Goal: Task Accomplishment & Management: Complete application form

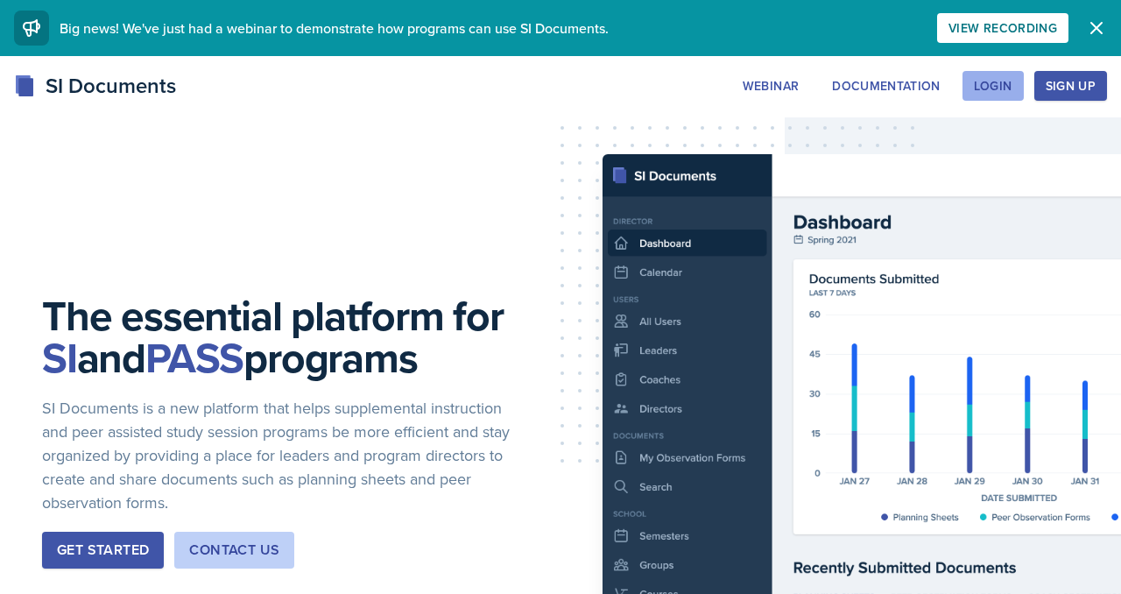
click at [977, 93] on div "Login" at bounding box center [993, 86] width 39 height 14
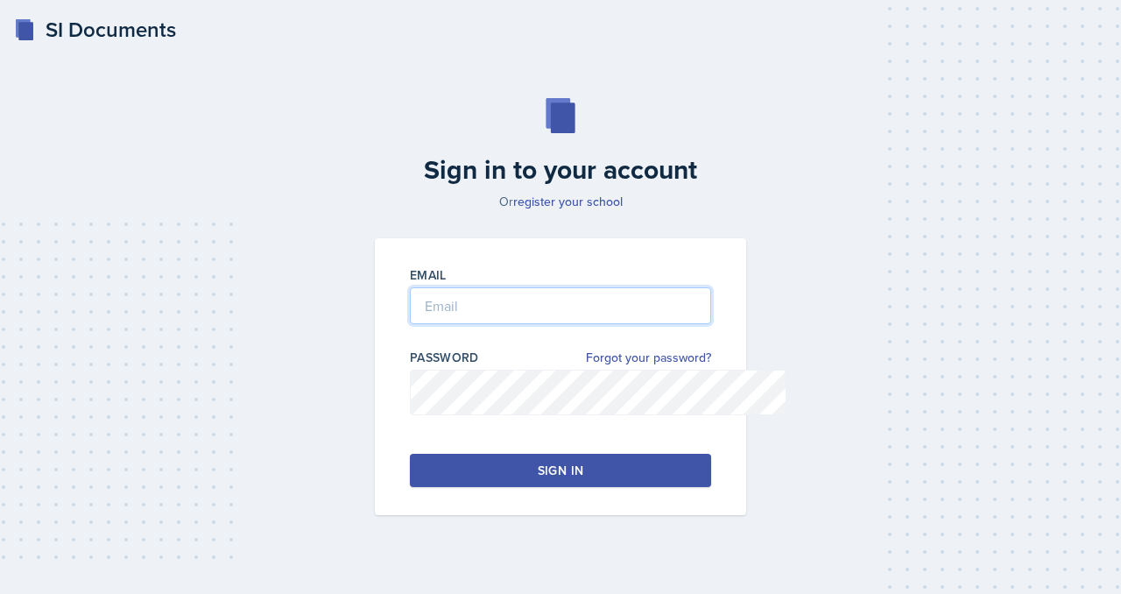
type input "mvillal2@students.kennesaw.edu"
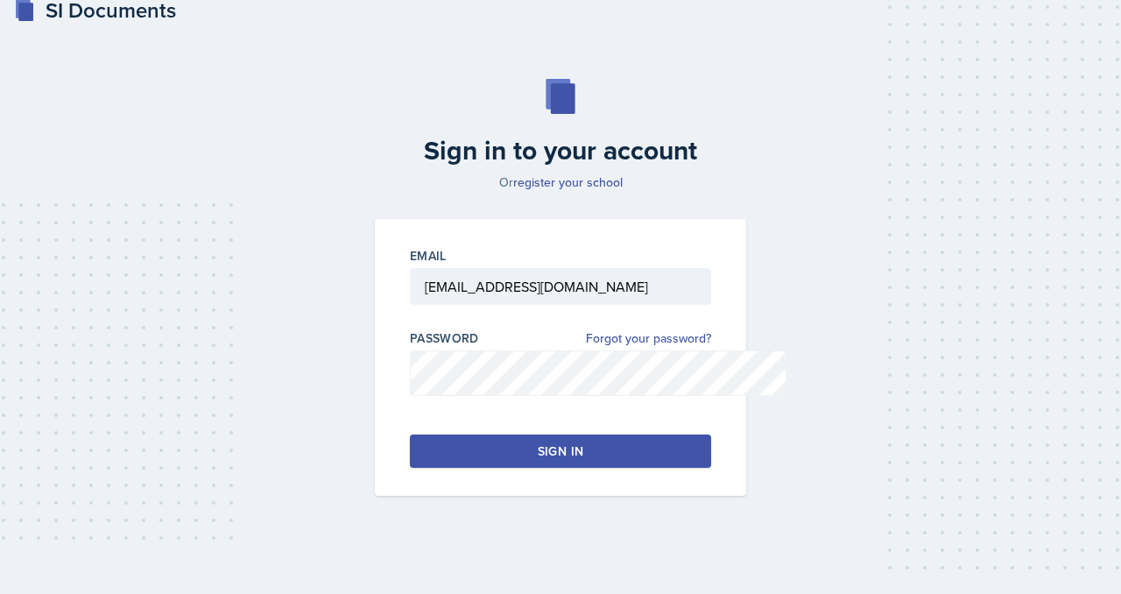
scroll to position [96, 0]
click at [448, 468] on button "Sign in" at bounding box center [560, 450] width 301 height 33
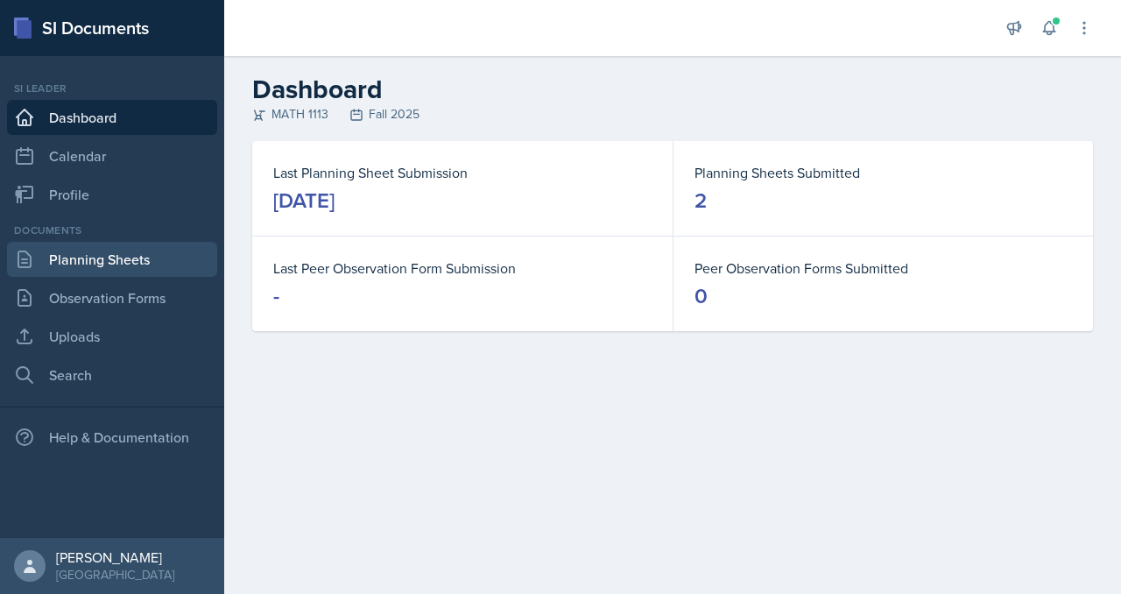
click at [122, 277] on link "Planning Sheets" at bounding box center [112, 259] width 210 height 35
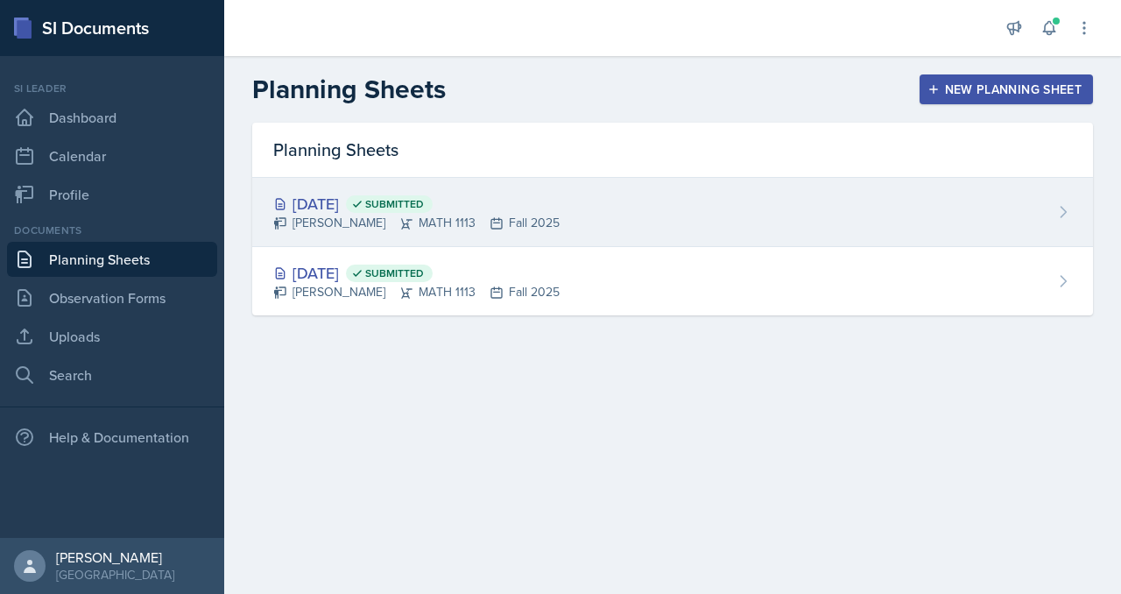
click at [560, 215] on div "Aug 29th, 2025 Submitted" at bounding box center [416, 204] width 286 height 24
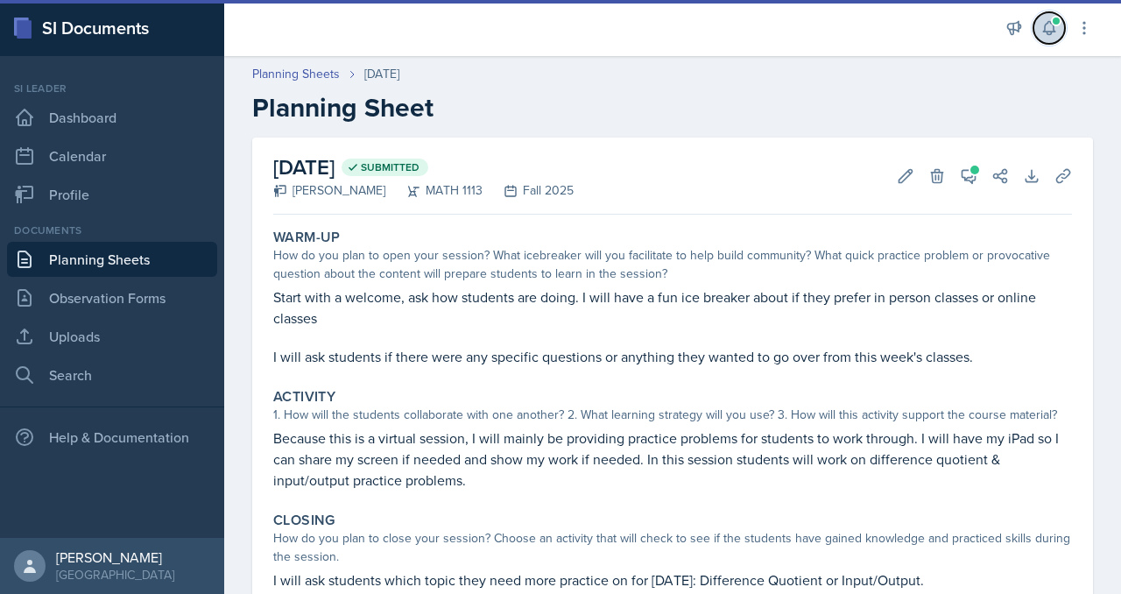
click at [1040, 37] on icon at bounding box center [1049, 28] width 18 height 18
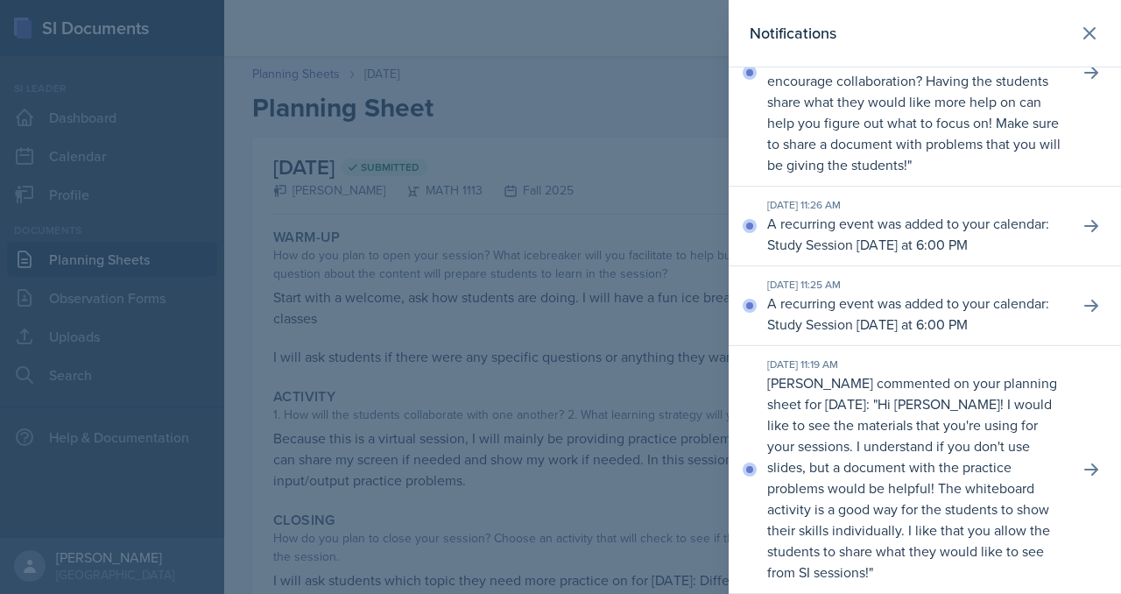
scroll to position [282, 0]
click at [1082, 461] on icon at bounding box center [1091, 470] width 18 height 18
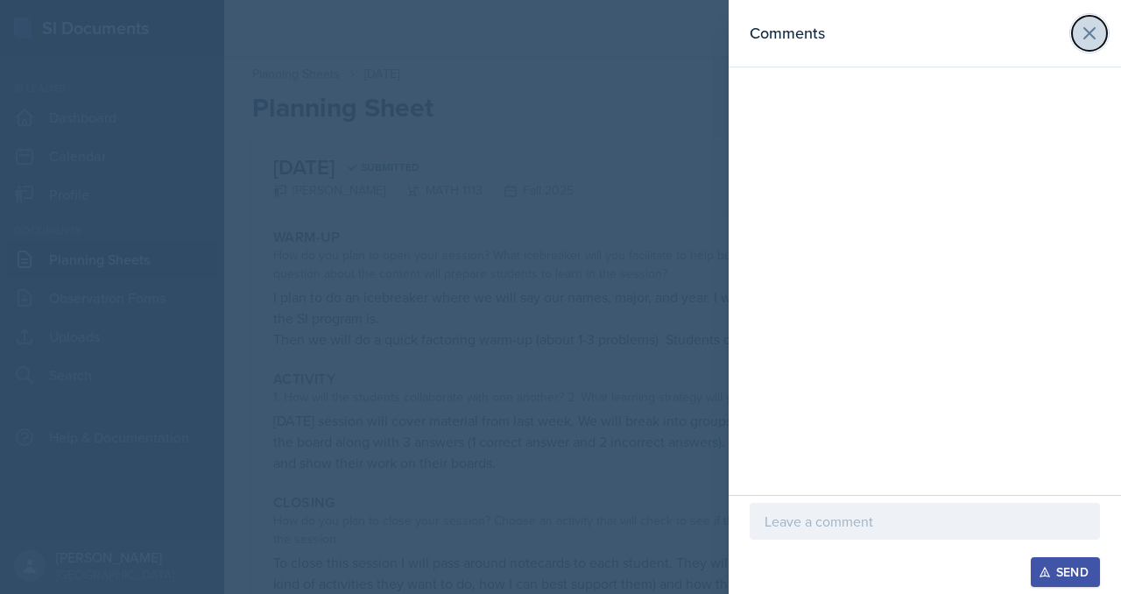
click at [1083, 31] on icon at bounding box center [1089, 33] width 21 height 21
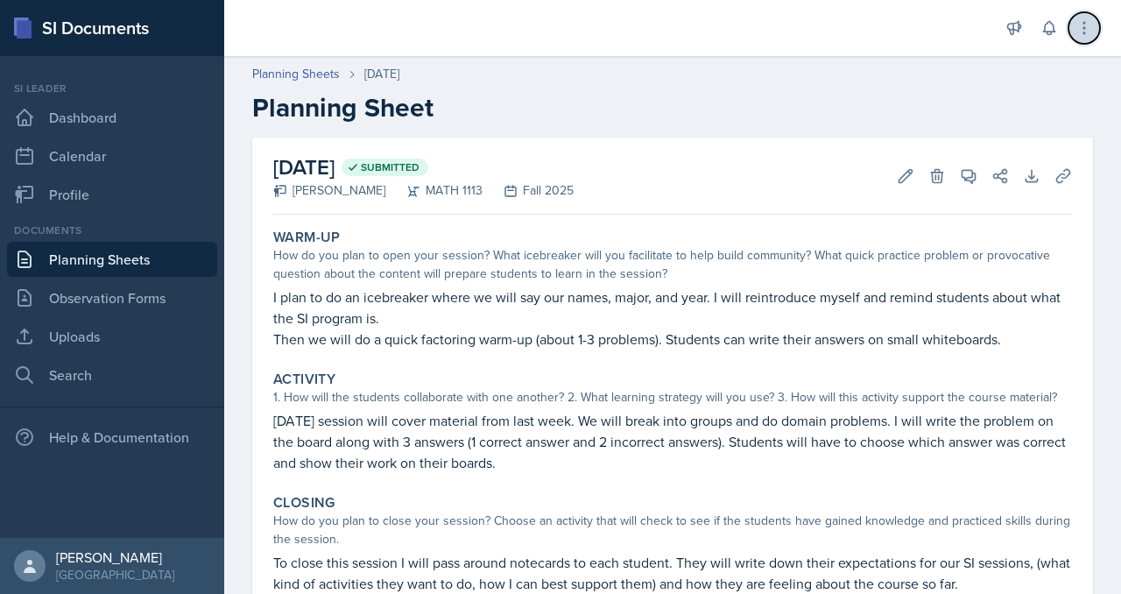
click at [1078, 32] on icon at bounding box center [1084, 28] width 18 height 18
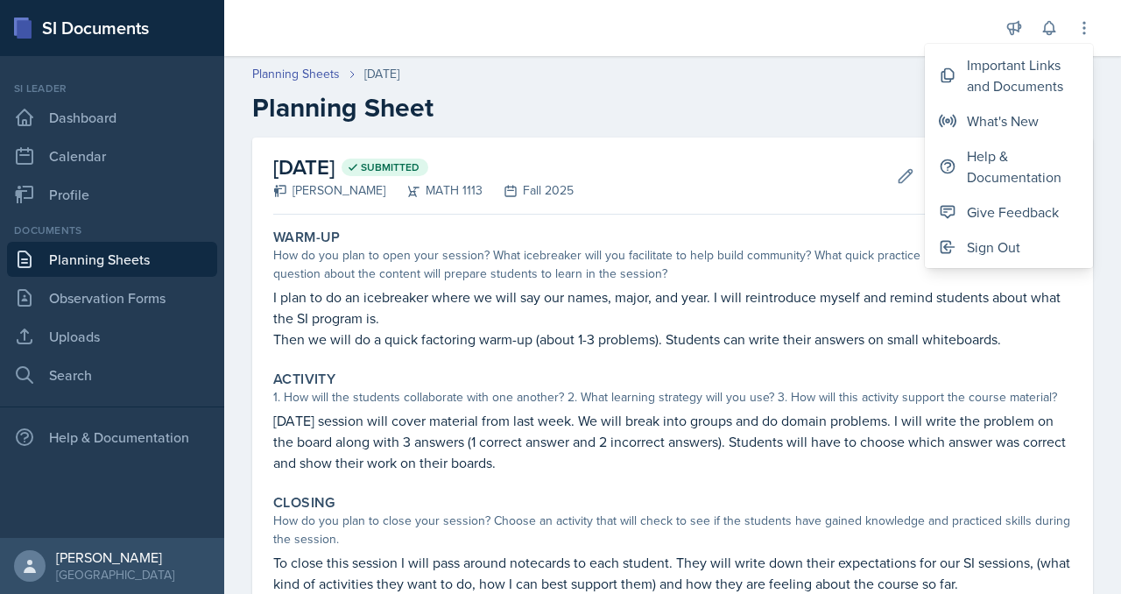
click at [777, 119] on h2 "Planning Sheet" at bounding box center [672, 108] width 841 height 32
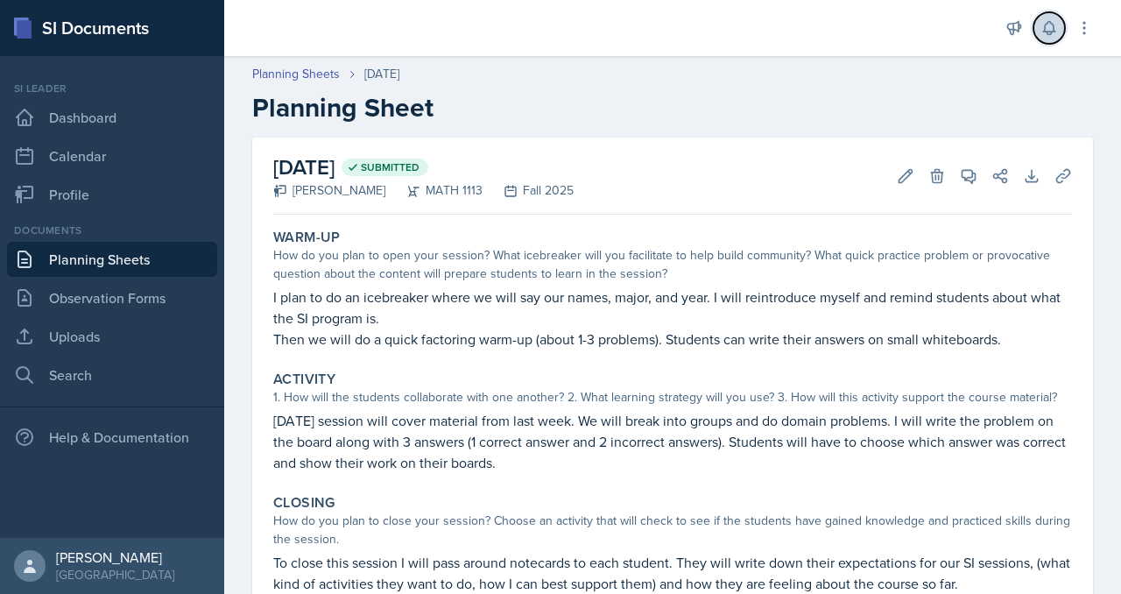
click at [1043, 35] on icon at bounding box center [1048, 28] width 11 height 13
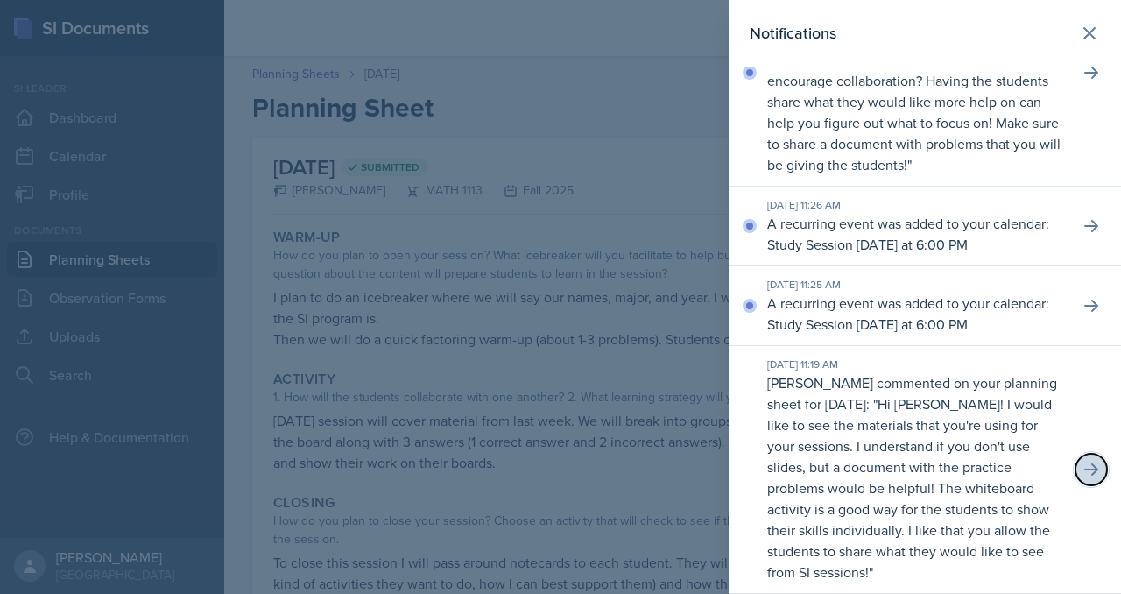
click at [1089, 476] on button at bounding box center [1091, 470] width 32 height 32
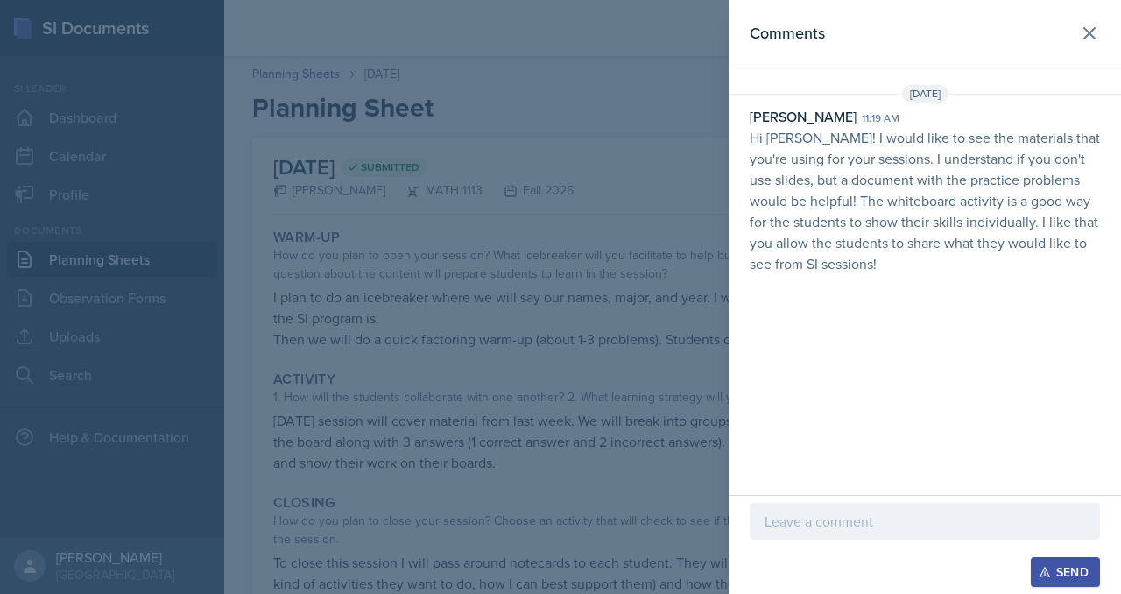
click at [765, 511] on p at bounding box center [925, 521] width 321 height 21
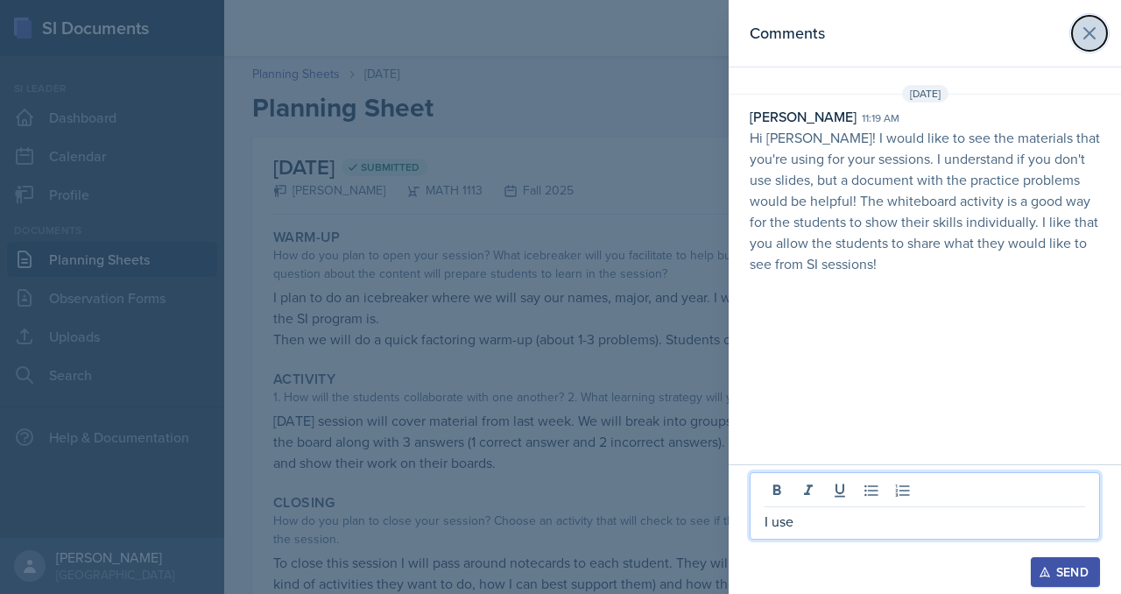
click at [1086, 39] on icon at bounding box center [1089, 33] width 11 height 11
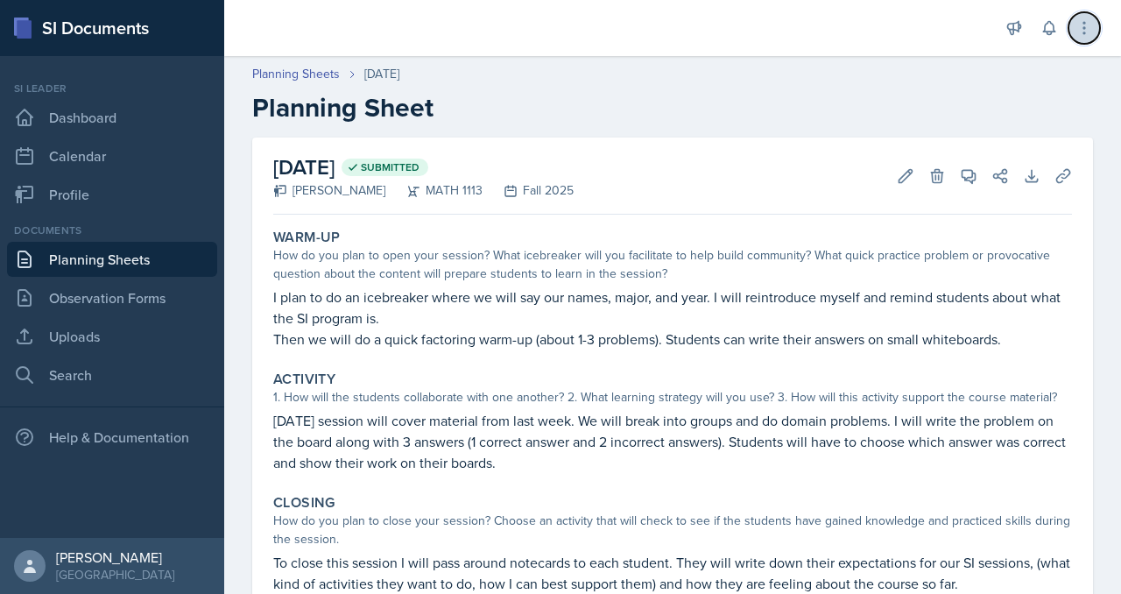
click at [1075, 37] on icon at bounding box center [1084, 28] width 18 height 18
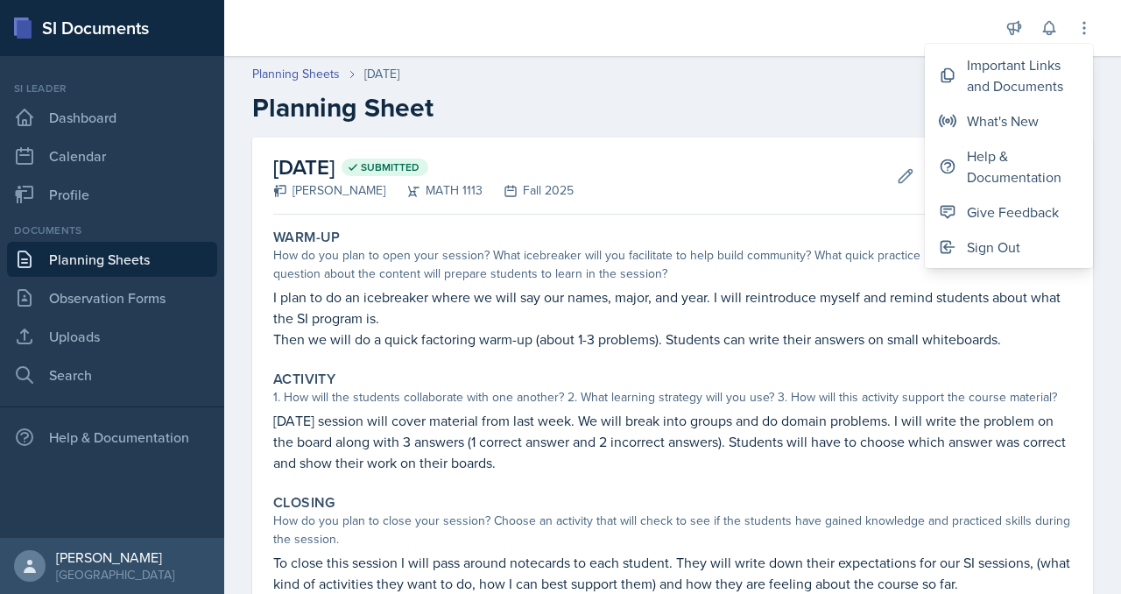
click at [785, 123] on h2 "Planning Sheet" at bounding box center [672, 108] width 841 height 32
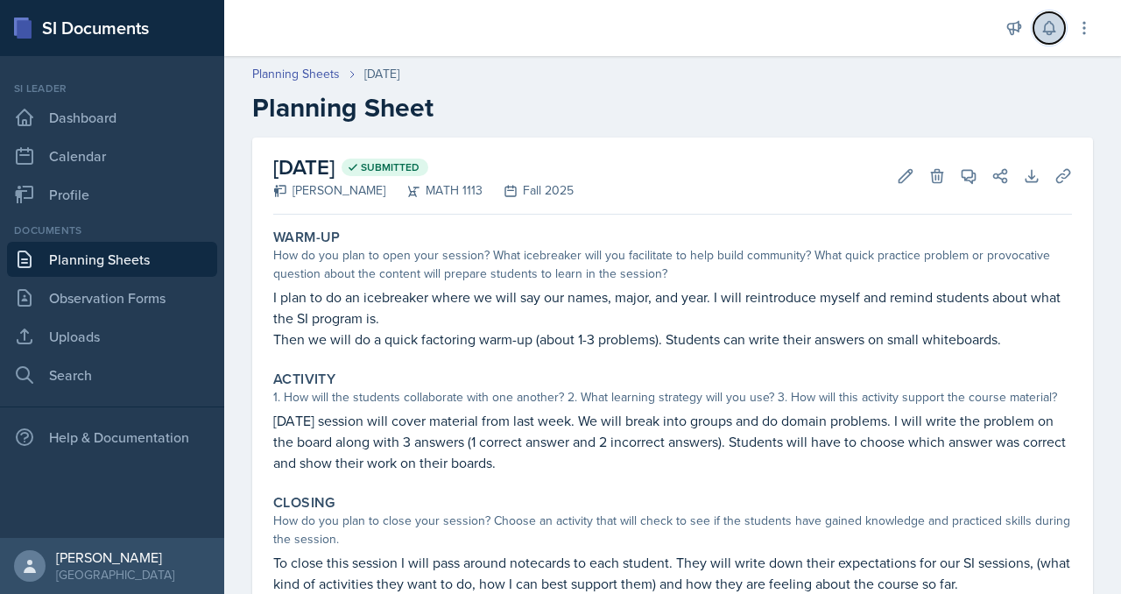
click at [1040, 27] on icon at bounding box center [1049, 28] width 18 height 18
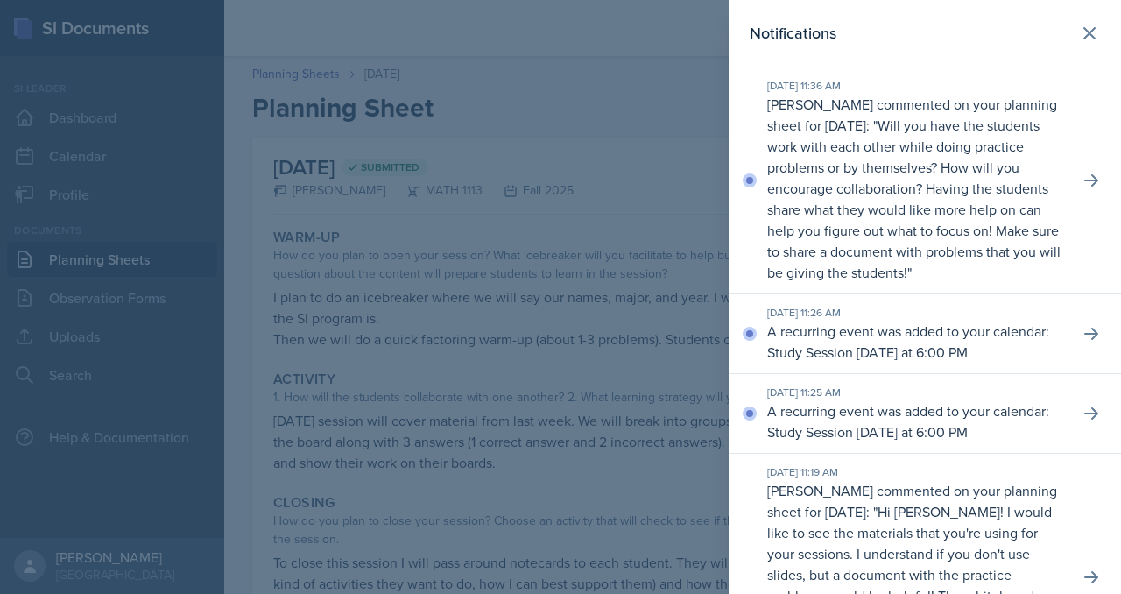
scroll to position [282, 0]
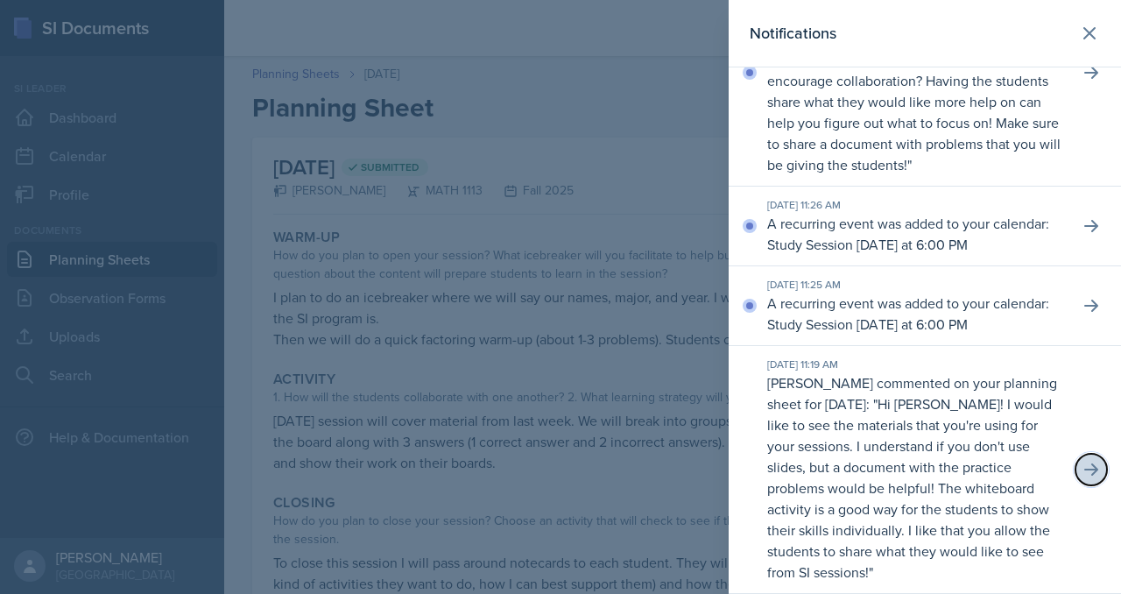
click at [1082, 461] on icon at bounding box center [1091, 470] width 18 height 18
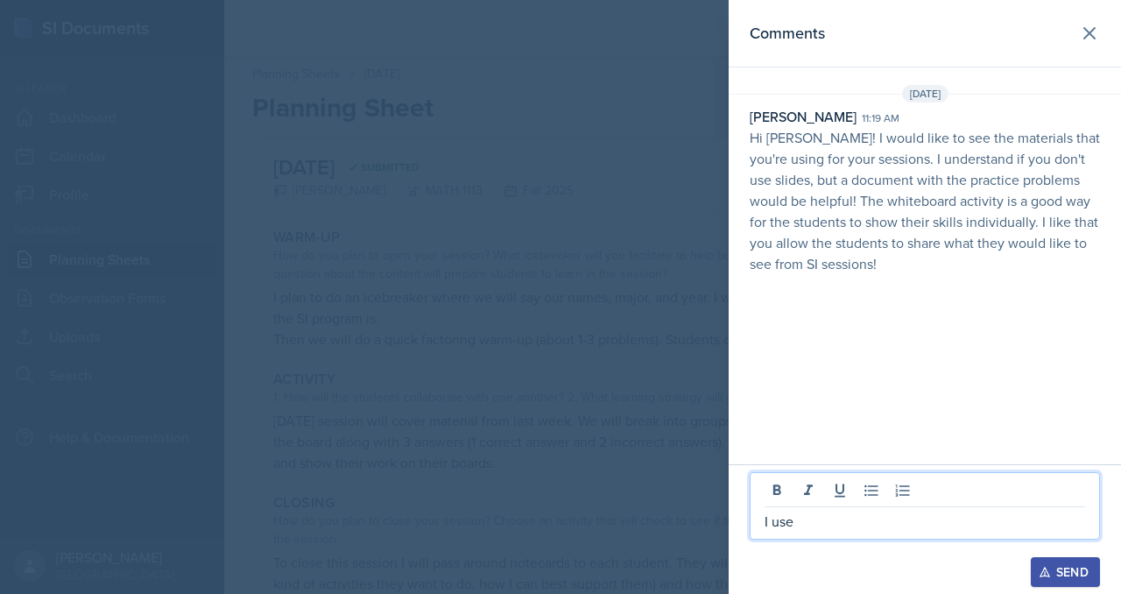
click at [773, 511] on p "I use" at bounding box center [925, 521] width 321 height 21
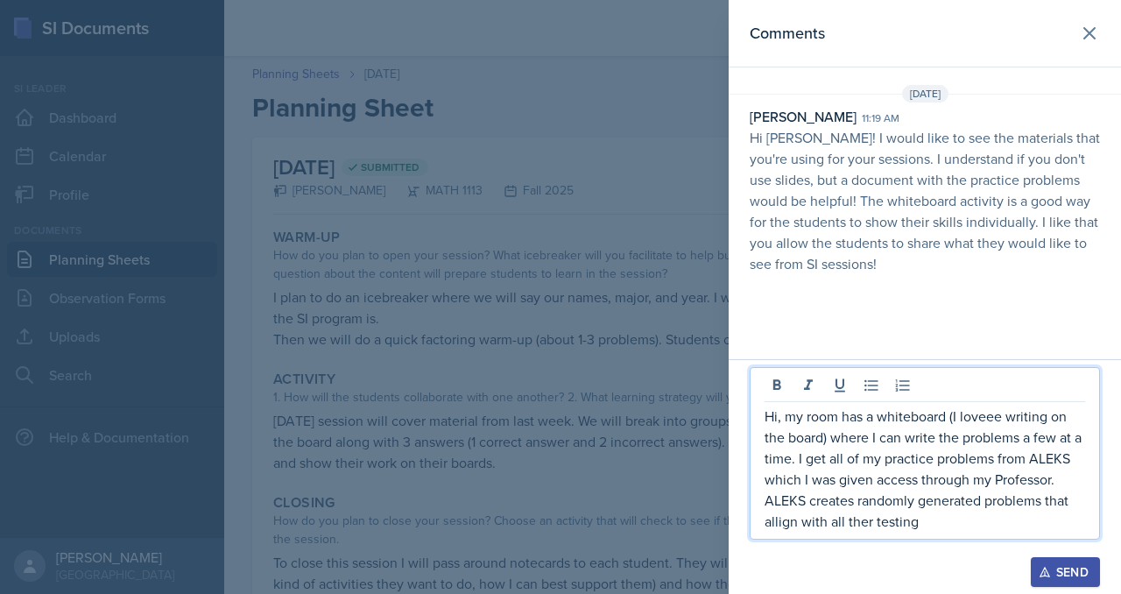
click at [765, 506] on p "Hi, my room has a whiteboard (I loveee writing on the board) where I can write …" at bounding box center [925, 468] width 321 height 126
click at [784, 505] on p "Hi, my room has a whiteboard (I loveee writing on the board) where I can write …" at bounding box center [925, 468] width 321 height 126
click at [828, 518] on div "Hi, my room has a whiteboard (I loveee writing on the board) where I can write …" at bounding box center [925, 453] width 350 height 173
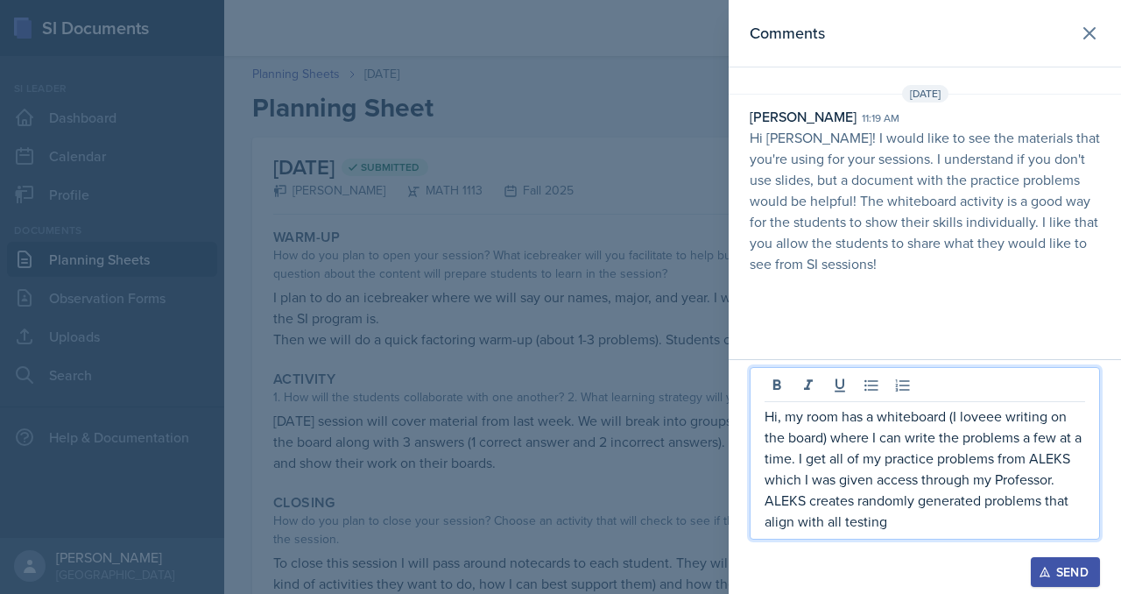
scroll to position [49, 0]
click at [836, 511] on p "Hi, my room has a whiteboard (I loveee writing on the board) where I can write …" at bounding box center [925, 468] width 321 height 126
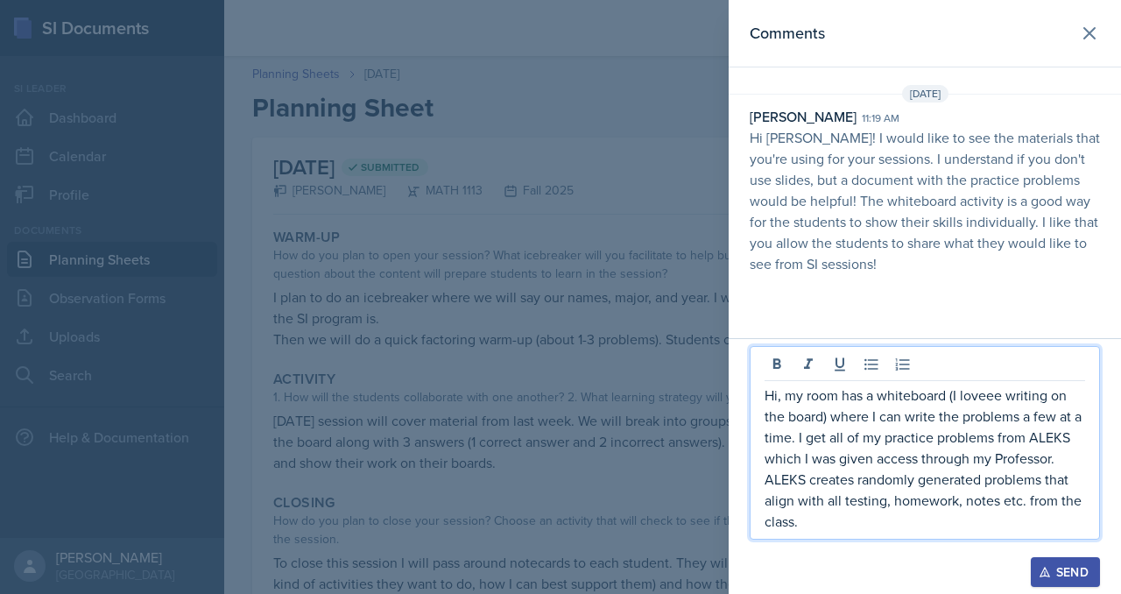
click at [950, 426] on p "Hi, my room has a whiteboard (I loveee writing on the board) where I can write …" at bounding box center [925, 457] width 321 height 147
click at [941, 483] on p "Hi, my room has a whiteboard (I loveee writing on the board) where I can write …" at bounding box center [925, 457] width 321 height 147
click at [897, 509] on p "Hi, my room has a whiteboard (I loveee writing on the board) where I can write …" at bounding box center [925, 457] width 321 height 147
click at [765, 514] on p "Hi, my room has a whiteboard (I loveee writing on the board) where I can write …" at bounding box center [925, 457] width 321 height 147
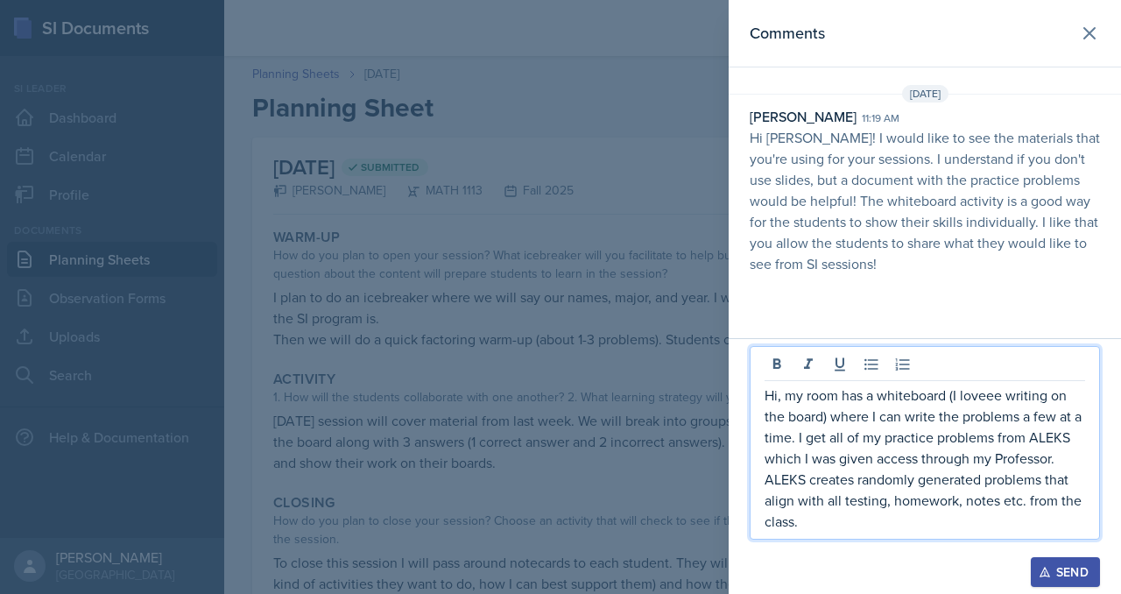
scroll to position [75, 0]
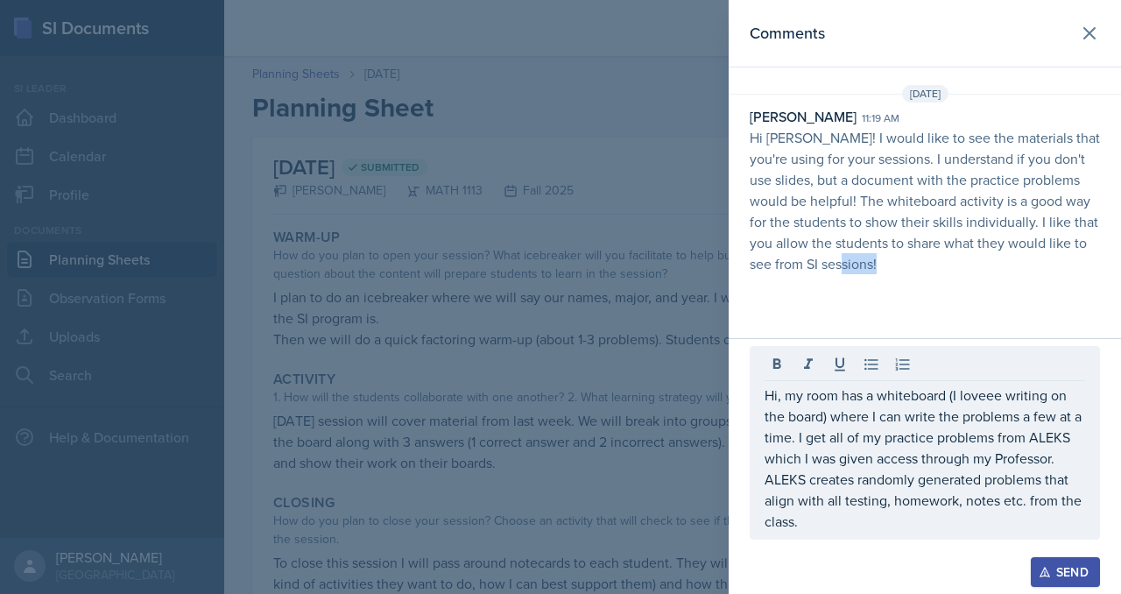
drag, startPoint x: 672, startPoint y: 445, endPoint x: 719, endPoint y: 496, distance: 69.4
click at [750, 496] on div "Hi, my room has a whiteboard (I loveee writing on the board) where I can write …" at bounding box center [925, 443] width 350 height 194
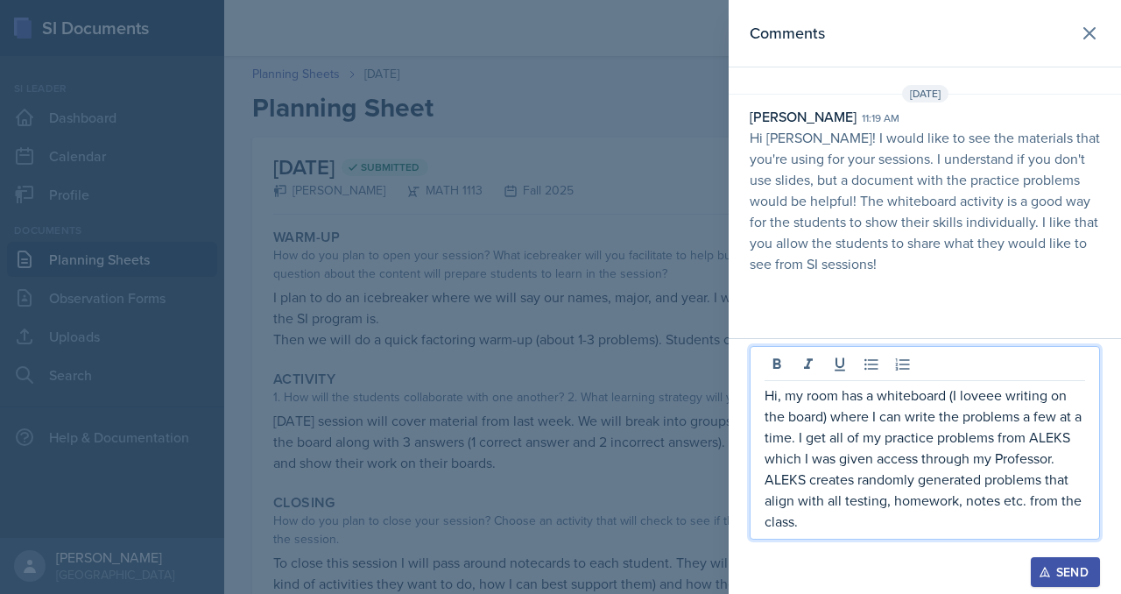
click at [765, 504] on p "Hi, my room has a whiteboard (I loveee writing on the board) where I can write …" at bounding box center [925, 457] width 321 height 147
click at [1060, 565] on div "Send" at bounding box center [1065, 572] width 46 height 14
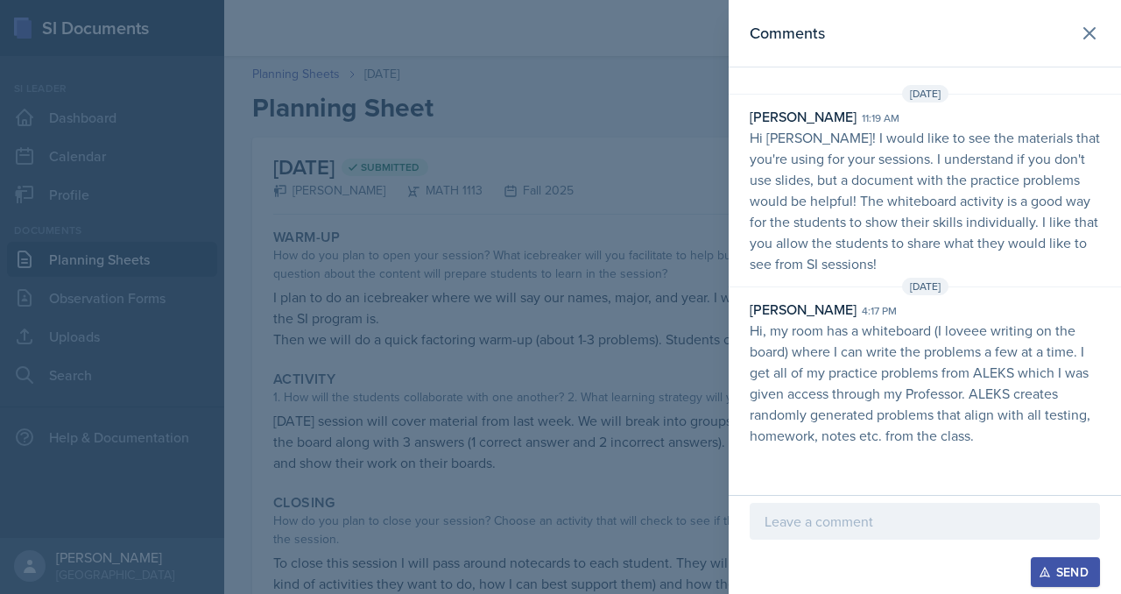
scroll to position [0, 0]
click at [1084, 39] on icon at bounding box center [1089, 33] width 11 height 11
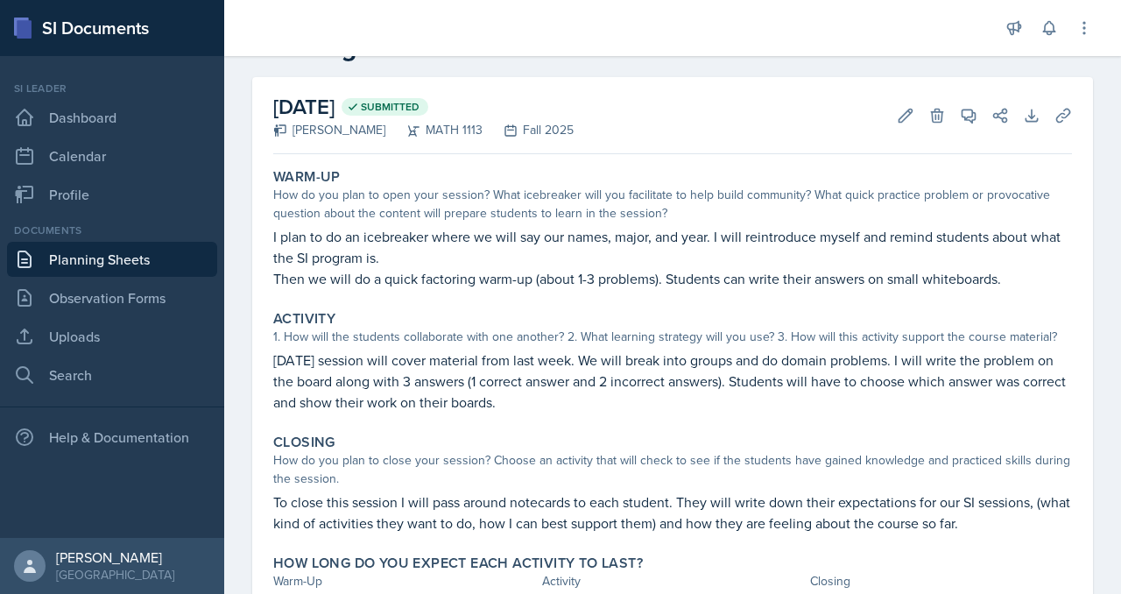
scroll to position [21, 0]
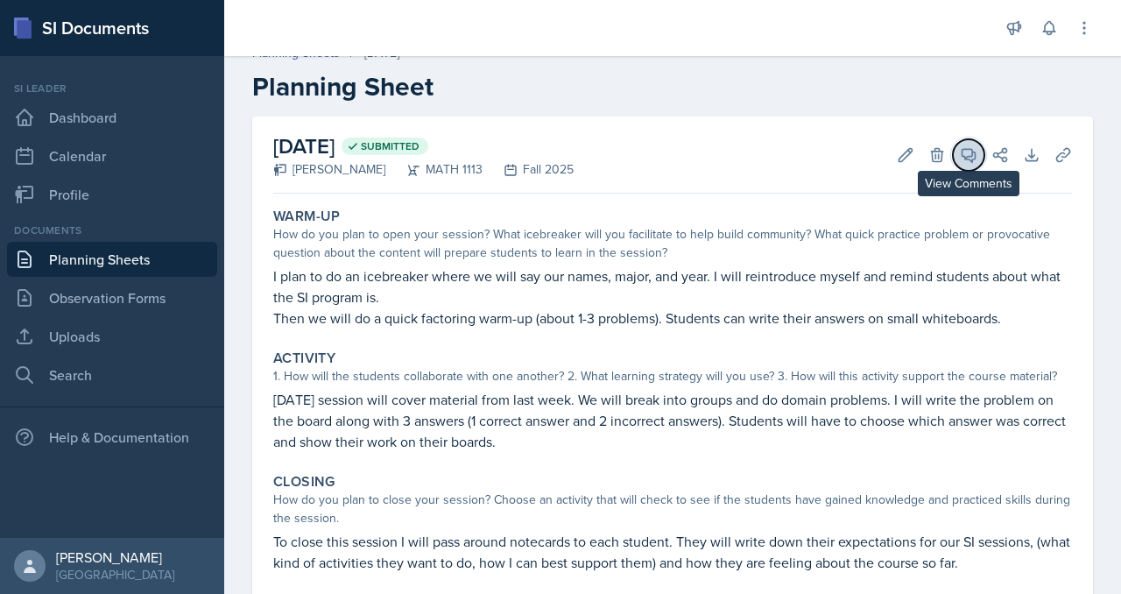
click at [960, 164] on icon at bounding box center [969, 155] width 18 height 18
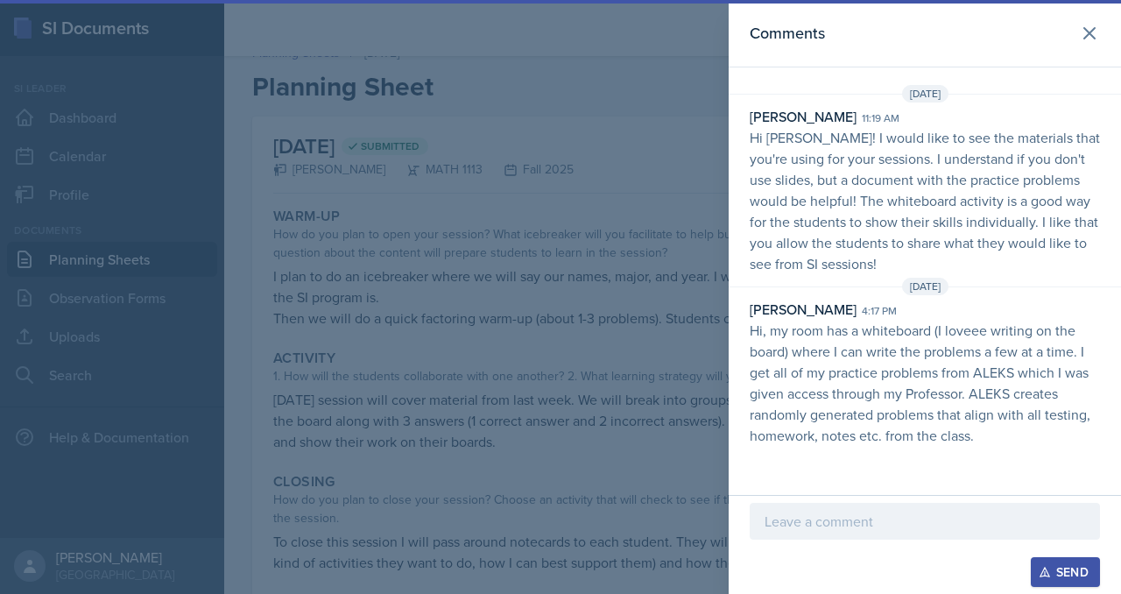
scroll to position [2, 0]
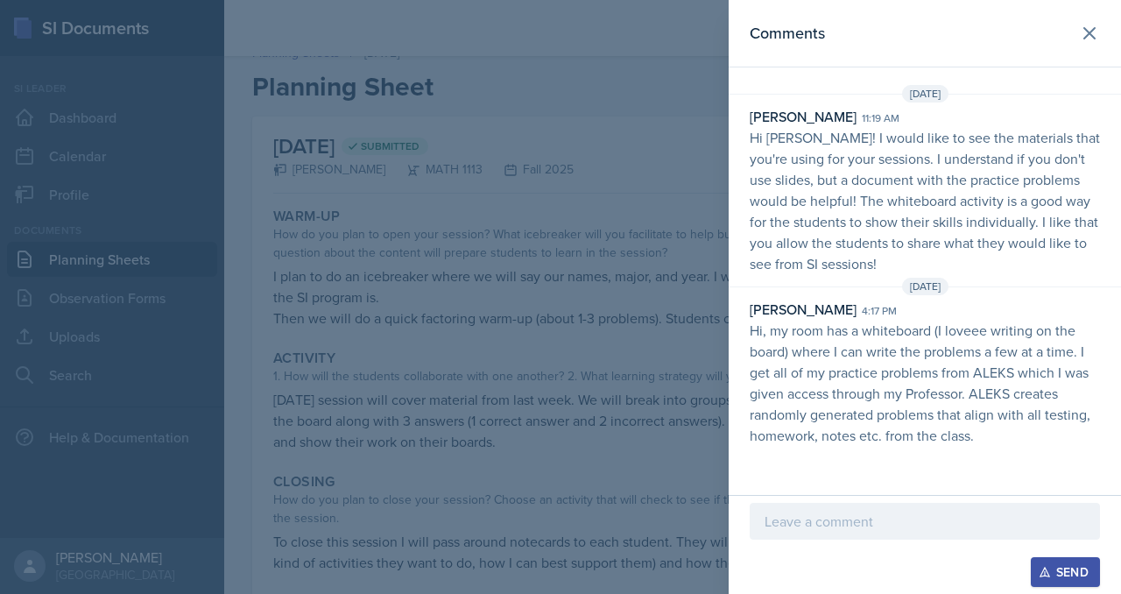
click at [932, 221] on p "Hi [PERSON_NAME]! I would like to see the materials that you're using for your …" at bounding box center [925, 200] width 350 height 147
click at [1084, 39] on icon at bounding box center [1089, 33] width 11 height 11
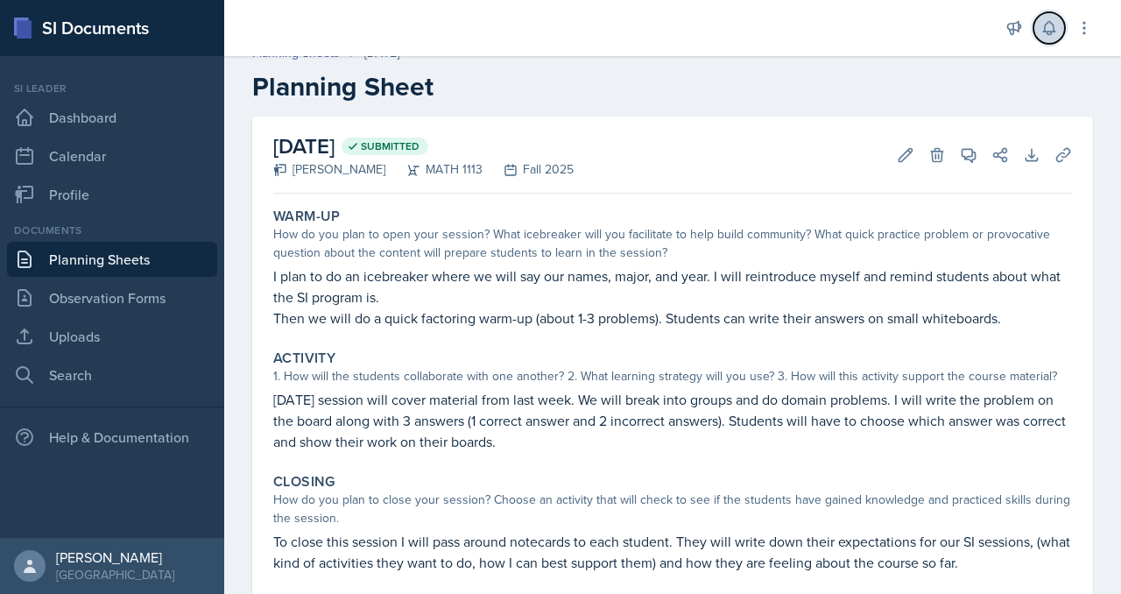
click at [1043, 35] on icon at bounding box center [1048, 28] width 11 height 13
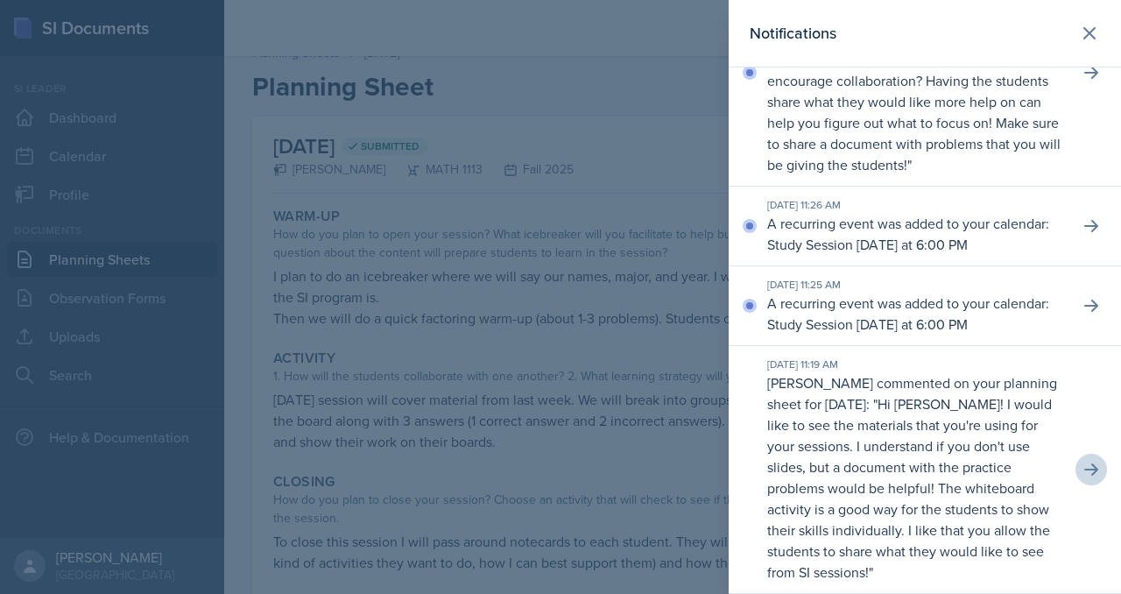
scroll to position [0, 0]
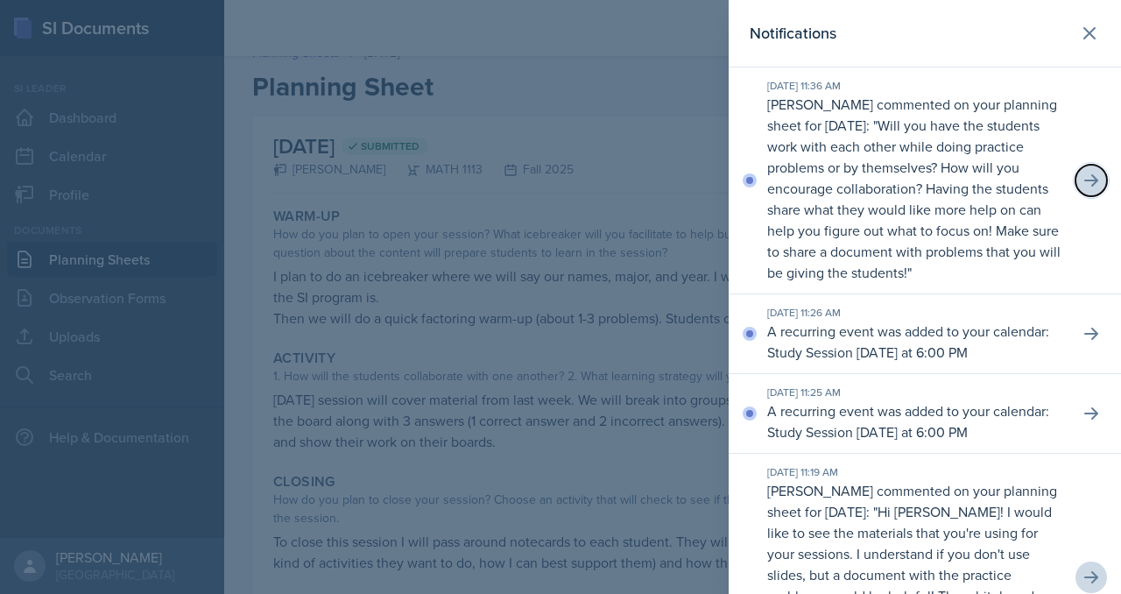
click at [1086, 189] on icon at bounding box center [1091, 181] width 18 height 18
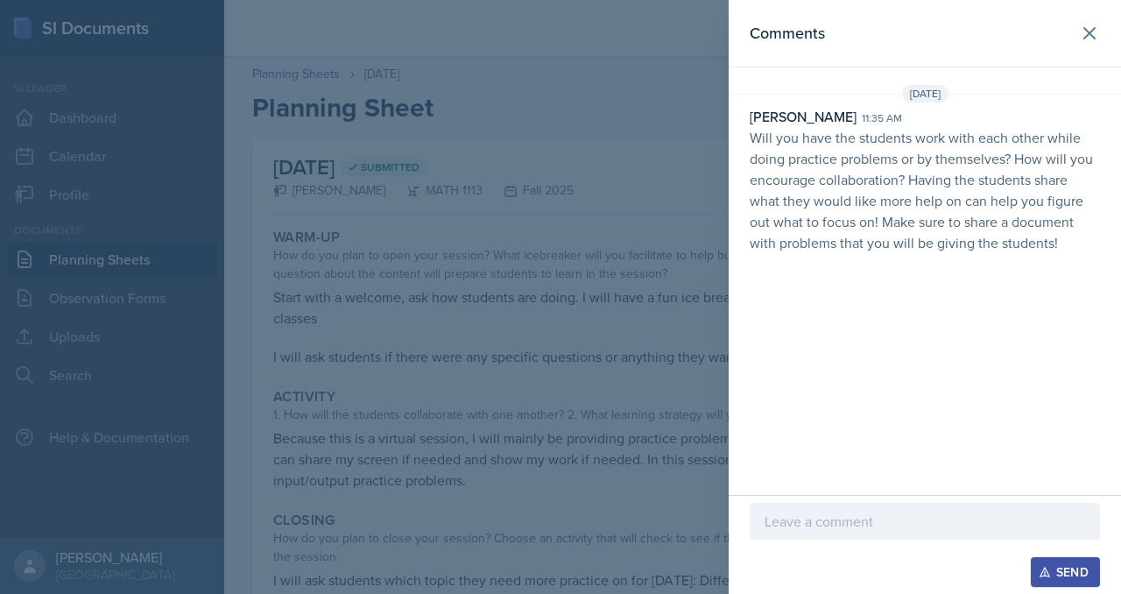
click at [765, 511] on p at bounding box center [925, 521] width 321 height 21
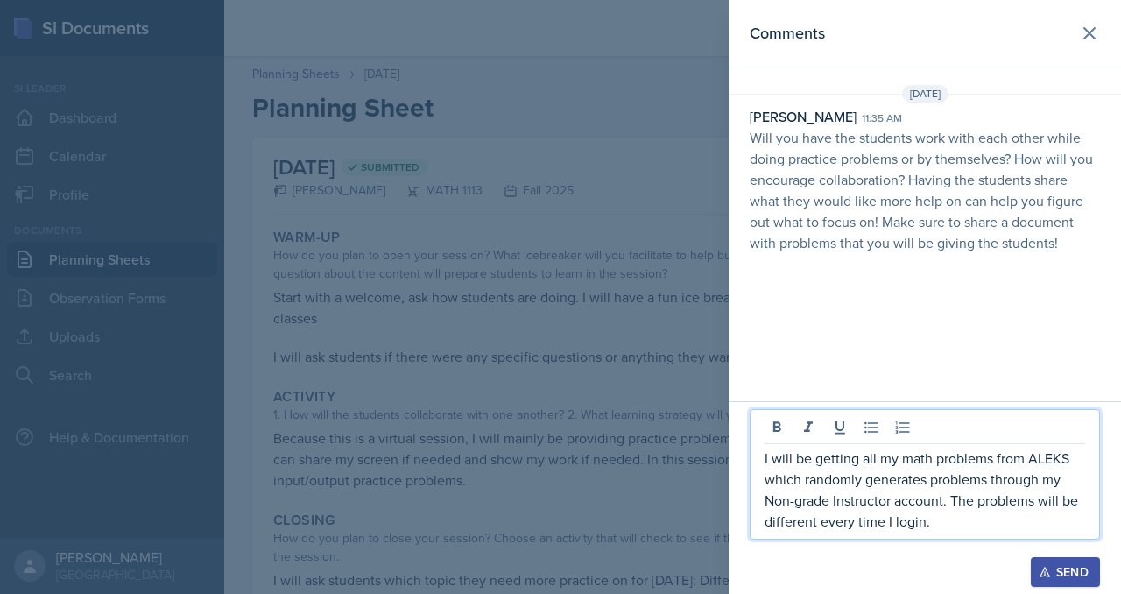
click at [765, 448] on p "I will be getting all my math problems from ALEKS which randomly generates prob…" at bounding box center [925, 490] width 321 height 84
click at [765, 427] on p at bounding box center [925, 437] width 321 height 21
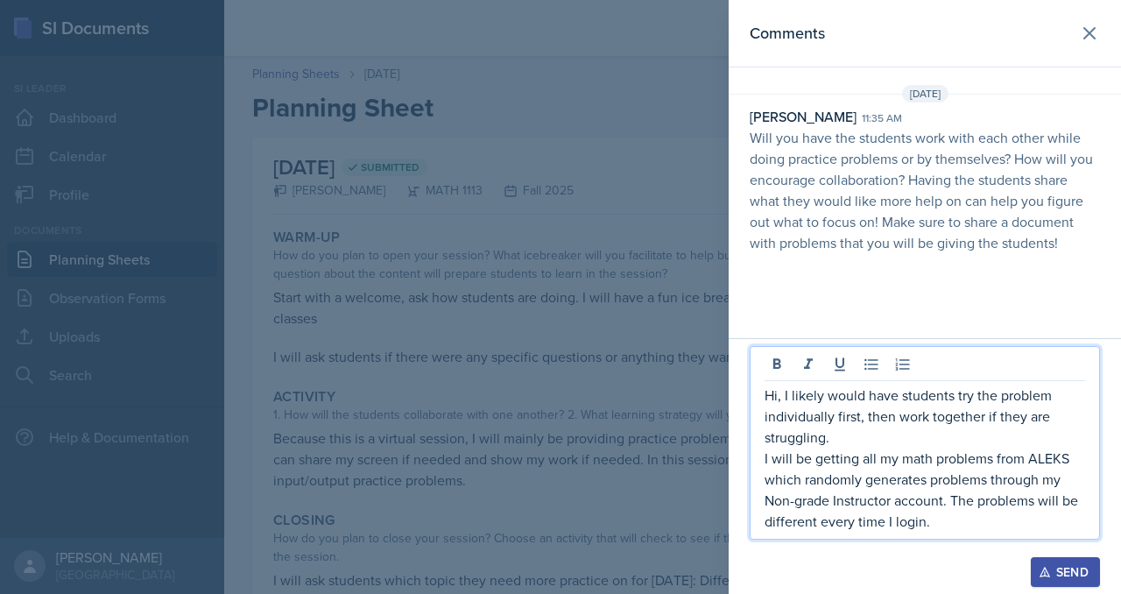
scroll to position [49, 0]
click at [905, 503] on p "I will be getting all my math problems from ALEKS which randomly generates prob…" at bounding box center [925, 490] width 321 height 84
click at [808, 407] on p "Hi, I likely would have students try the problem individually first, then work …" at bounding box center [925, 415] width 321 height 63
click at [765, 396] on p "Hi, I likely would have students try the problem individually first, then work …" at bounding box center [925, 415] width 321 height 63
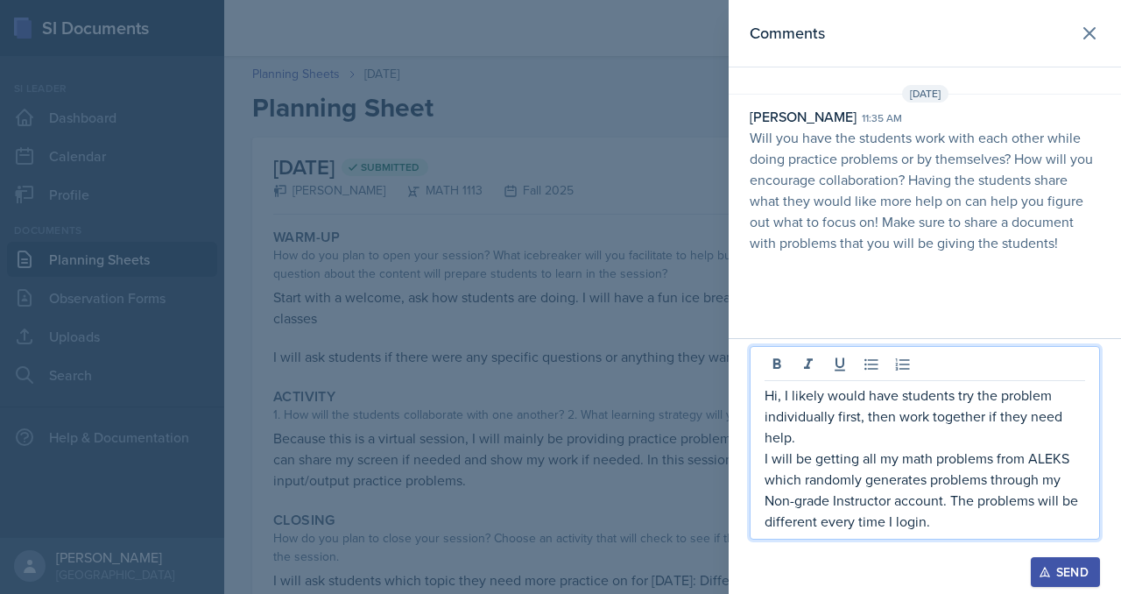
click at [765, 408] on p "Hi, I likely would have students try the problem individually first, then work …" at bounding box center [925, 415] width 321 height 63
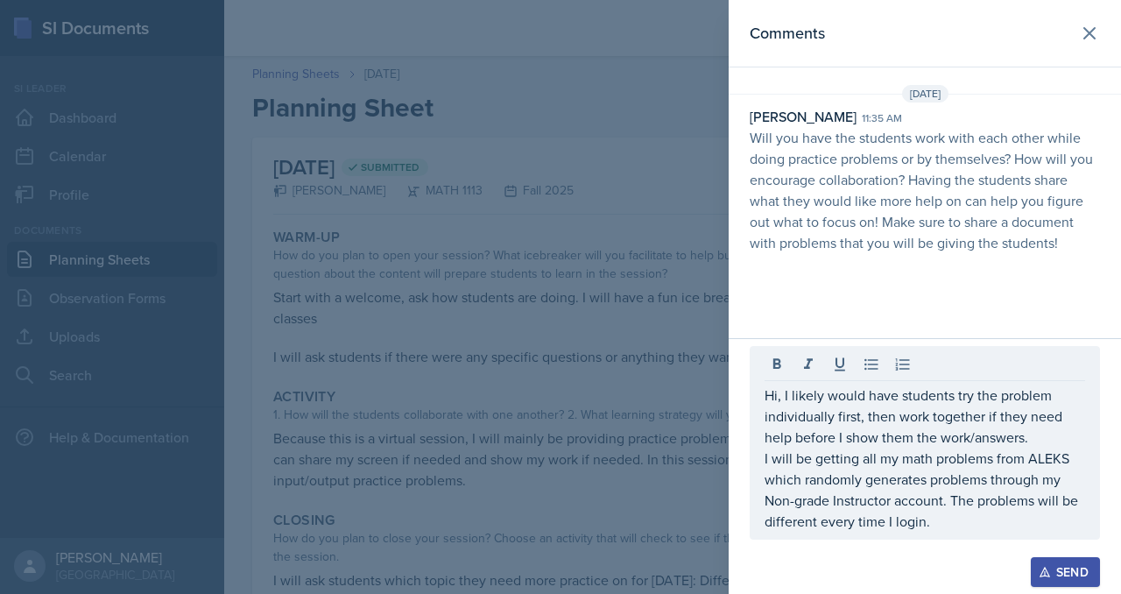
click at [1039, 566] on icon "button" at bounding box center [1045, 572] width 12 height 12
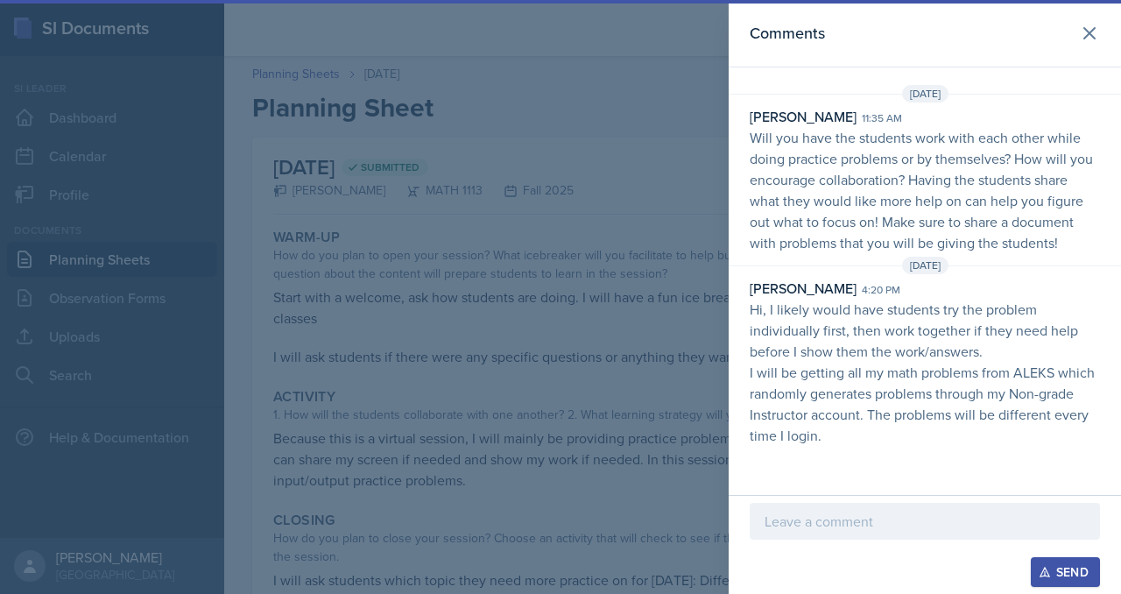
scroll to position [94, 0]
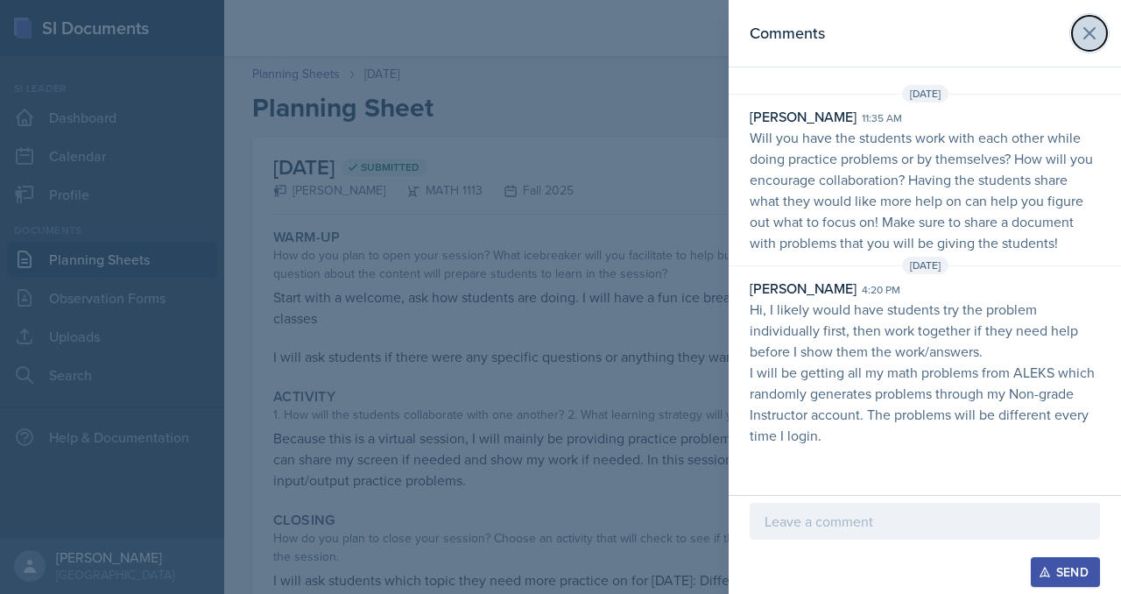
click at [1082, 33] on icon at bounding box center [1089, 33] width 21 height 21
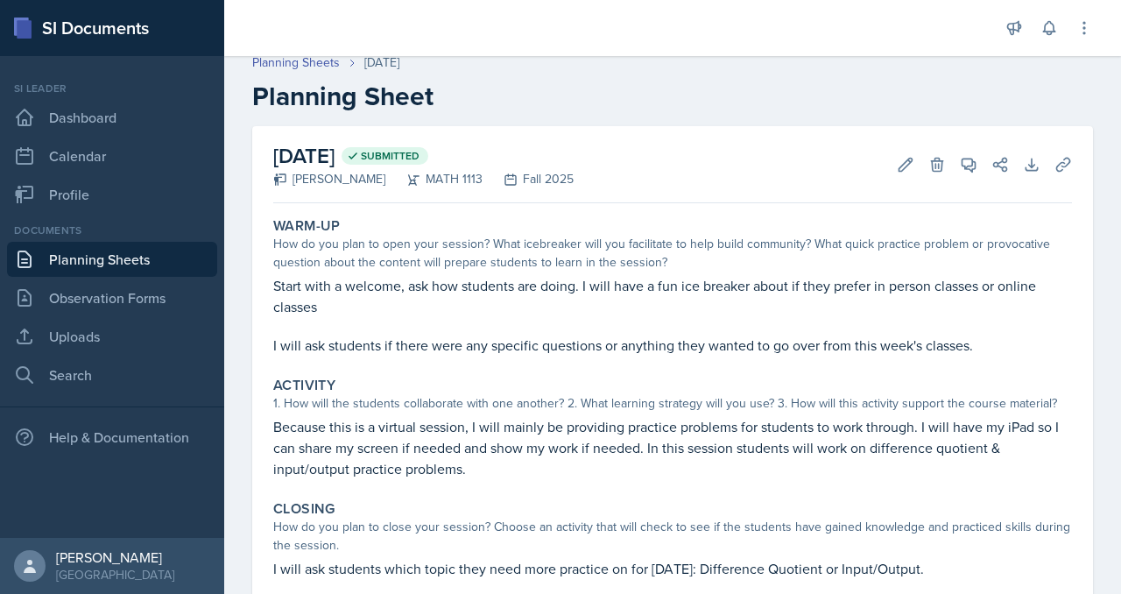
scroll to position [0, 0]
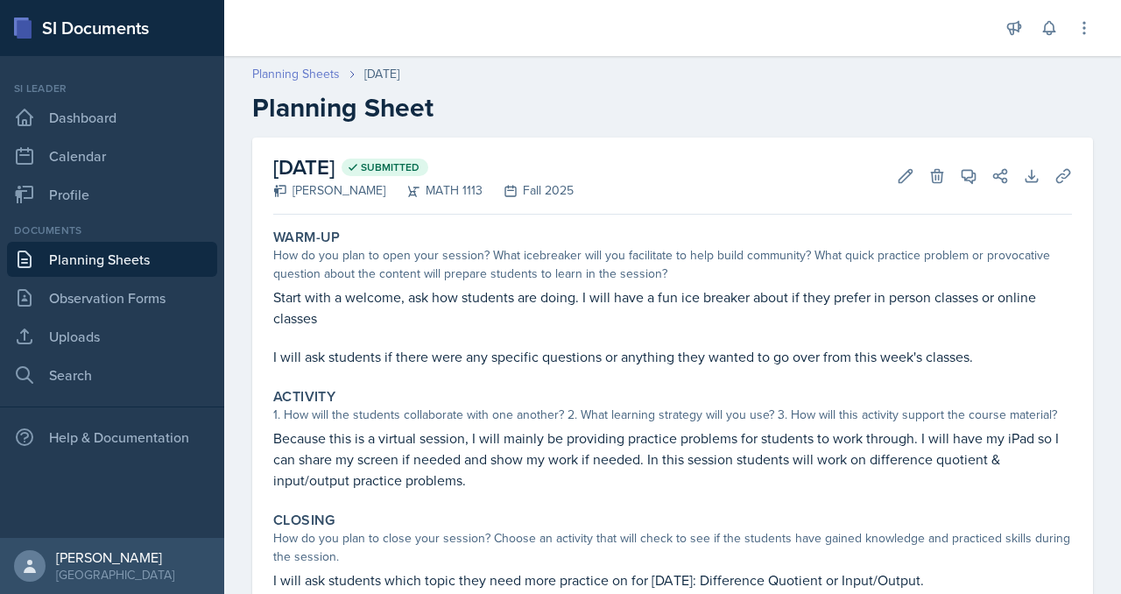
click at [340, 83] on link "Planning Sheets" at bounding box center [296, 74] width 88 height 18
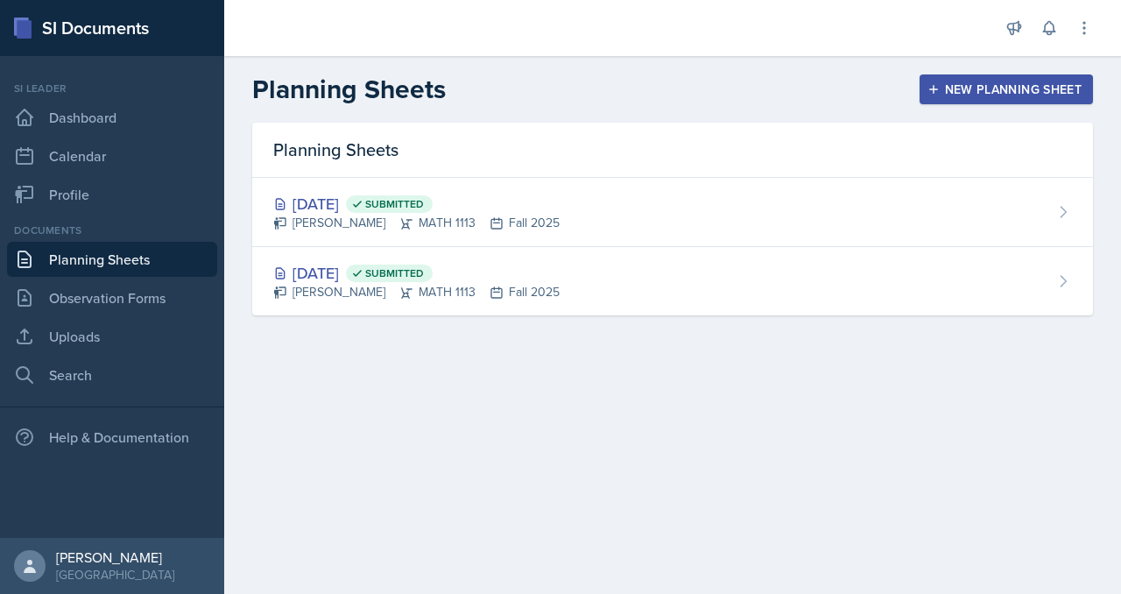
click at [931, 96] on div "New Planning Sheet" at bounding box center [1006, 89] width 151 height 14
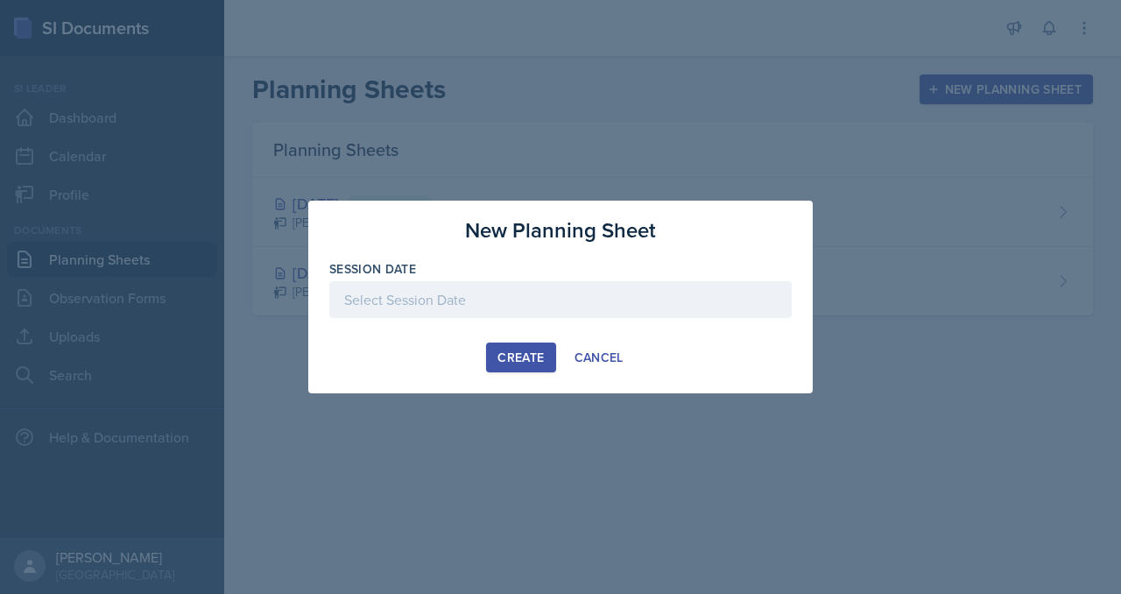
click at [329, 302] on div at bounding box center [560, 299] width 462 height 37
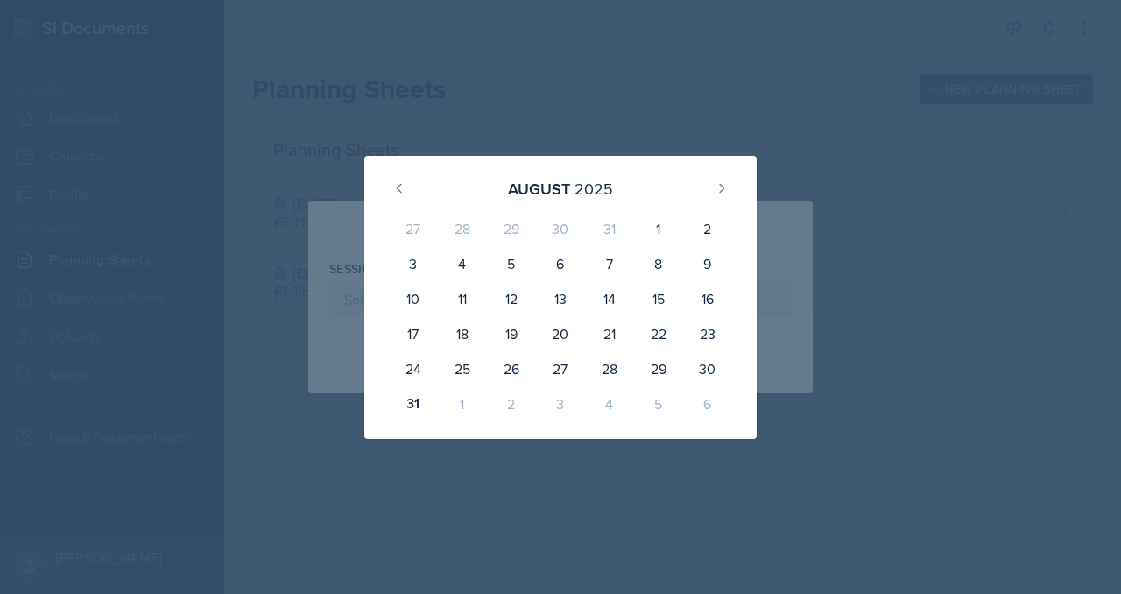
click at [757, 156] on div "August 2025 27 28 29 30 31 1 2 3 4 5 6 7 8 9 10 11 12 13 14 15 16 17 18 19 20 2…" at bounding box center [560, 297] width 392 height 283
click at [729, 181] on icon at bounding box center [722, 188] width 14 height 14
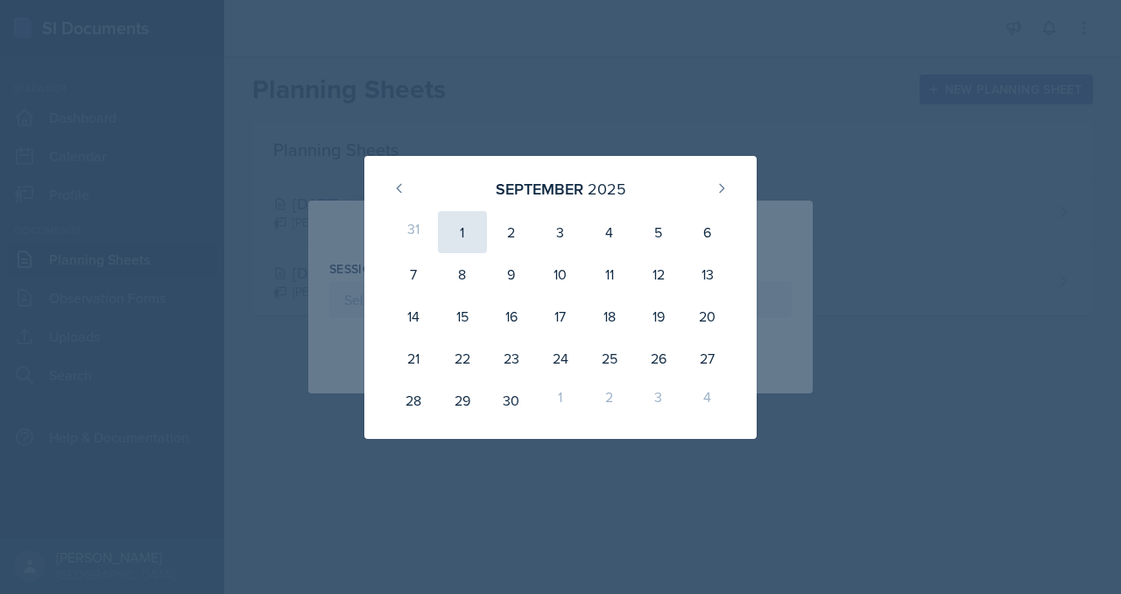
click at [438, 215] on div "1" at bounding box center [462, 232] width 49 height 42
type input "September 1st, 2025"
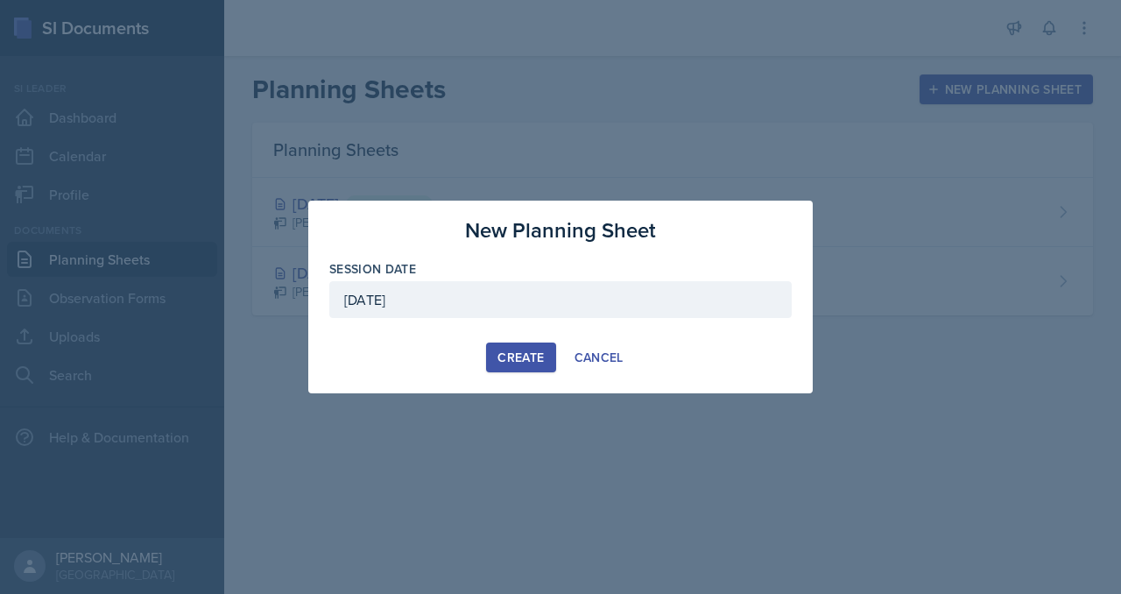
click at [510, 364] on div "Create" at bounding box center [520, 357] width 46 height 14
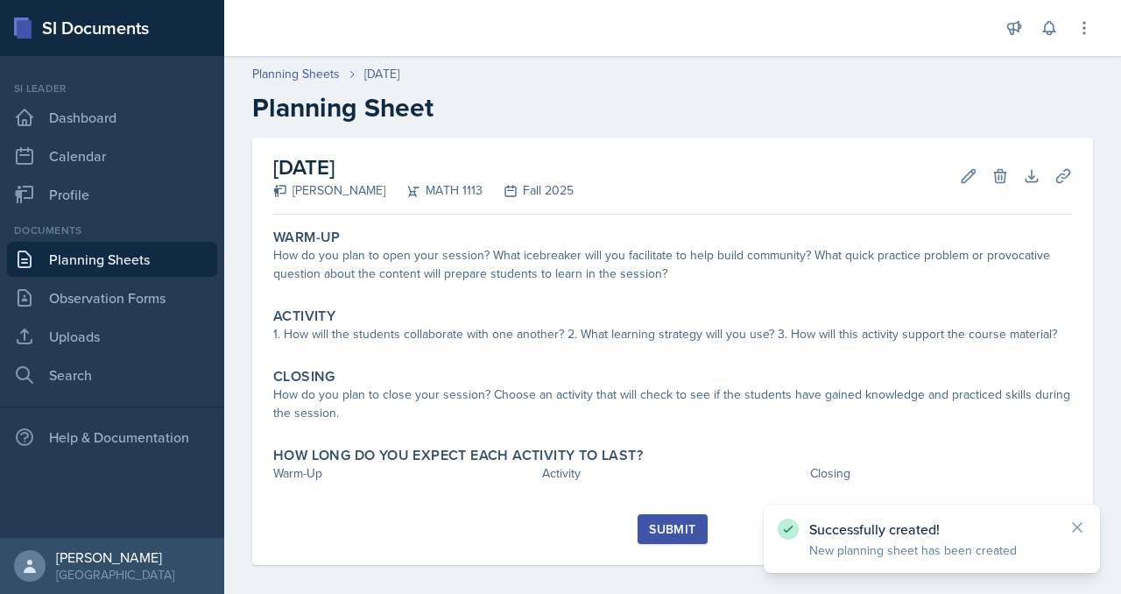
click at [86, 277] on link "Planning Sheets" at bounding box center [112, 259] width 210 height 35
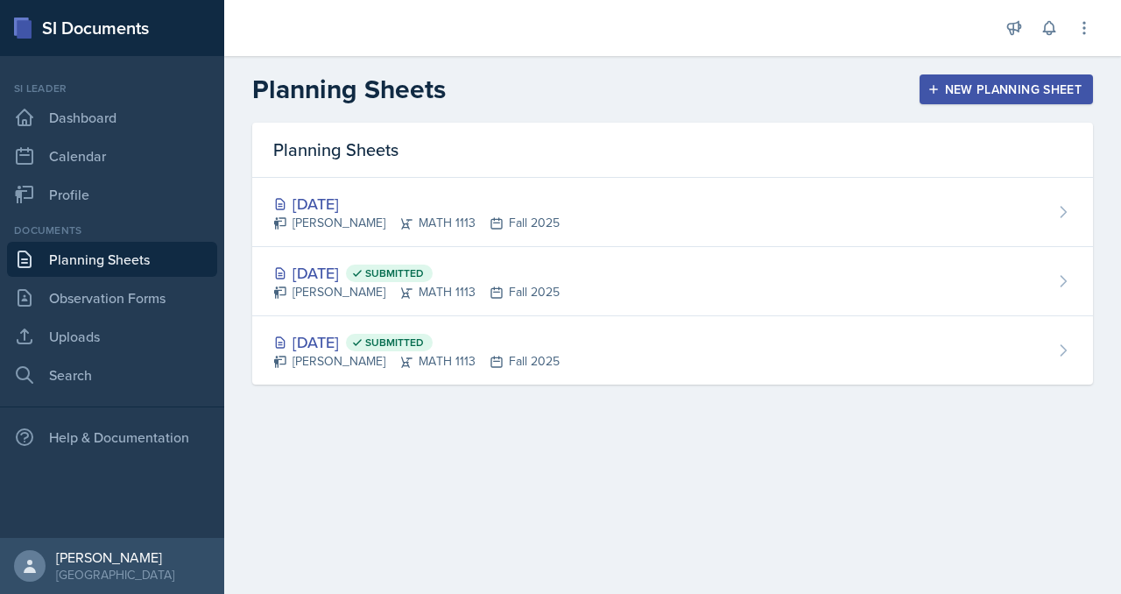
click at [921, 99] on button "New Planning Sheet" at bounding box center [1006, 89] width 173 height 30
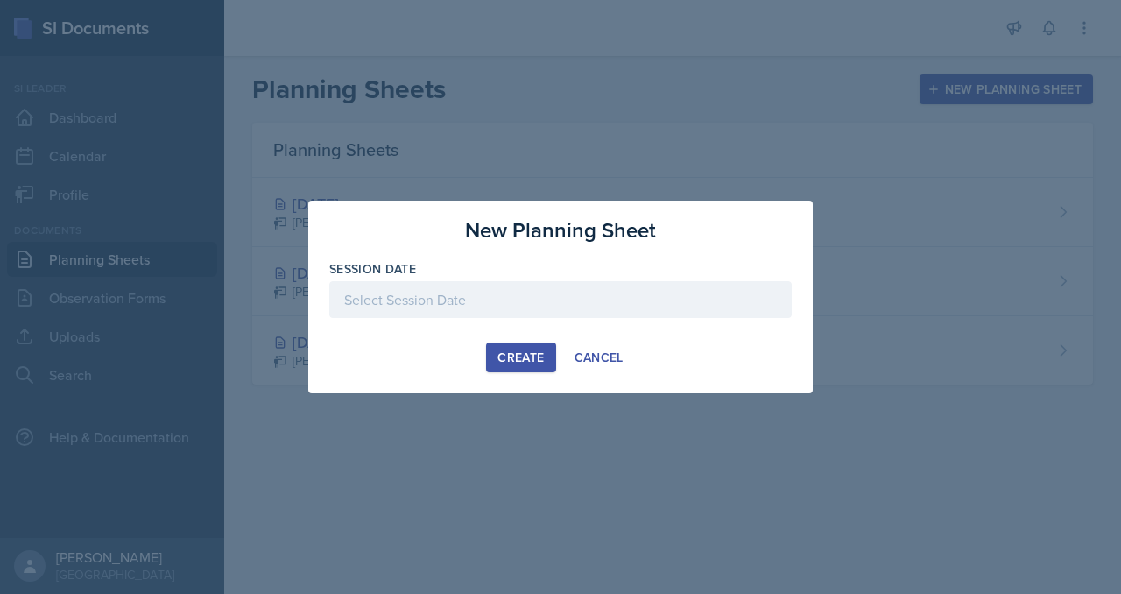
click at [498, 335] on div at bounding box center [560, 327] width 462 height 18
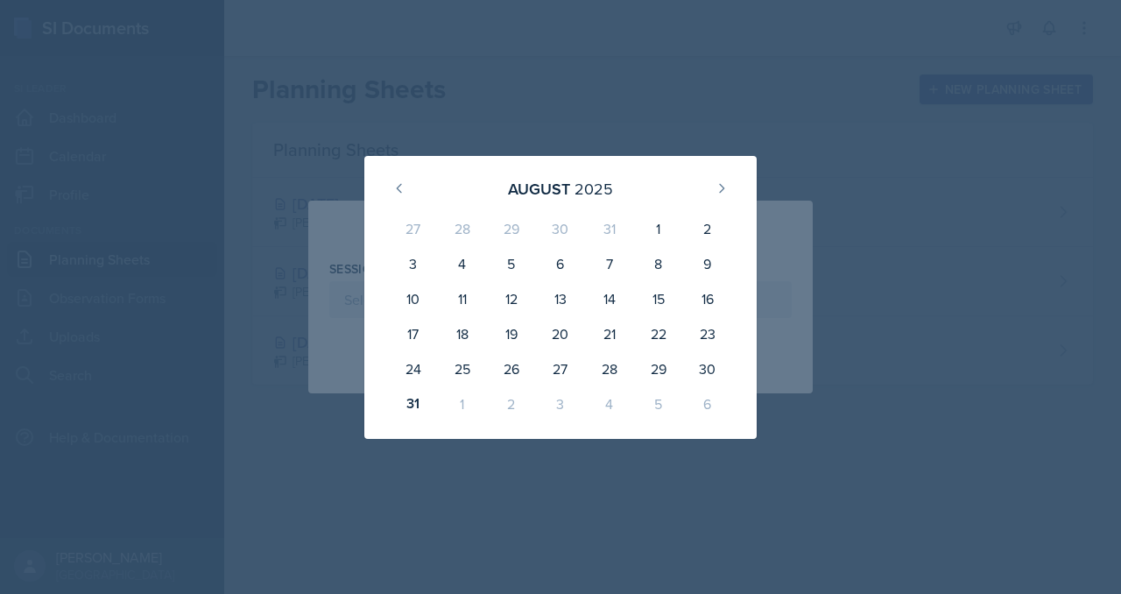
click at [813, 156] on div "August 2025 27 28 29 30 31 1 2 3 4 5 6 7 8 9 10 11 12 13 14 15 16 17 18 19 20 2…" at bounding box center [560, 297] width 504 height 283
click at [538, 51] on div at bounding box center [560, 297] width 1121 height 594
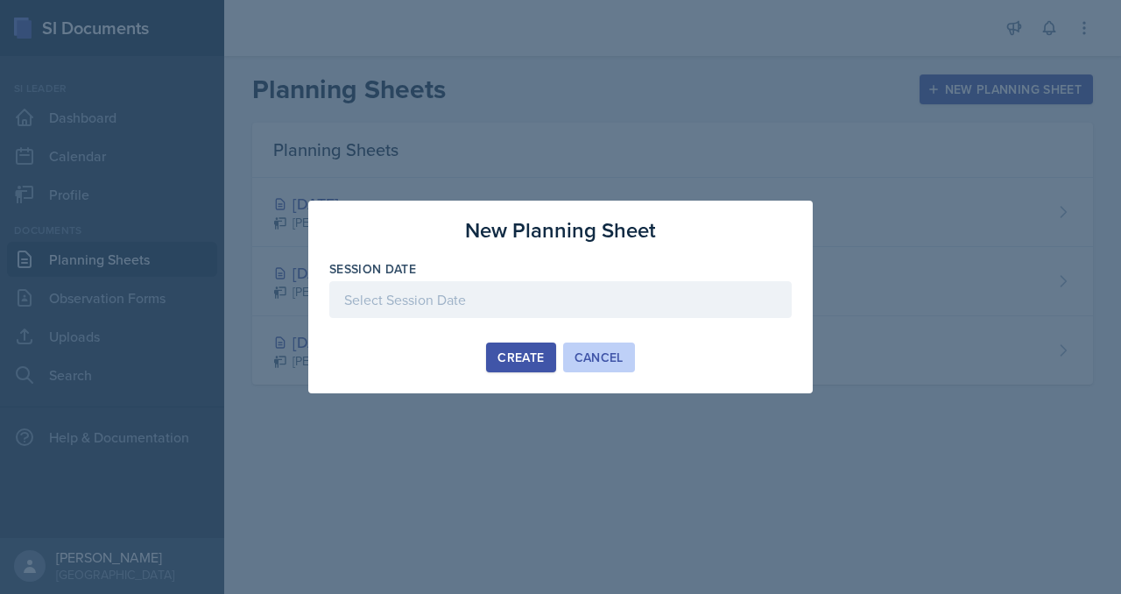
click at [595, 372] on button "Cancel" at bounding box center [599, 357] width 72 height 30
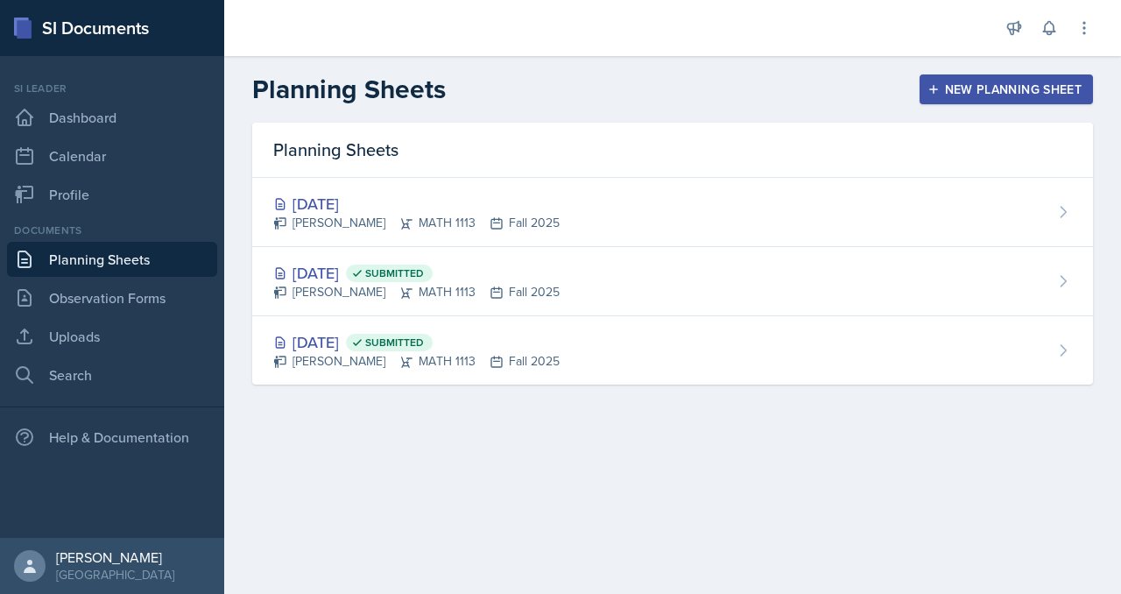
click at [931, 96] on div "New Planning Sheet" at bounding box center [1006, 89] width 151 height 14
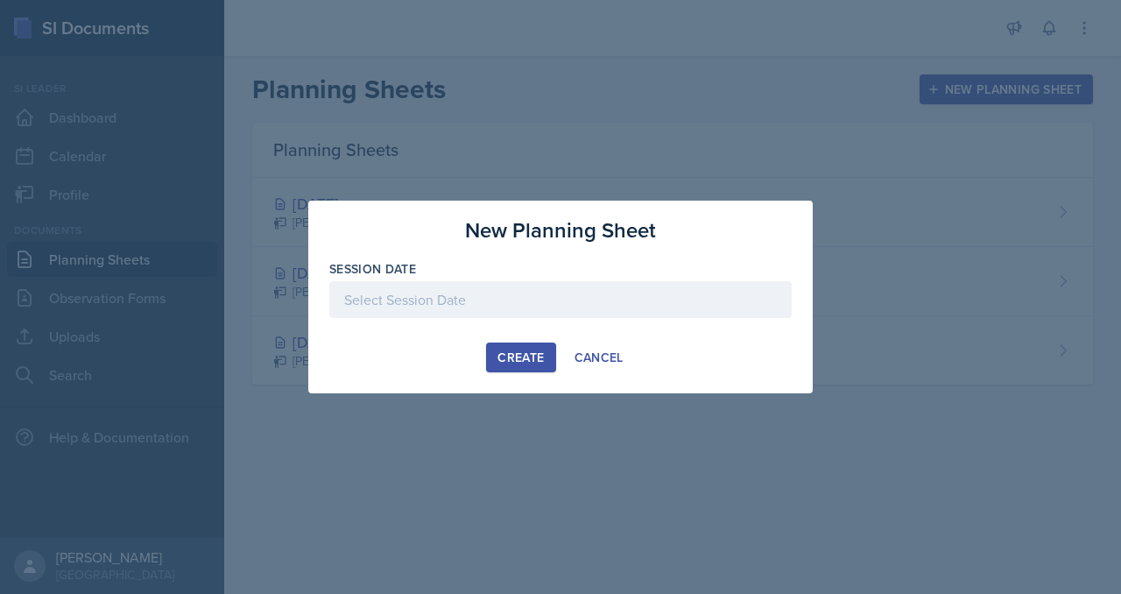
click at [430, 286] on div at bounding box center [560, 299] width 462 height 37
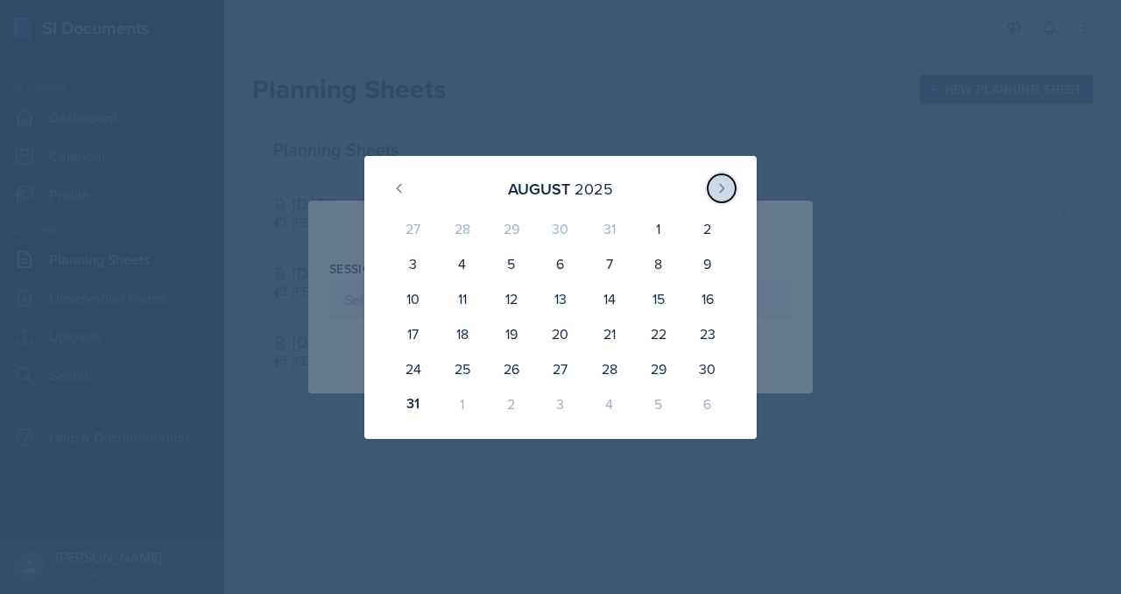
click at [729, 181] on icon at bounding box center [722, 188] width 14 height 14
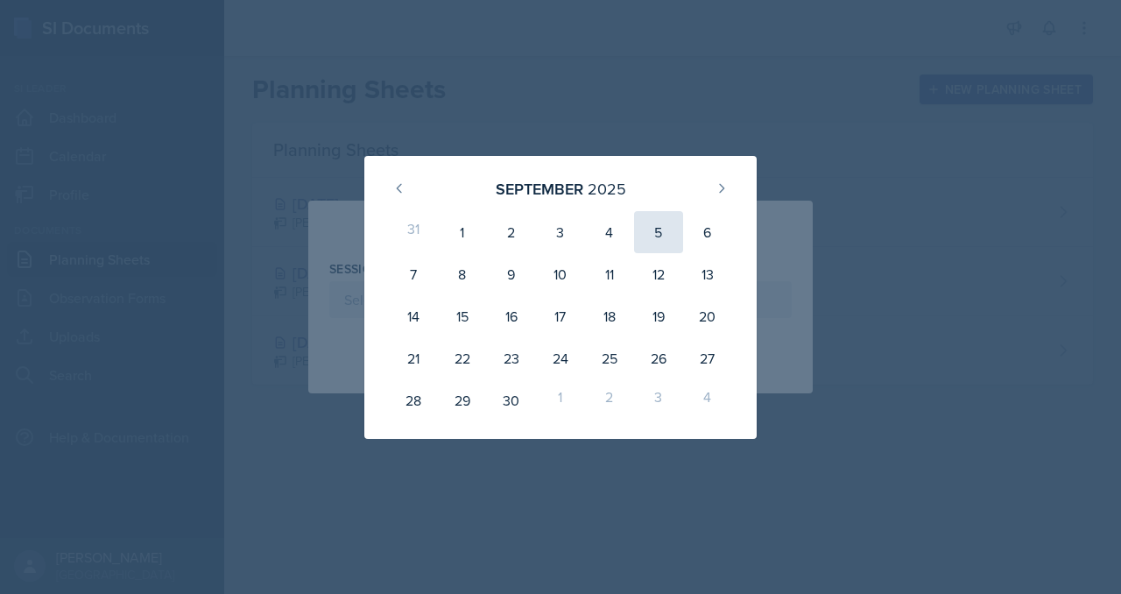
click at [673, 214] on div "5" at bounding box center [658, 232] width 49 height 42
type input "September 5th, 2025"
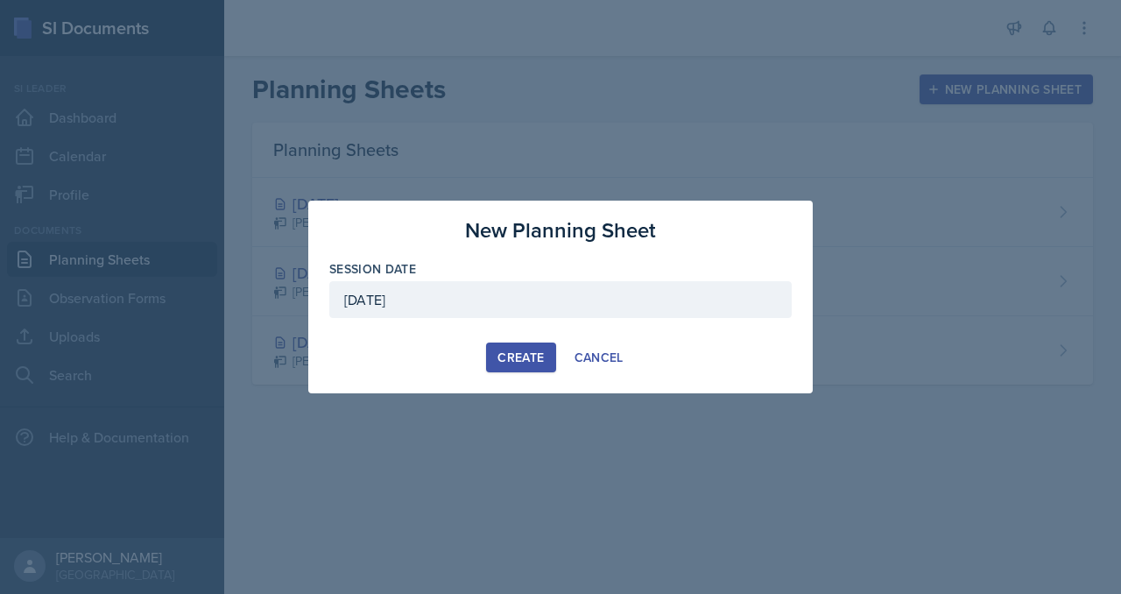
click at [497, 364] on div "Create" at bounding box center [520, 357] width 46 height 14
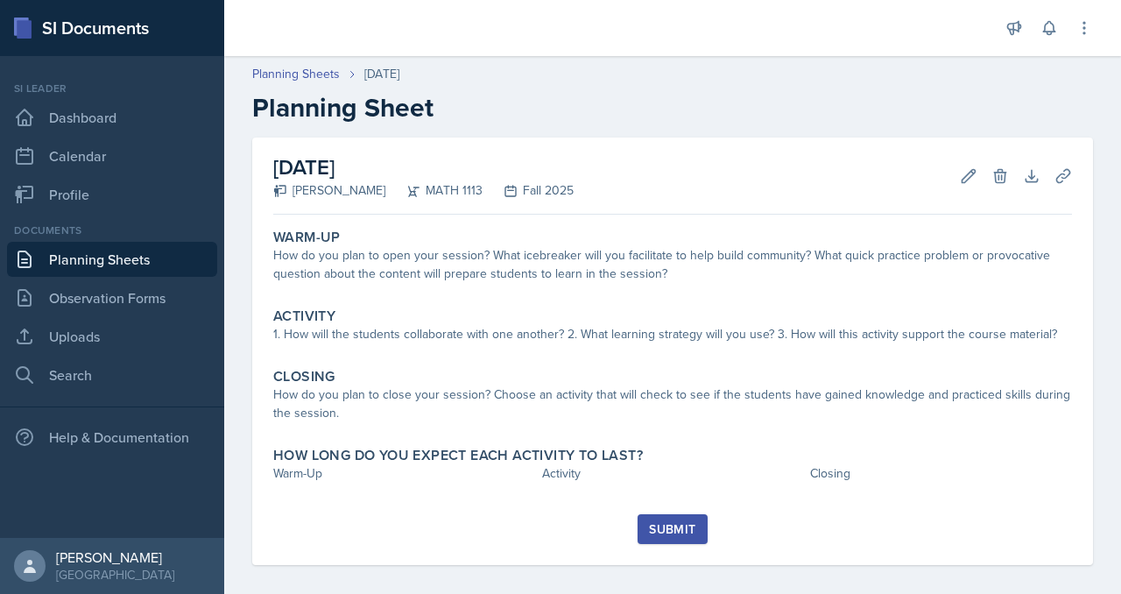
click at [73, 277] on link "Planning Sheets" at bounding box center [112, 259] width 210 height 35
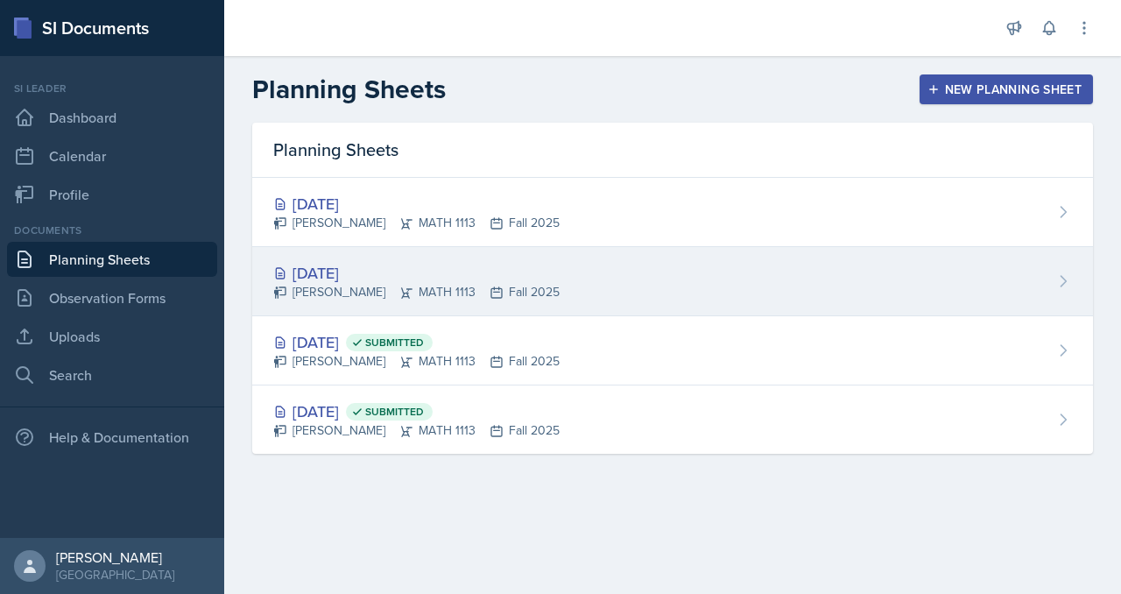
scroll to position [25, 0]
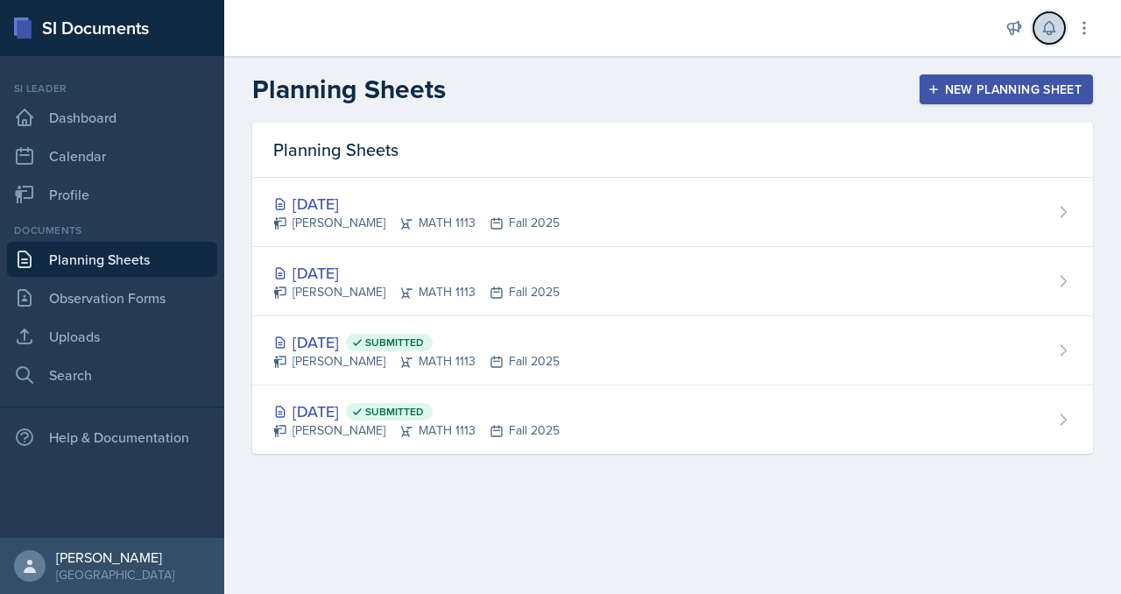
click at [1040, 32] on icon at bounding box center [1049, 28] width 18 height 18
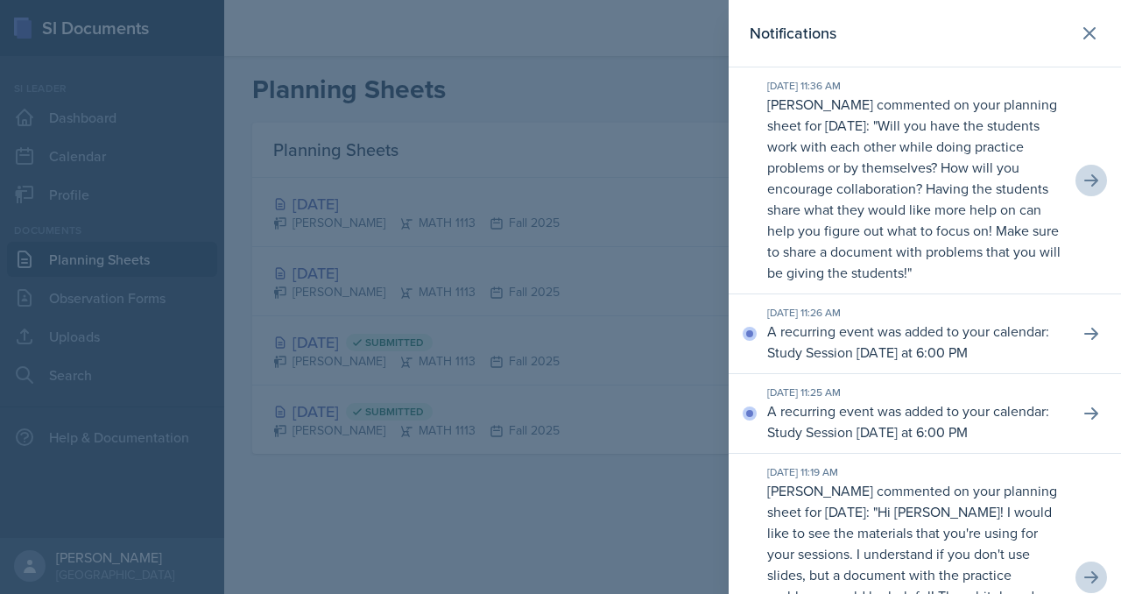
click at [813, 363] on p "A recurring event was added to your calendar: Study Session [DATE] at 6:00 PM" at bounding box center [916, 342] width 298 height 42
click at [1096, 349] on button at bounding box center [1091, 334] width 32 height 32
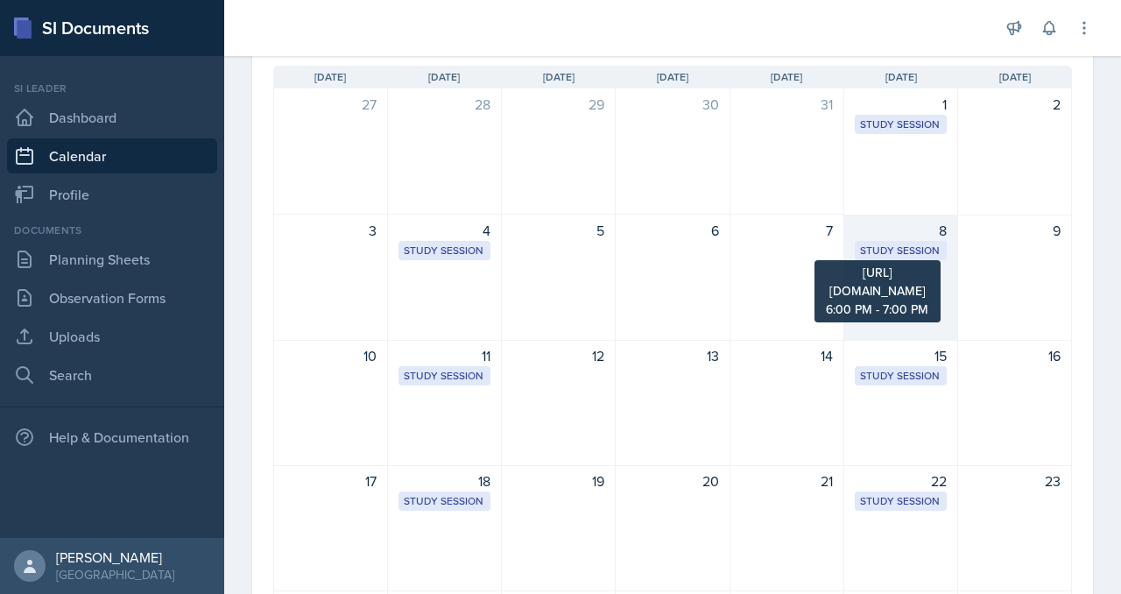
scroll to position [247, 0]
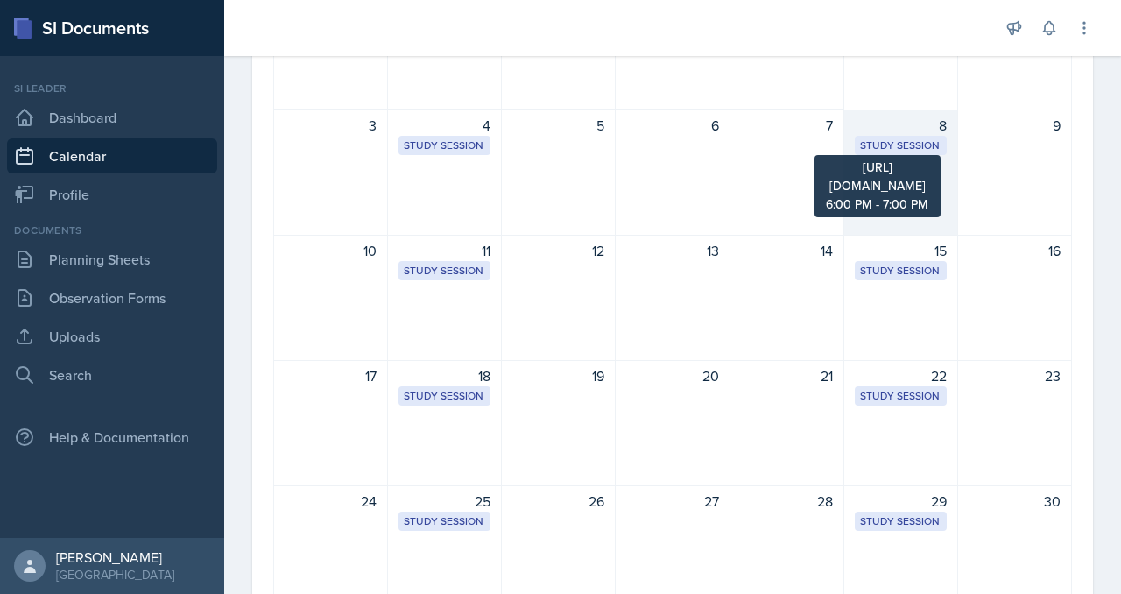
click at [908, 153] on div "Study Session" at bounding box center [900, 145] width 81 height 16
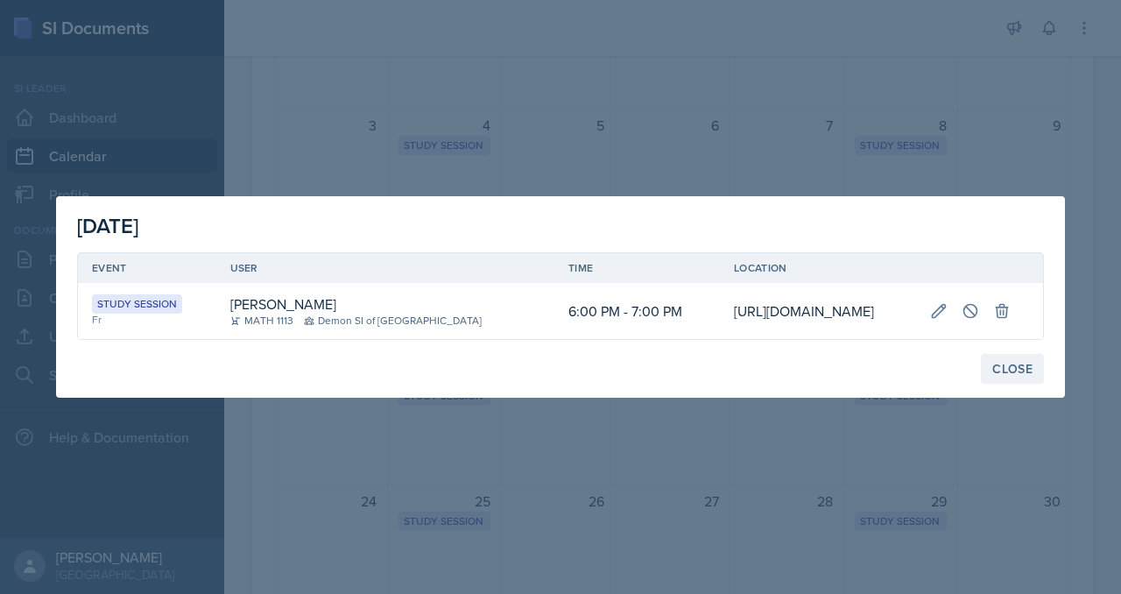
click at [1018, 376] on div "Close" at bounding box center [1012, 369] width 40 height 14
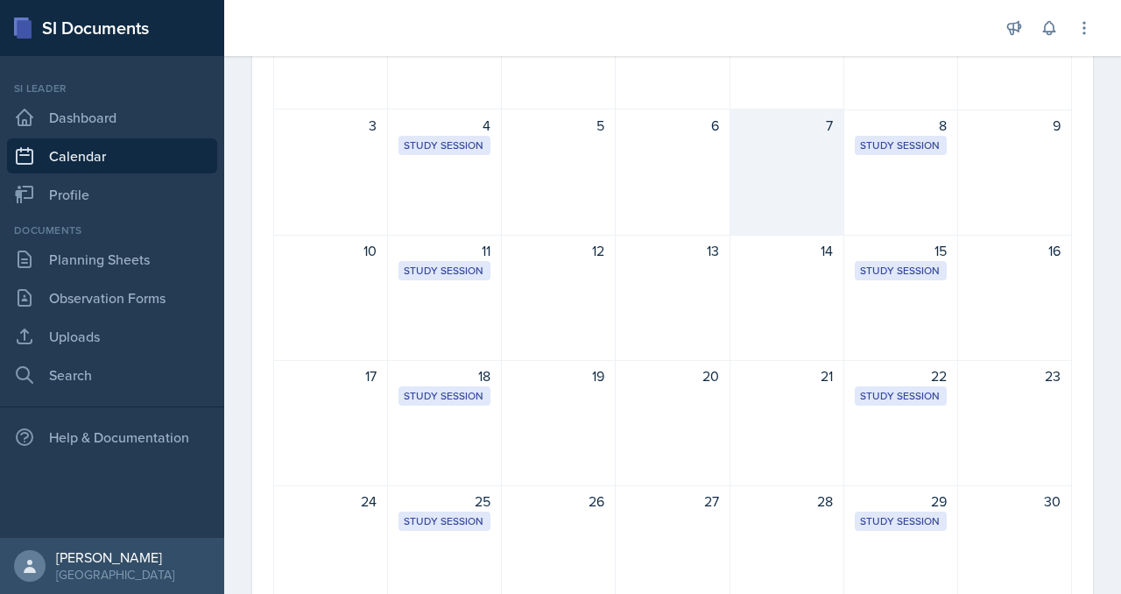
scroll to position [0, 0]
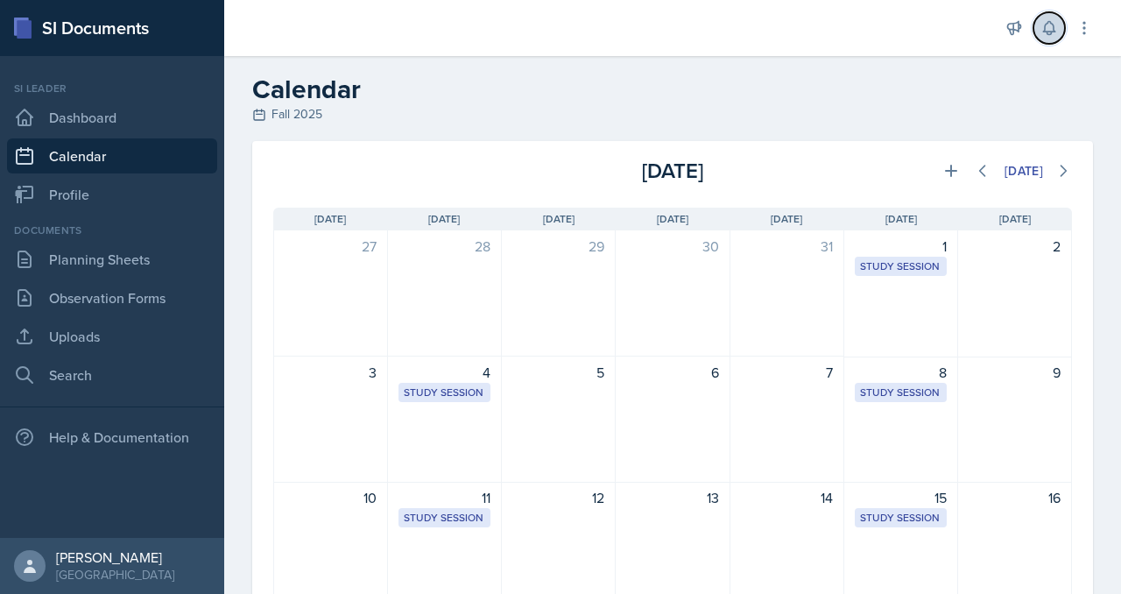
click at [1040, 32] on icon at bounding box center [1049, 28] width 18 height 18
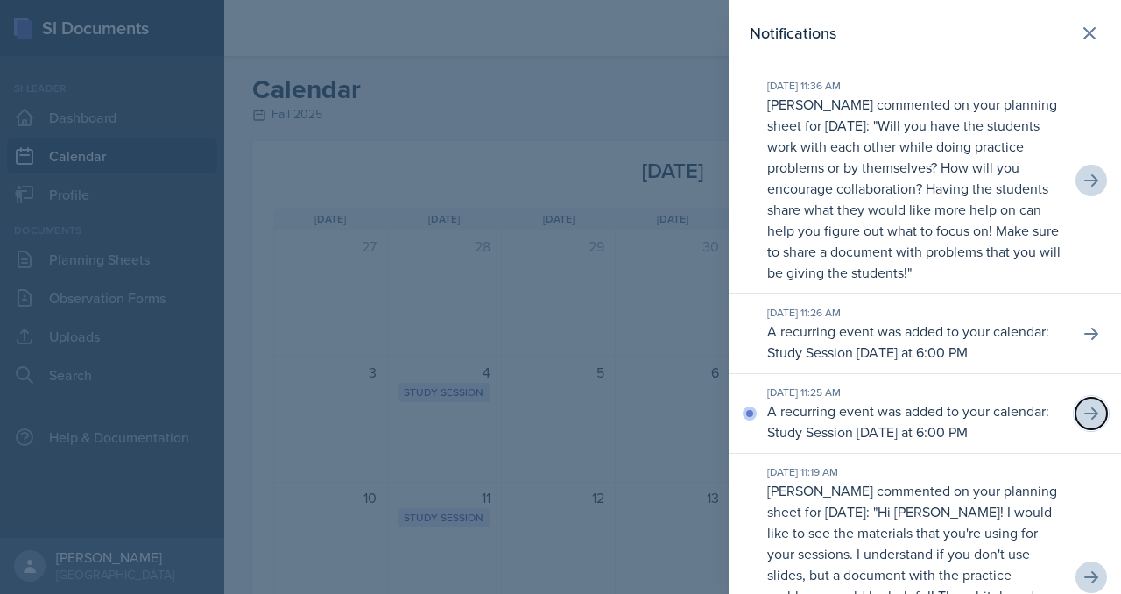
click at [1082, 422] on icon at bounding box center [1091, 414] width 18 height 18
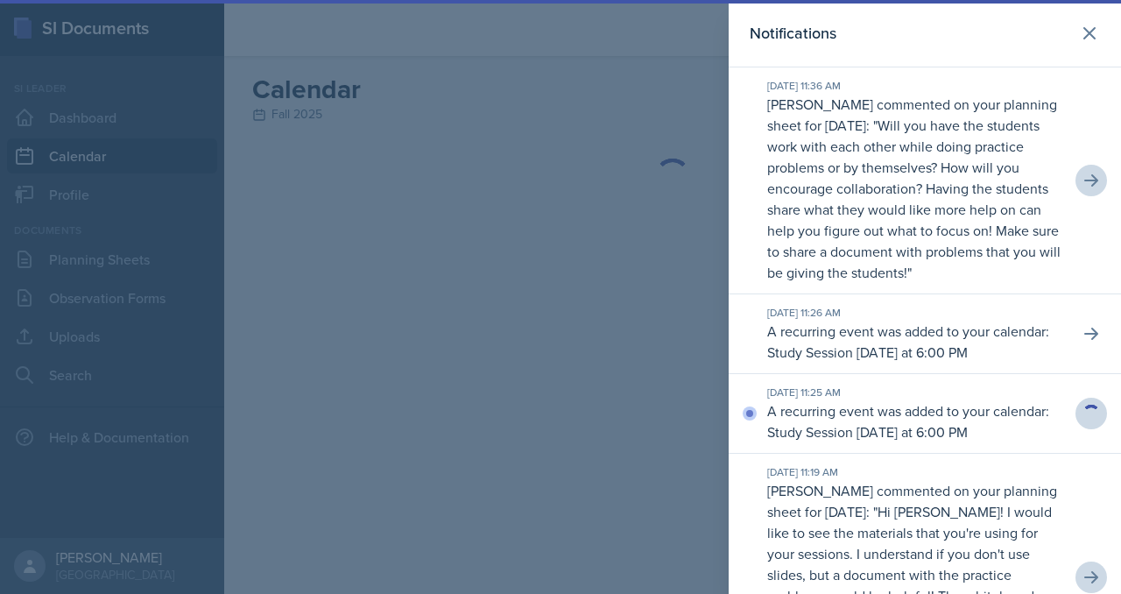
click at [1082, 521] on section "Notifications Aug 26th, 2025 11:36 AM Mia Burford commented on your planning sh…" at bounding box center [925, 297] width 392 height 594
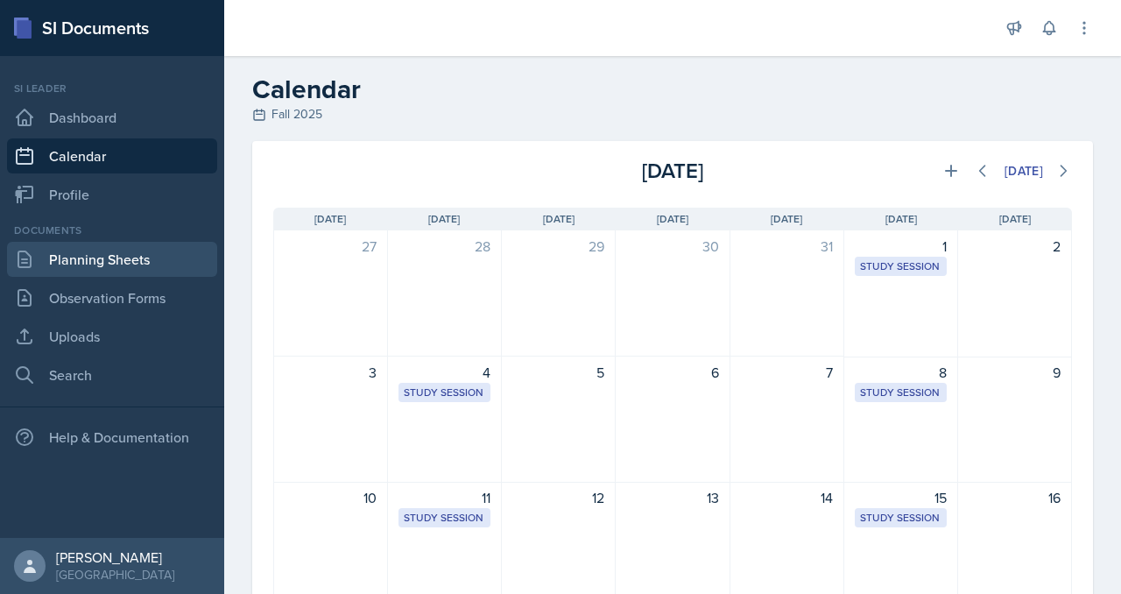
click at [116, 277] on link "Planning Sheets" at bounding box center [112, 259] width 210 height 35
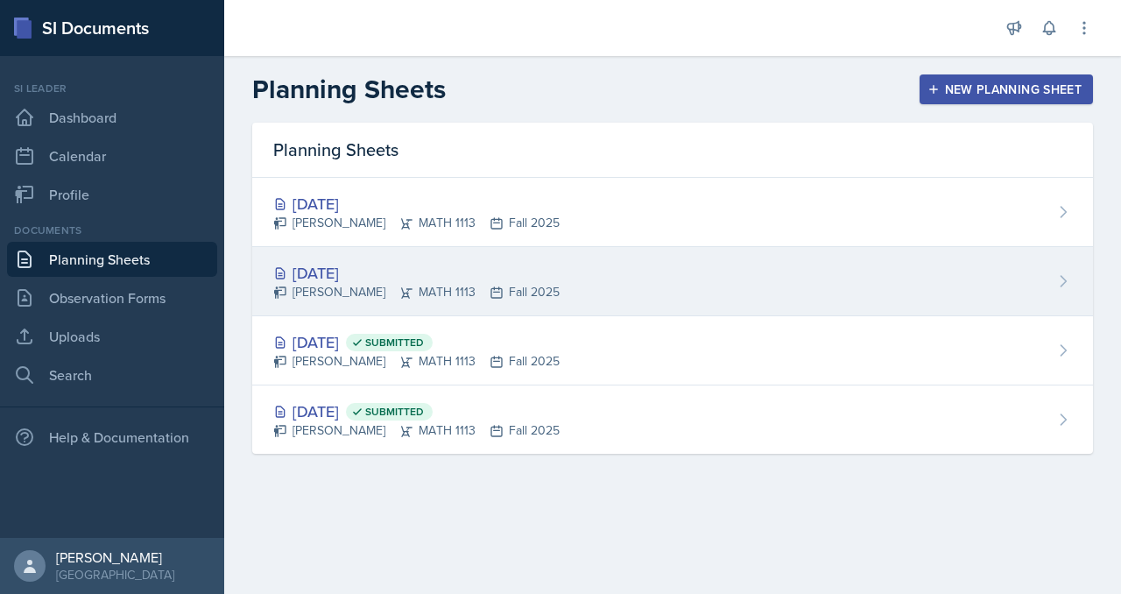
scroll to position [25, 0]
click at [716, 316] on div "Sep 1st, 2025 Madison Villalba MATH 1113 Fall 2025" at bounding box center [672, 281] width 841 height 69
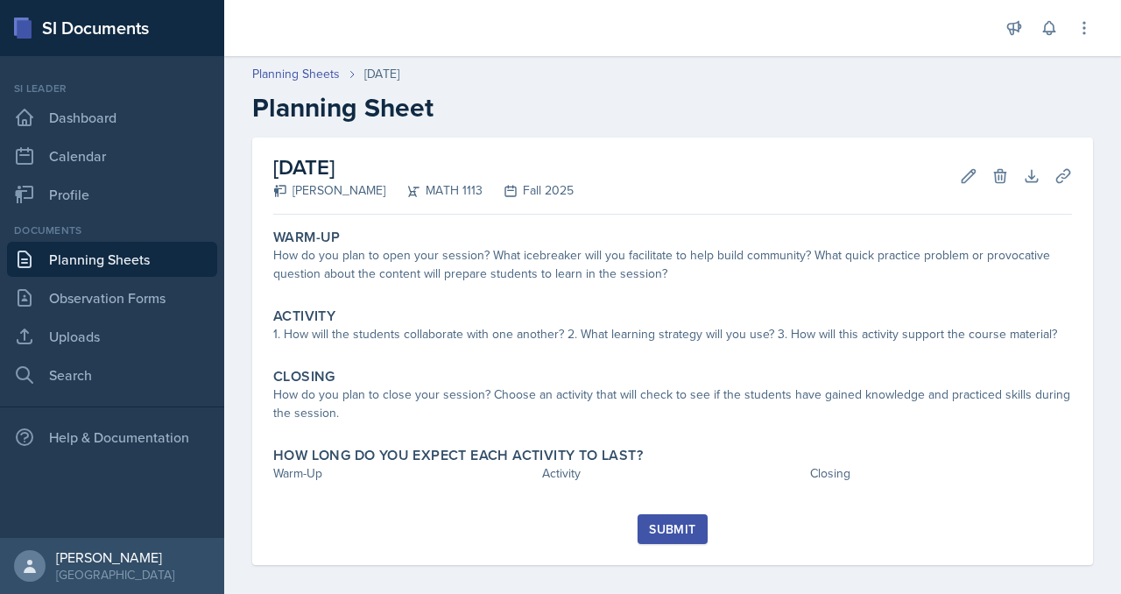
click at [131, 277] on link "Planning Sheets" at bounding box center [112, 259] width 210 height 35
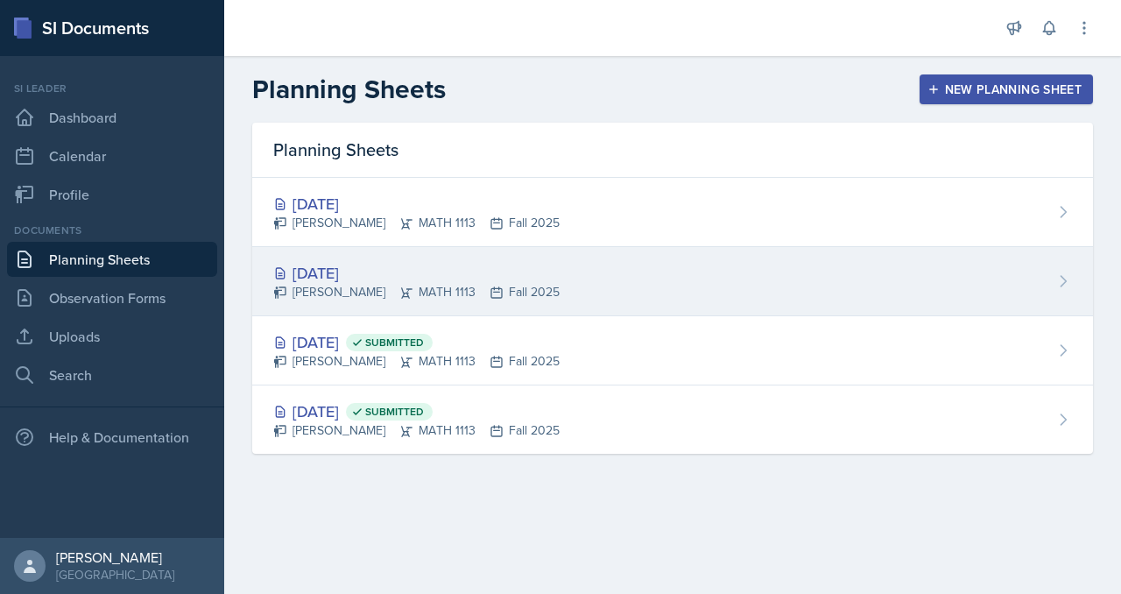
scroll to position [25, 0]
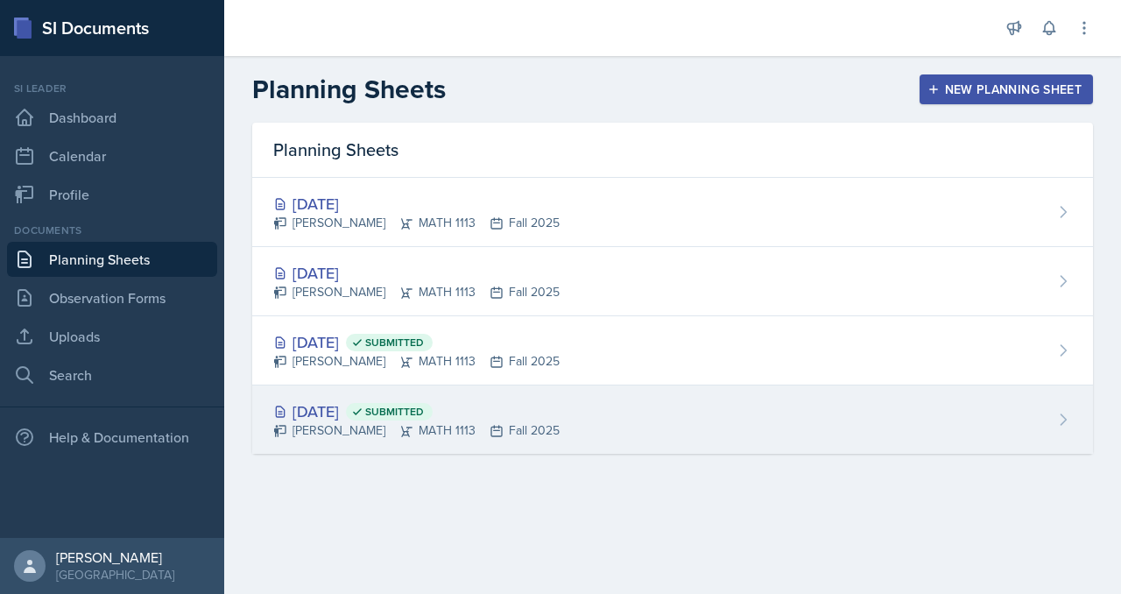
click at [415, 440] on div "Madison Villalba MATH 1113 Fall 2025" at bounding box center [416, 430] width 286 height 18
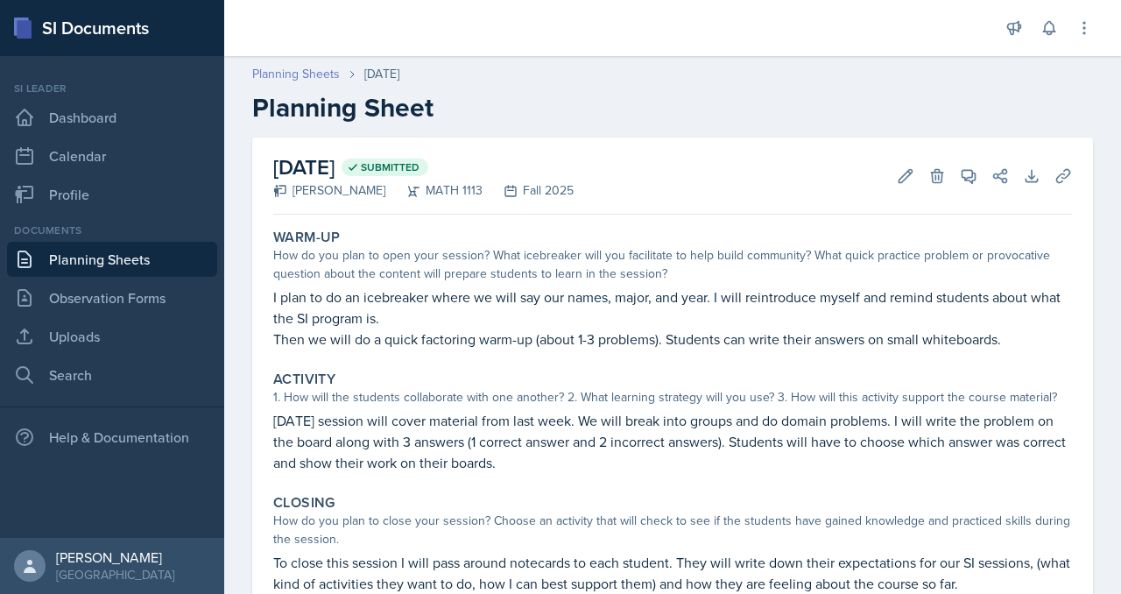
click at [340, 83] on link "Planning Sheets" at bounding box center [296, 74] width 88 height 18
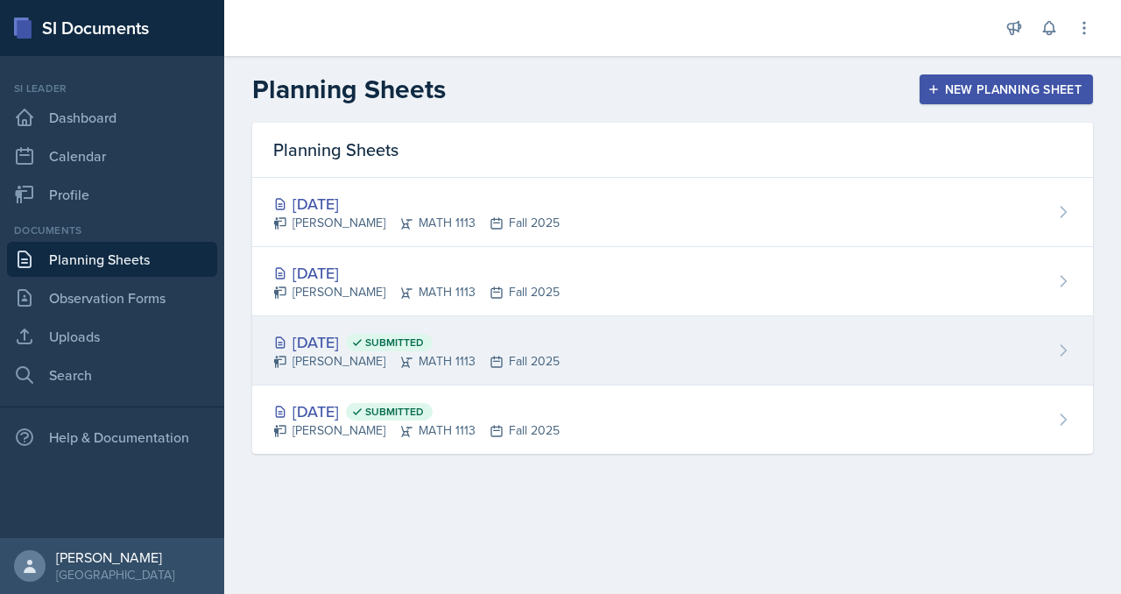
click at [443, 354] on div "Aug 29th, 2025 Submitted" at bounding box center [416, 342] width 286 height 24
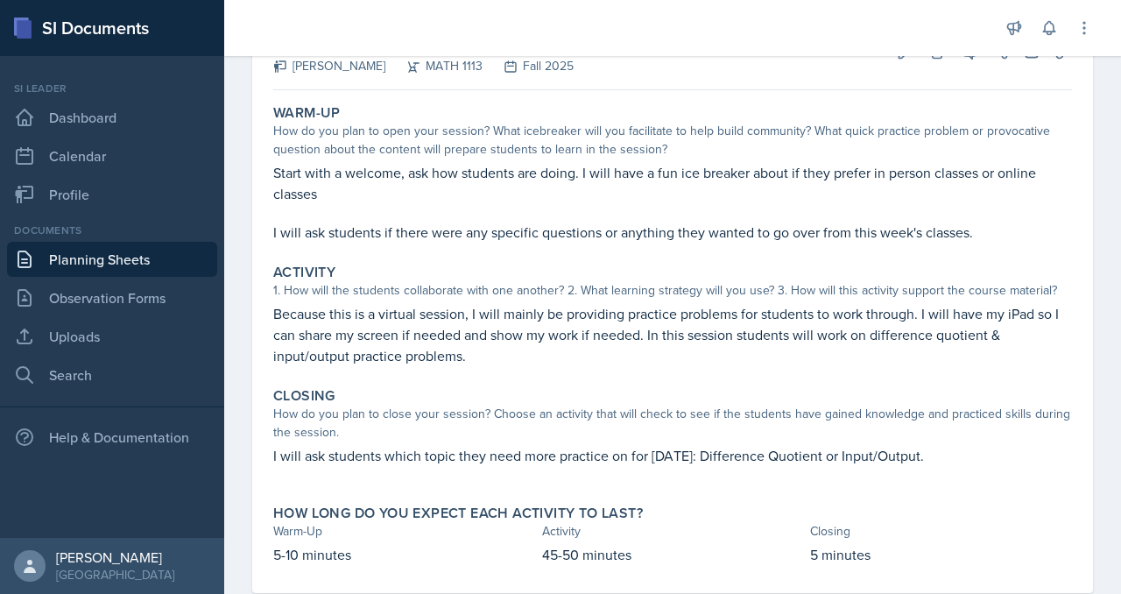
scroll to position [127, 0]
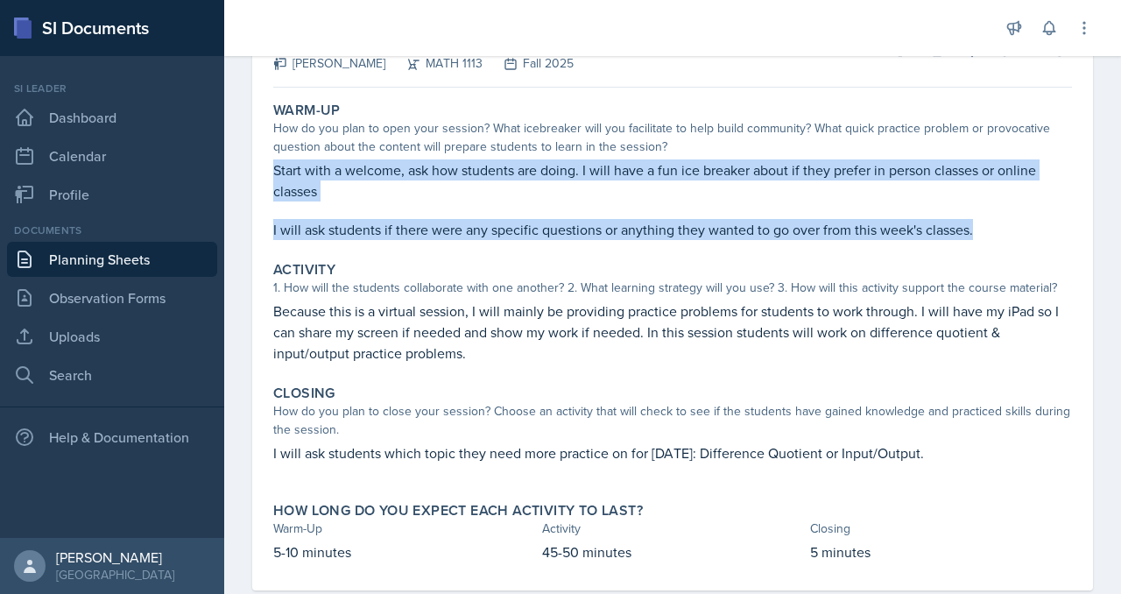
drag, startPoint x: 529, startPoint y: 375, endPoint x: 335, endPoint y: 269, distance: 221.4
click at [335, 247] on div "Warm-Up How do you plan to open your session? What icebreaker will you facilita…" at bounding box center [672, 171] width 813 height 152
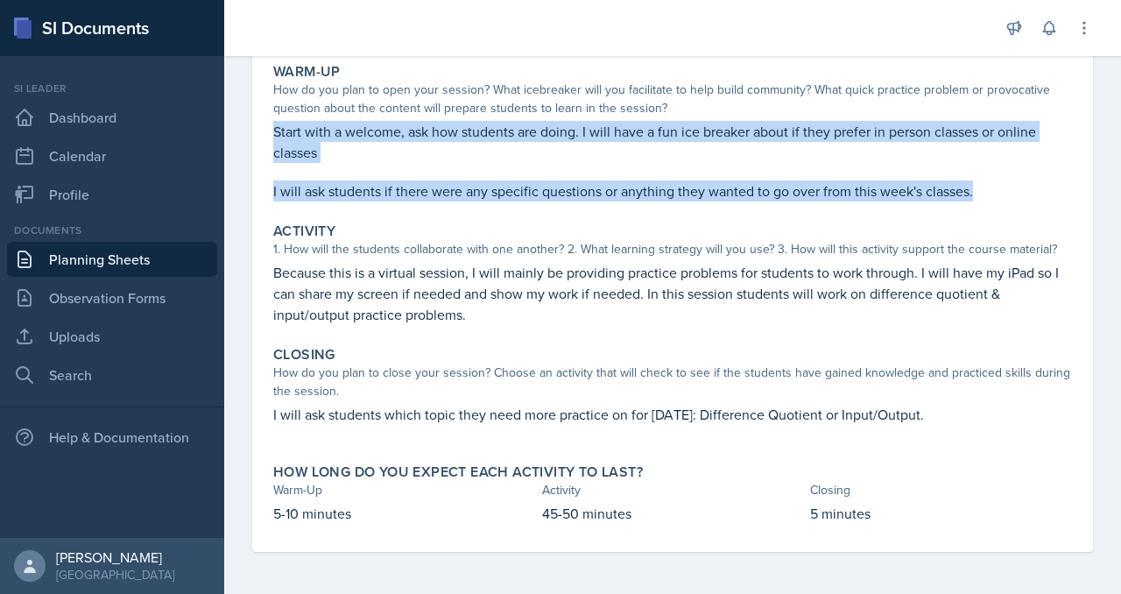
scroll to position [480, 0]
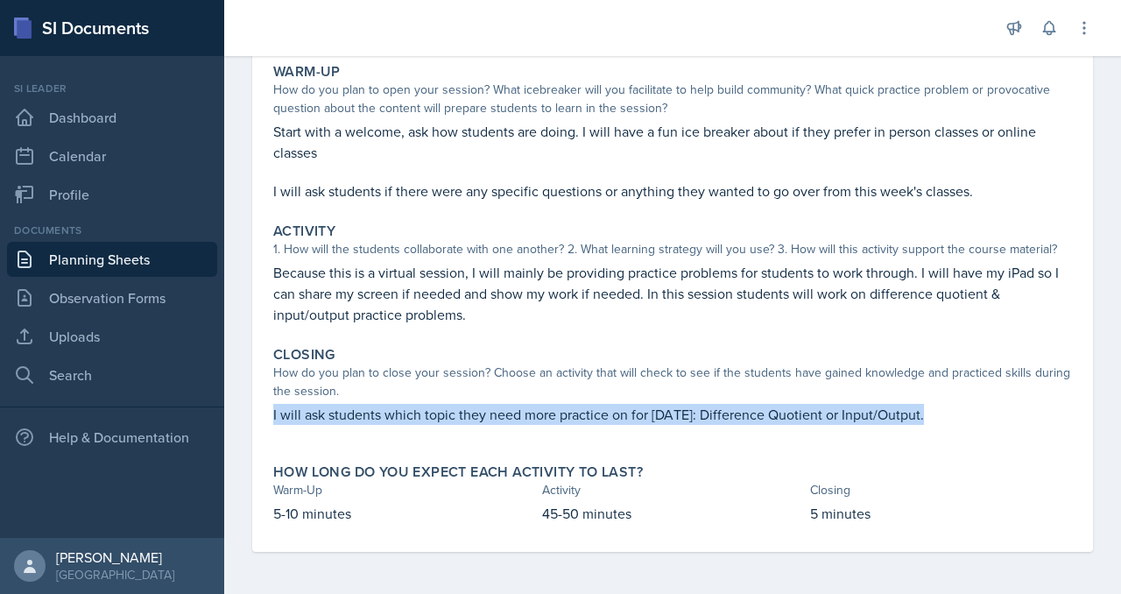
drag, startPoint x: 450, startPoint y: 370, endPoint x: 332, endPoint y: 349, distance: 120.1
click at [332, 349] on div "Closing How do you plan to close your session? Choose an activity that will che…" at bounding box center [672, 394] width 813 height 110
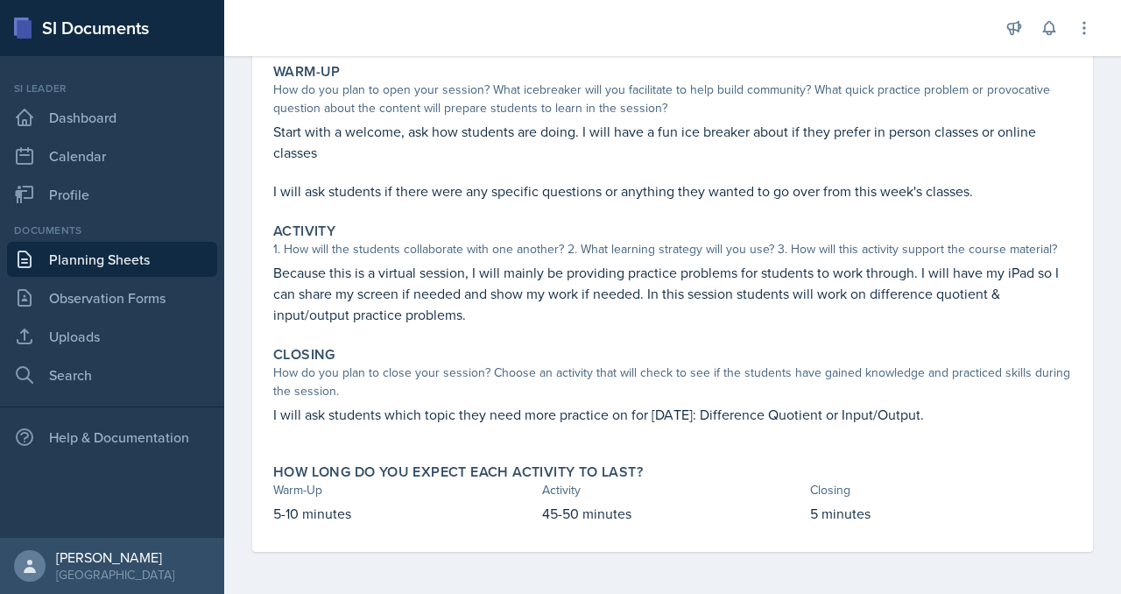
click at [667, 363] on div "How do you plan to close your session? Choose an activity that will check to se…" at bounding box center [672, 381] width 799 height 37
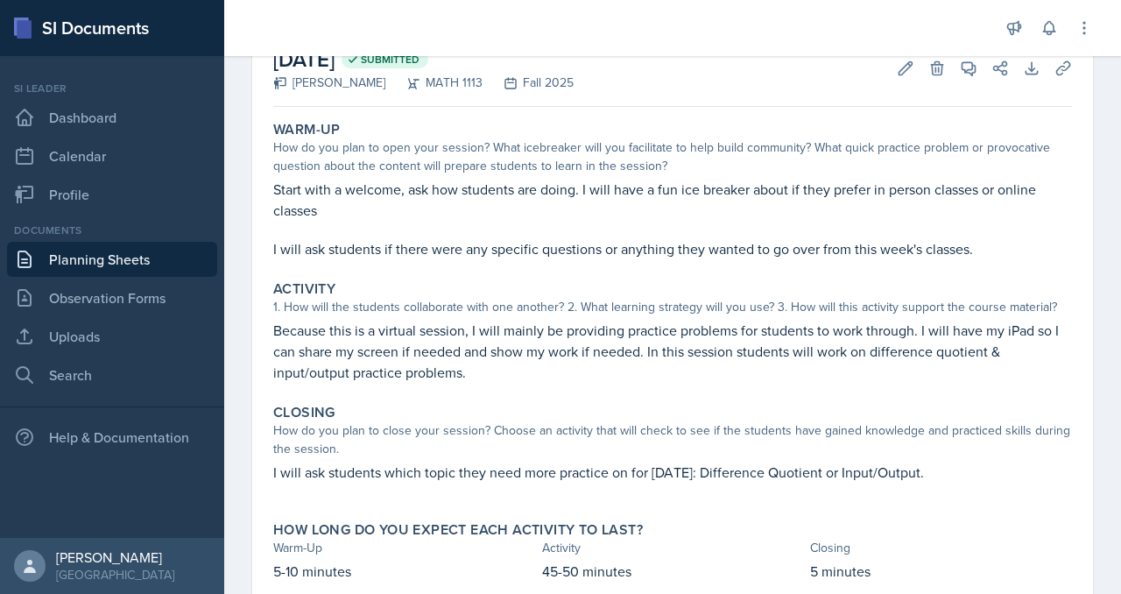
scroll to position [0, 0]
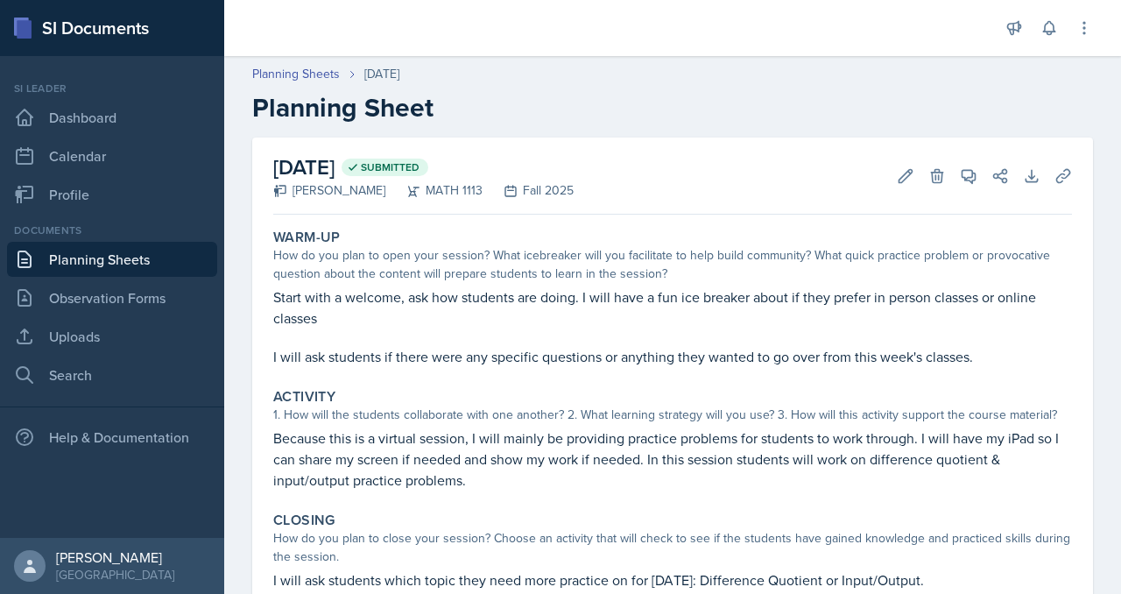
click at [87, 277] on link "Planning Sheets" at bounding box center [112, 259] width 210 height 35
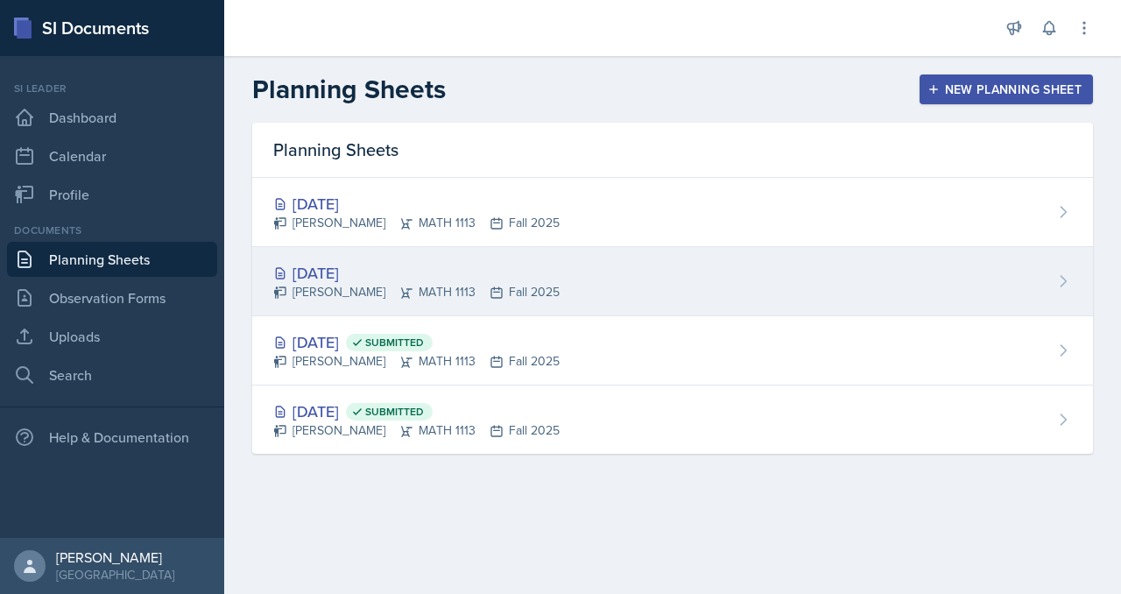
click at [410, 285] on div "Sep 1st, 2025" at bounding box center [416, 273] width 286 height 24
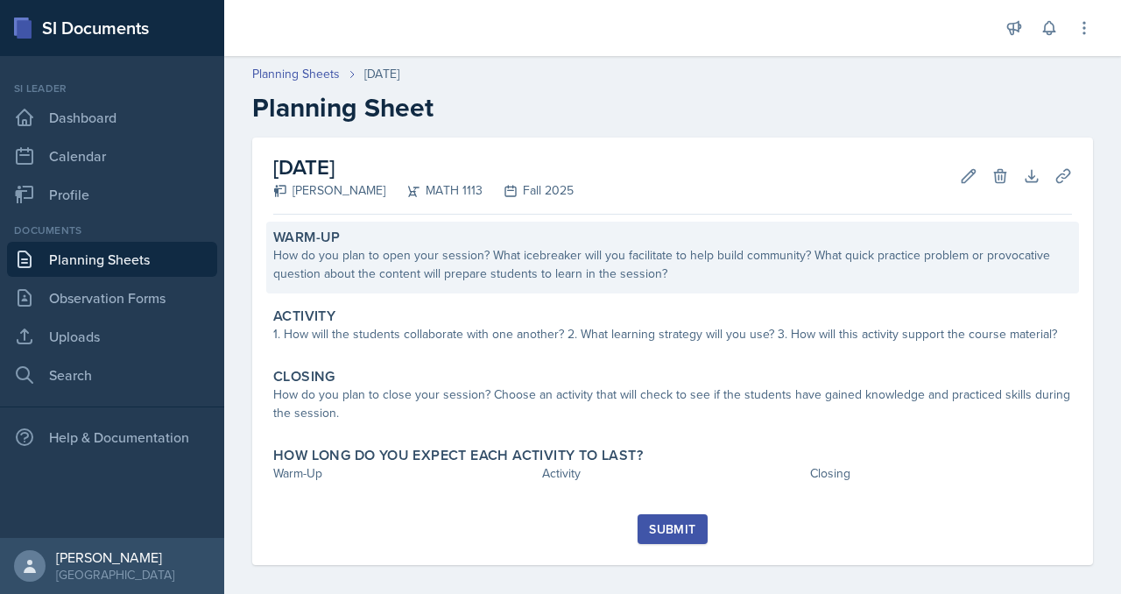
scroll to position [68, 0]
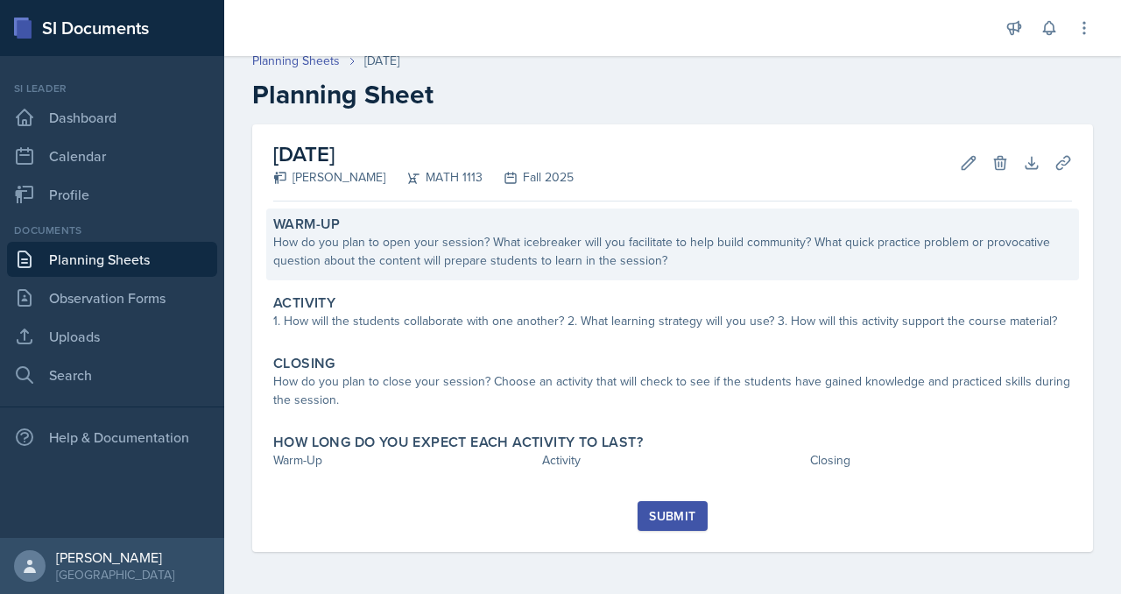
click at [413, 270] on div "How do you plan to open your session? What icebreaker will you facilitate to he…" at bounding box center [672, 251] width 799 height 37
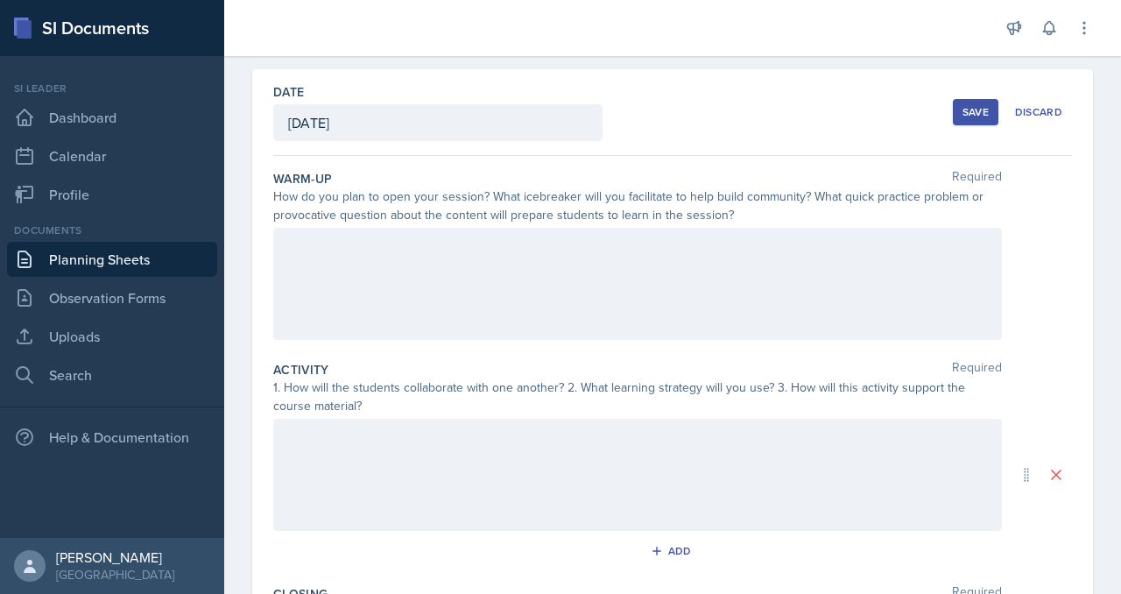
click at [399, 340] on div at bounding box center [637, 284] width 729 height 112
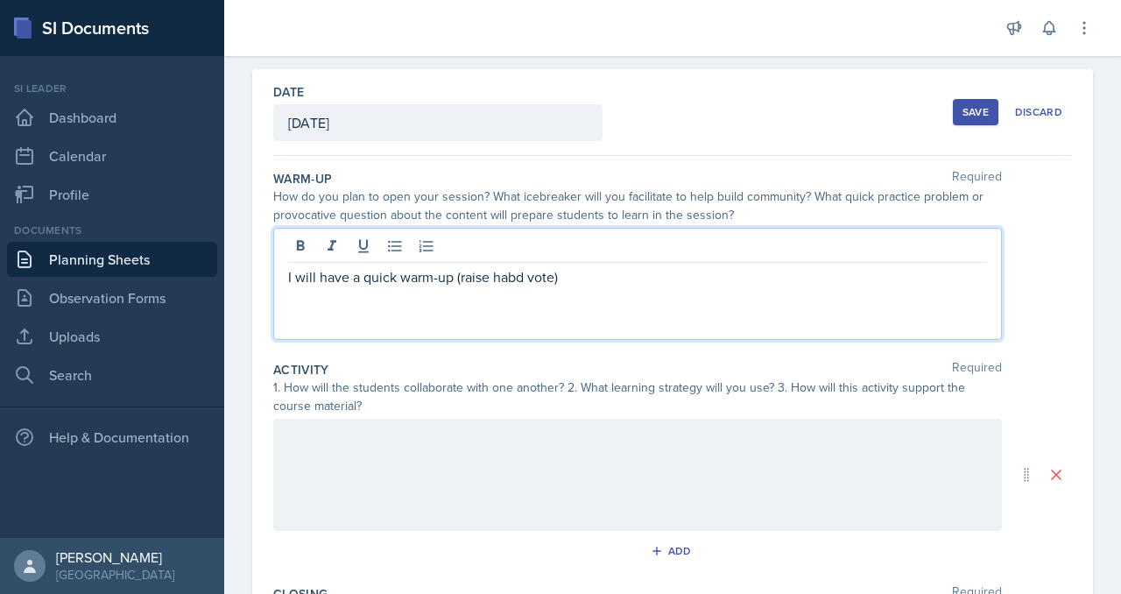
click at [646, 287] on p "I will have a quick warm-up (raise habd vote)" at bounding box center [637, 276] width 699 height 21
click at [653, 287] on p "I will have a quick warm-up (raise hand vote)" at bounding box center [637, 276] width 699 height 21
click at [706, 287] on p "I will have a quick warm-up (raise hand vote)" at bounding box center [637, 276] width 699 height 21
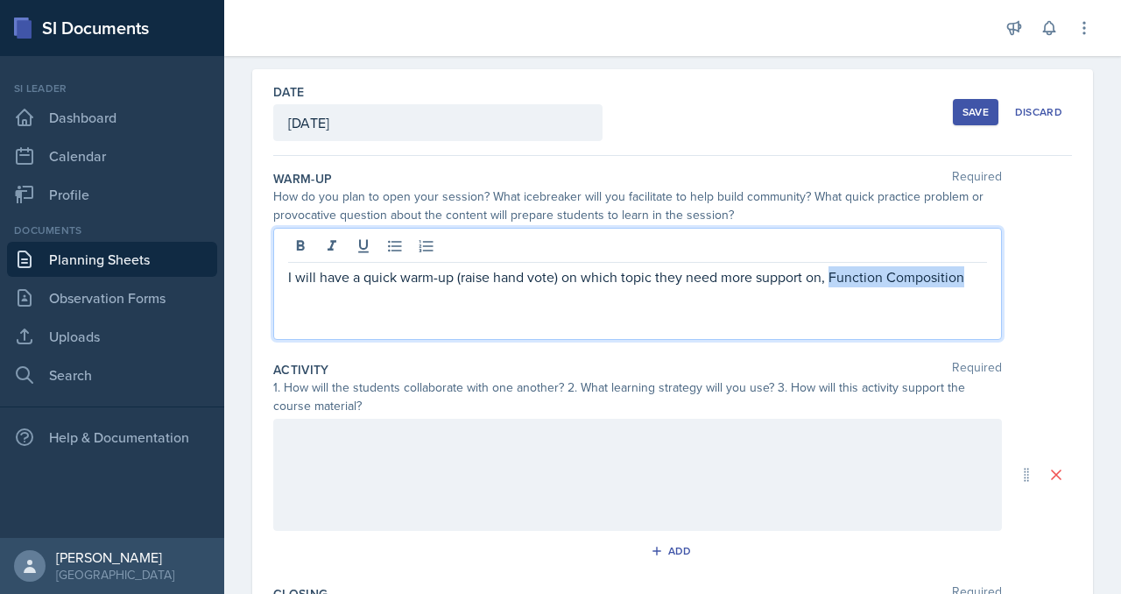
drag, startPoint x: 454, startPoint y: 406, endPoint x: 686, endPoint y: 406, distance: 232.1
click at [686, 287] on p "I will have a quick warm-up (raise hand vote) on which topic they need more sup…" at bounding box center [637, 276] width 699 height 21
click at [443, 308] on p "I will have a quick warm-up (raise hand vote) on which topic they need more sup…" at bounding box center [637, 287] width 699 height 42
click at [813, 340] on div "I will have a quick warm-up (raise hand vote) on which topic they need more sup…" at bounding box center [637, 284] width 729 height 112
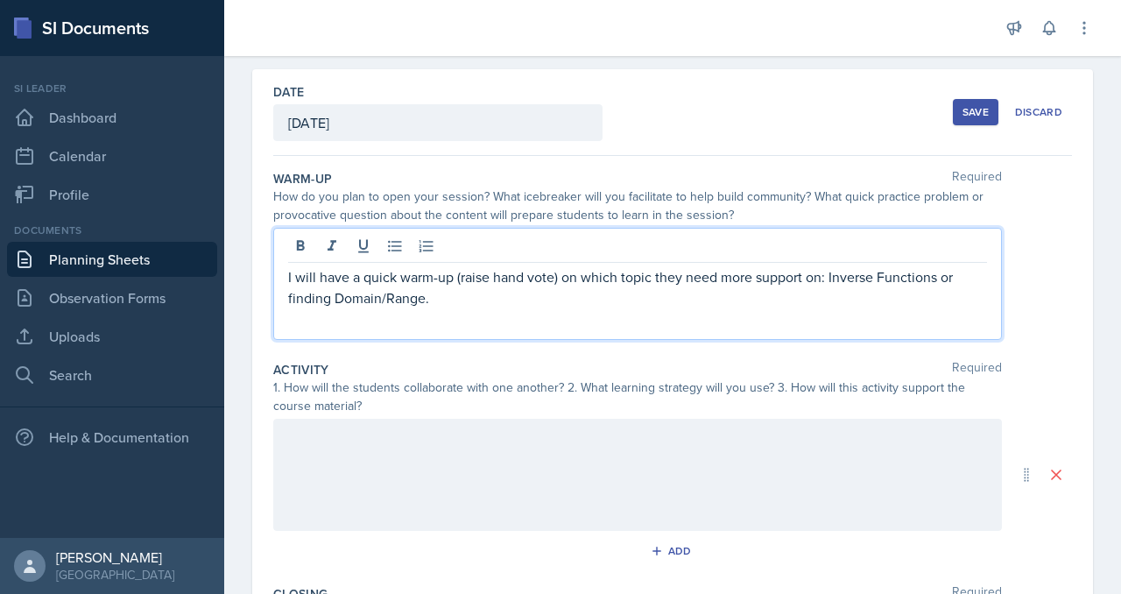
click at [813, 308] on p "I will have a quick warm-up (raise hand vote) on which topic they need more sup…" at bounding box center [637, 287] width 699 height 42
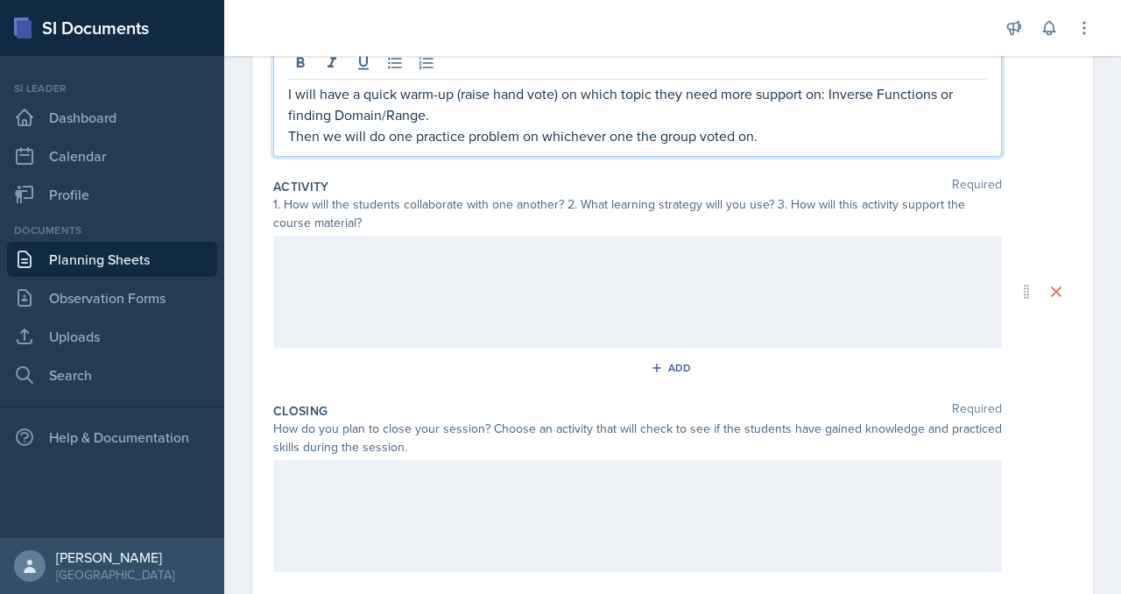
scroll to position [257, 0]
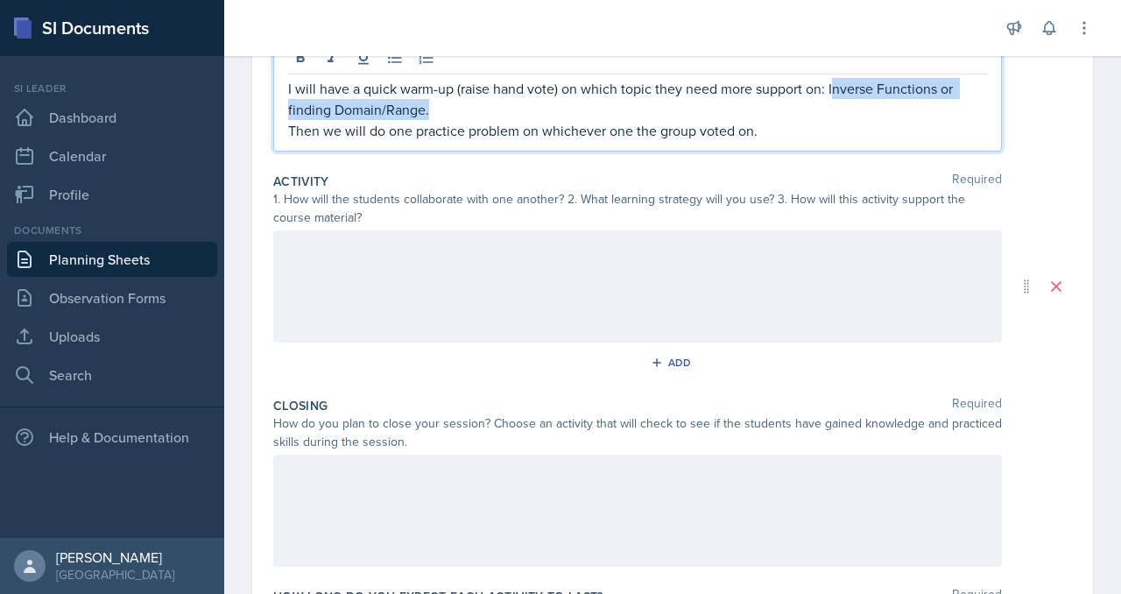
drag, startPoint x: 454, startPoint y: 223, endPoint x: 799, endPoint y: 221, distance: 345.1
click at [799, 120] on p "I will have a quick warm-up (raise hand vote) on which topic they need more sup…" at bounding box center [637, 99] width 699 height 42
click at [456, 120] on p "I will have a quick warm-up (raise hand vote) on which topic they need more sup…" at bounding box center [637, 99] width 699 height 42
click at [659, 120] on p "I will have a quick warm-up (raise hand vote) on which topic they need more sup…" at bounding box center [637, 99] width 699 height 42
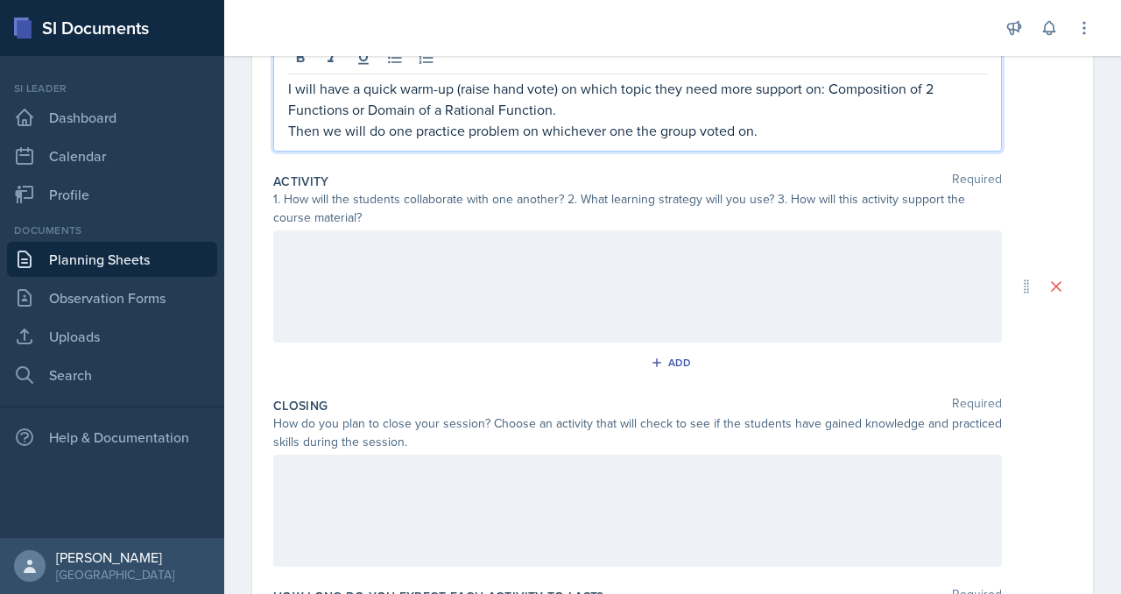
click at [950, 141] on p "Then we will do one practice problem on whichever one the group voted on." at bounding box center [637, 130] width 699 height 21
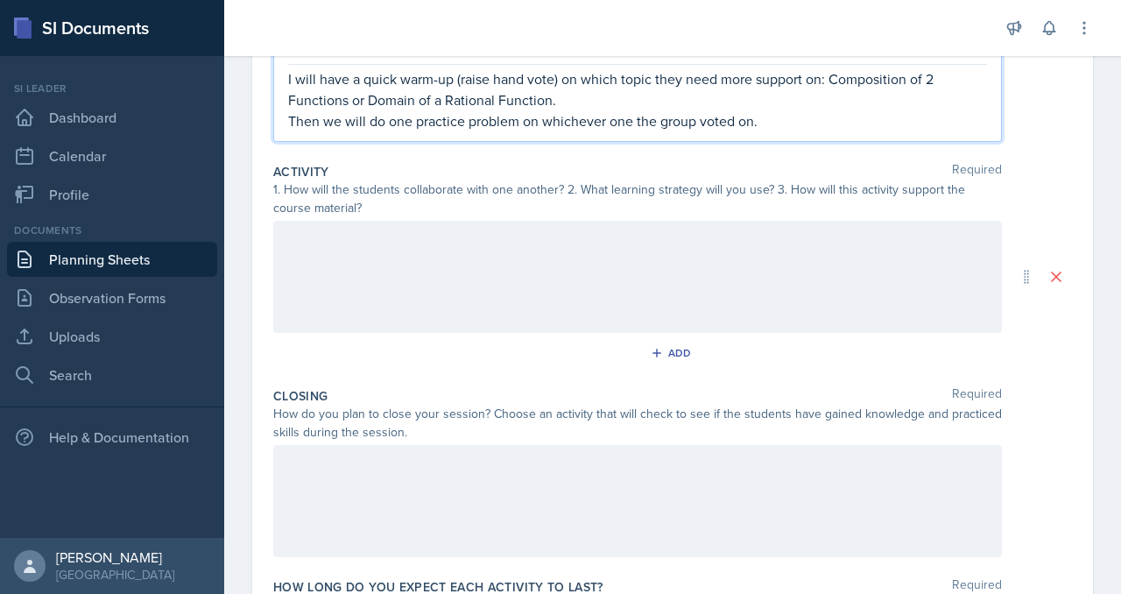
scroll to position [282, 0]
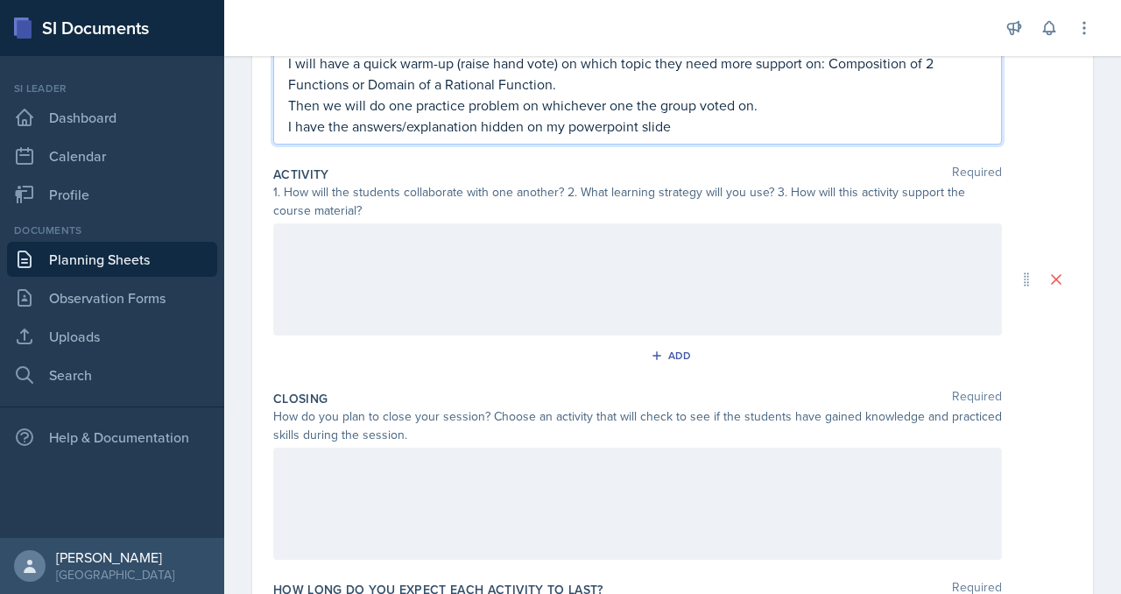
click at [756, 335] on div at bounding box center [637, 279] width 729 height 112
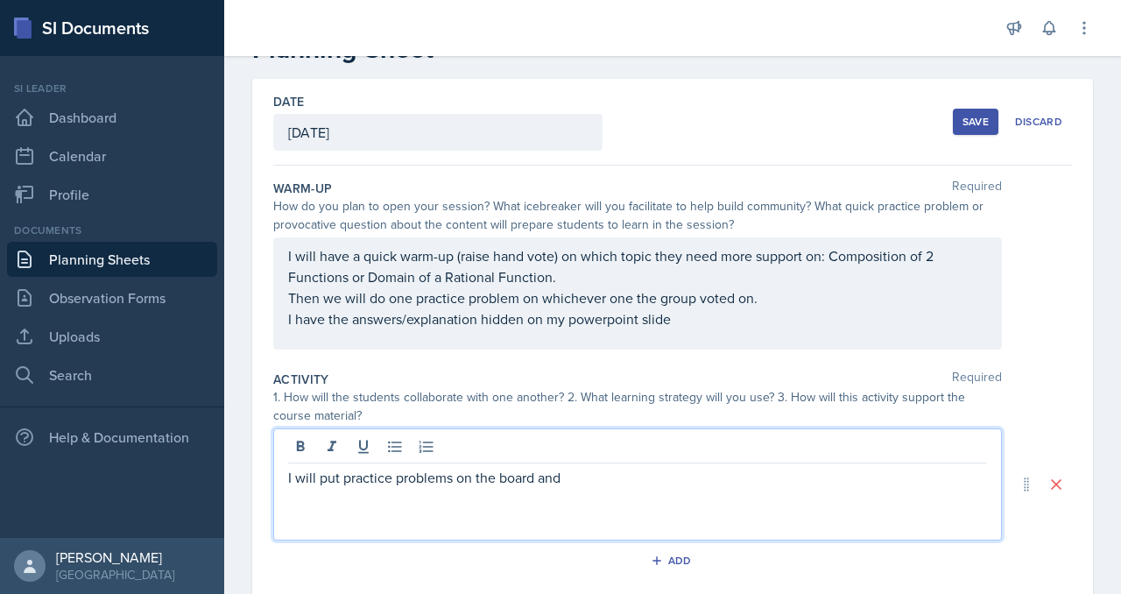
scroll to position [0, 0]
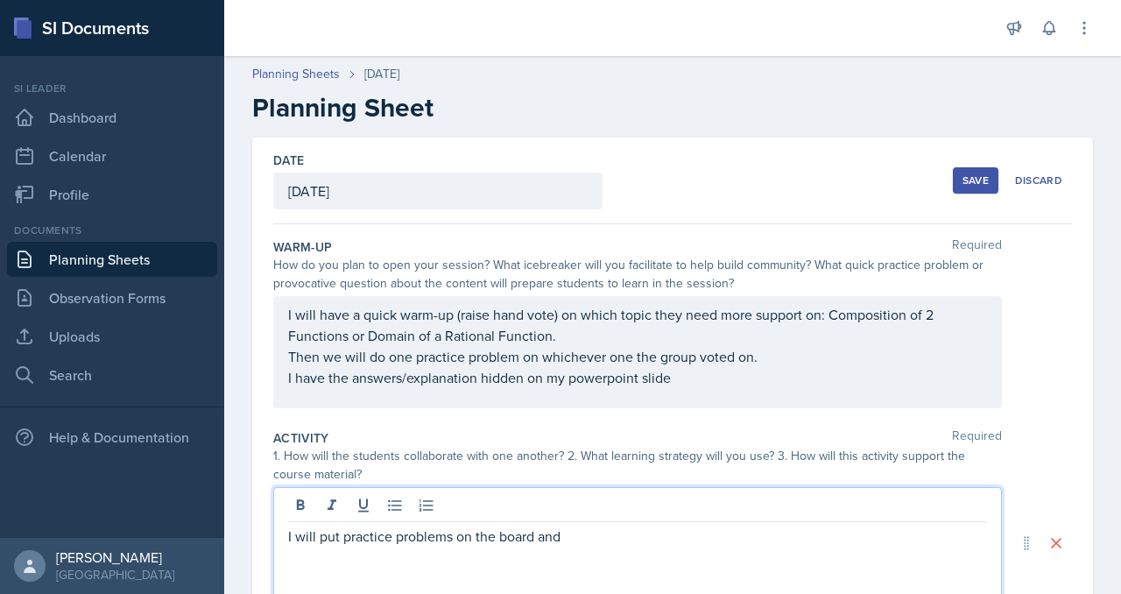
click at [962, 187] on div "Save" at bounding box center [975, 180] width 26 height 14
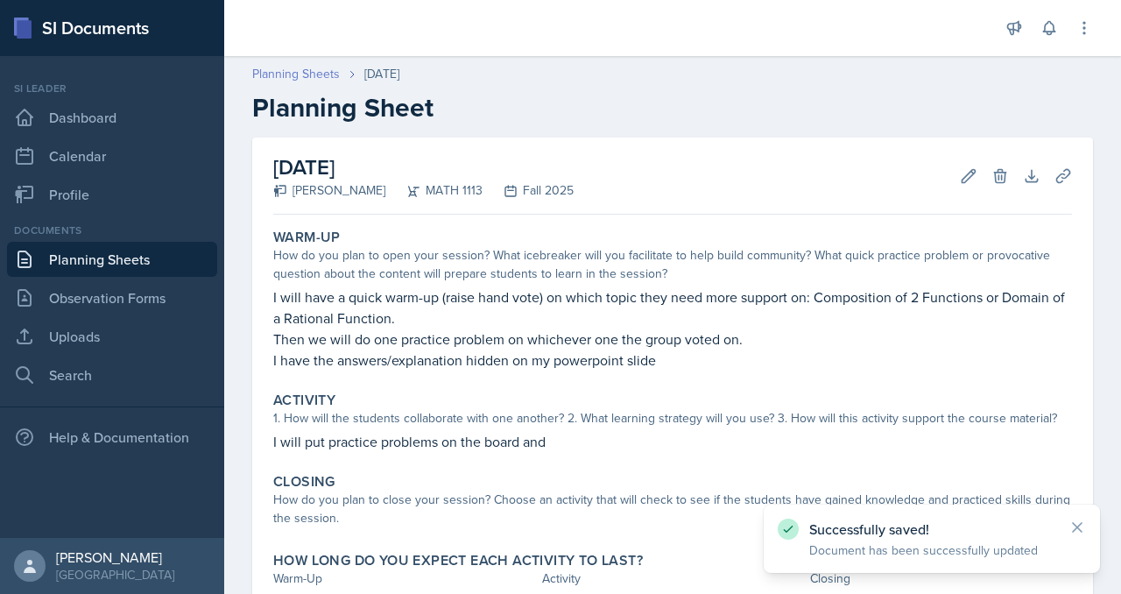
click at [340, 83] on link "Planning Sheets" at bounding box center [296, 74] width 88 height 18
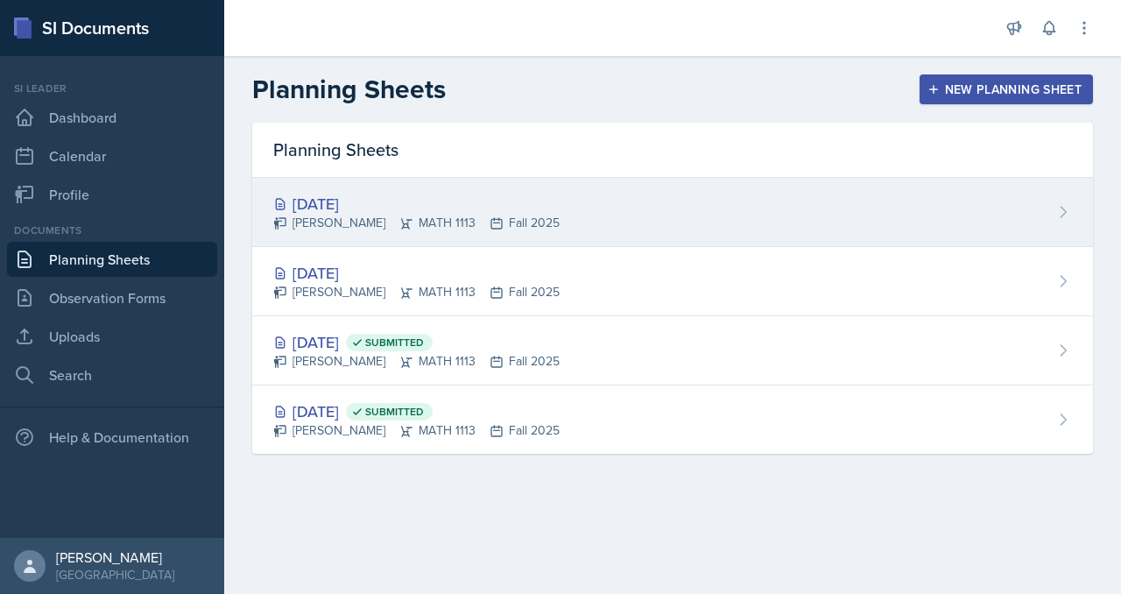
click at [1054, 221] on icon at bounding box center [1063, 212] width 18 height 18
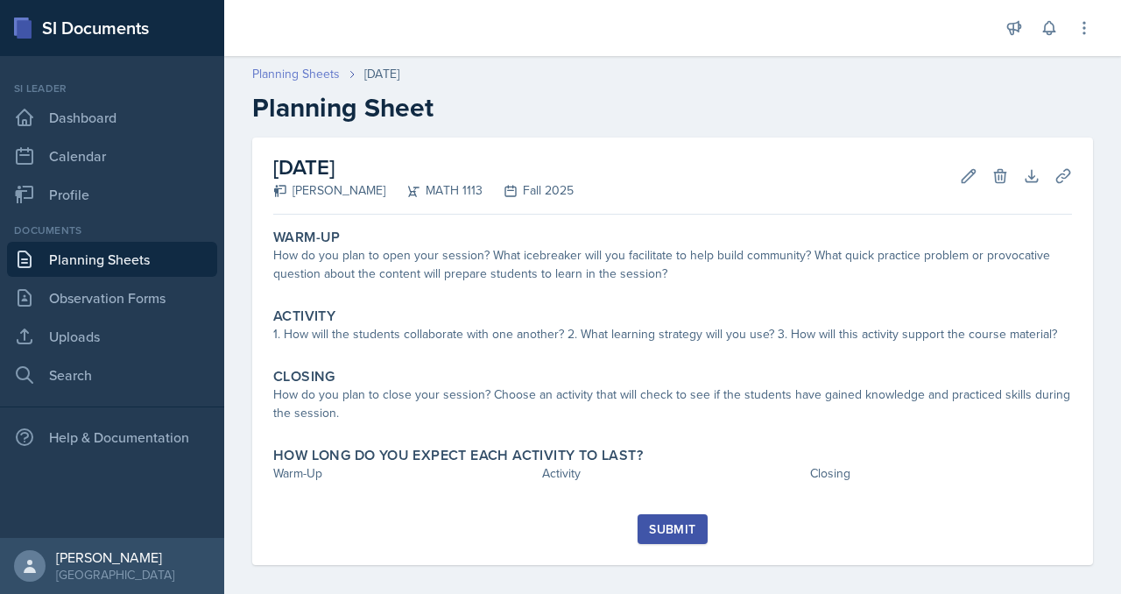
click at [340, 83] on link "Planning Sheets" at bounding box center [296, 74] width 88 height 18
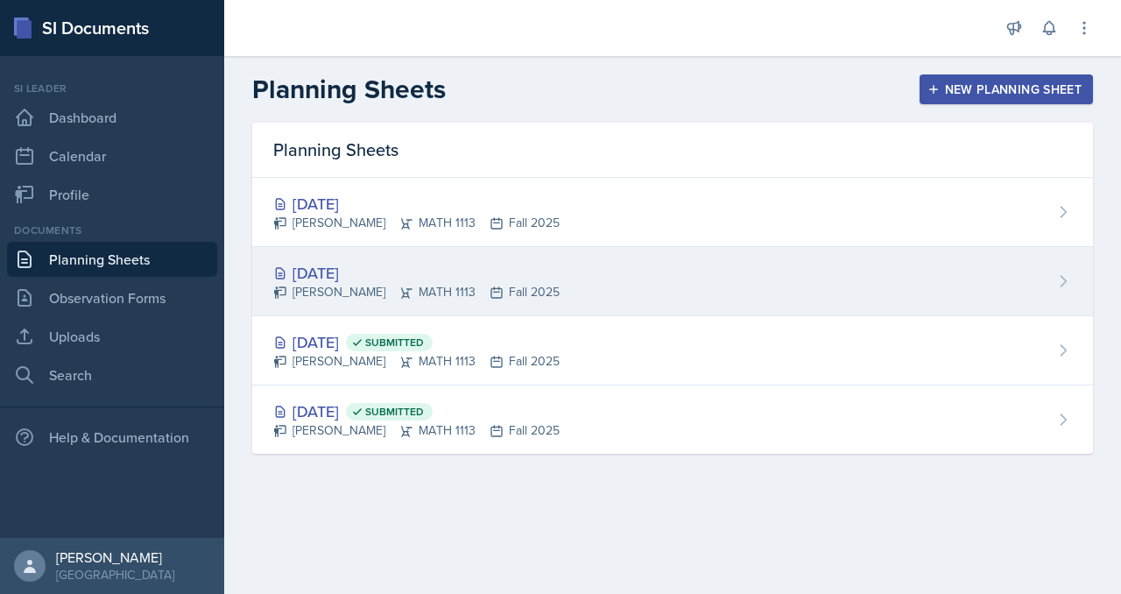
click at [455, 285] on div "Sep 1st, 2025" at bounding box center [416, 273] width 286 height 24
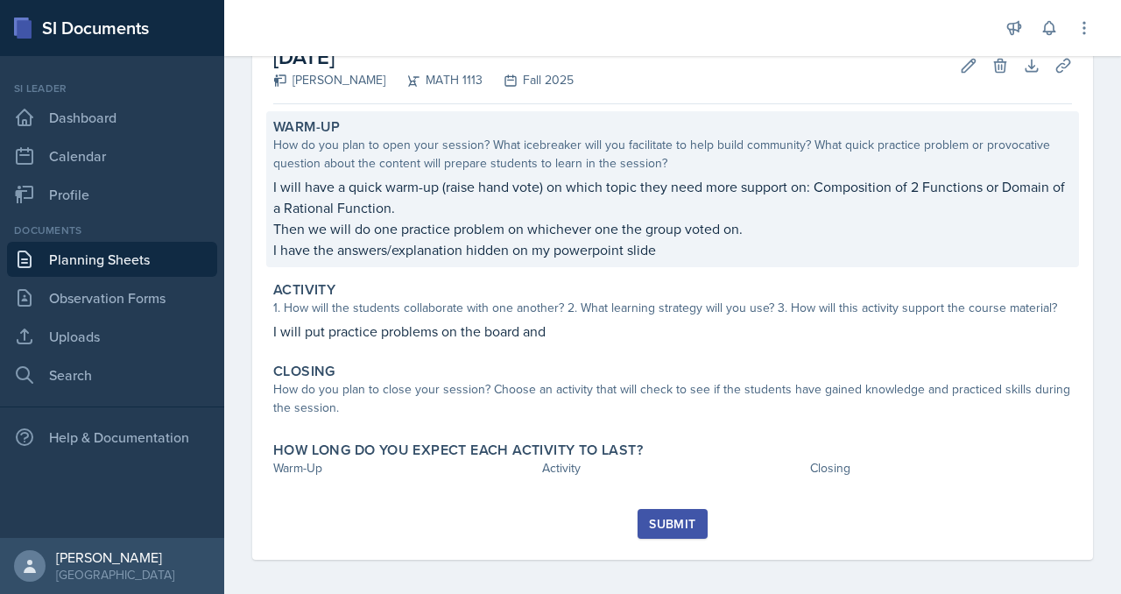
scroll to position [115, 0]
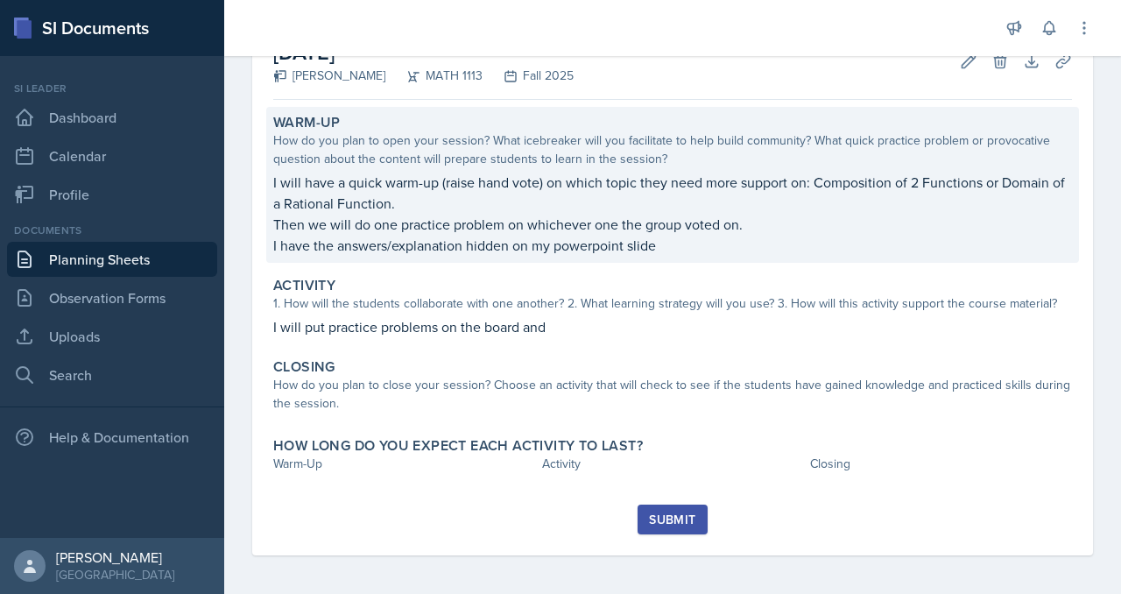
click at [841, 256] on p "I have the answers/explanation hidden on my powerpoint slide" at bounding box center [672, 245] width 799 height 21
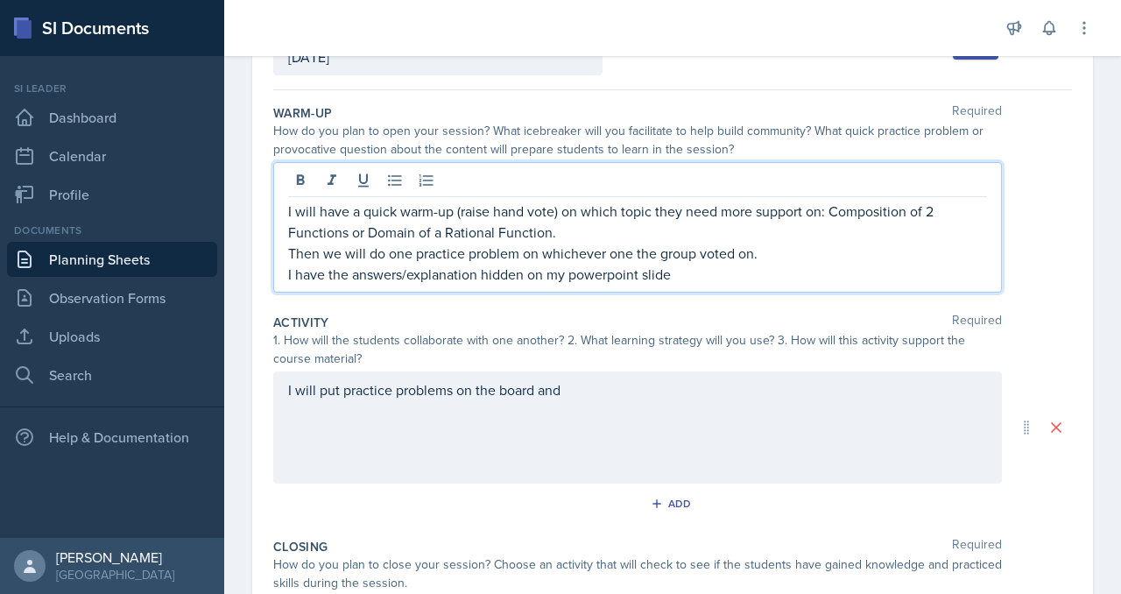
scroll to position [172, 0]
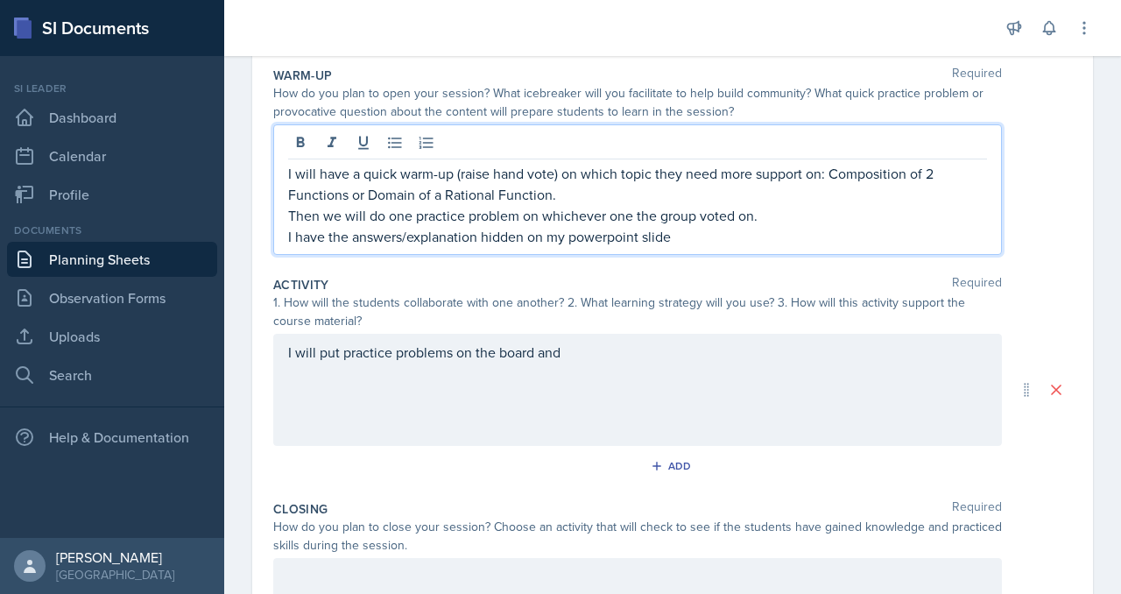
click at [846, 247] on p "I have the answers/explanation hidden on my powerpoint slide" at bounding box center [637, 236] width 699 height 21
click at [949, 205] on p "I will have a quick warm-up (raise hand vote) on which topic they need more sup…" at bounding box center [637, 184] width 699 height 42
click at [359, 226] on p "Then we will do one practice problem on whichever one the group voted on." at bounding box center [637, 215] width 699 height 21
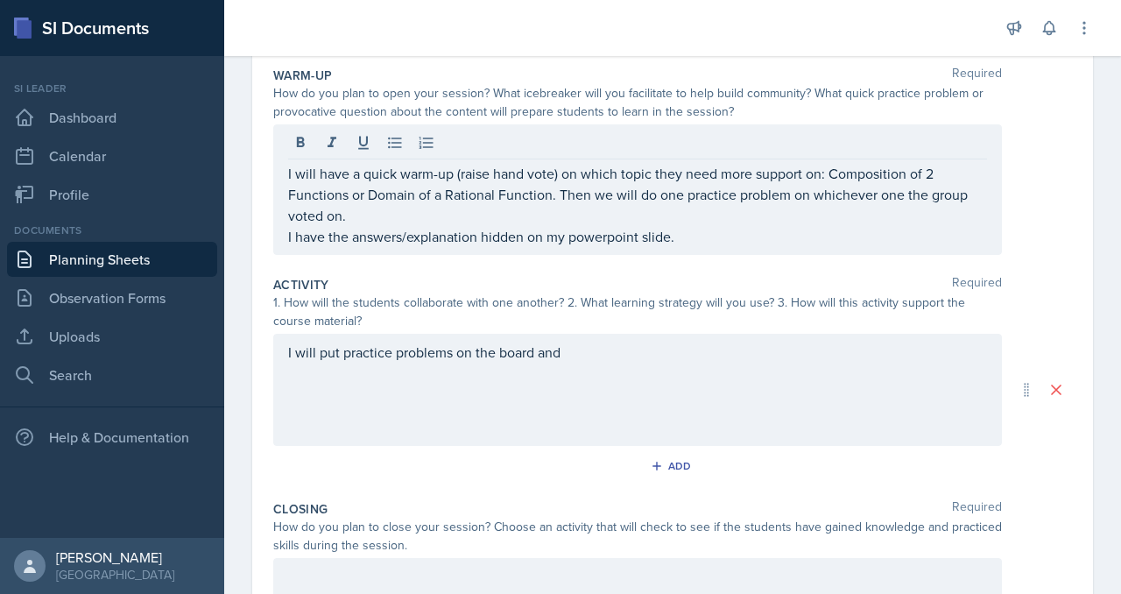
click at [354, 255] on div "I will have a quick warm-up (raise hand vote) on which topic they need more sup…" at bounding box center [637, 189] width 729 height 130
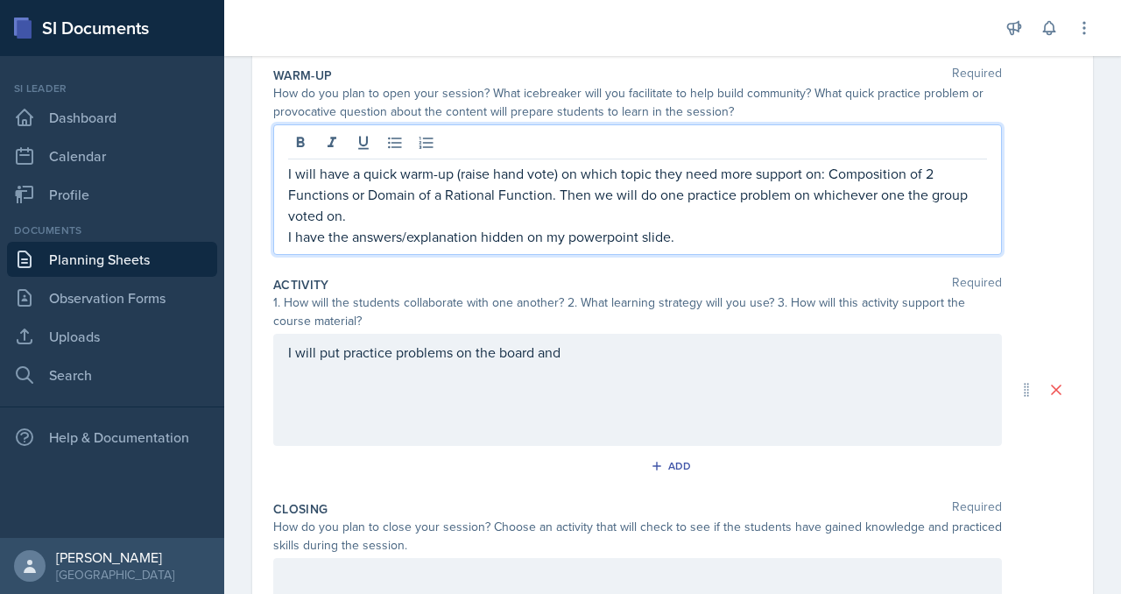
click at [361, 247] on p "I have the answers/explanation hidden on my powerpoint slide." at bounding box center [637, 236] width 699 height 21
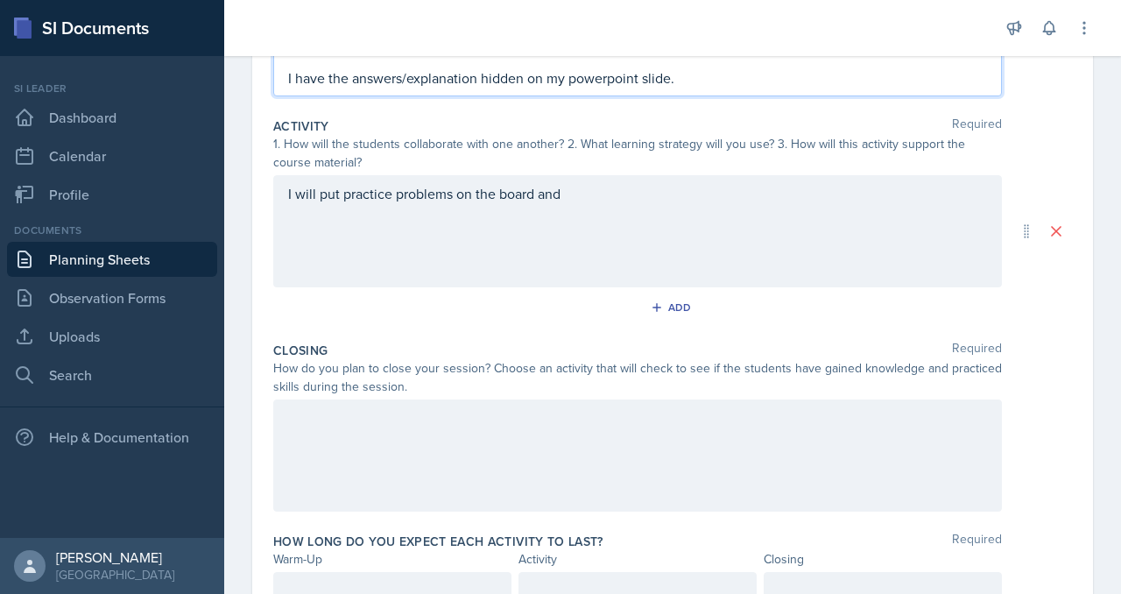
scroll to position [358, 0]
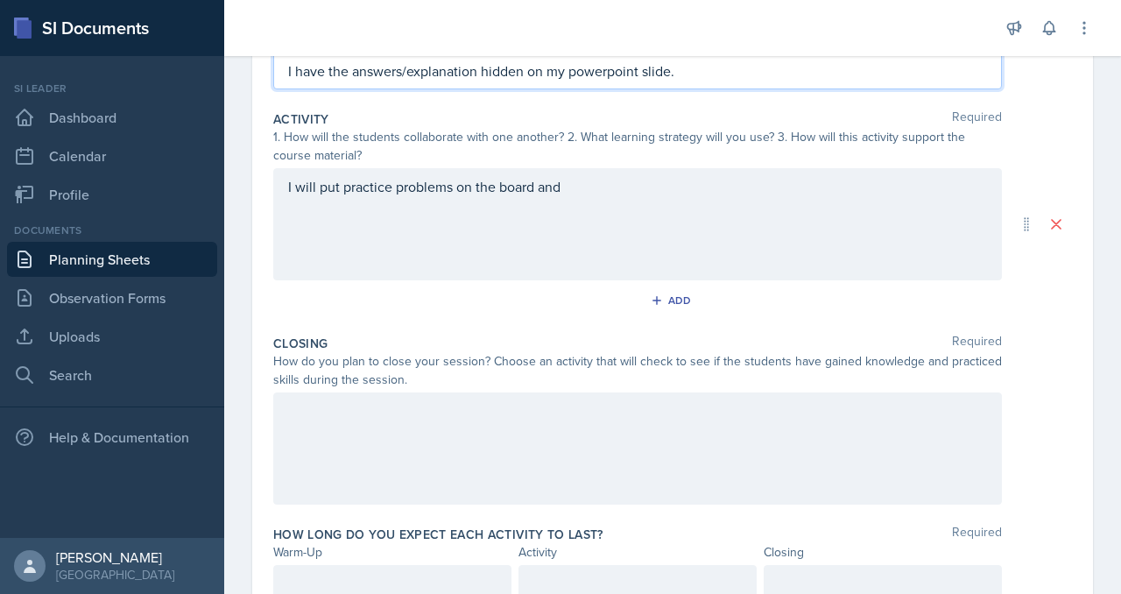
click at [837, 81] on p "I have the answers/explanation hidden on my powerpoint slide." at bounding box center [637, 70] width 699 height 21
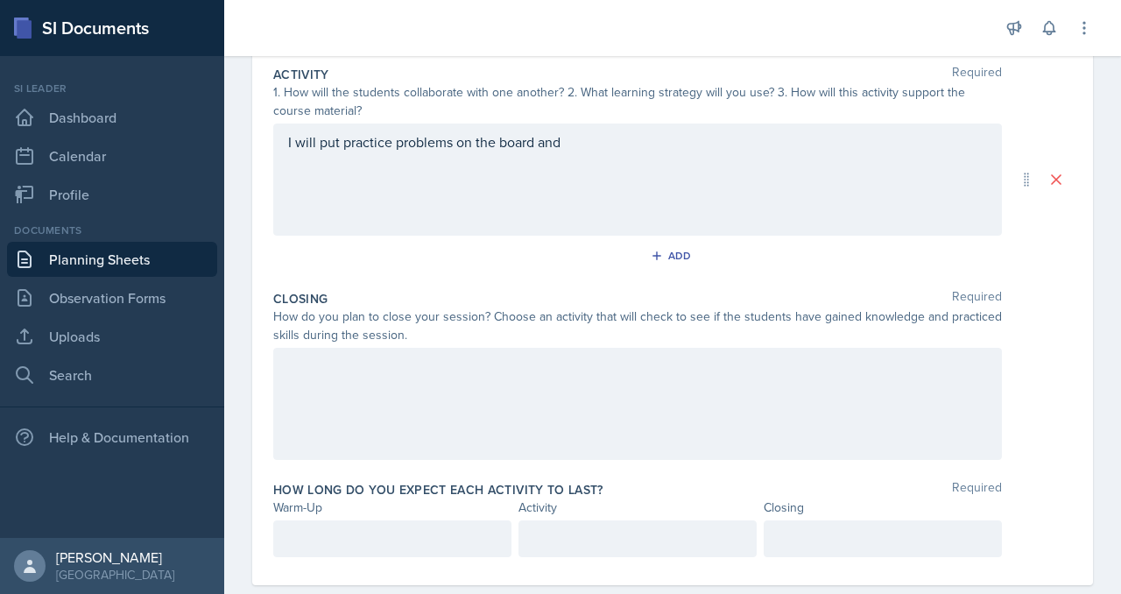
click at [772, 236] on div "I will put practice problems on the board and" at bounding box center [637, 179] width 729 height 112
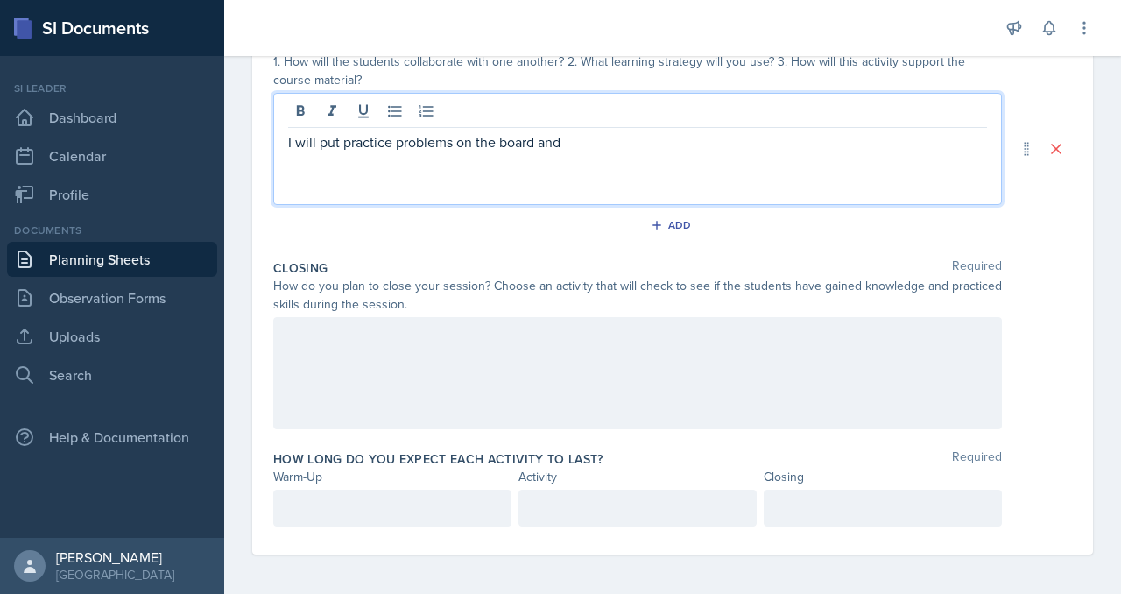
click at [748, 152] on p "I will put practice problems on the board and" at bounding box center [637, 141] width 699 height 21
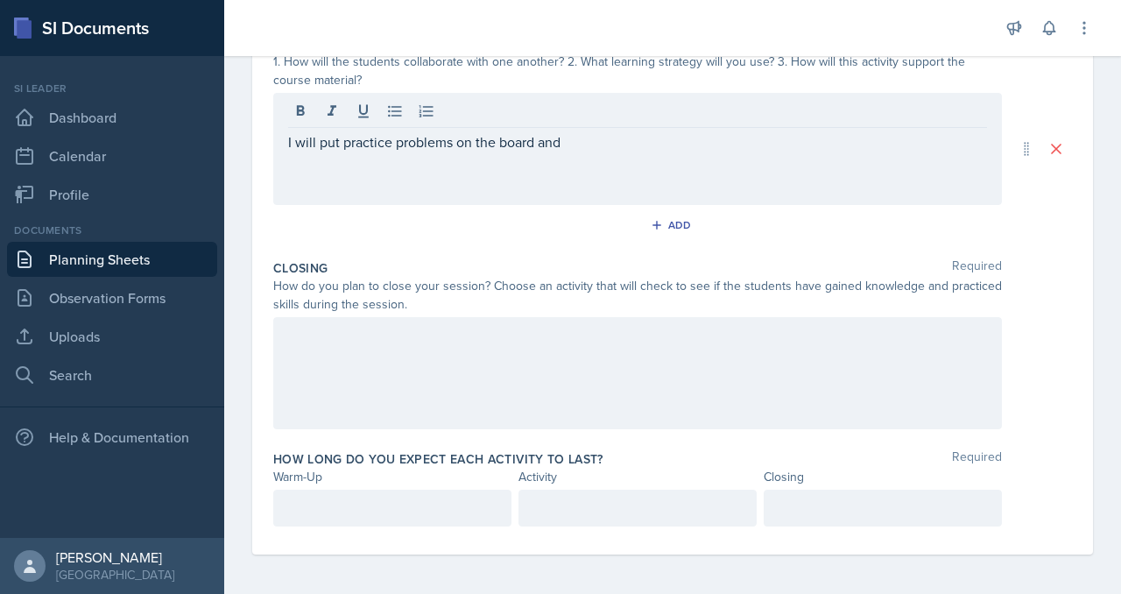
click at [705, 205] on div "I will put practice problems on the board and" at bounding box center [637, 149] width 729 height 112
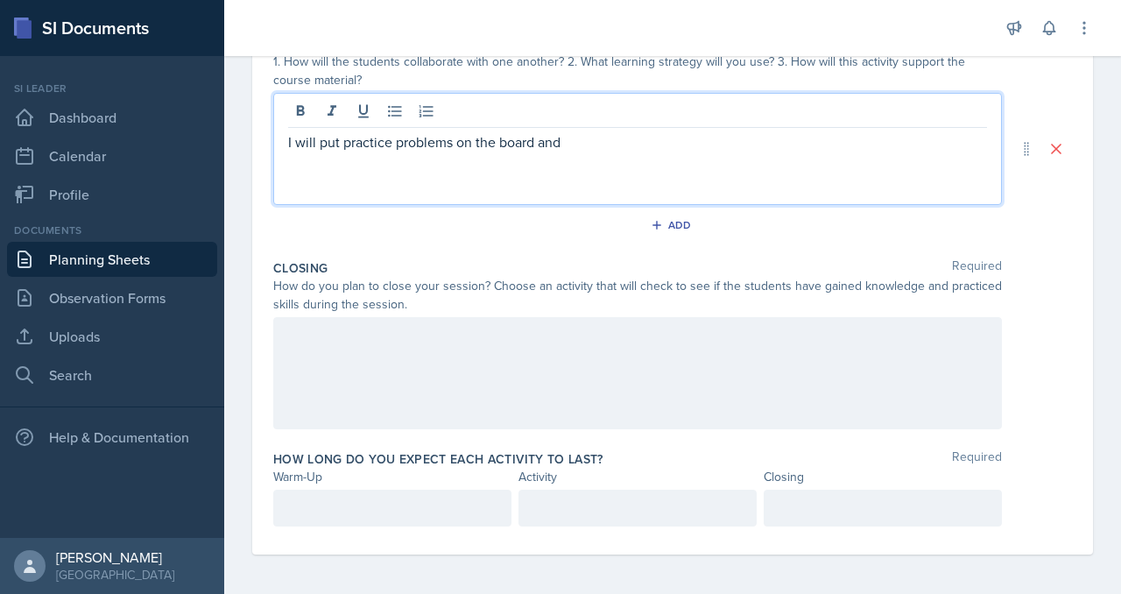
click at [360, 152] on p "I will put practice problems on the board and" at bounding box center [637, 141] width 699 height 21
click at [599, 152] on p "Monday's session will cover material from last week. I will put practice proble…" at bounding box center [637, 141] width 699 height 21
drag, startPoint x: 765, startPoint y: 297, endPoint x: 795, endPoint y: 358, distance: 68.2
click at [795, 205] on div "Monday's session will cover material from last week. I will put practice proble…" at bounding box center [637, 149] width 729 height 112
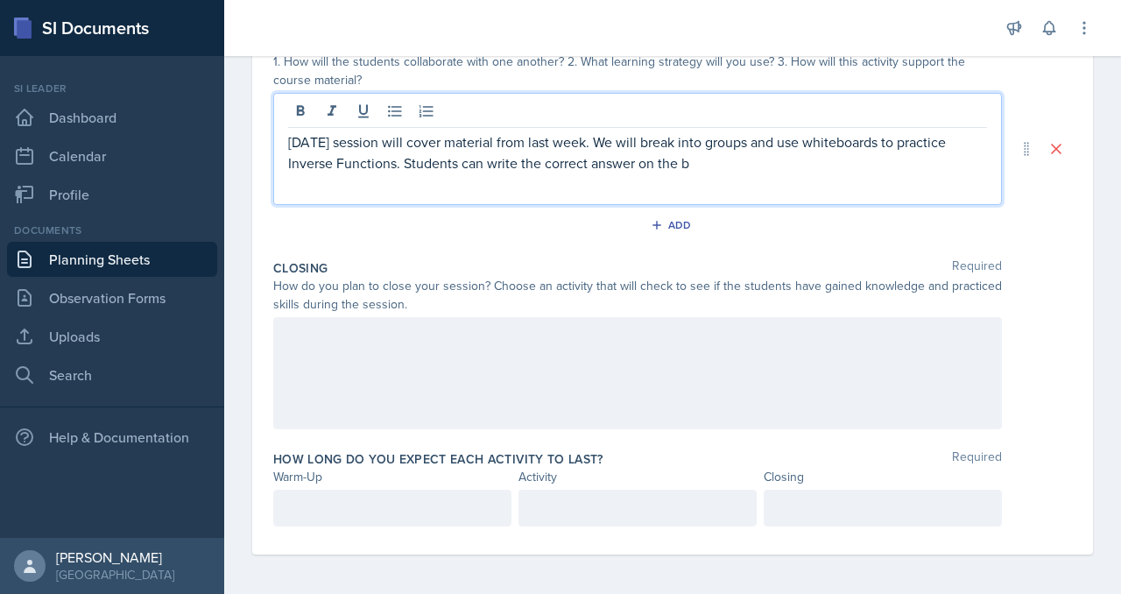
drag, startPoint x: 882, startPoint y: 328, endPoint x: 958, endPoint y: 456, distance: 149.6
click at [958, 456] on div "Warm-Up Required How do you plan to open your session? What icebreaker will you…" at bounding box center [672, 187] width 799 height 733
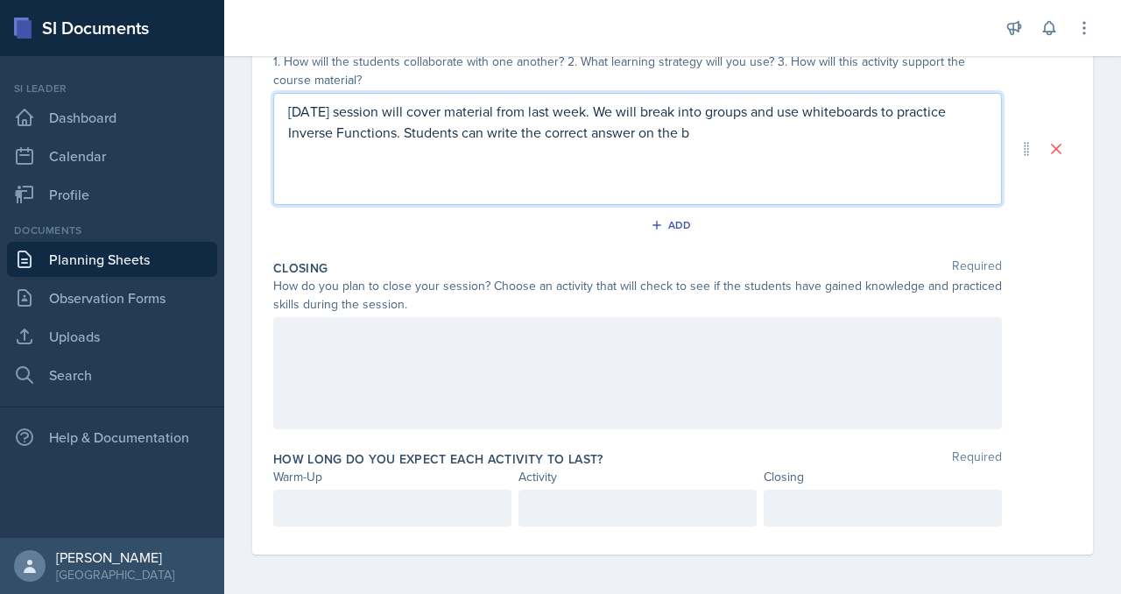
scroll to position [365, 0]
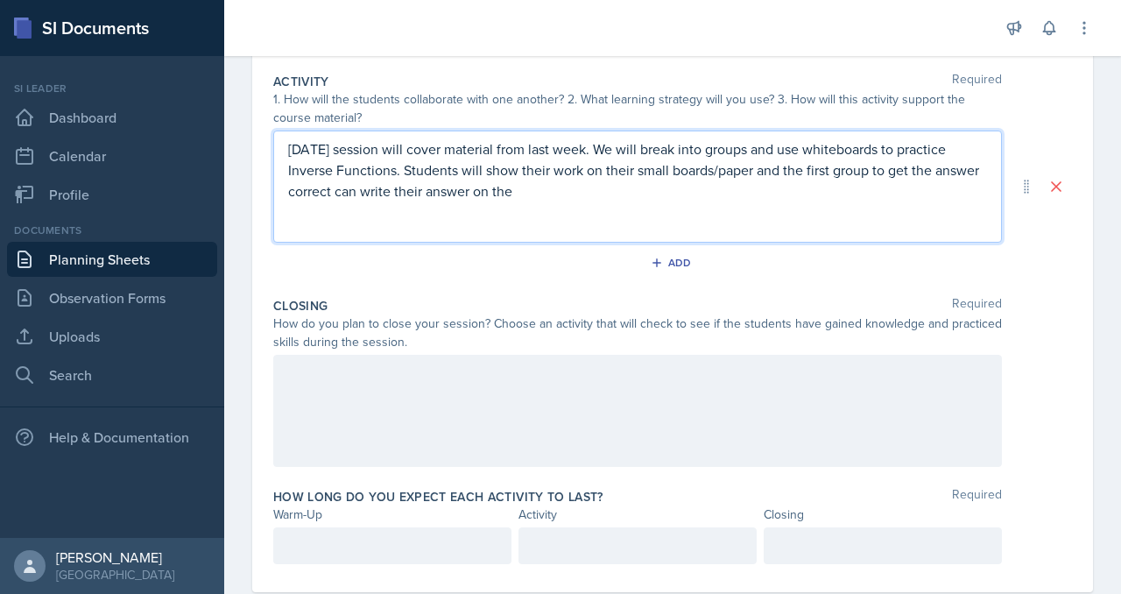
drag, startPoint x: 734, startPoint y: 351, endPoint x: 762, endPoint y: 412, distance: 67.4
click at [762, 243] on div "Monday's session will cover material from last week. We will break into groups …" at bounding box center [637, 186] width 729 height 112
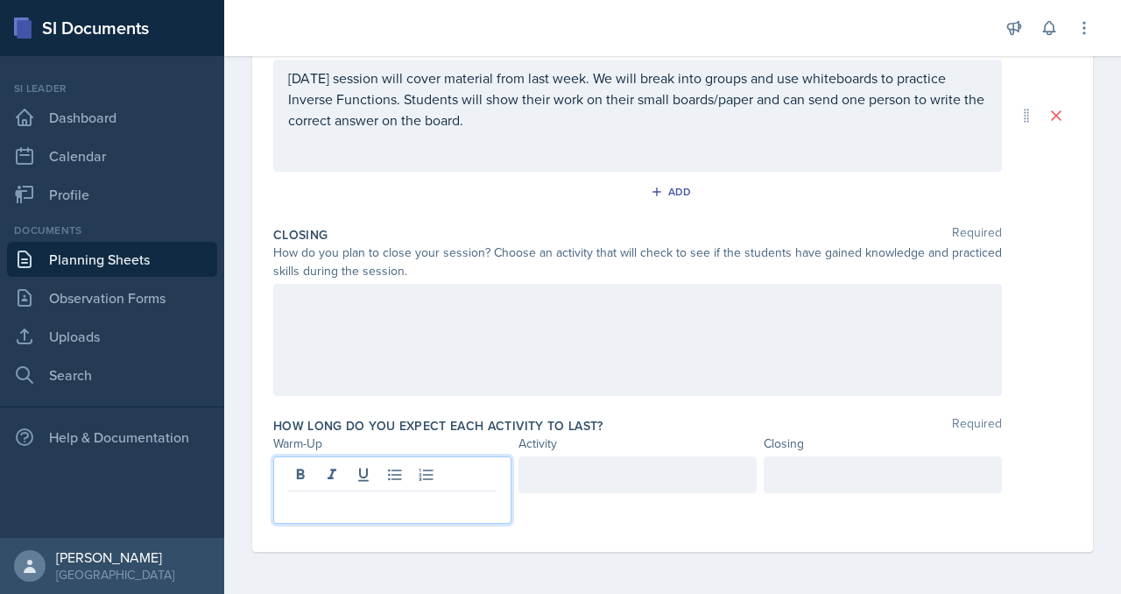
click at [389, 495] on p at bounding box center [392, 505] width 208 height 21
click at [601, 456] on div at bounding box center [637, 474] width 238 height 37
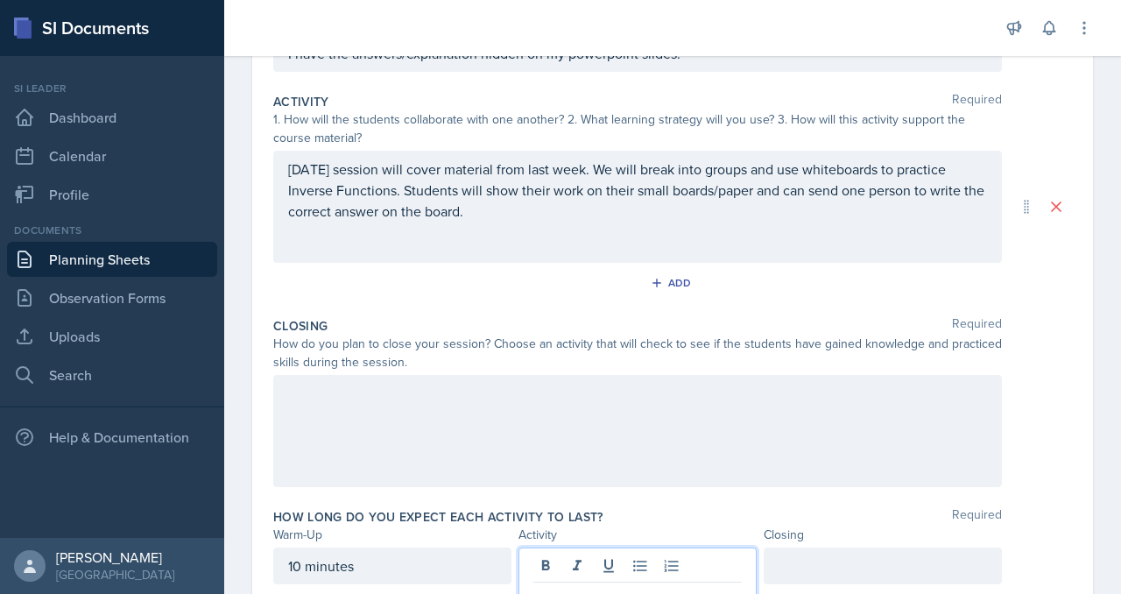
scroll to position [349, 0]
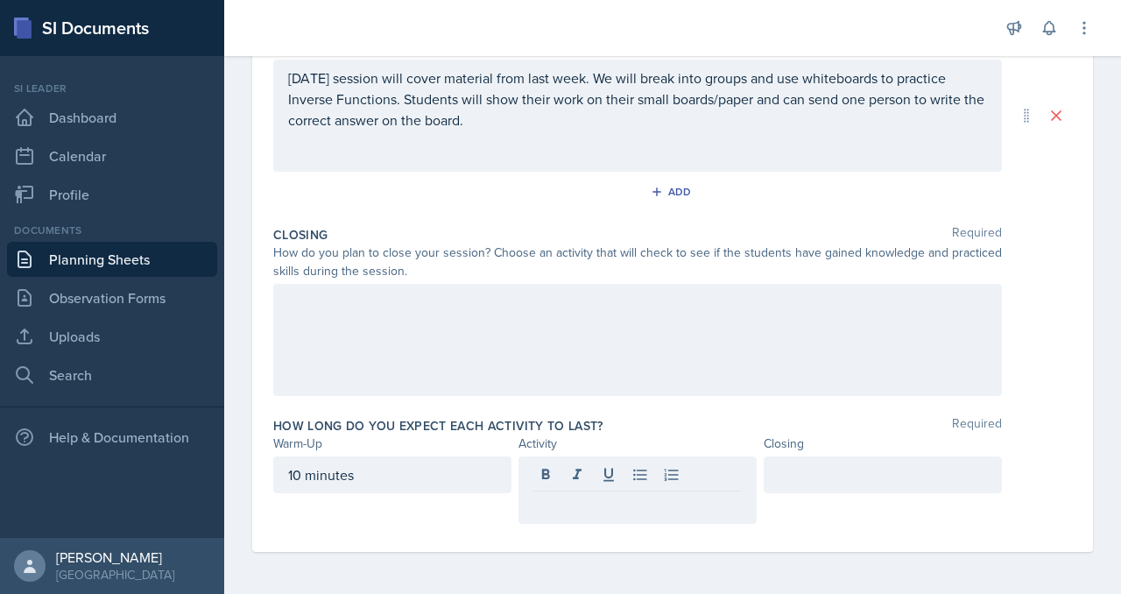
click at [587, 395] on div at bounding box center [637, 340] width 729 height 112
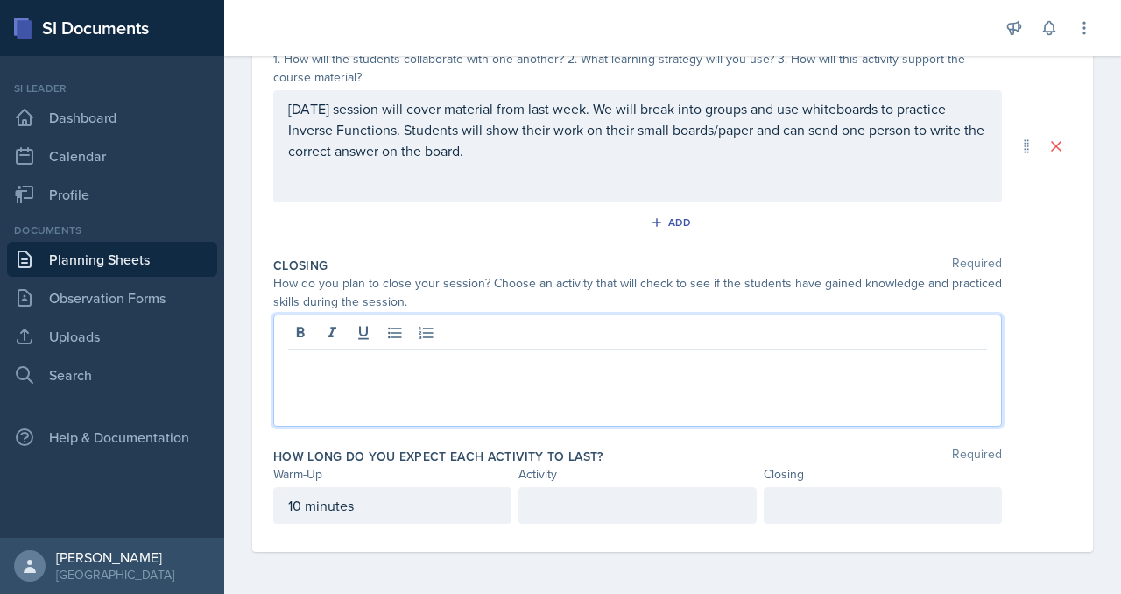
scroll to position [601, 0]
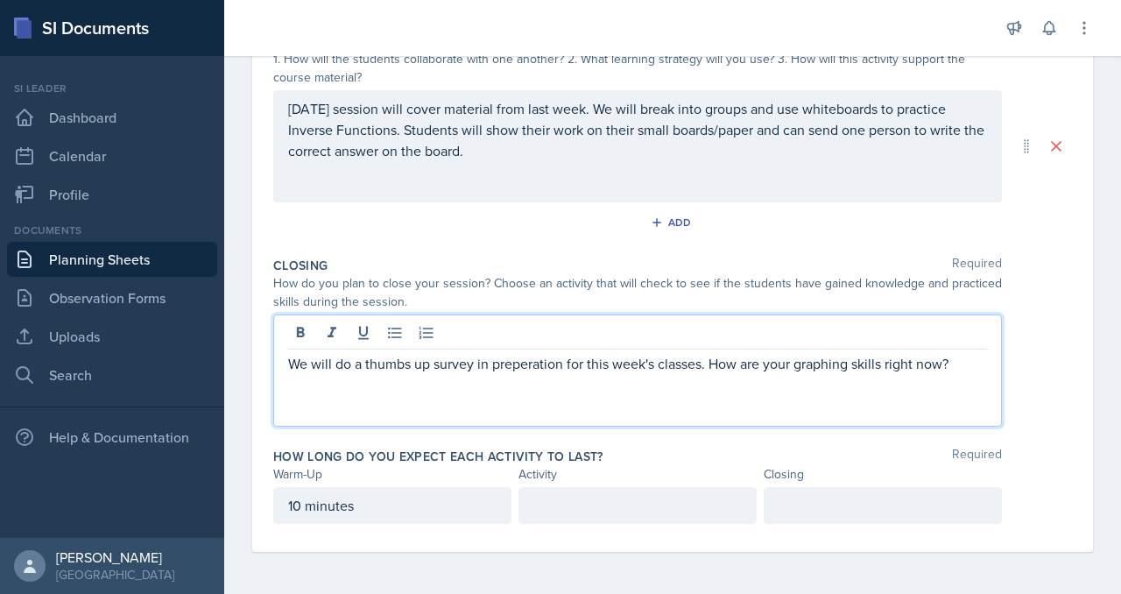
click at [662, 374] on p "We will do a thumbs up survey in preperation for this week's classes. How are y…" at bounding box center [637, 363] width 699 height 21
click at [434, 374] on p "We will do a thumbs up survey in preparation for this week's classes. How are y…" at bounding box center [637, 363] width 699 height 21
click at [619, 374] on p "We will do a thumbs up survey in preparation for this week's classes. How are y…" at bounding box center [637, 363] width 699 height 21
click at [887, 374] on p "We will do a thumbs up survey in preparation for this week's classes. How are y…" at bounding box center [637, 363] width 699 height 21
click at [740, 374] on p "We will do a thumbs up survey in preparation for this week's classes: "How are …" at bounding box center [637, 363] width 699 height 21
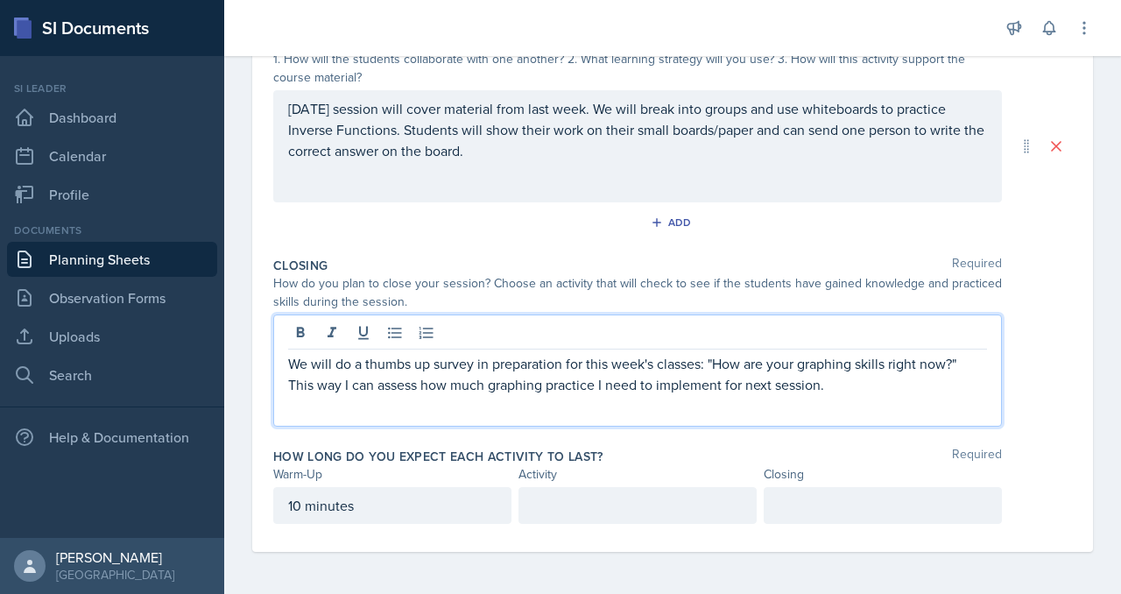
scroll to position [699, 0]
click at [598, 495] on p at bounding box center [637, 505] width 208 height 21
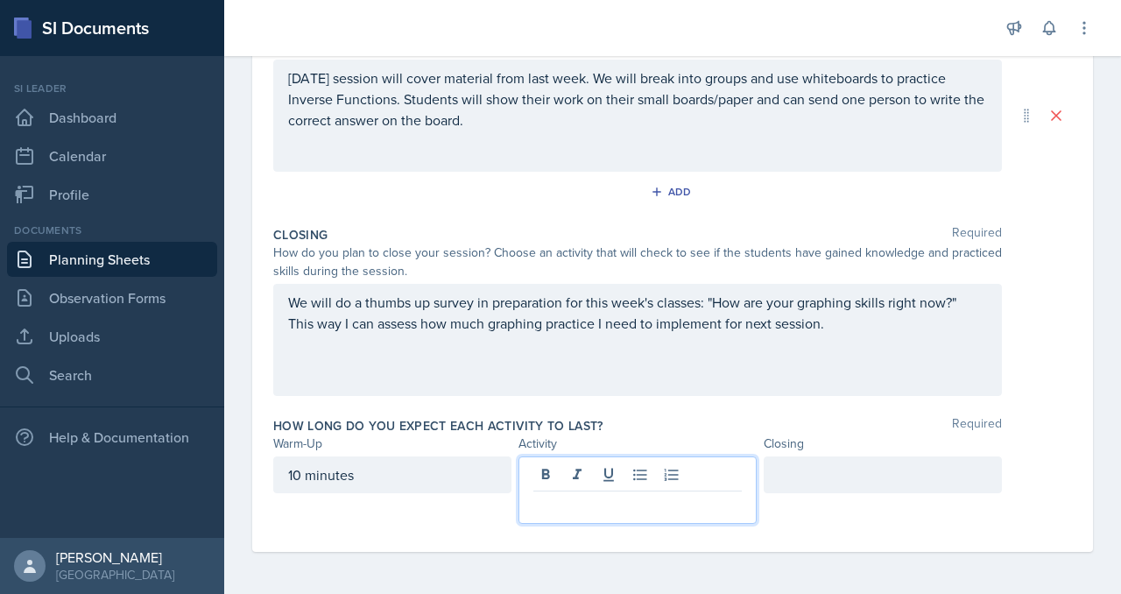
scroll to position [715, 0]
click at [863, 458] on div at bounding box center [883, 474] width 238 height 37
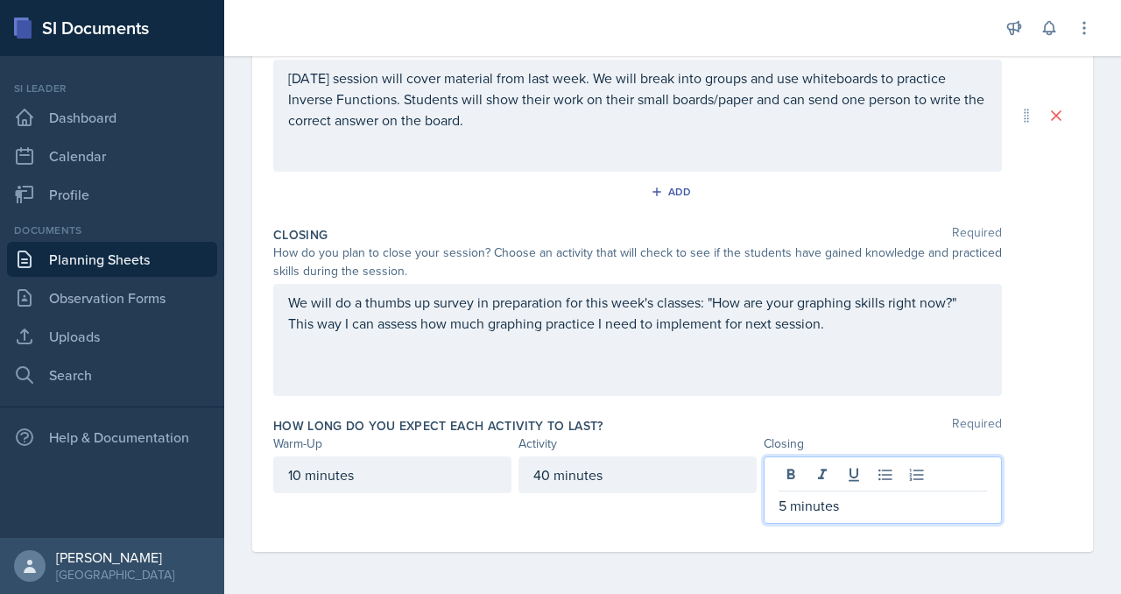
click at [596, 470] on div "40 minutes" at bounding box center [637, 474] width 238 height 37
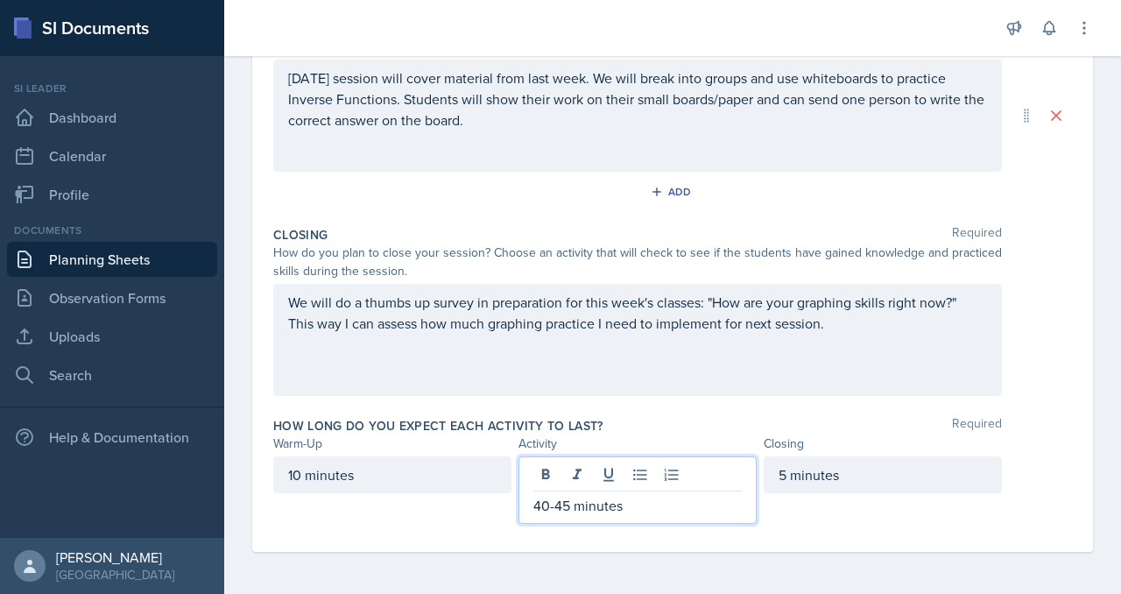
click at [448, 552] on div "Warm-Up Required How do you plan to open your session? What icebreaker will you…" at bounding box center [672, 170] width 799 height 764
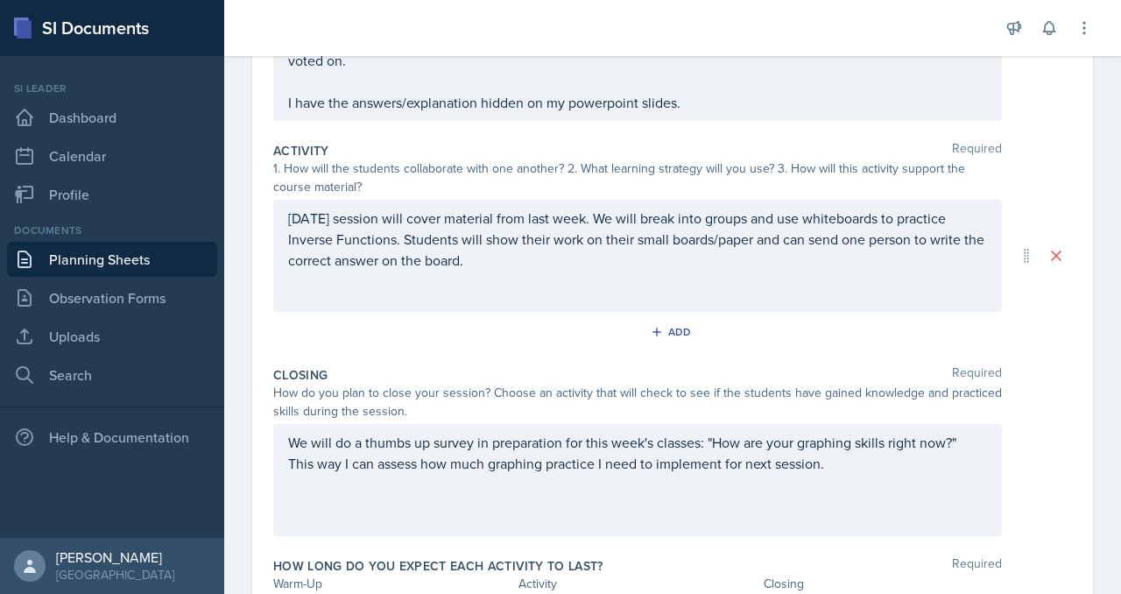
scroll to position [322, 0]
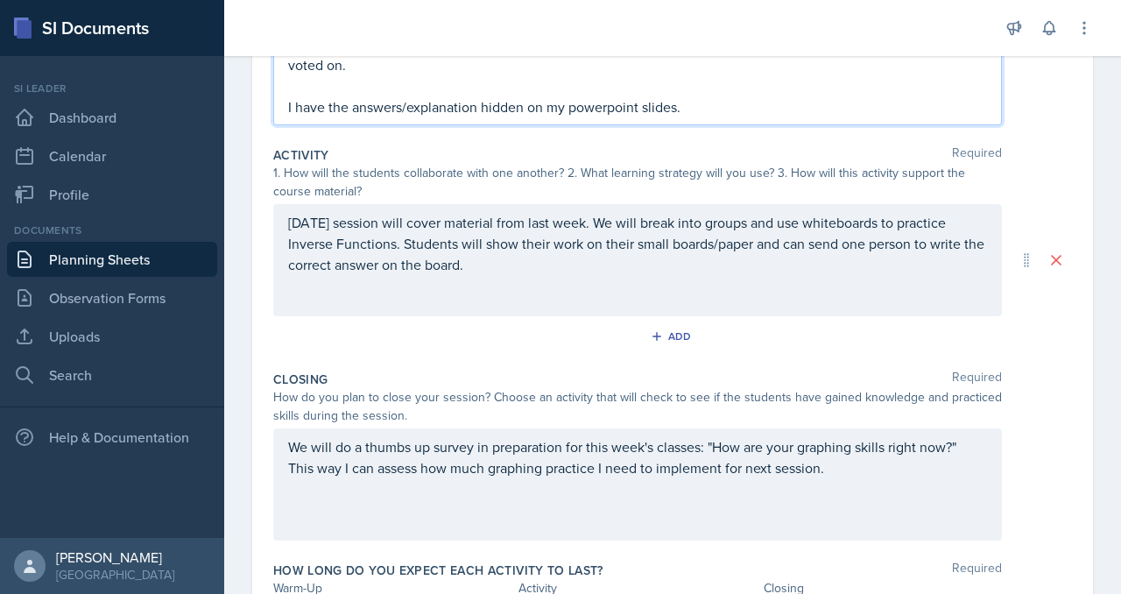
click at [774, 75] on p "I will have a quick warm-up (raise hand vote) on which topic they need more sup…" at bounding box center [637, 43] width 699 height 63
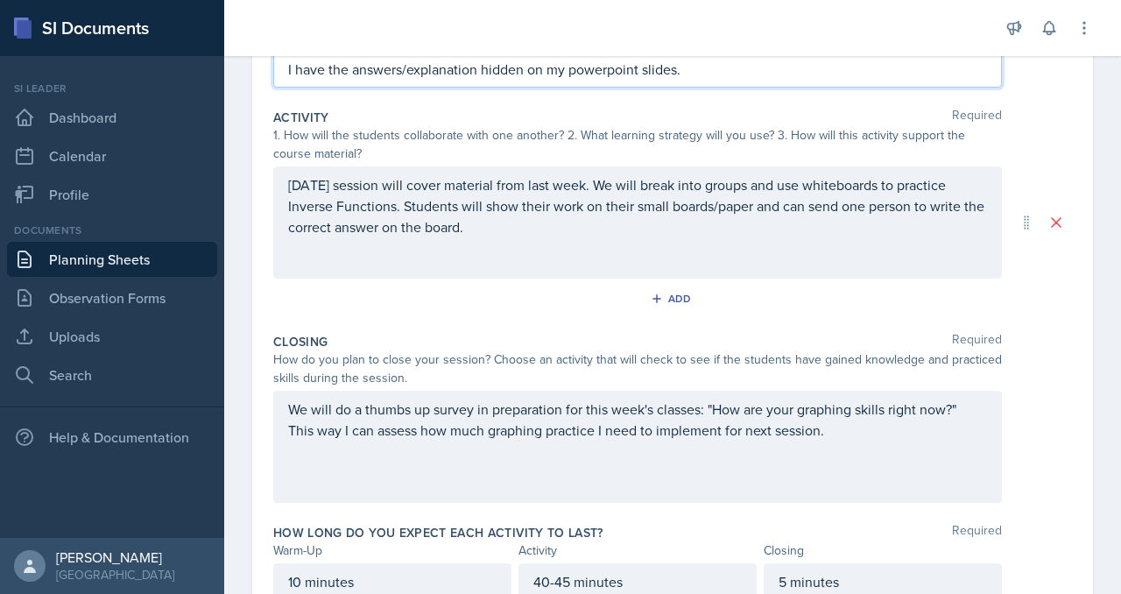
click at [774, 38] on p "I will have a quick warm-up (raise hand vote) on which topic they need more sup…" at bounding box center [637, 6] width 699 height 63
click at [556, 59] on p at bounding box center [637, 48] width 699 height 21
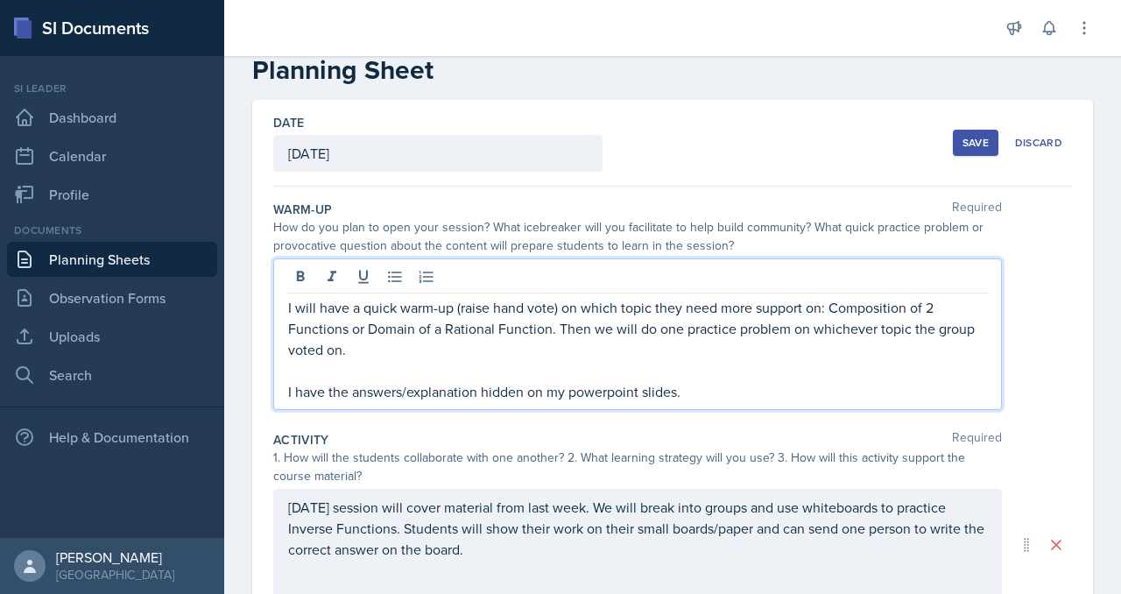
scroll to position [0, 0]
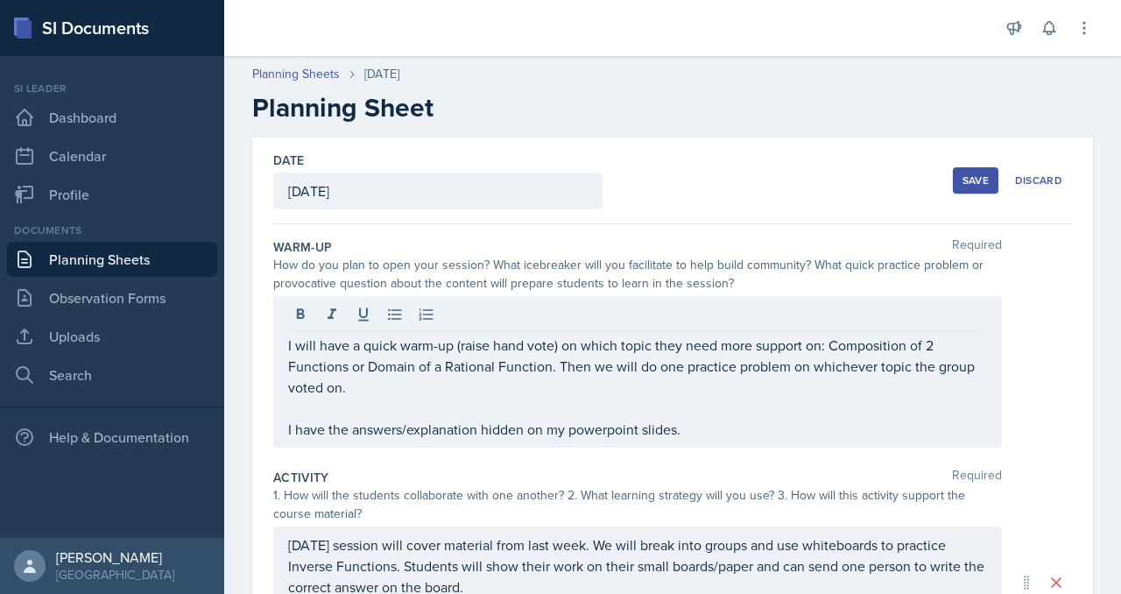
click at [953, 194] on button "Save" at bounding box center [976, 180] width 46 height 26
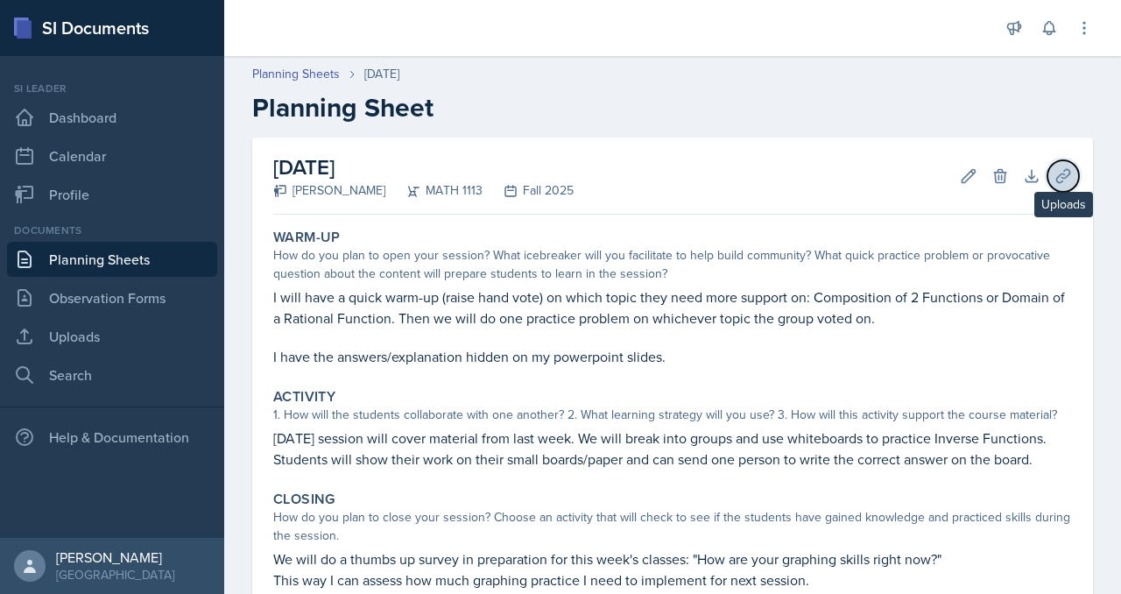
click at [1054, 185] on icon at bounding box center [1063, 176] width 18 height 18
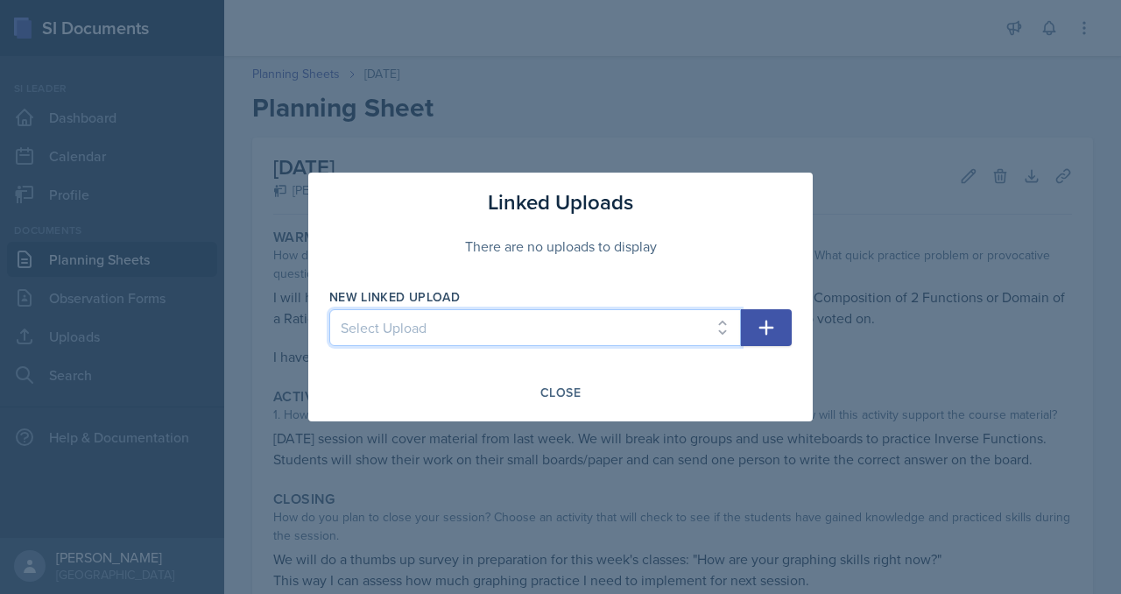
click at [535, 326] on select "Select Upload SI Mock Session SI Mock Session SI Mock Session" at bounding box center [535, 327] width 412 height 37
click at [329, 313] on select "Select Upload SI Mock Session SI Mock Session SI Mock Session" at bounding box center [535, 327] width 412 height 37
click at [468, 328] on select "Select Upload SI Mock Session SI Mock Session SI Mock Session" at bounding box center [535, 327] width 412 height 37
select select "22c0a930-5af3-4c15-8c74-617dea3dbe66"
click at [329, 313] on select "Select Upload SI Mock Session SI Mock Session SI Mock Session" at bounding box center [535, 327] width 412 height 37
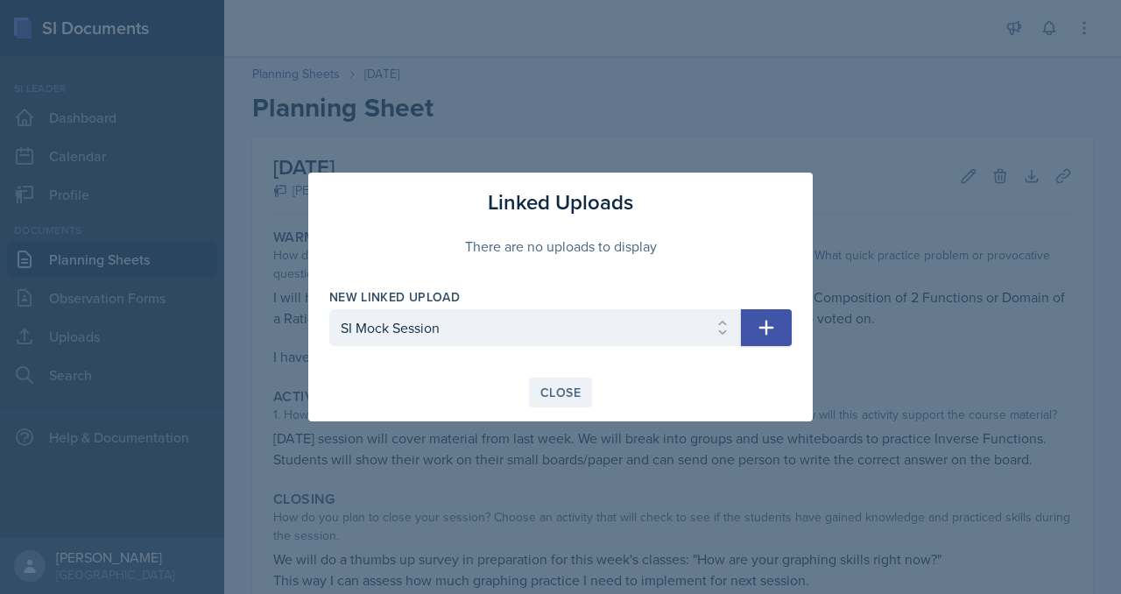
click at [556, 399] on div "Close" at bounding box center [560, 392] width 40 height 14
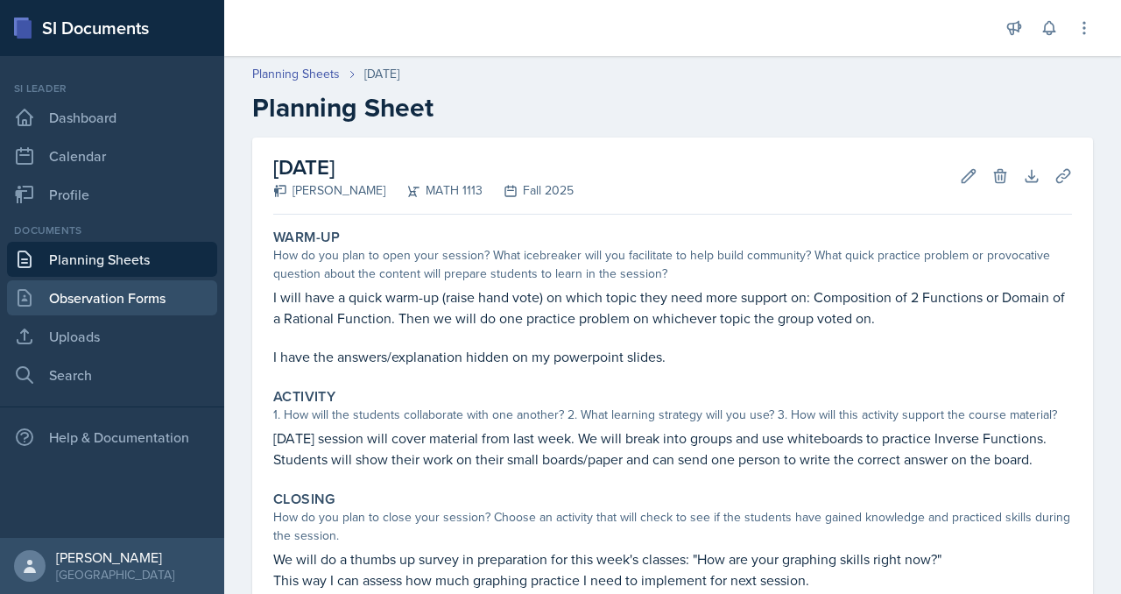
click at [98, 315] on link "Observation Forms" at bounding box center [112, 297] width 210 height 35
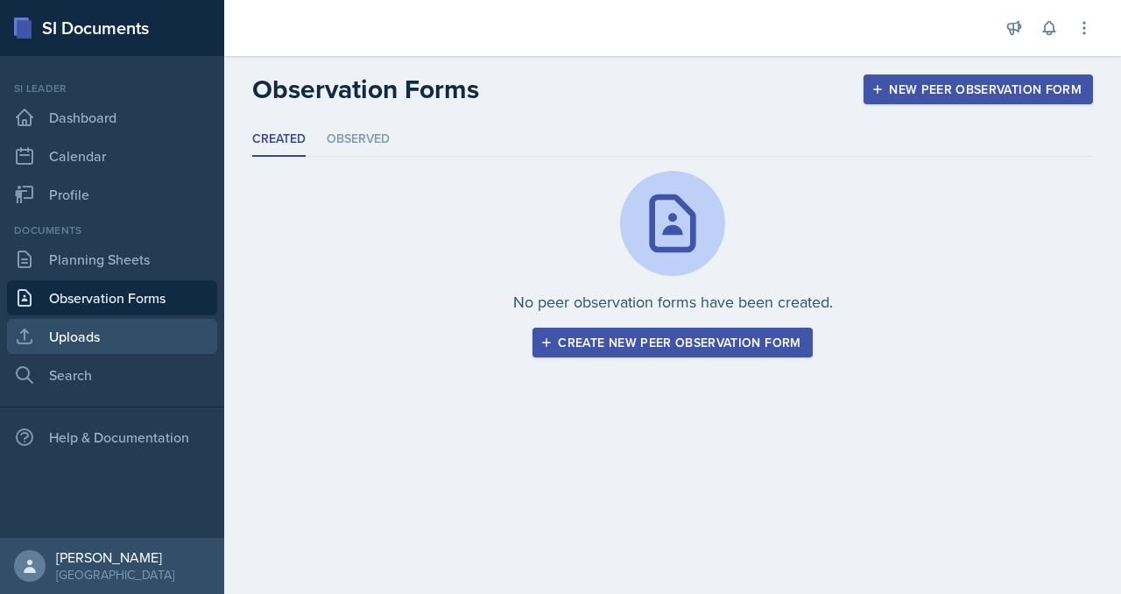
click at [116, 354] on link "Uploads" at bounding box center [112, 336] width 210 height 35
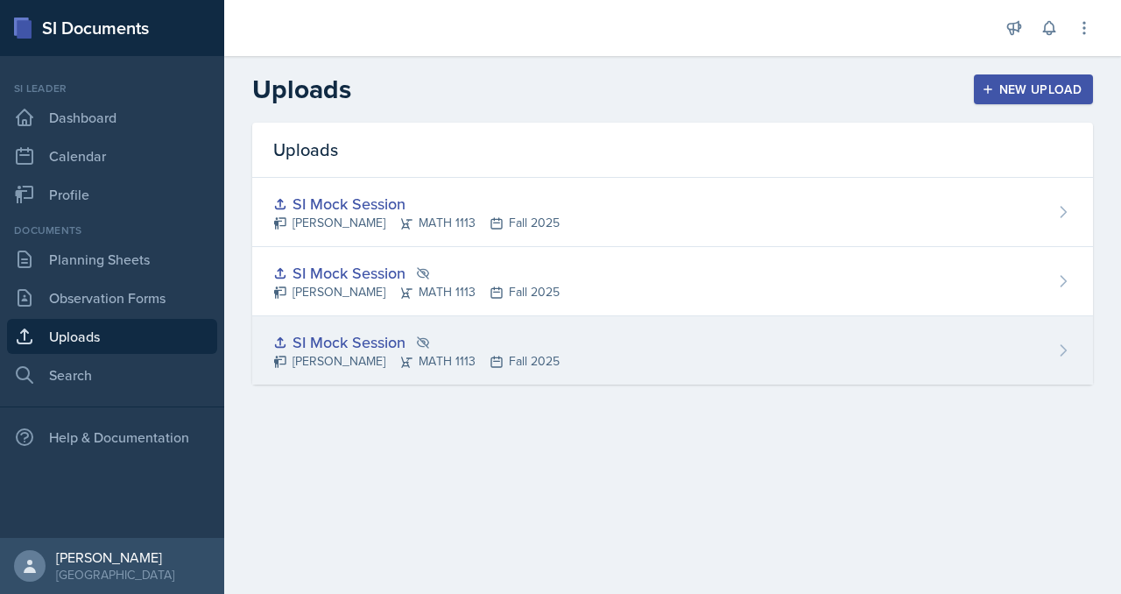
click at [769, 384] on div "SI Mock Session Madison Villalba MATH 1113 Fall 2025" at bounding box center [672, 350] width 841 height 68
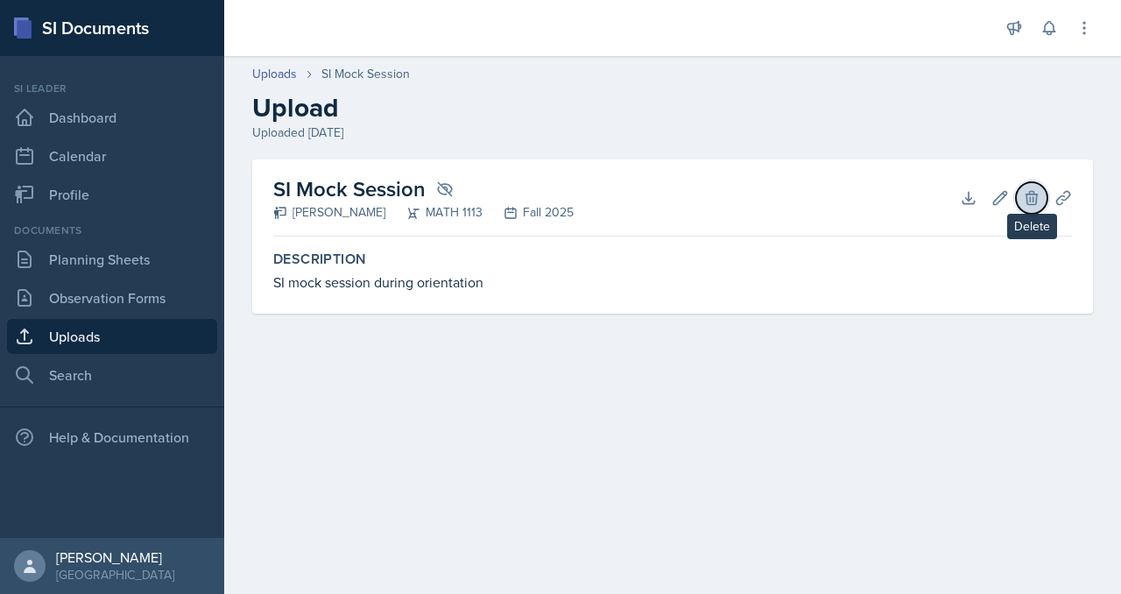
click at [1023, 207] on icon at bounding box center [1032, 198] width 18 height 18
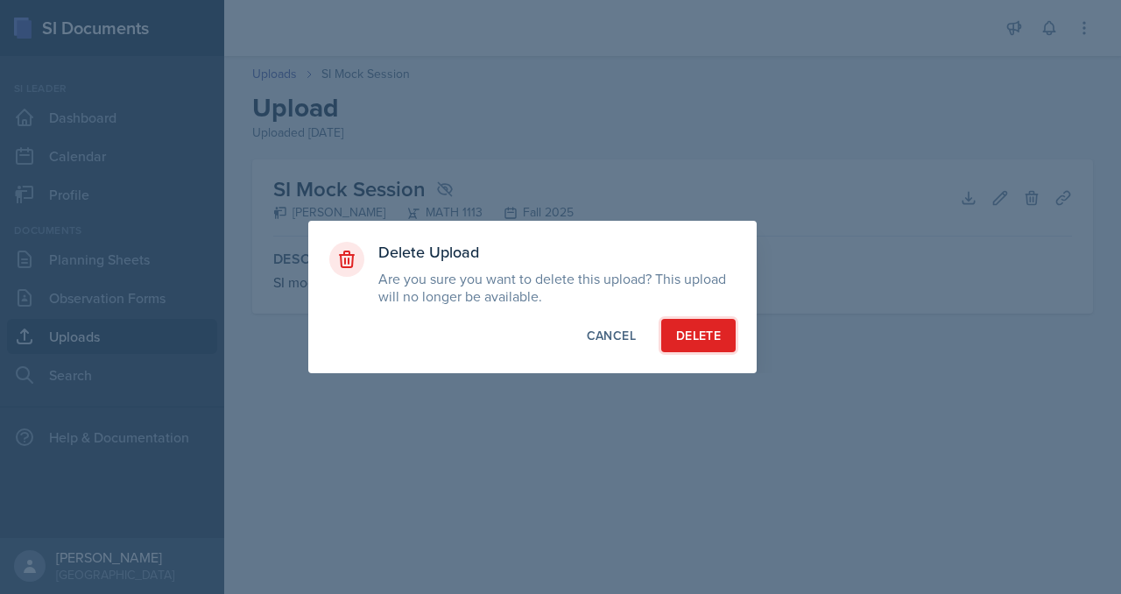
click at [720, 352] on button "Delete" at bounding box center [698, 335] width 74 height 33
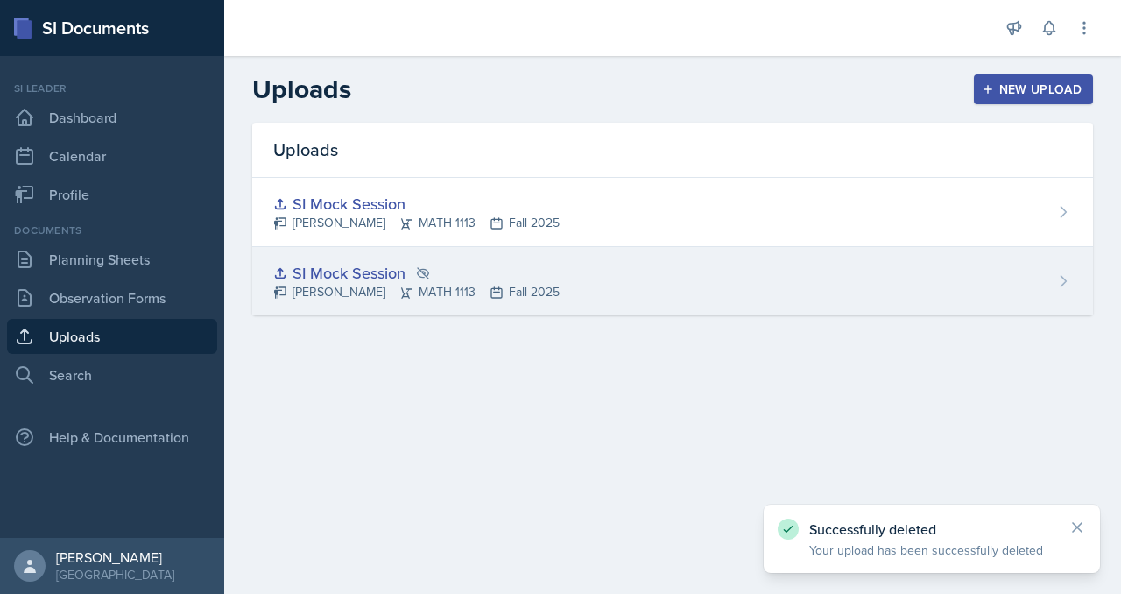
click at [927, 315] on div "SI Mock Session Madison Villalba MATH 1113 Fall 2025" at bounding box center [672, 281] width 841 height 68
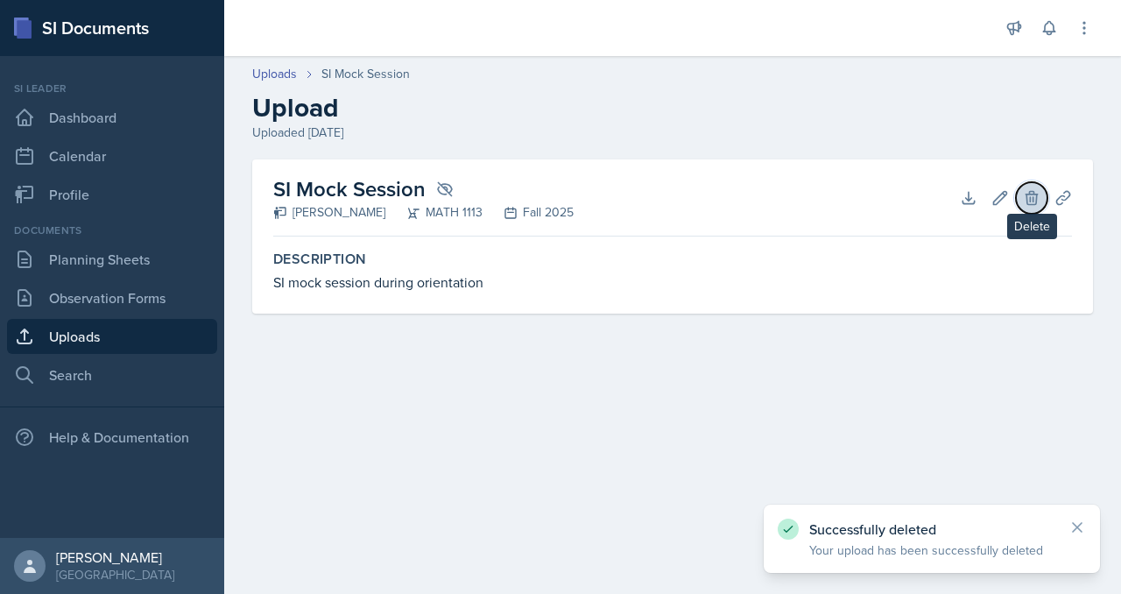
click at [1021, 214] on button "Delete" at bounding box center [1032, 198] width 32 height 32
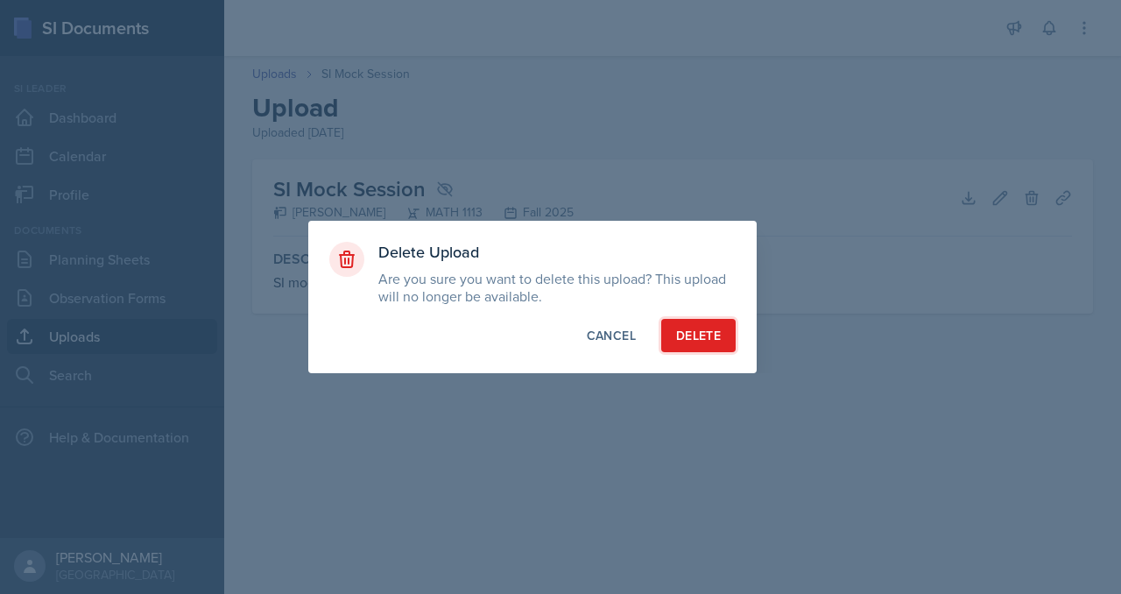
click at [707, 344] on div "Delete" at bounding box center [698, 336] width 45 height 18
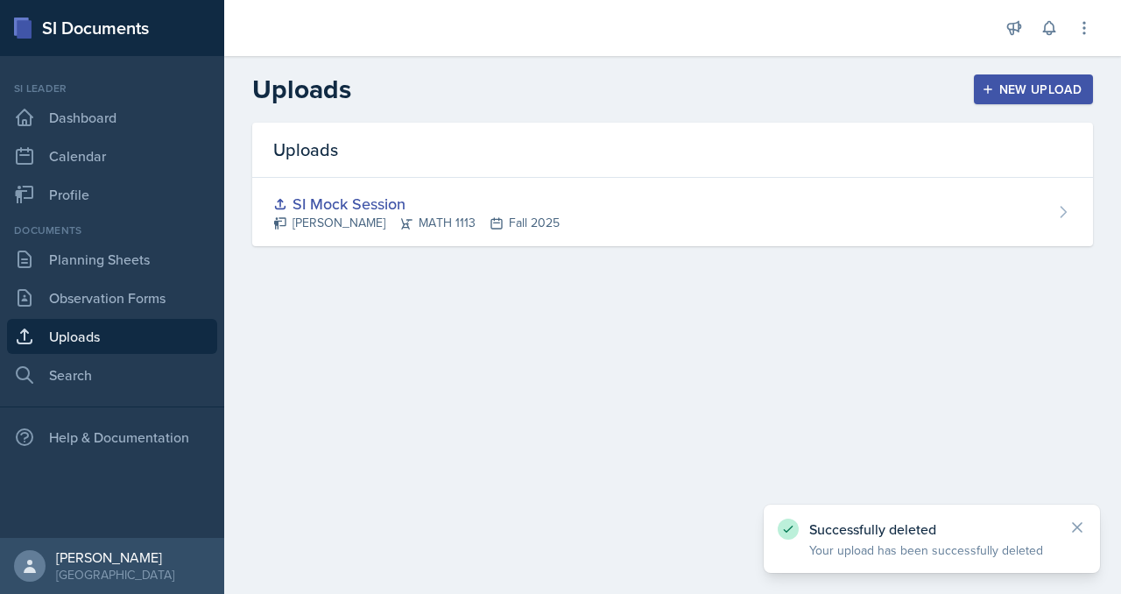
click at [991, 96] on div "New Upload" at bounding box center [1033, 89] width 97 height 14
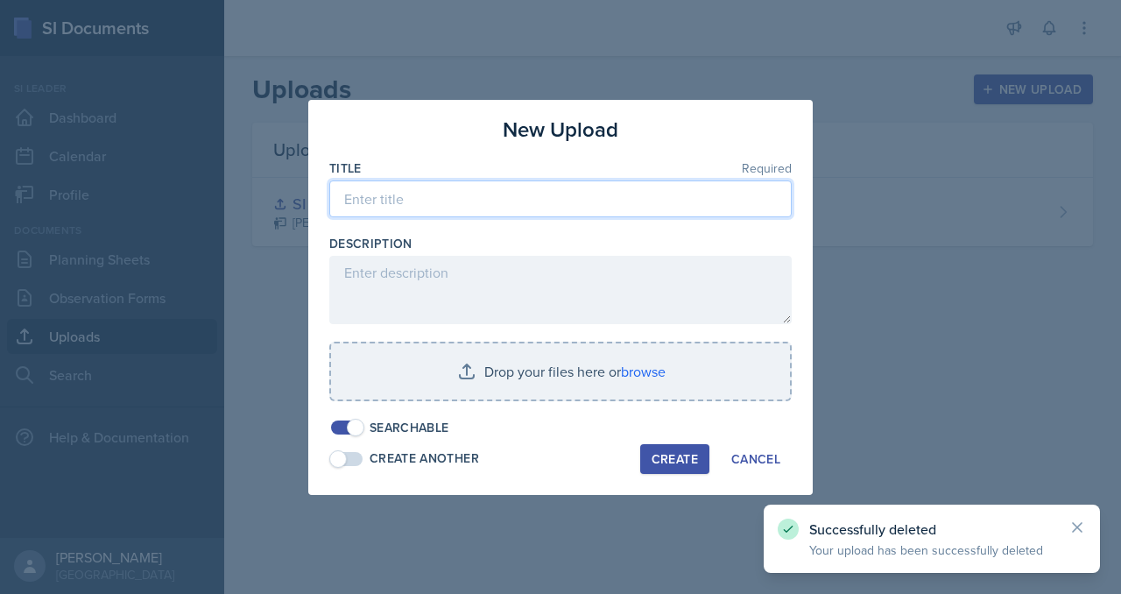
click at [480, 180] on input at bounding box center [560, 198] width 462 height 37
type input "S"
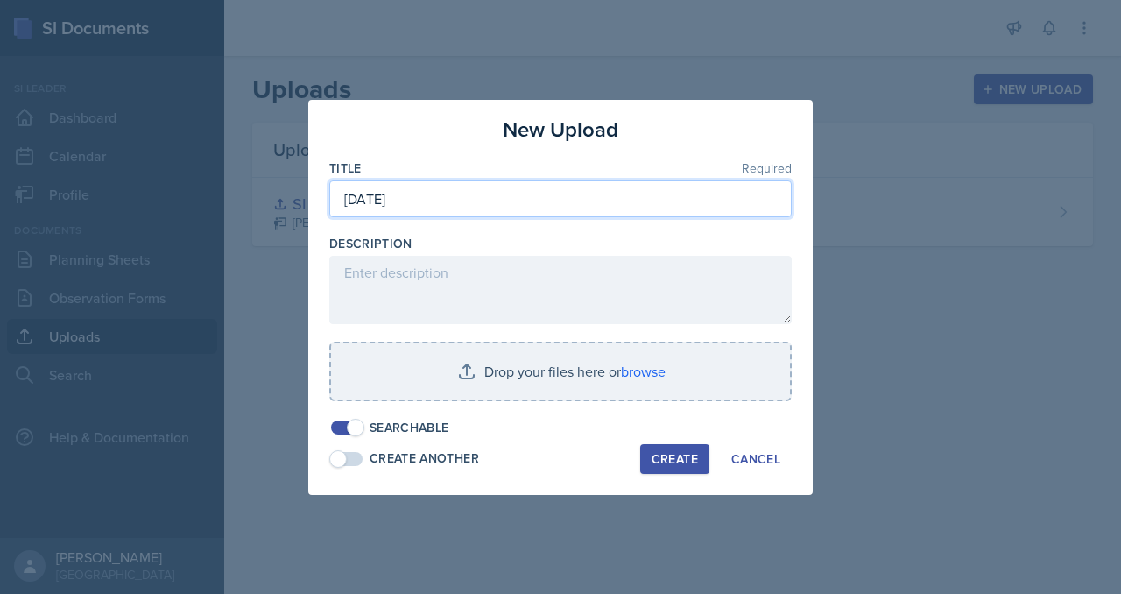
click at [329, 180] on input "September 1st, 2025" at bounding box center [560, 198] width 462 height 37
type input "Monday, September 1st, 2025"
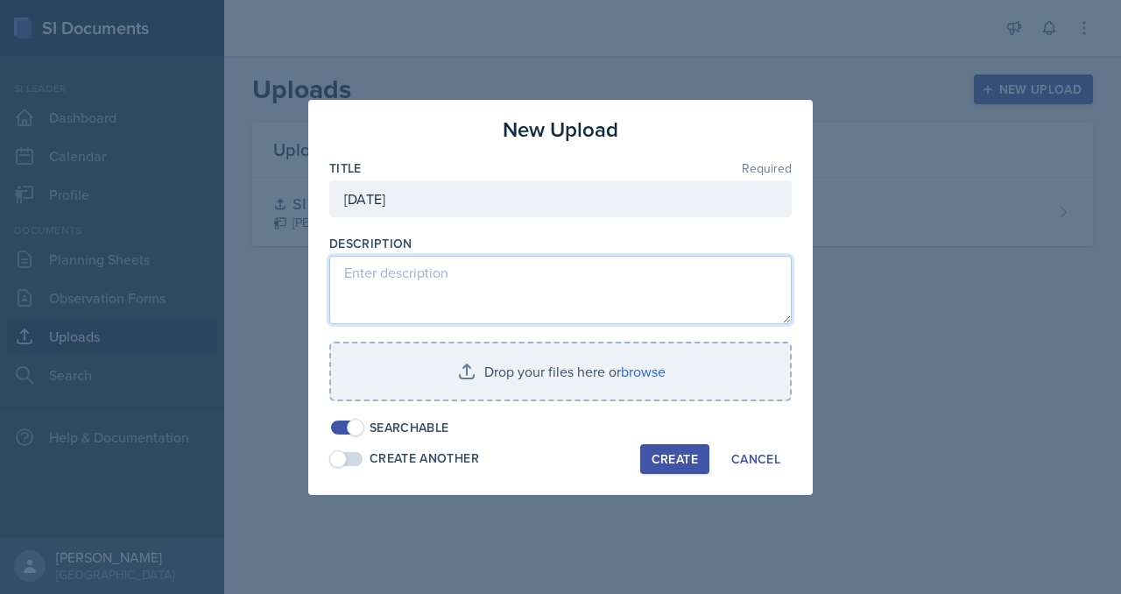
click at [352, 290] on textarea at bounding box center [560, 290] width 462 height 68
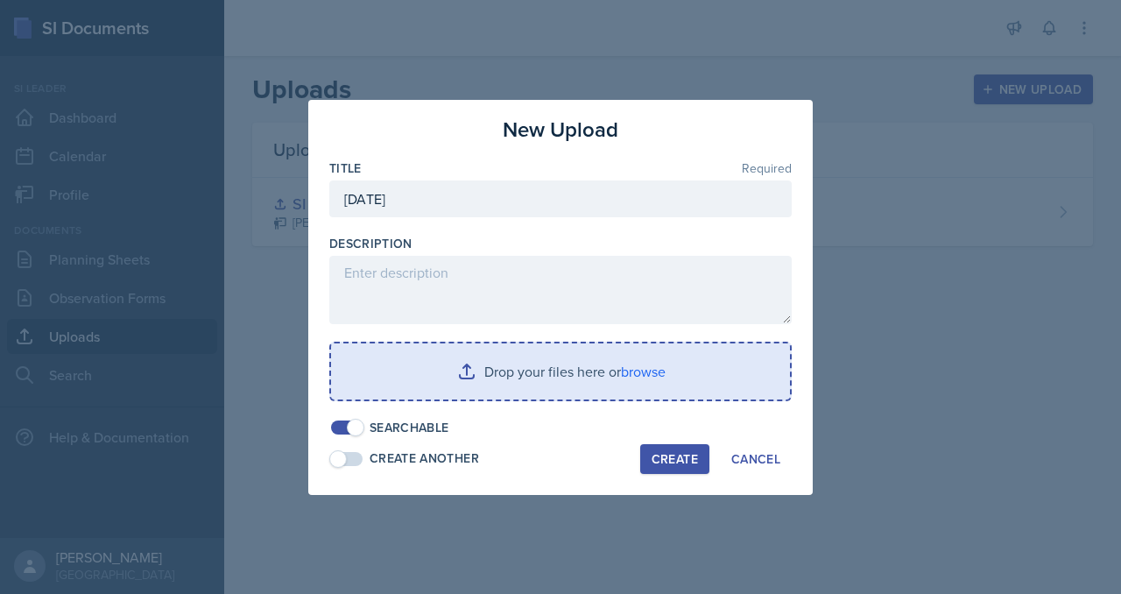
click at [502, 385] on input "file" at bounding box center [560, 371] width 459 height 56
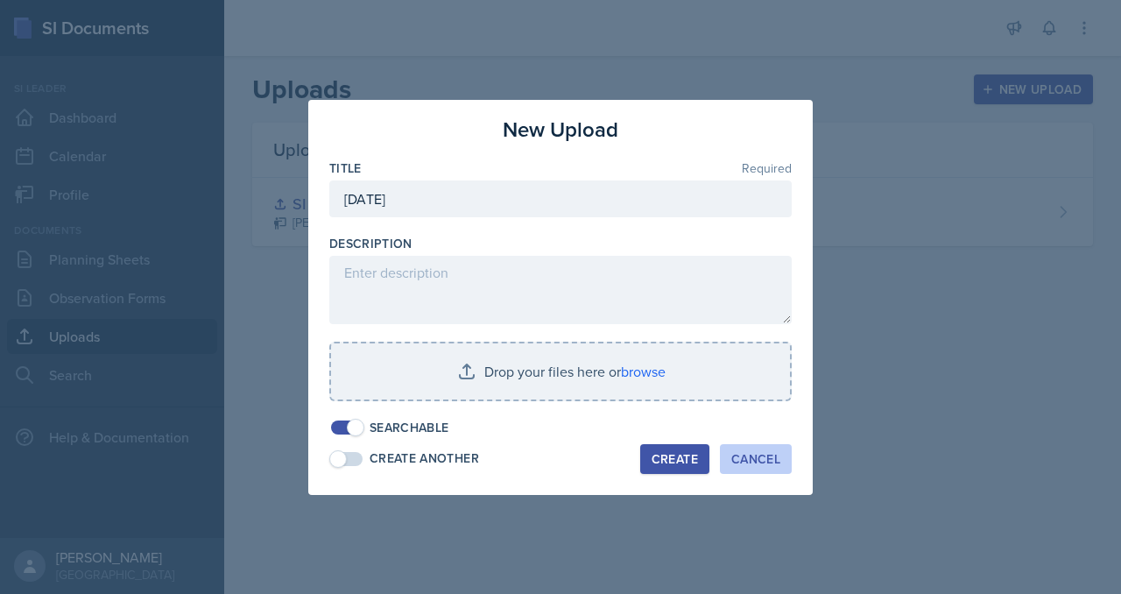
click at [780, 466] on div "Cancel" at bounding box center [755, 459] width 49 height 14
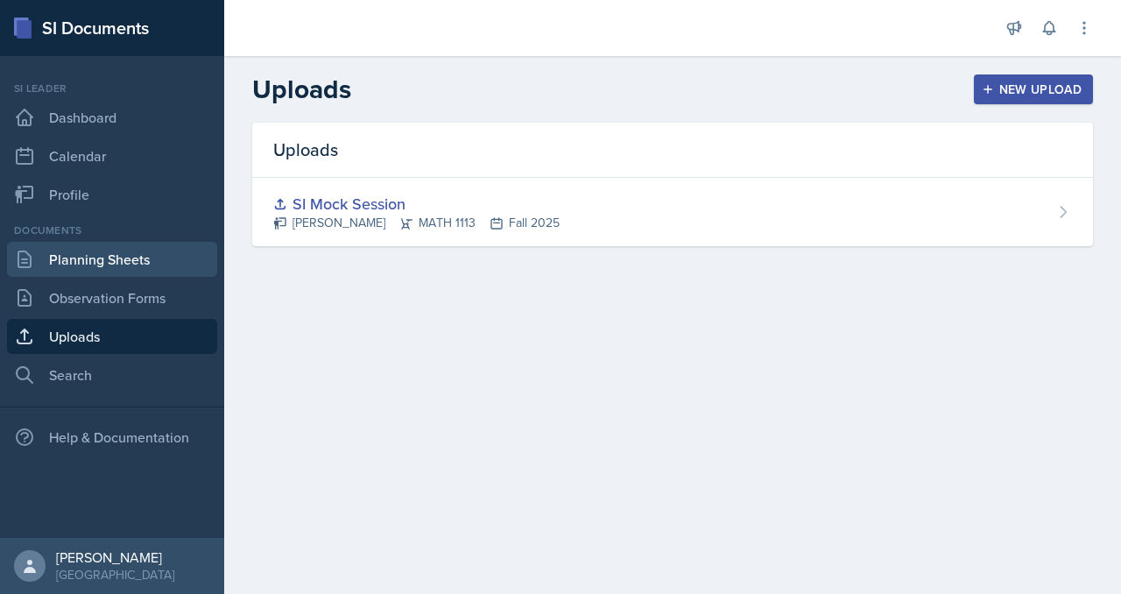
click at [117, 277] on link "Planning Sheets" at bounding box center [112, 259] width 210 height 35
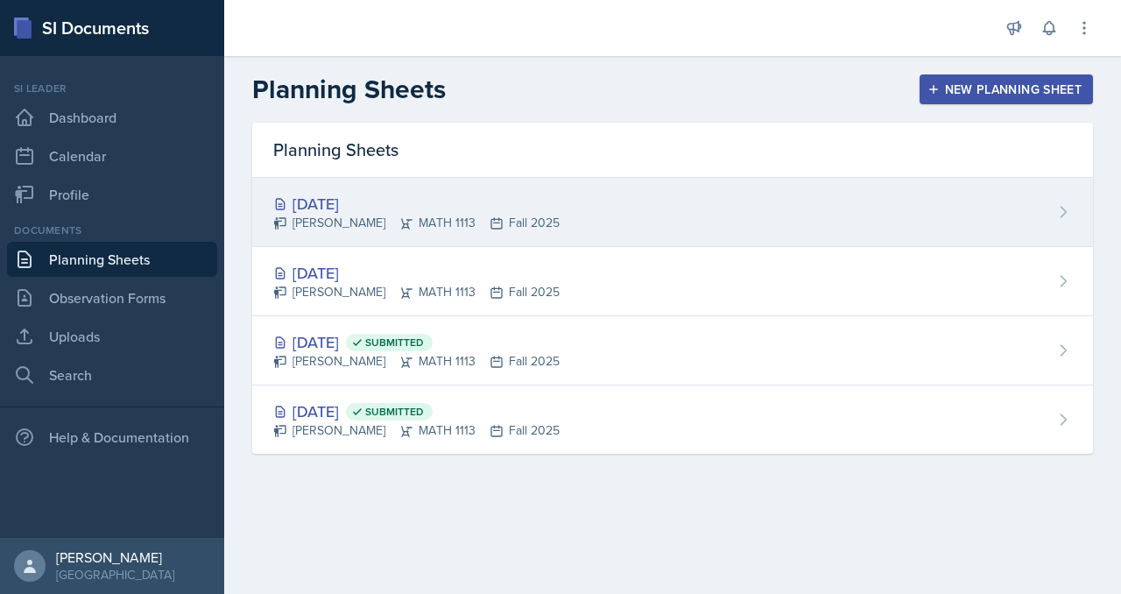
click at [467, 215] on div "Sep 5th, 2025" at bounding box center [416, 204] width 286 height 24
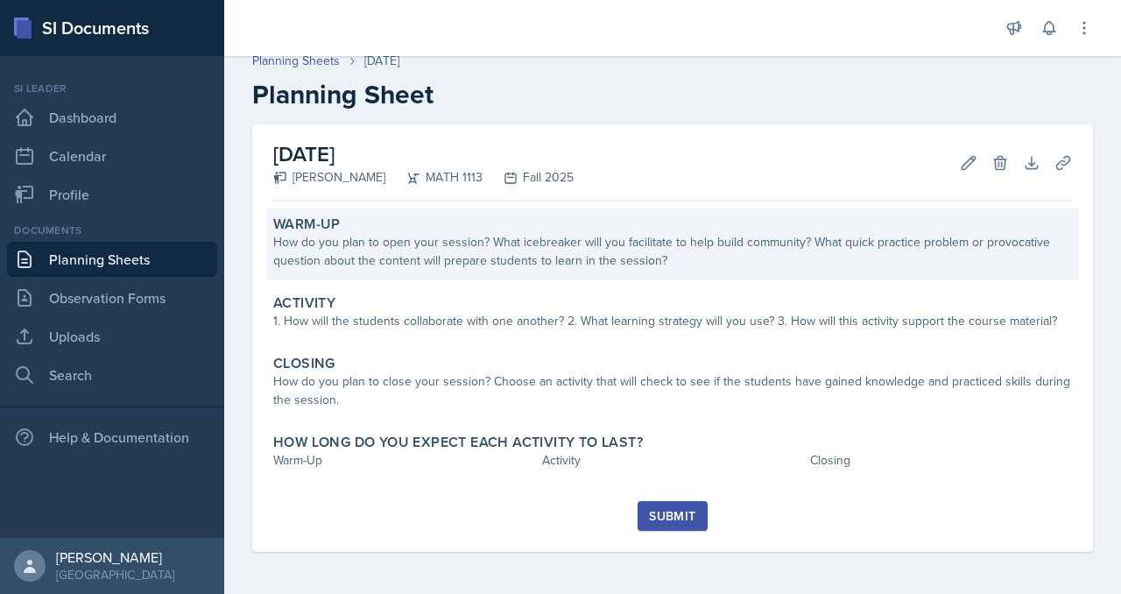
scroll to position [130, 0]
click at [487, 233] on div "How do you plan to open your session? What icebreaker will you facilitate to he…" at bounding box center [672, 251] width 799 height 37
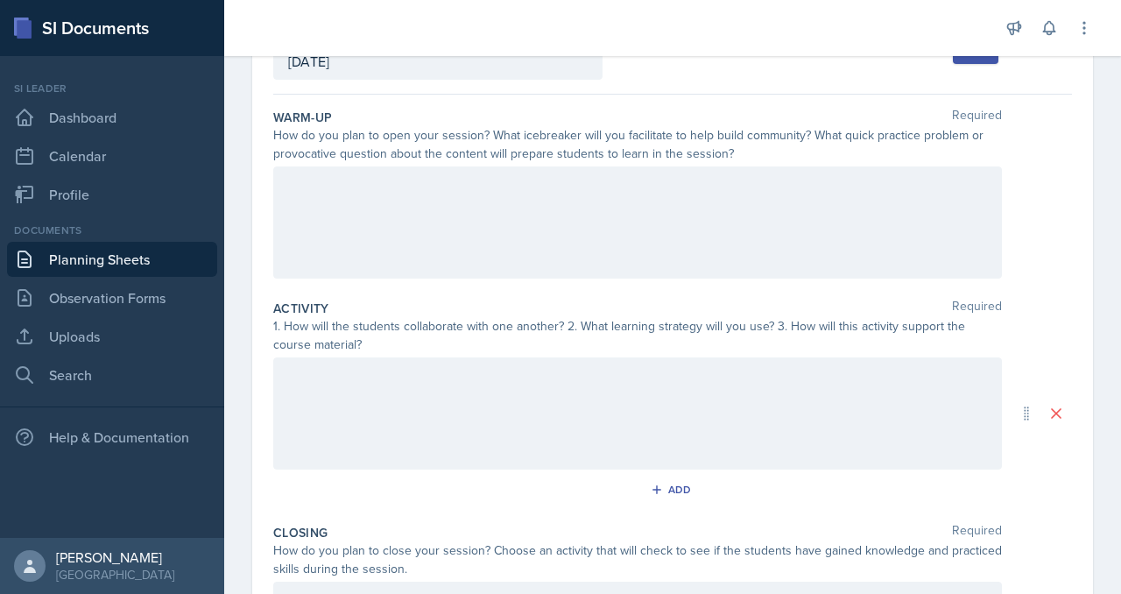
scroll to position [122, 0]
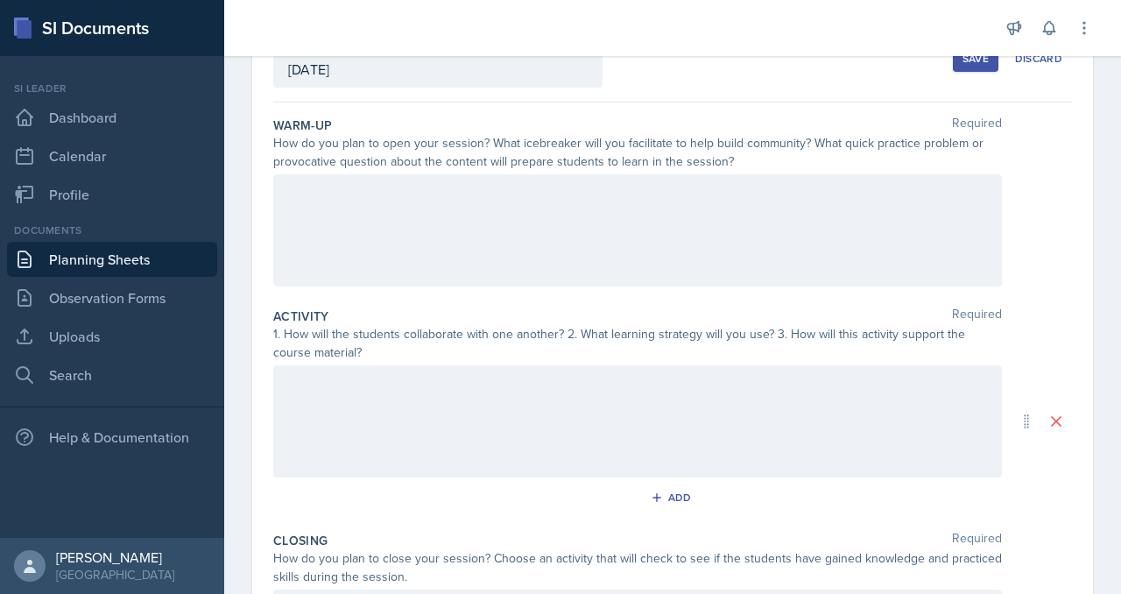
click at [483, 286] on div at bounding box center [637, 230] width 729 height 112
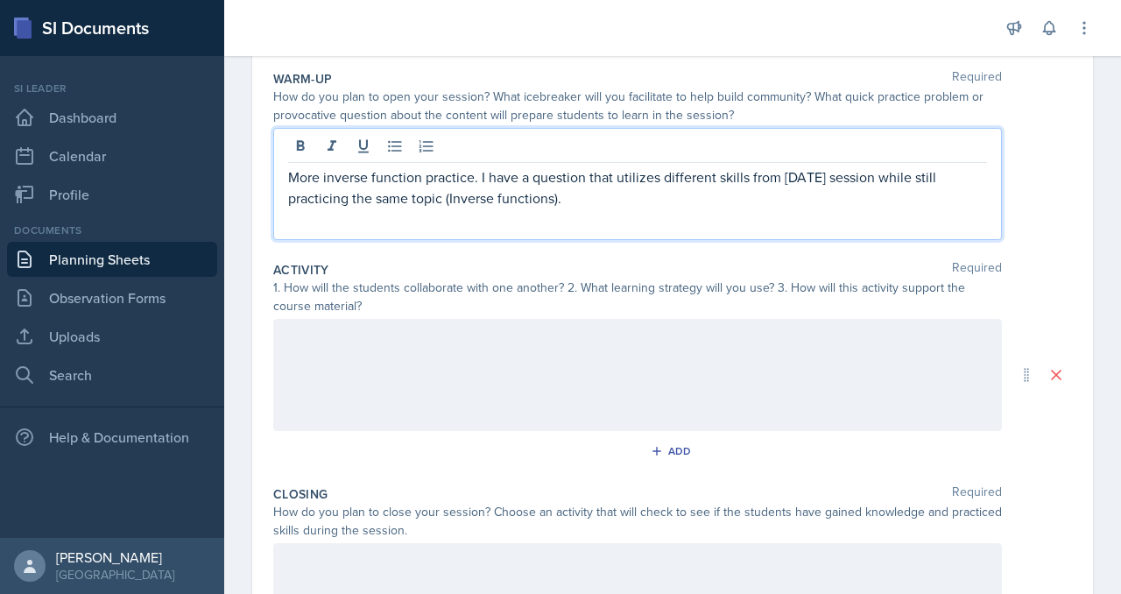
scroll to position [173, 0]
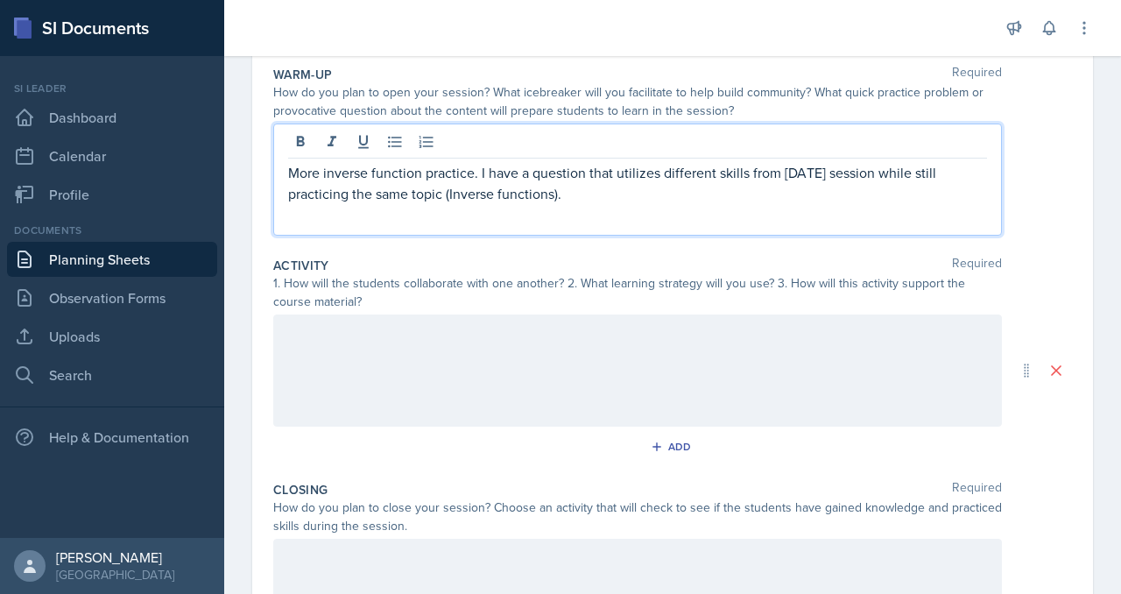
click at [598, 204] on p "More inverse function practice. I have a question that utilizes different skill…" at bounding box center [637, 183] width 699 height 42
click at [588, 204] on p "More inverse function practice. I have a question that utilizes different skill…" at bounding box center [637, 183] width 699 height 42
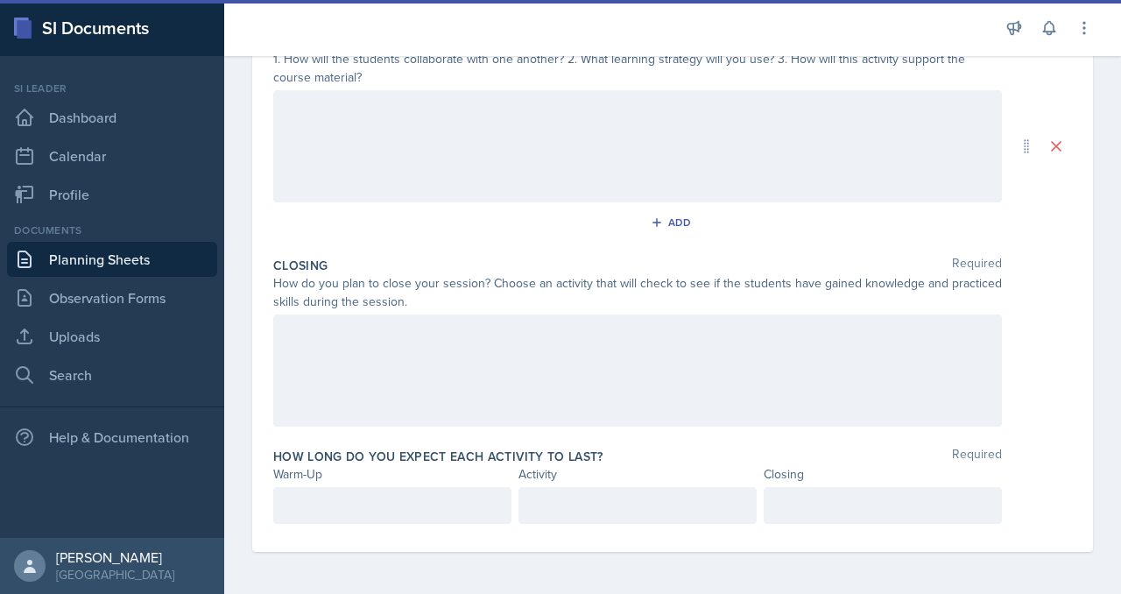
scroll to position [666, 0]
click at [443, 465] on div "Warm-Up" at bounding box center [392, 474] width 238 height 18
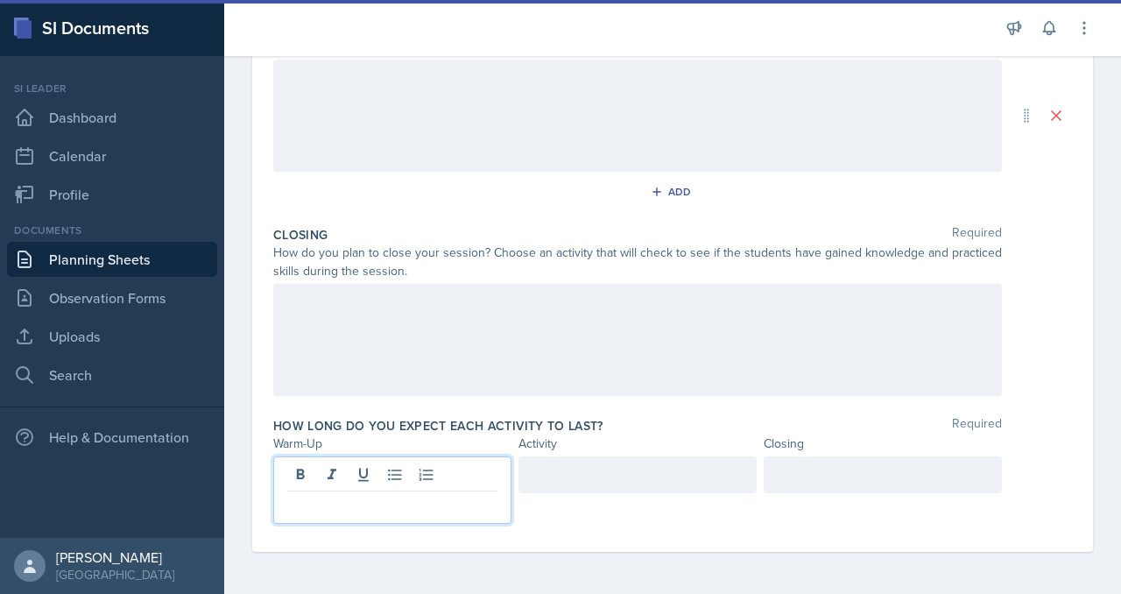
click at [441, 495] on div at bounding box center [392, 489] width 238 height 67
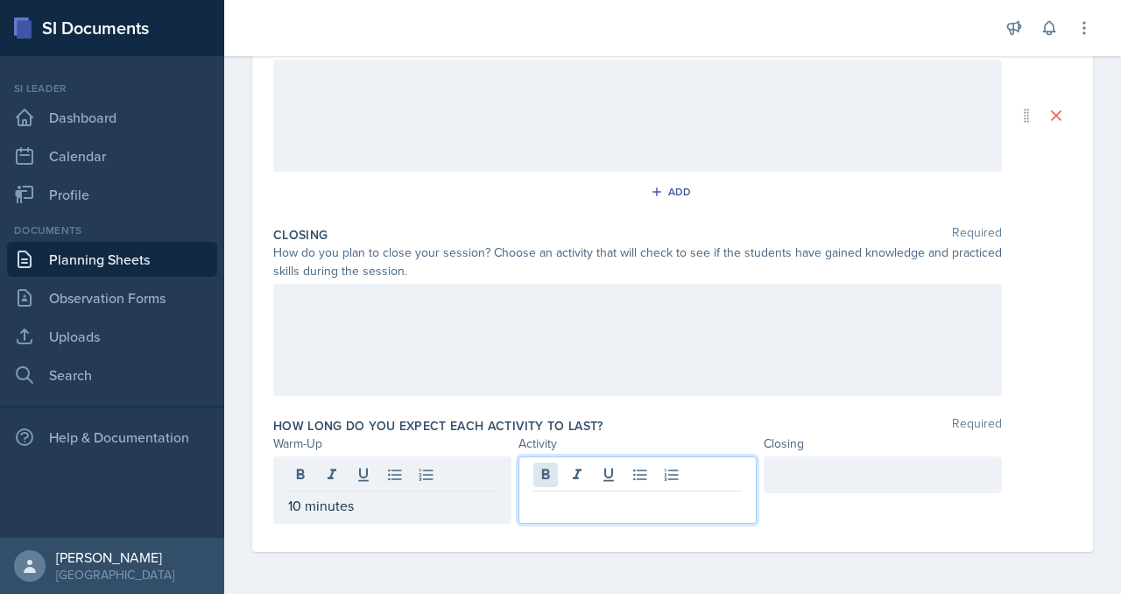
click at [586, 490] on div at bounding box center [637, 489] width 238 height 67
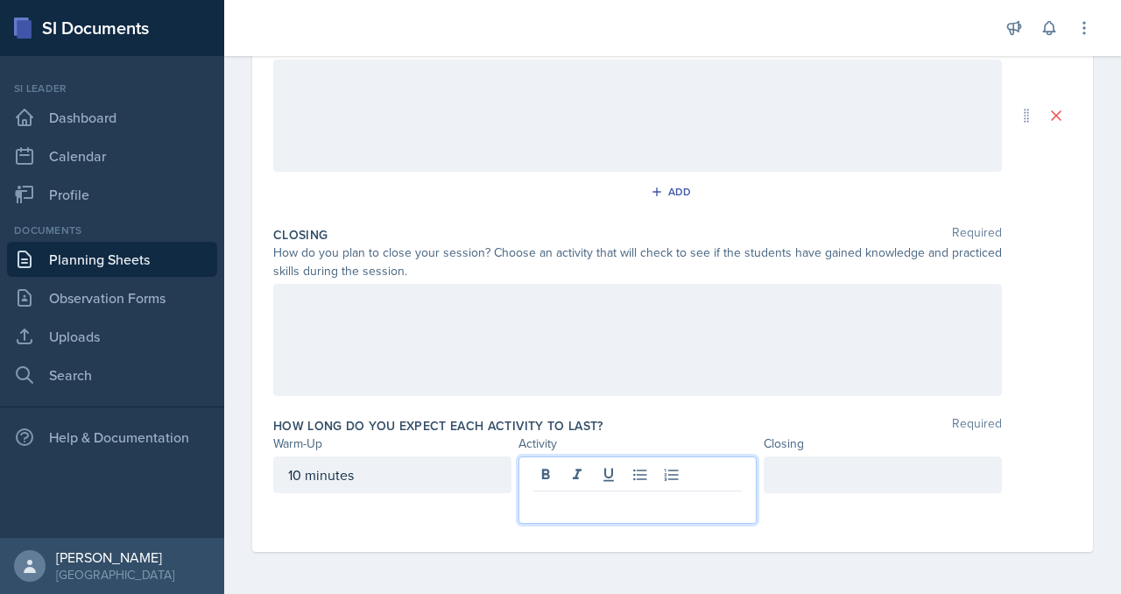
click at [834, 493] on div at bounding box center [883, 474] width 238 height 37
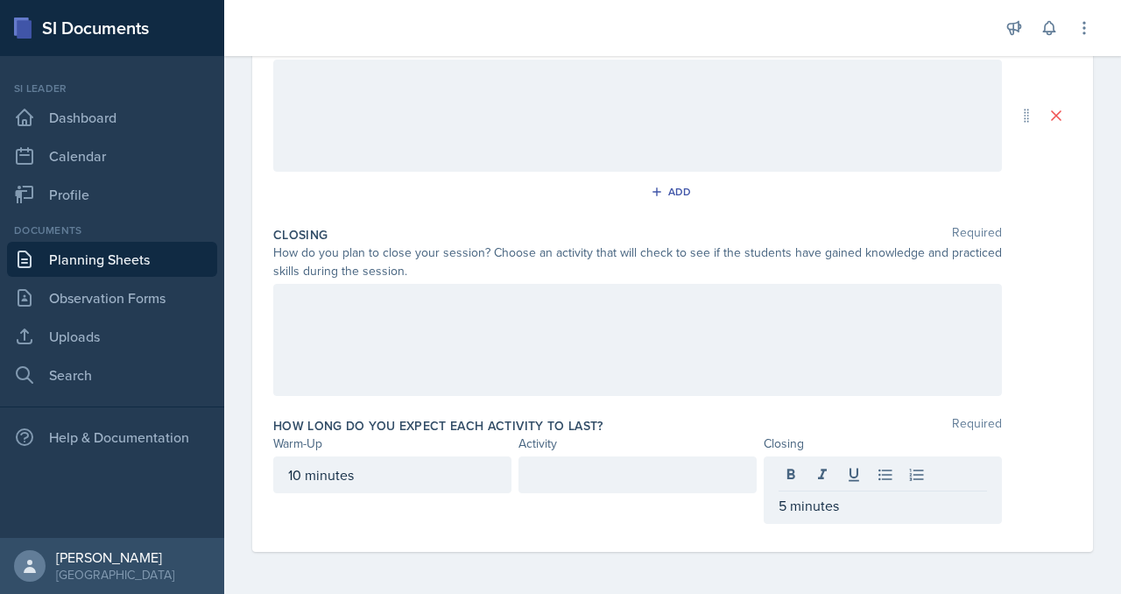
click at [696, 350] on div "Closing Required How do you plan to close your session? Choose an activity that…" at bounding box center [672, 314] width 799 height 191
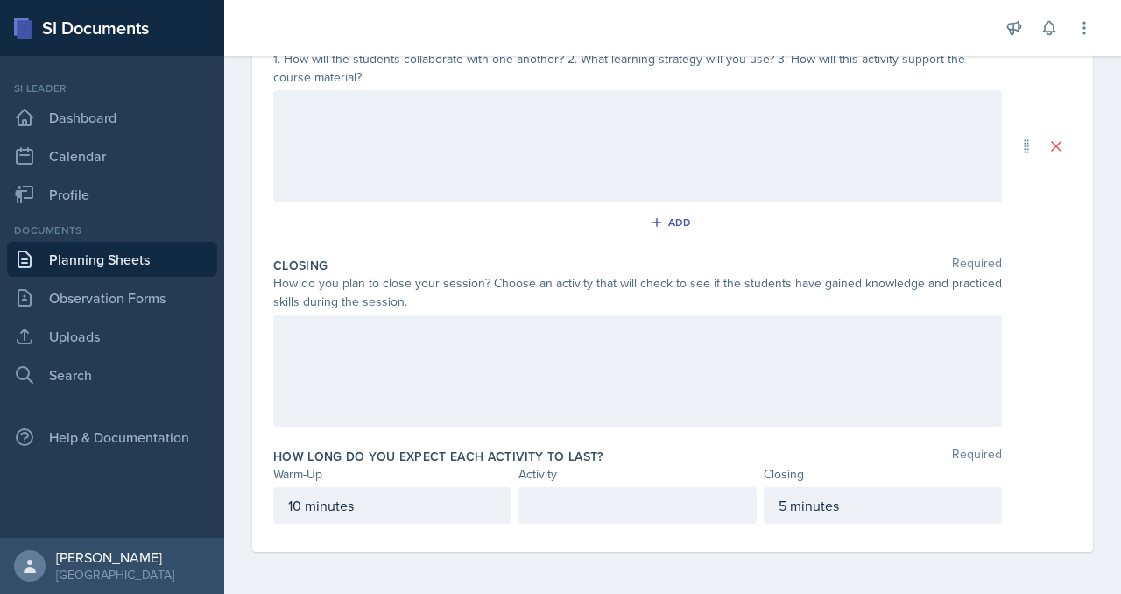
click at [686, 321] on div at bounding box center [637, 370] width 729 height 112
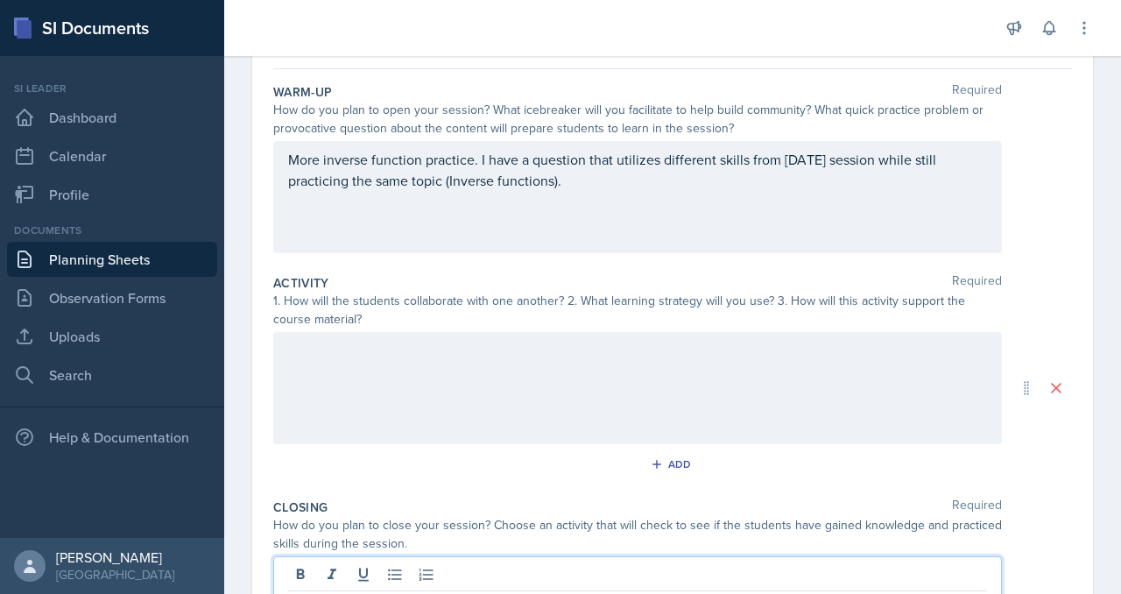
scroll to position [0, 0]
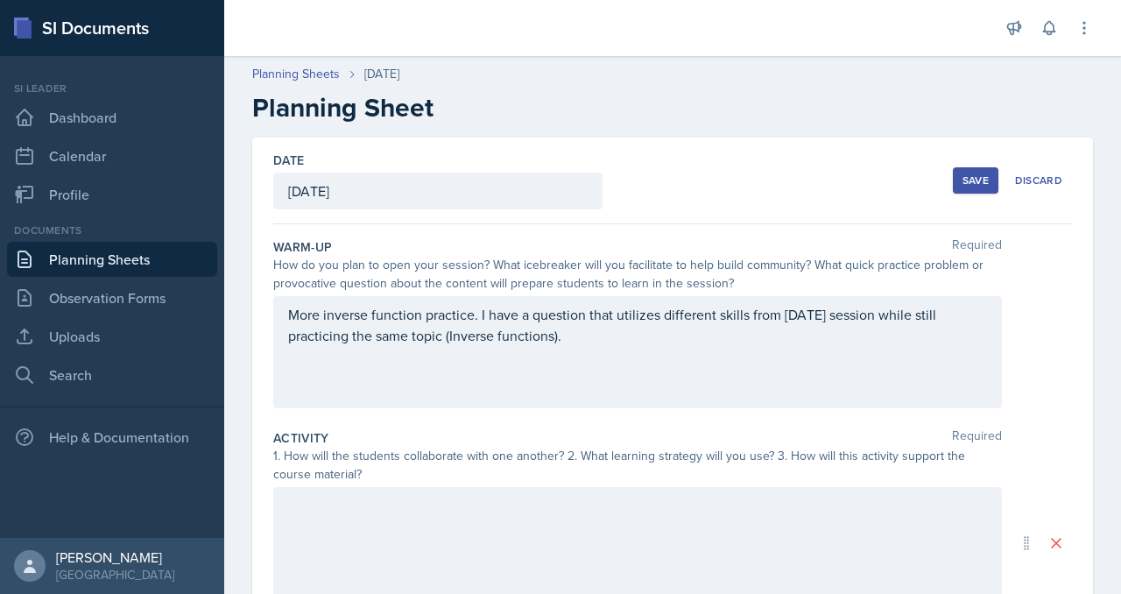
click at [962, 187] on div "Save" at bounding box center [975, 180] width 26 height 14
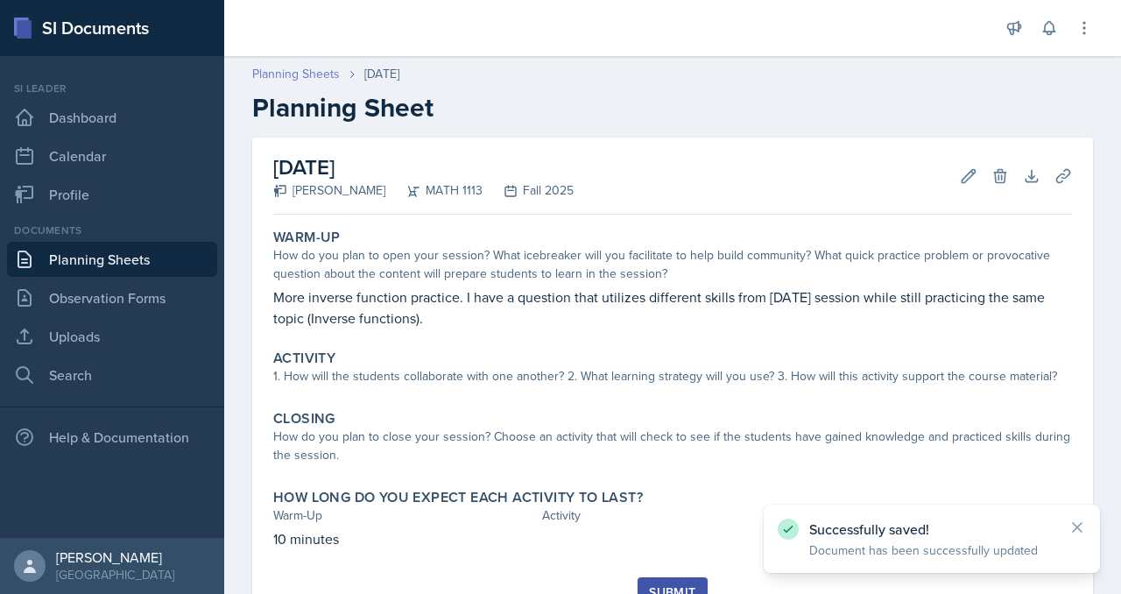
click at [340, 83] on link "Planning Sheets" at bounding box center [296, 74] width 88 height 18
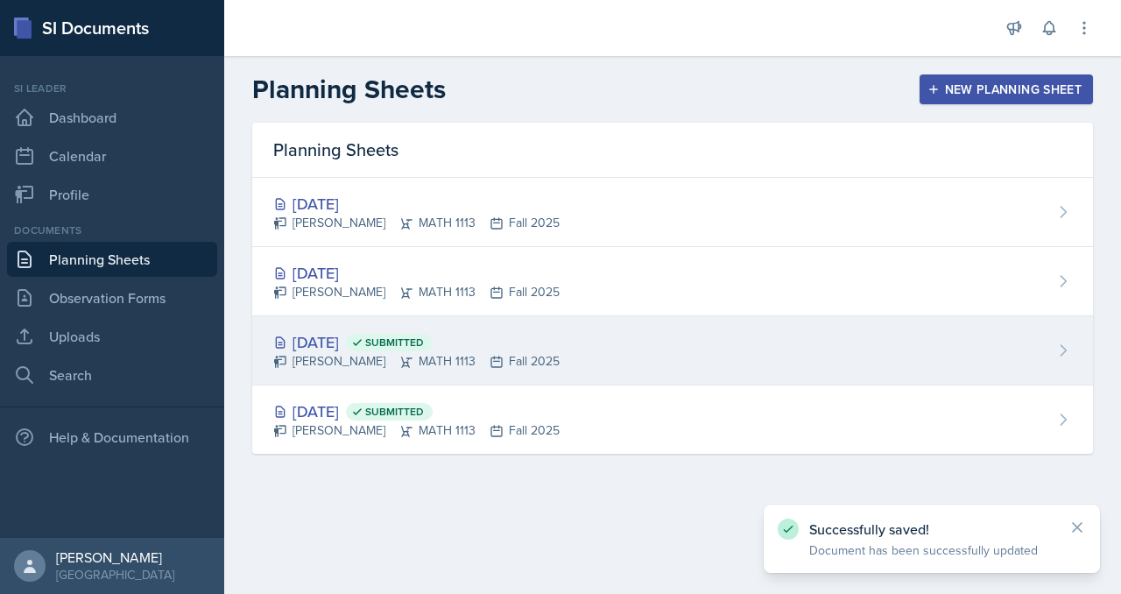
click at [423, 354] on div "Aug 29th, 2025 Submitted" at bounding box center [416, 342] width 286 height 24
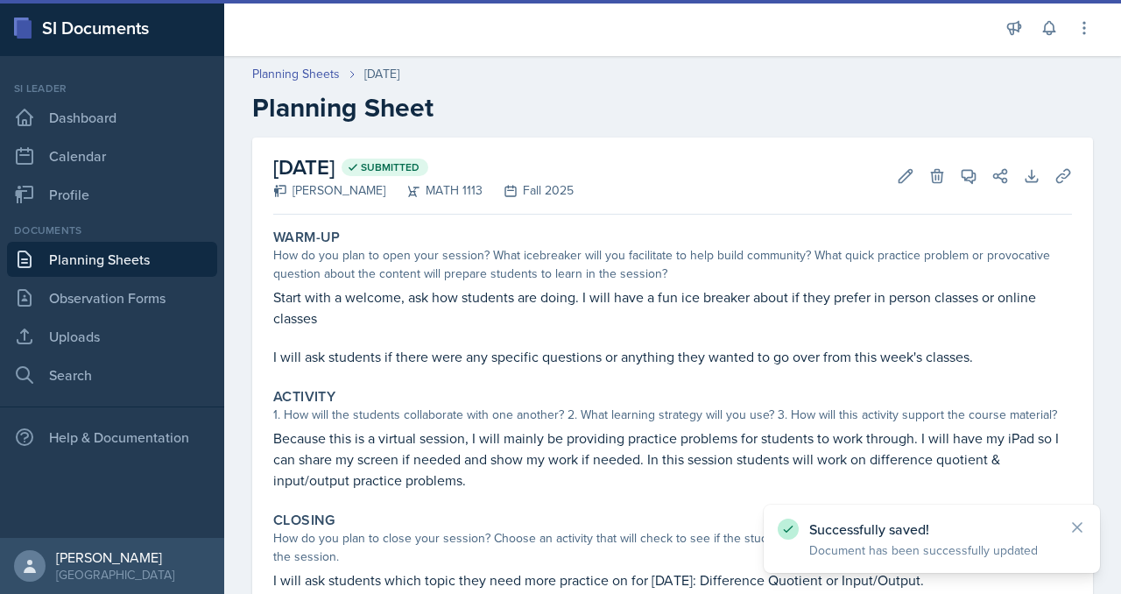
scroll to position [480, 0]
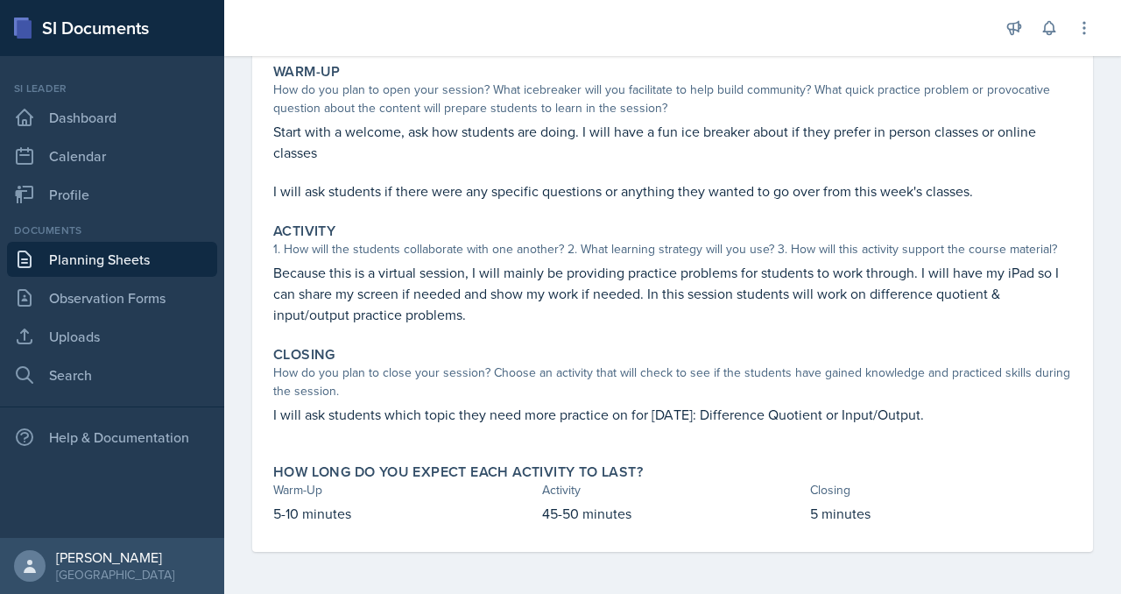
click at [433, 404] on p "I will ask students which topic they need more practice on for [DATE]: Differen…" at bounding box center [672, 414] width 799 height 21
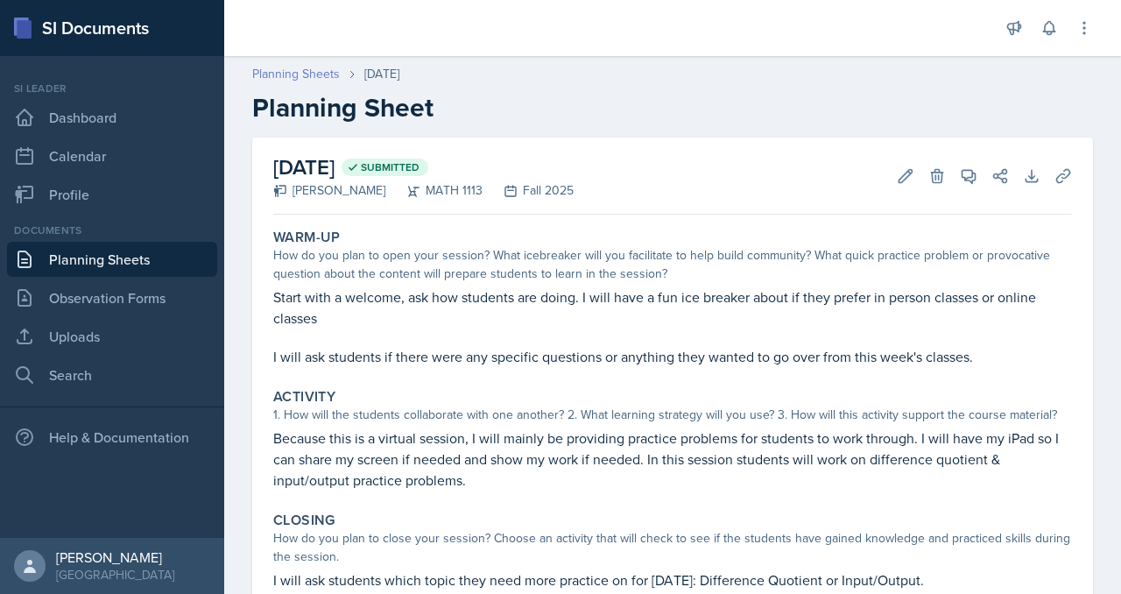
click at [340, 83] on link "Planning Sheets" at bounding box center [296, 74] width 88 height 18
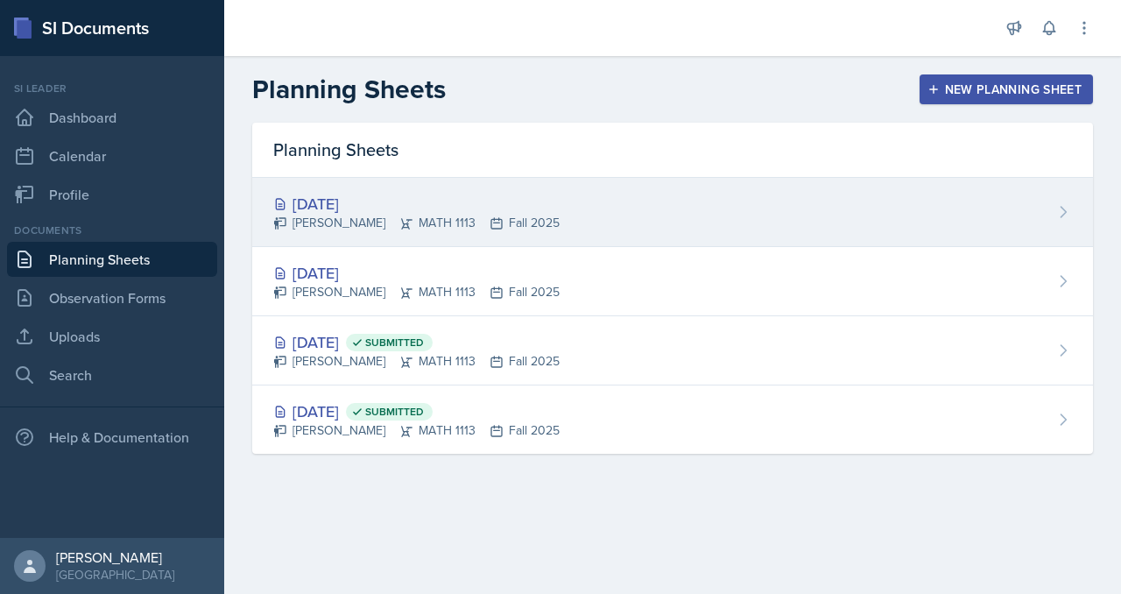
click at [485, 215] on div "Sep 5th, 2025" at bounding box center [416, 204] width 286 height 24
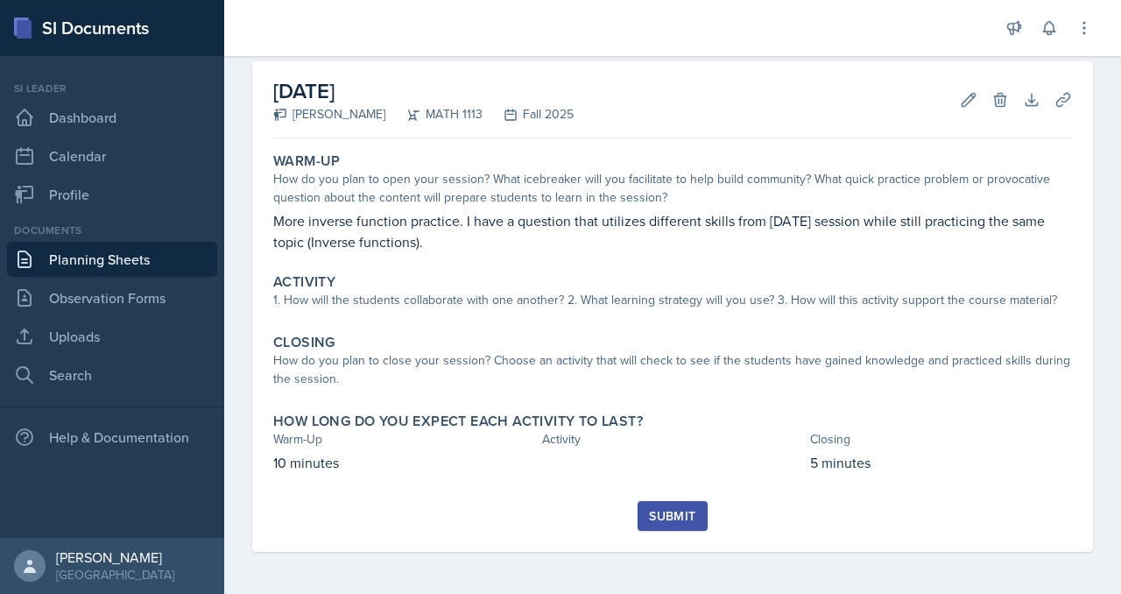
scroll to position [289, 0]
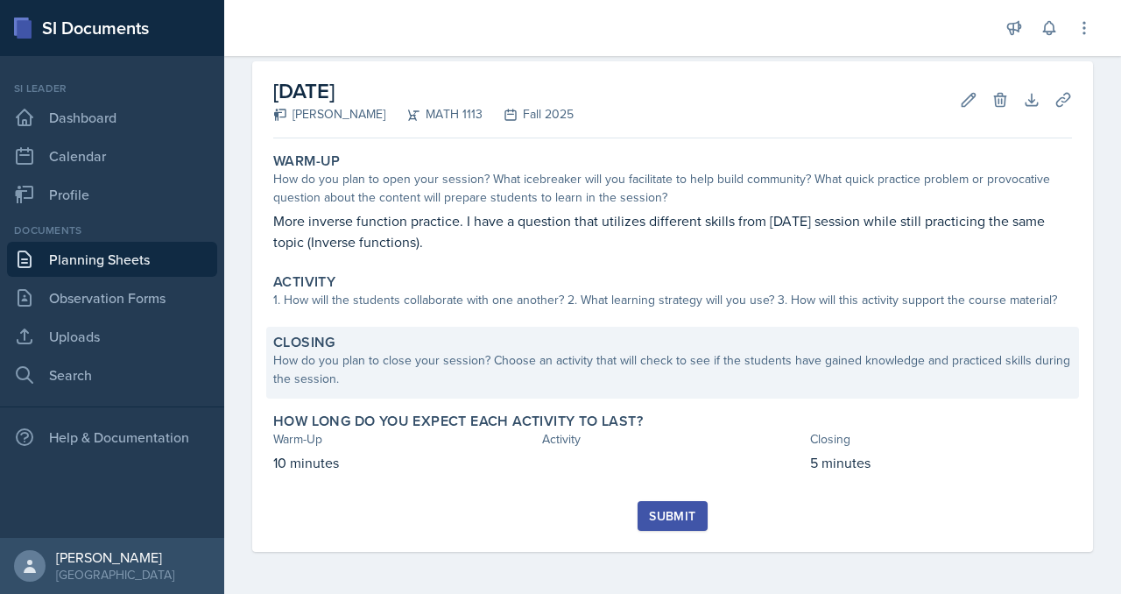
click at [474, 351] on div "How do you plan to close your session? Choose an activity that will check to se…" at bounding box center [672, 369] width 799 height 37
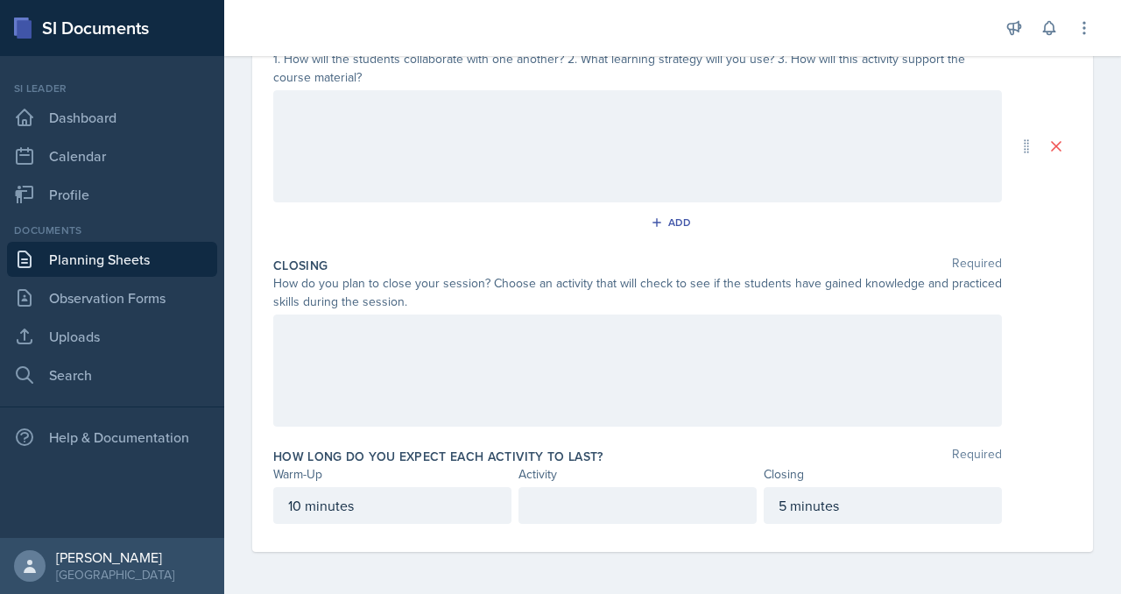
click at [521, 417] on div at bounding box center [637, 370] width 729 height 112
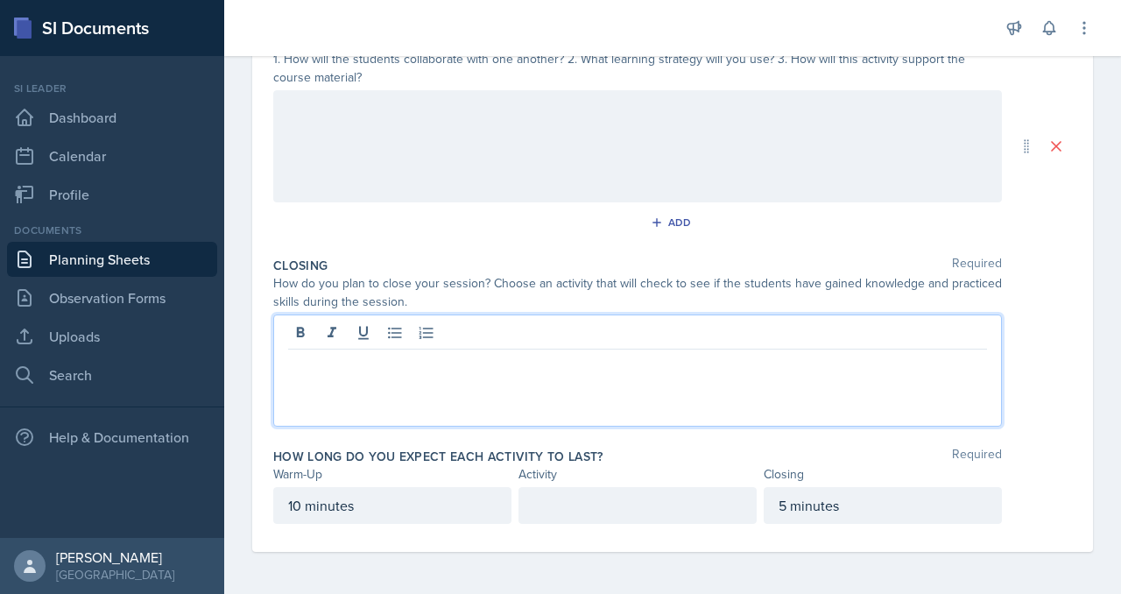
scroll to position [666, 0]
click at [540, 353] on p "I will ask students what topic from this week would they" at bounding box center [637, 363] width 699 height 21
click at [885, 353] on p "I will ask students what specific topic from this week would they" at bounding box center [637, 363] width 699 height 21
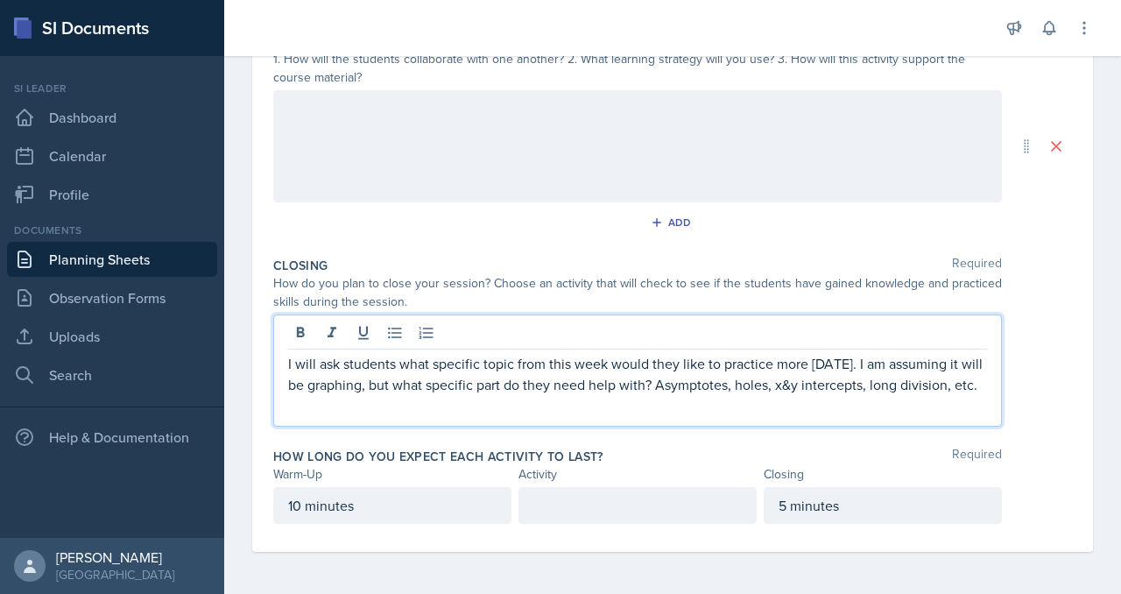
scroll to position [687, 0]
click at [583, 353] on p "I will ask students what specific topic from this week would they like to pract…" at bounding box center [637, 374] width 699 height 42
click at [569, 356] on p "I will ask students what specific topic from this week would they like to pract…" at bounding box center [637, 374] width 699 height 42
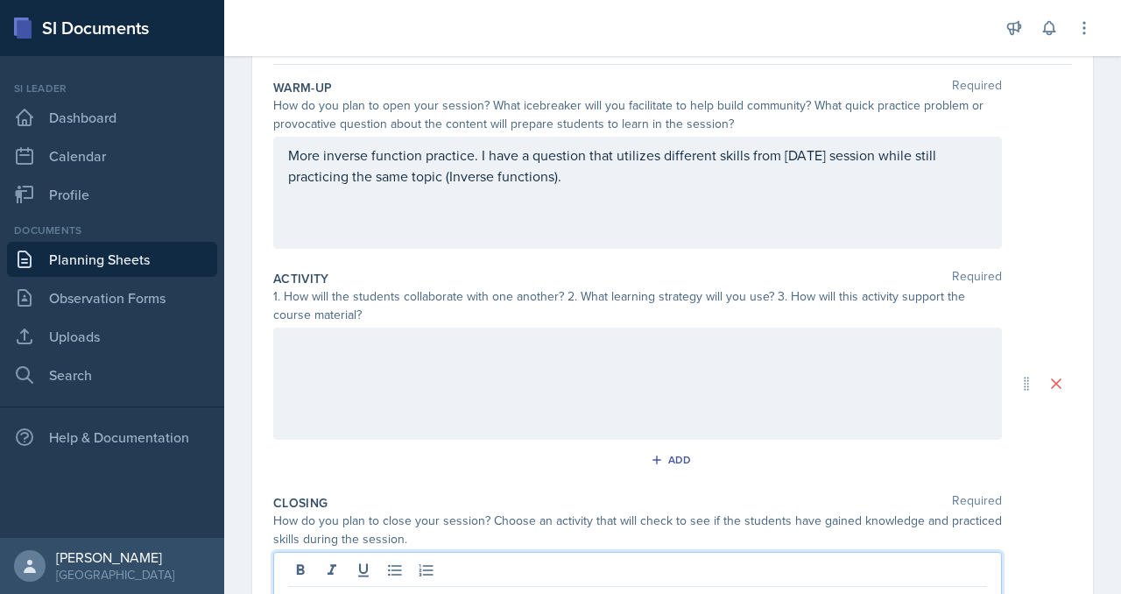
scroll to position [0, 0]
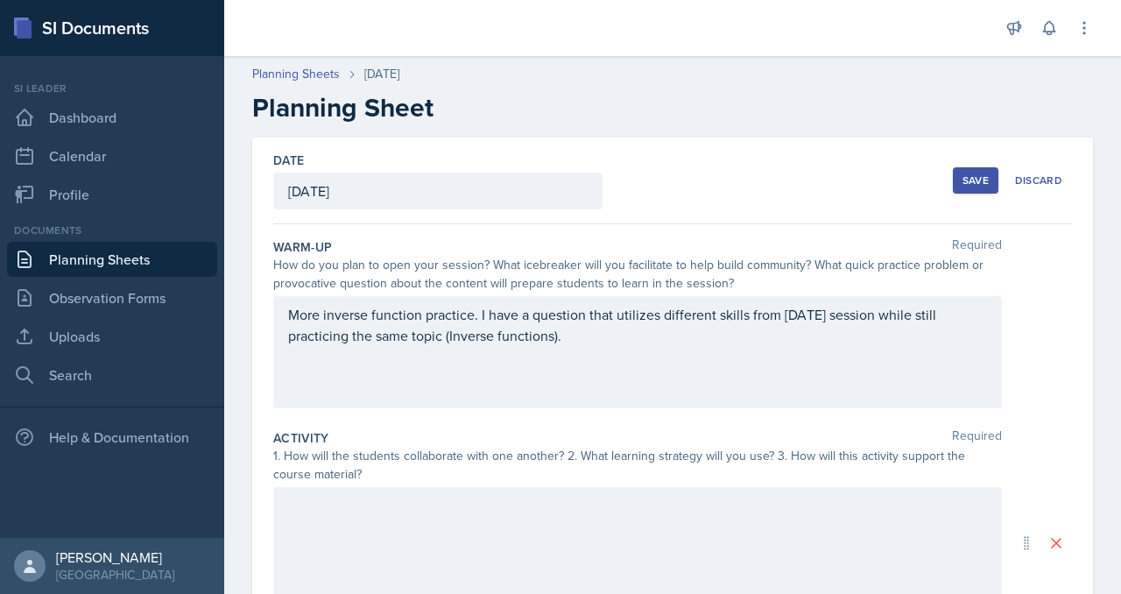
click at [962, 187] on div "Save" at bounding box center [975, 180] width 26 height 14
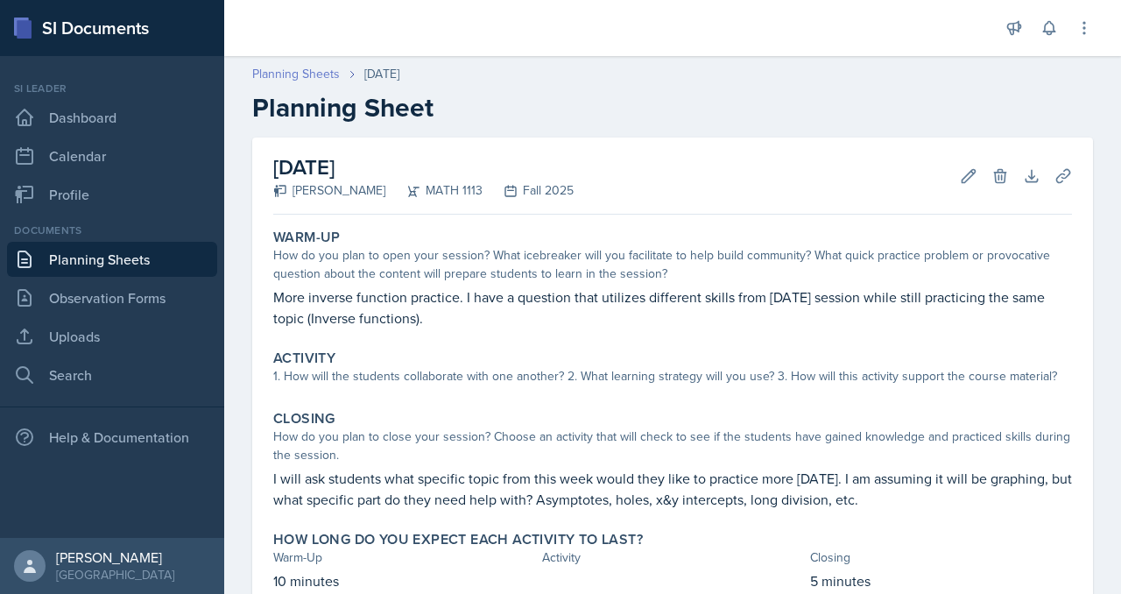
click at [340, 83] on link "Planning Sheets" at bounding box center [296, 74] width 88 height 18
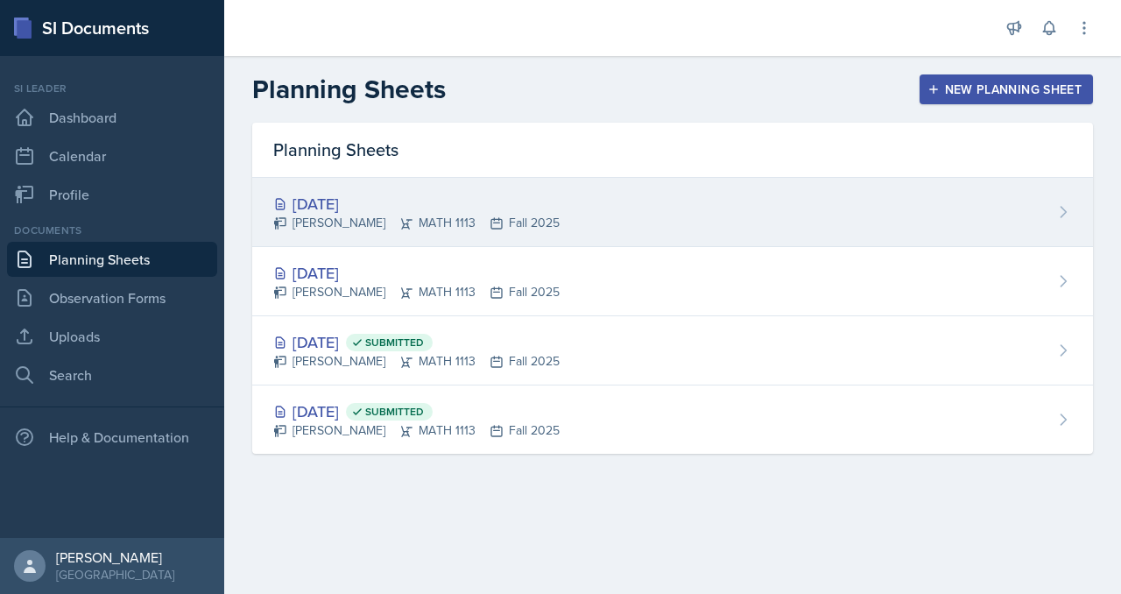
click at [417, 215] on div "Sep 5th, 2025" at bounding box center [416, 204] width 286 height 24
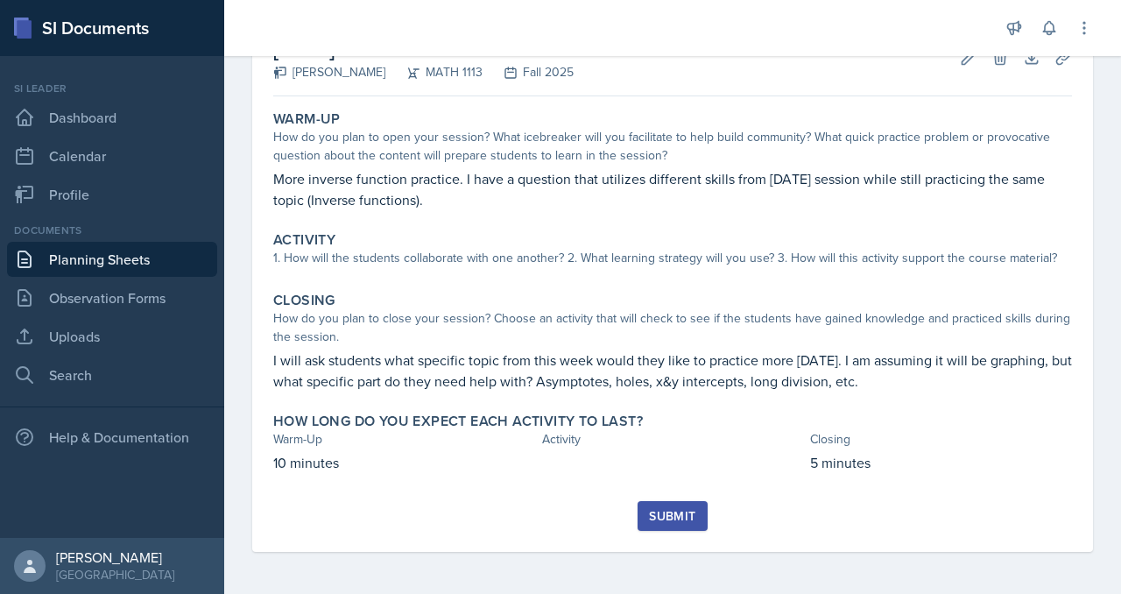
scroll to position [191, 0]
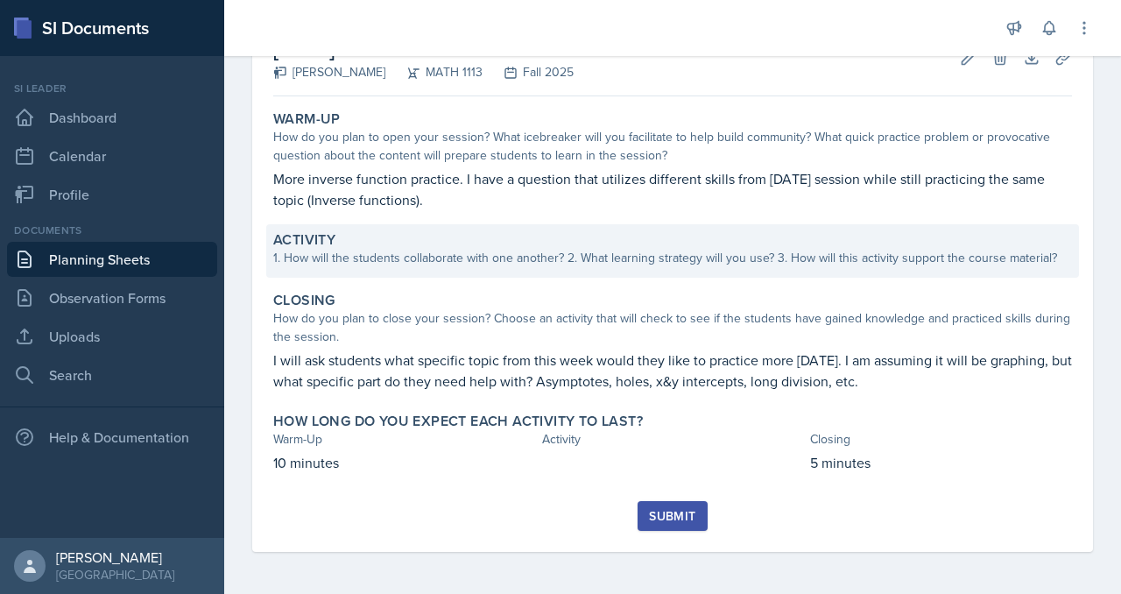
click at [467, 267] on div "1. How will the students collaborate with one another? 2. What learning strateg…" at bounding box center [672, 258] width 799 height 18
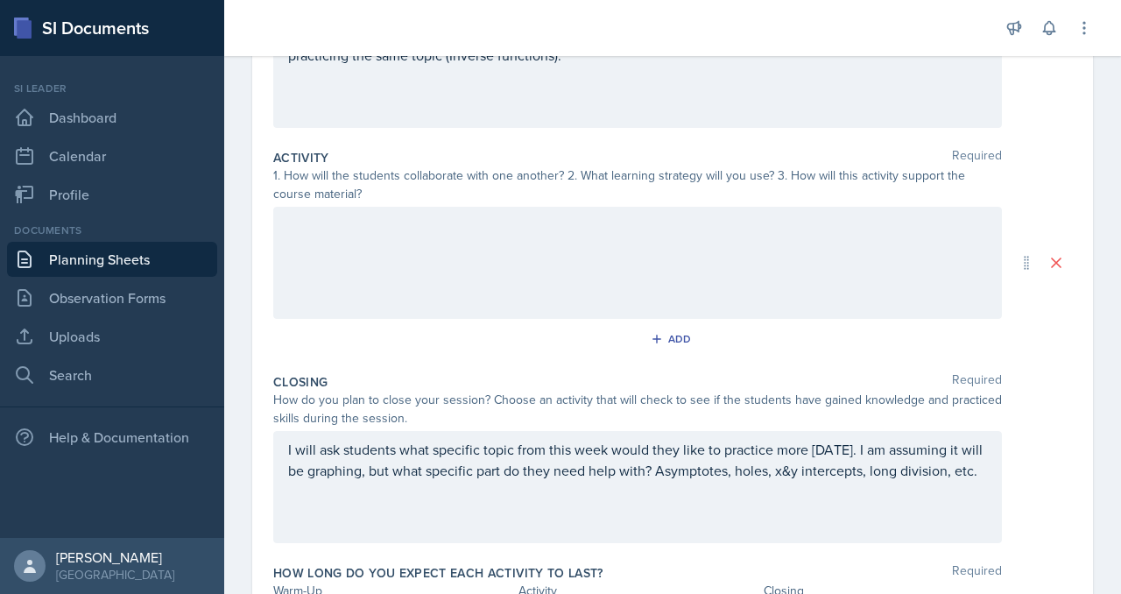
click at [460, 319] on div at bounding box center [637, 263] width 729 height 112
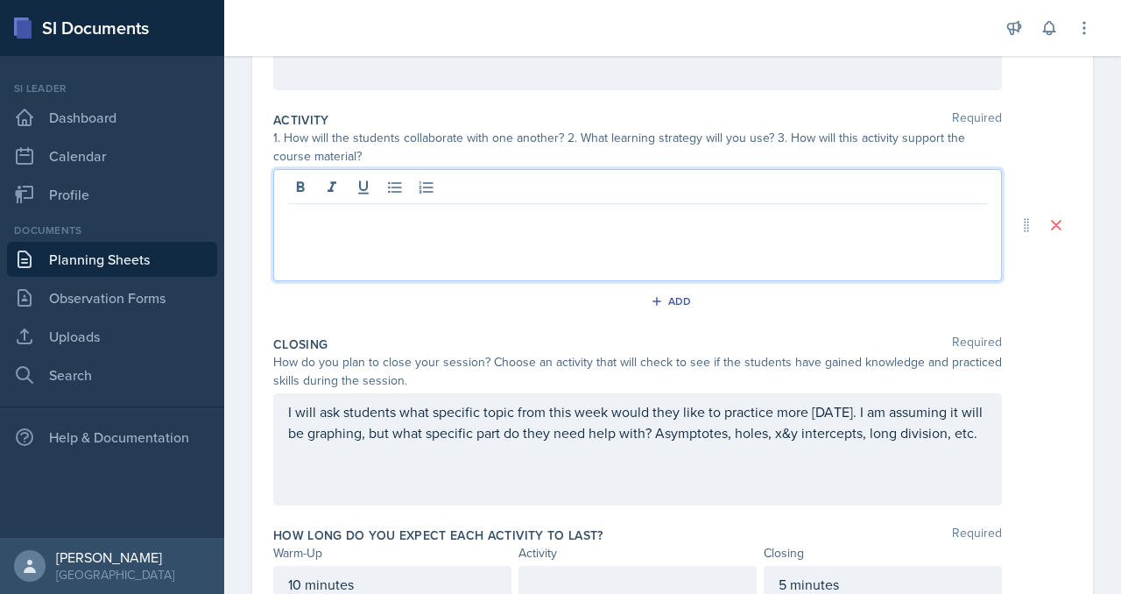
paste div
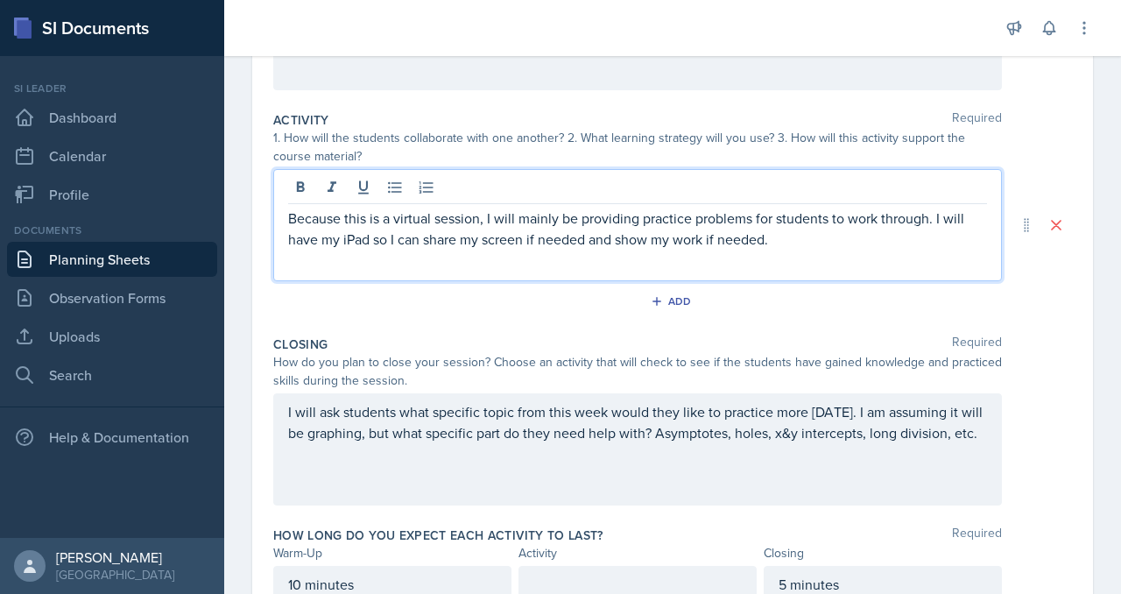
click at [580, 250] on p "Because this is a virtual session, I will mainly be providing practice problems…" at bounding box center [637, 229] width 699 height 42
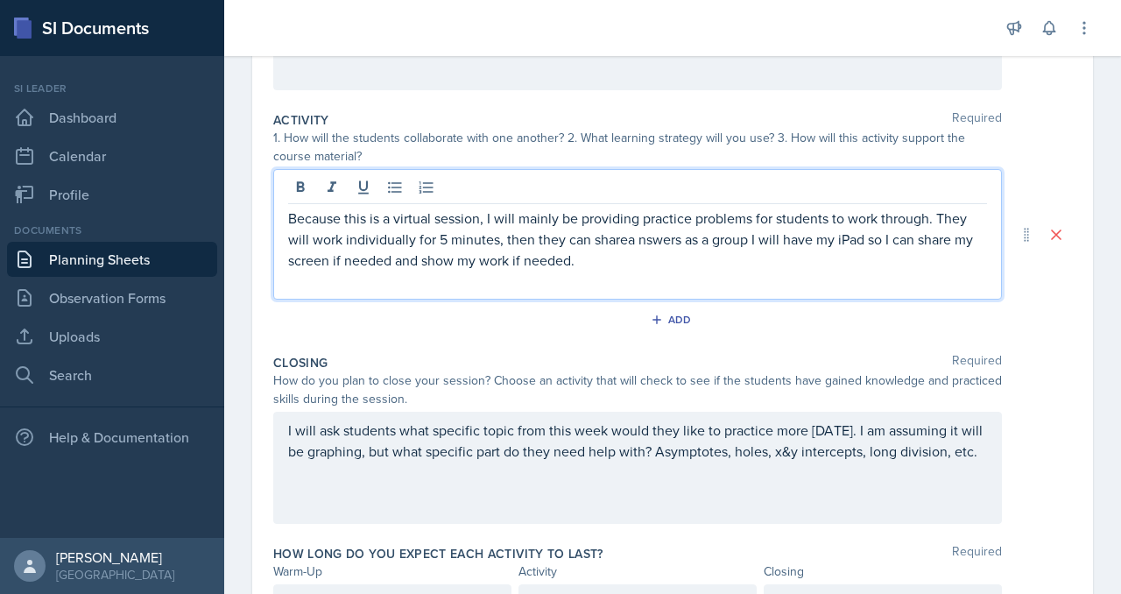
click at [458, 271] on p "Because this is a virtual session, I will mainly be providing practice problems…" at bounding box center [637, 239] width 699 height 63
click at [477, 271] on p "Because this is a virtual session, I will mainly be providing practice problems…" at bounding box center [637, 239] width 699 height 63
click at [476, 271] on p "Because this is a virtual session, I will mainly be providing practice problems…" at bounding box center [637, 239] width 699 height 63
click at [441, 271] on p "Because this is a virtual session, I will mainly be providing practice problems…" at bounding box center [637, 239] width 699 height 63
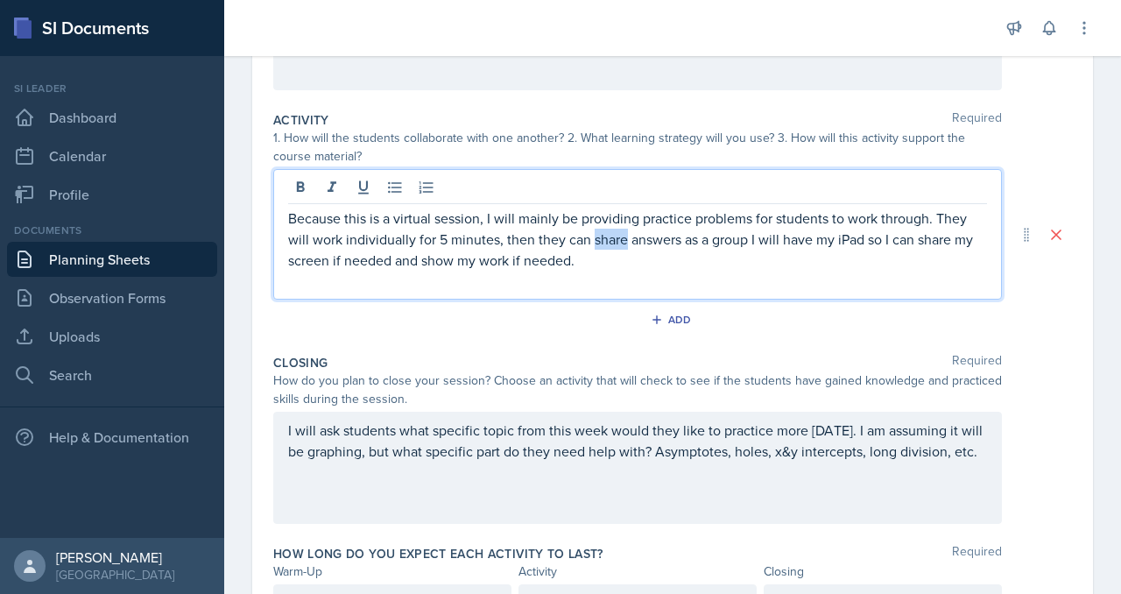
click at [432, 271] on p "Because this is a virtual session, I will mainly be providing practice problems…" at bounding box center [637, 239] width 699 height 63
drag, startPoint x: 432, startPoint y: 427, endPoint x: 541, endPoint y: 430, distance: 109.5
click at [541, 271] on p "Because this is a virtual session, I will mainly be providing practice problems…" at bounding box center [637, 239] width 699 height 63
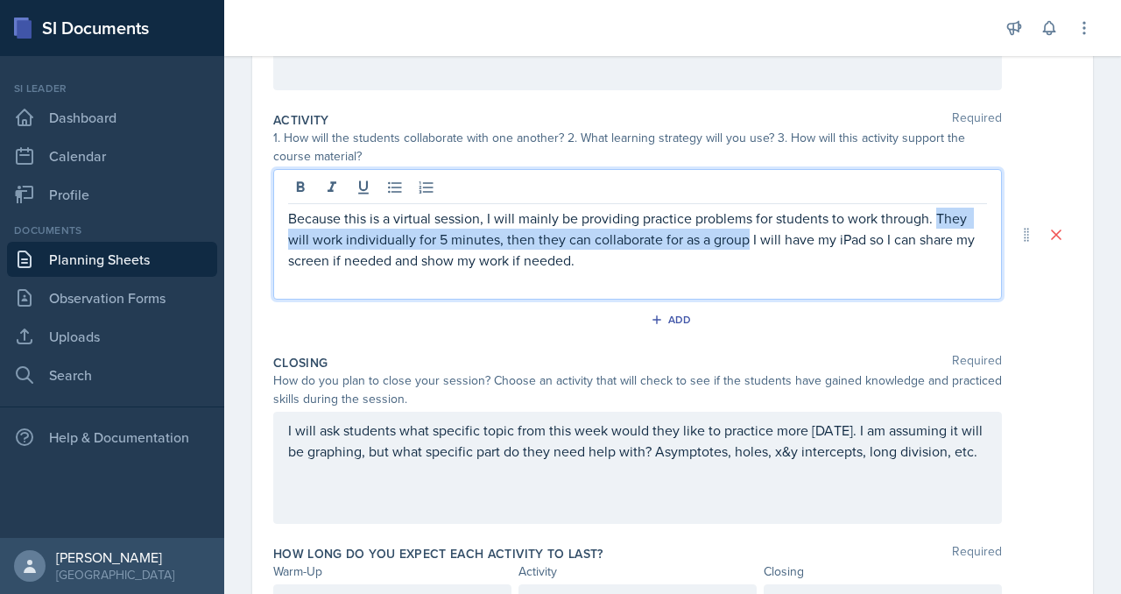
drag, startPoint x: 629, startPoint y: 429, endPoint x: 588, endPoint y: 391, distance: 56.4
click at [588, 271] on p "Because this is a virtual session, I will mainly be providing practice problems…" at bounding box center [637, 239] width 699 height 63
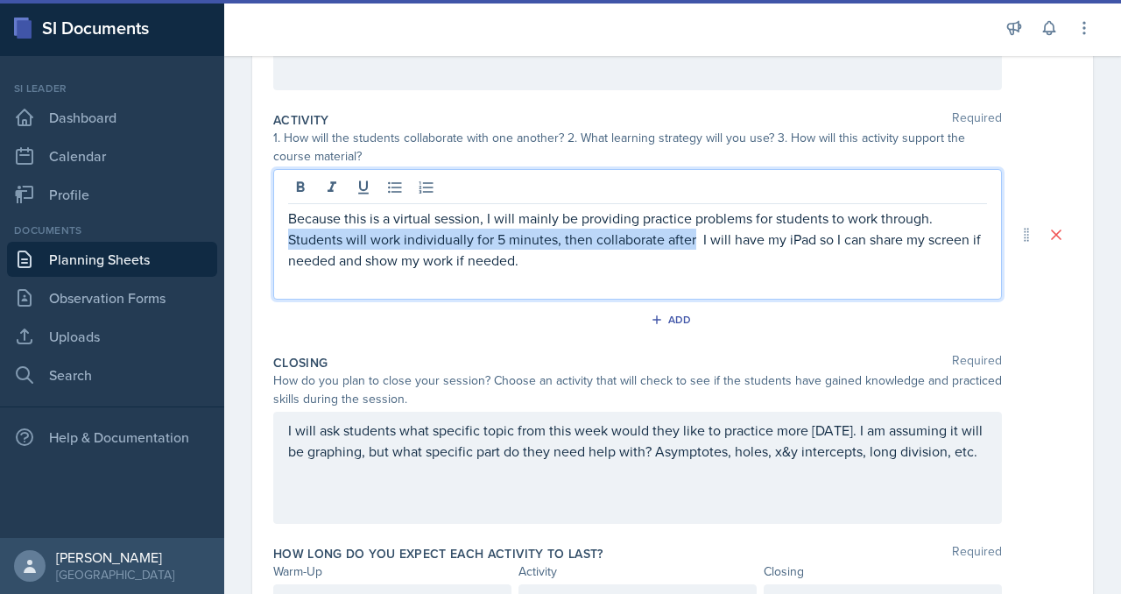
drag, startPoint x: 589, startPoint y: 403, endPoint x: 524, endPoint y: 427, distance: 69.8
click at [524, 271] on p "Because this is a virtual session, I will mainly be providing practice problems…" at bounding box center [637, 239] width 699 height 63
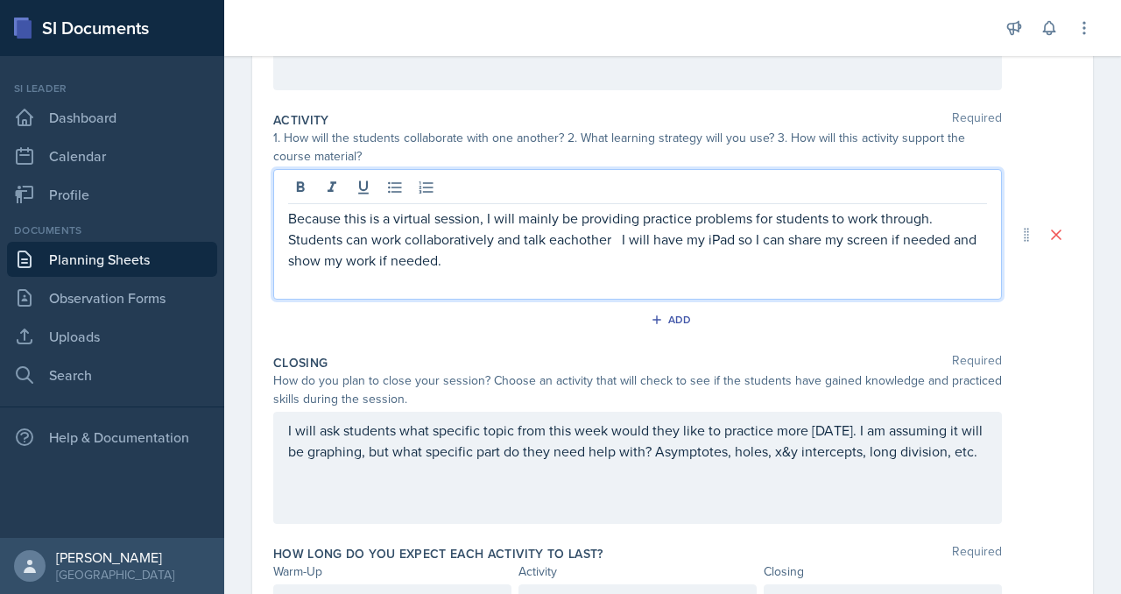
click at [400, 271] on p "Because this is a virtual session, I will mainly be providing practice problems…" at bounding box center [637, 239] width 699 height 63
click at [406, 271] on p "Because this is a virtual session, I will mainly be providing practice problems…" at bounding box center [637, 239] width 699 height 63
click at [709, 271] on p "Because this is a virtual session, I will mainly be providing practice problems…" at bounding box center [637, 239] width 699 height 63
click at [539, 271] on p "Because this is a virtual session, I will mainly be providing practice problems…" at bounding box center [637, 239] width 699 height 63
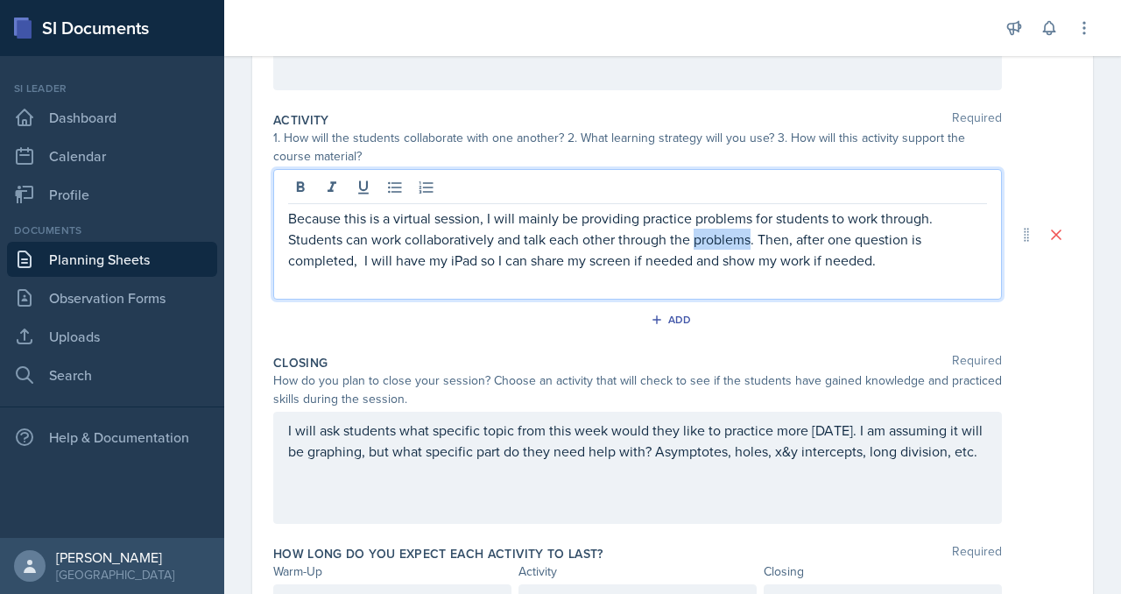
click at [539, 271] on p "Because this is a virtual session, I will mainly be providing practice problems…" at bounding box center [637, 239] width 699 height 63
click at [849, 271] on p "Because this is a virtual session, I will mainly be providing practice problems…" at bounding box center [637, 239] width 699 height 63
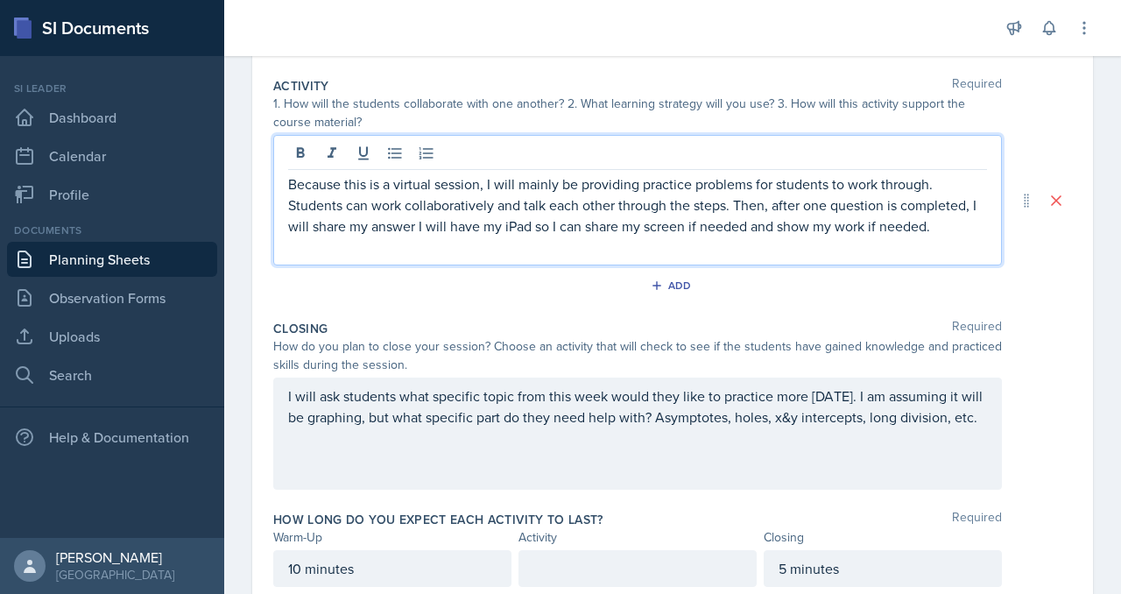
scroll to position [356, 0]
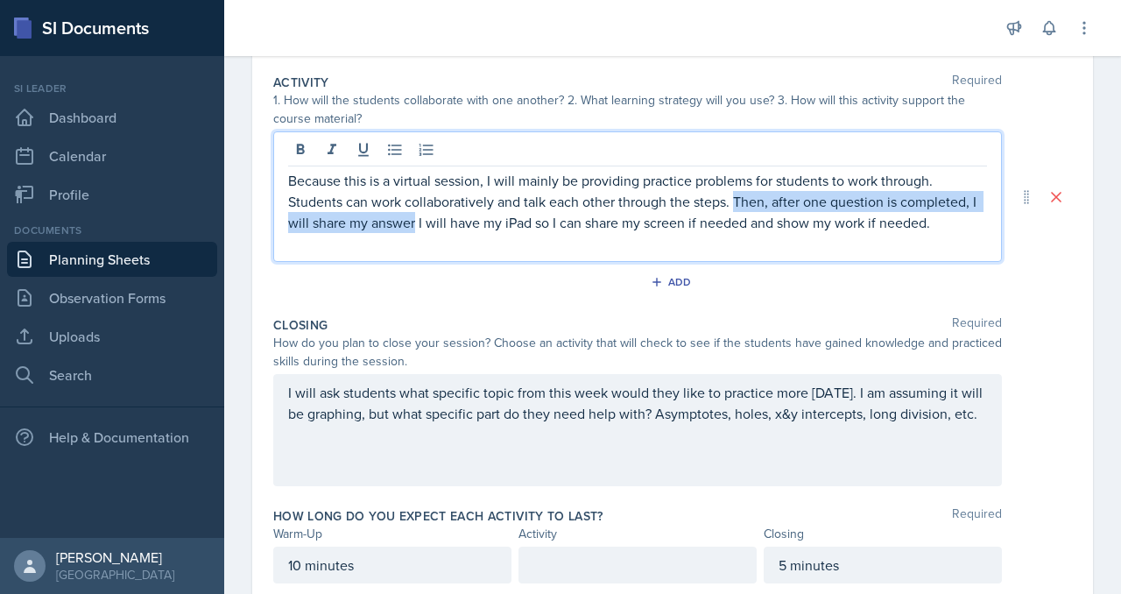
drag, startPoint x: 550, startPoint y: 387, endPoint x: 445, endPoint y: 419, distance: 109.7
click at [445, 233] on p "Because this is a virtual session, I will mainly be providing practice problems…" at bounding box center [637, 201] width 699 height 63
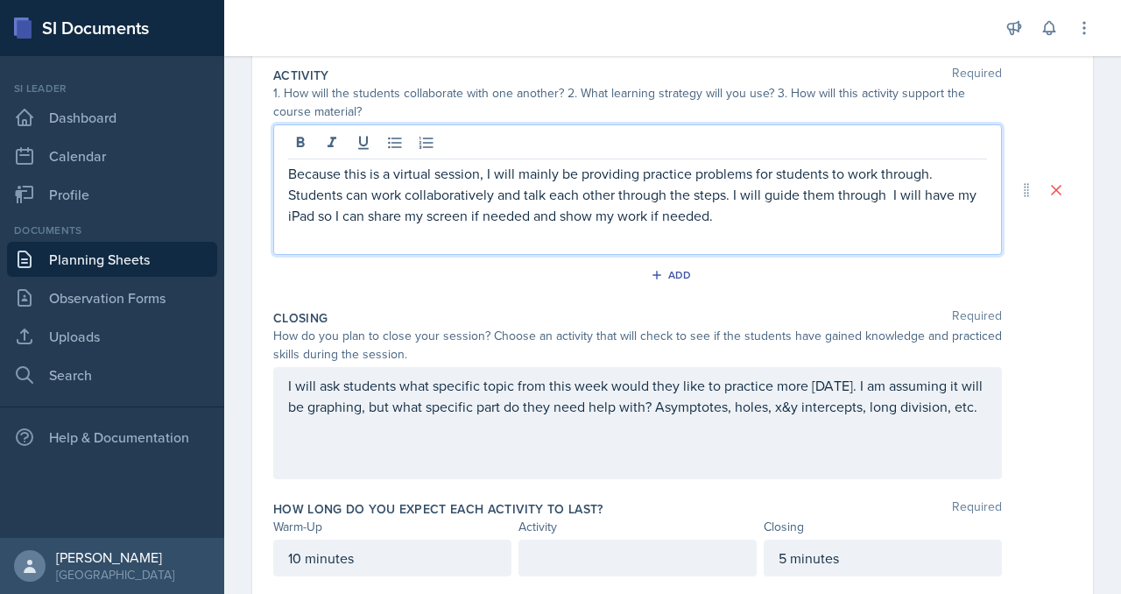
scroll to position [370, 0]
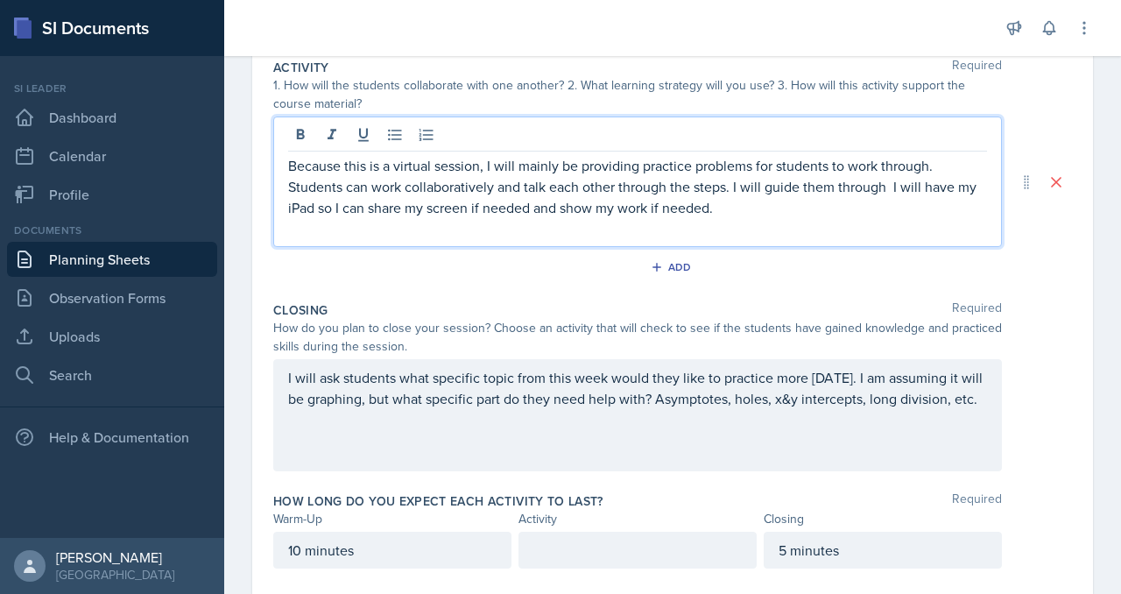
click at [582, 218] on p "Because this is a virtual session, I will mainly be providing practice problems…" at bounding box center [637, 186] width 699 height 63
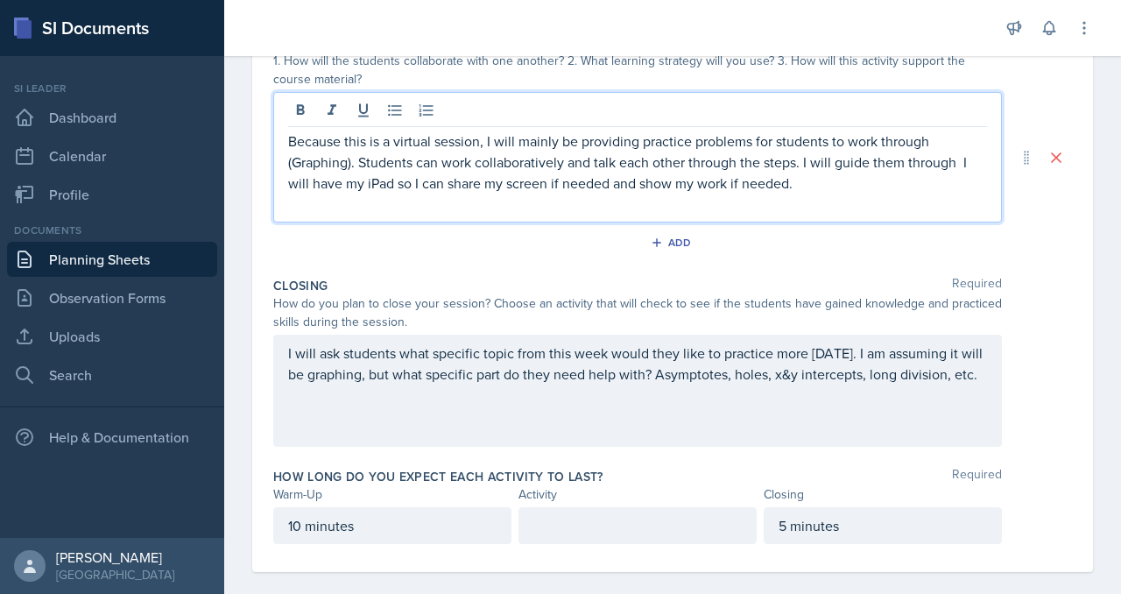
scroll to position [411, 0]
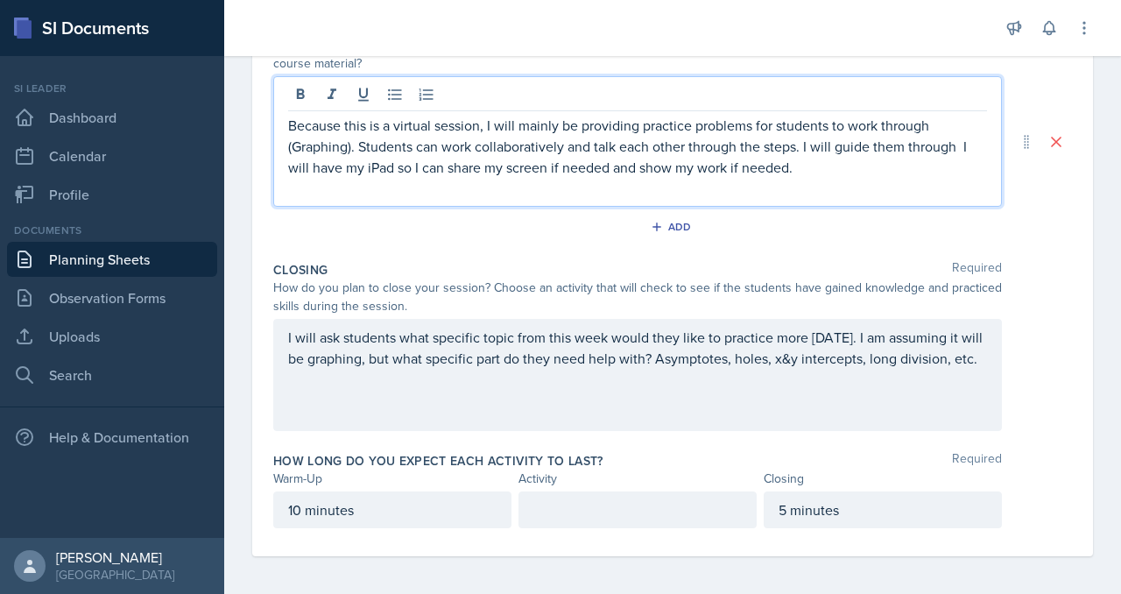
click at [647, 178] on p "Because this is a virtual session, I will mainly be providing practice problems…" at bounding box center [637, 146] width 699 height 63
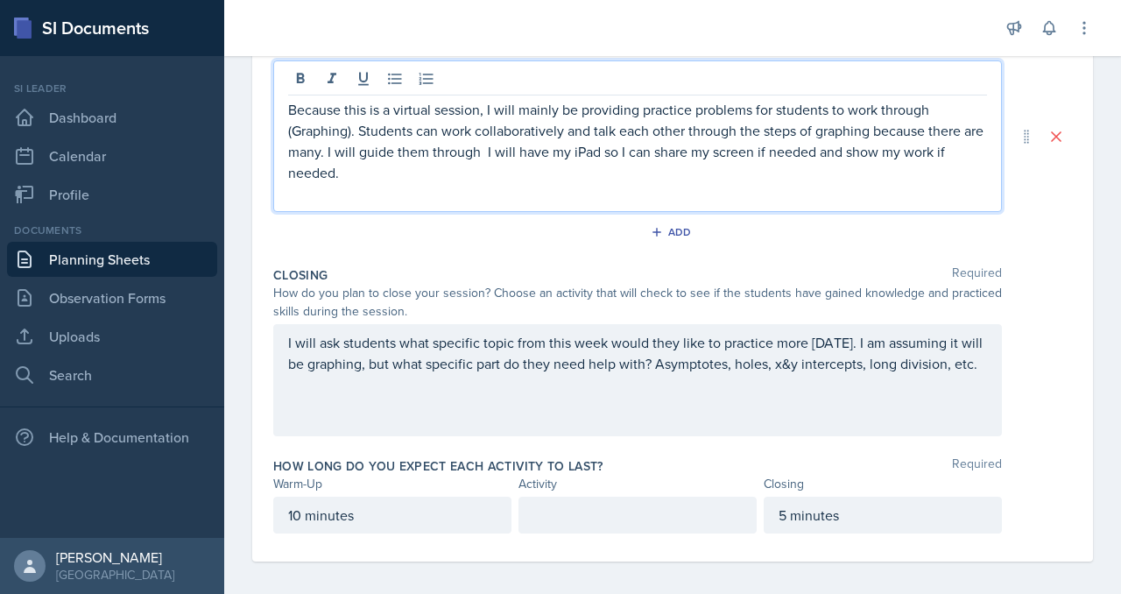
scroll to position [427, 0]
click at [546, 182] on p "Because this is a virtual session, I will mainly be providing practice problems…" at bounding box center [637, 140] width 699 height 84
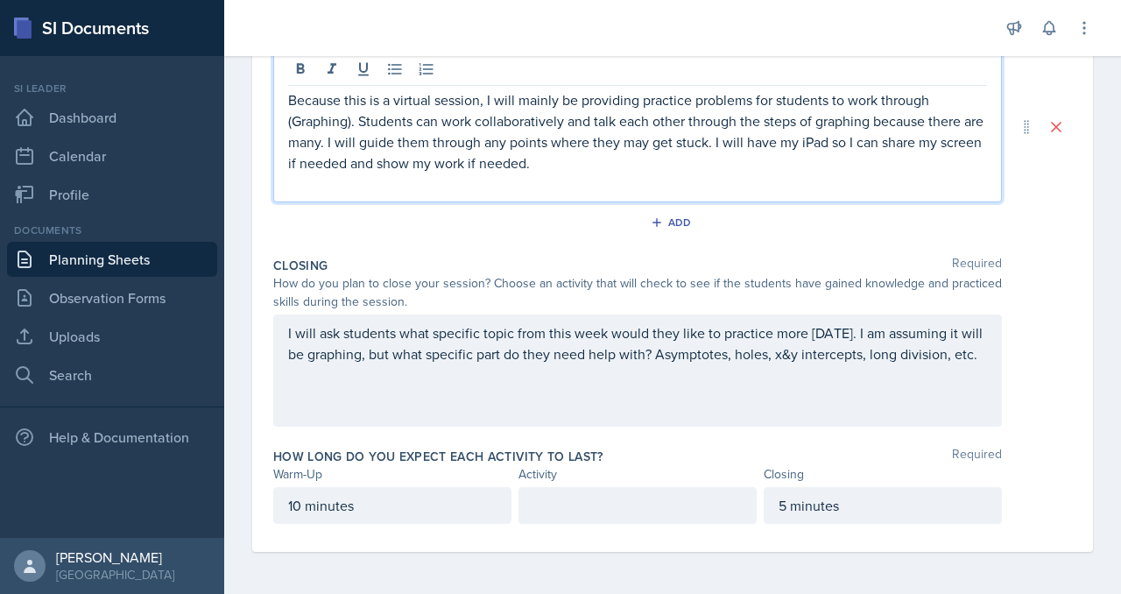
scroll to position [510, 0]
click at [919, 173] on p "Because this is a virtual session, I will mainly be providing practice problems…" at bounding box center [637, 131] width 699 height 84
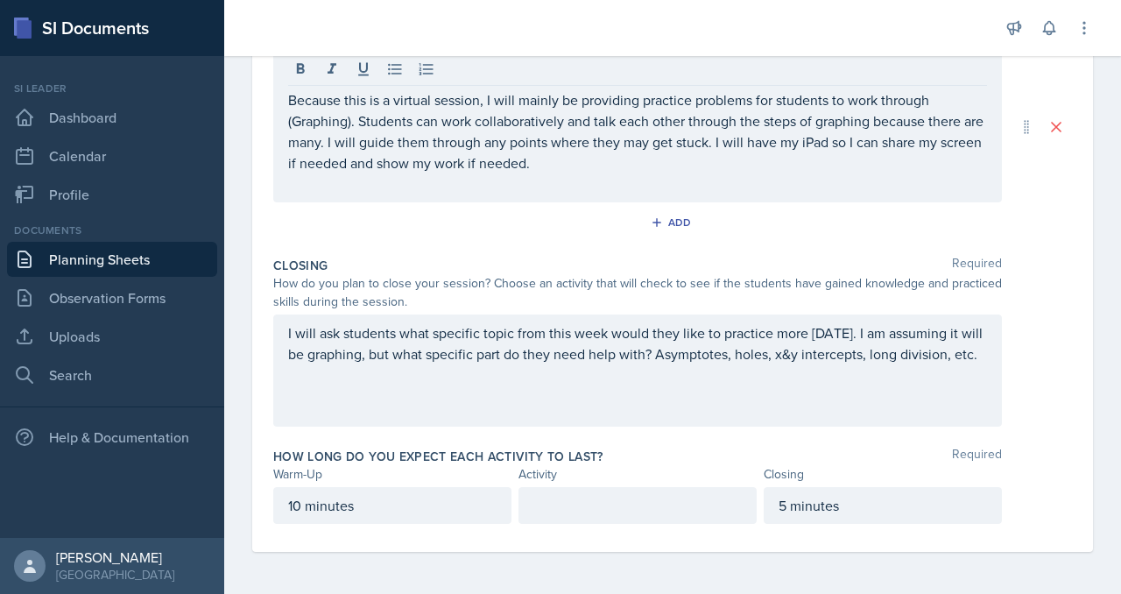
click at [654, 487] on div at bounding box center [637, 505] width 238 height 37
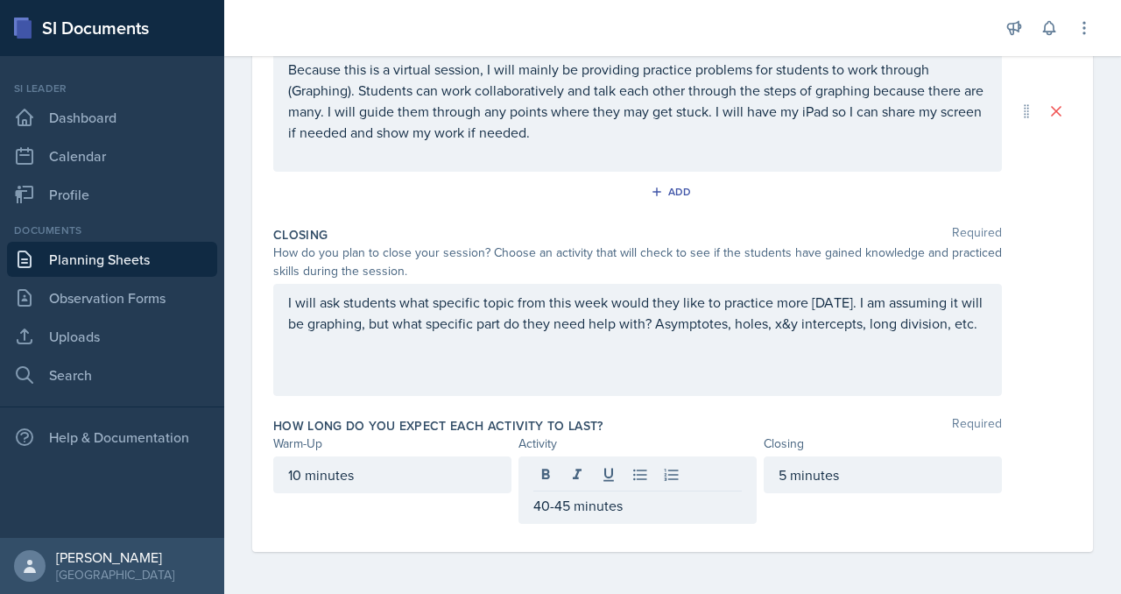
click at [1003, 322] on div "I will ask students what specific topic from this week would they like to pract…" at bounding box center [672, 340] width 799 height 112
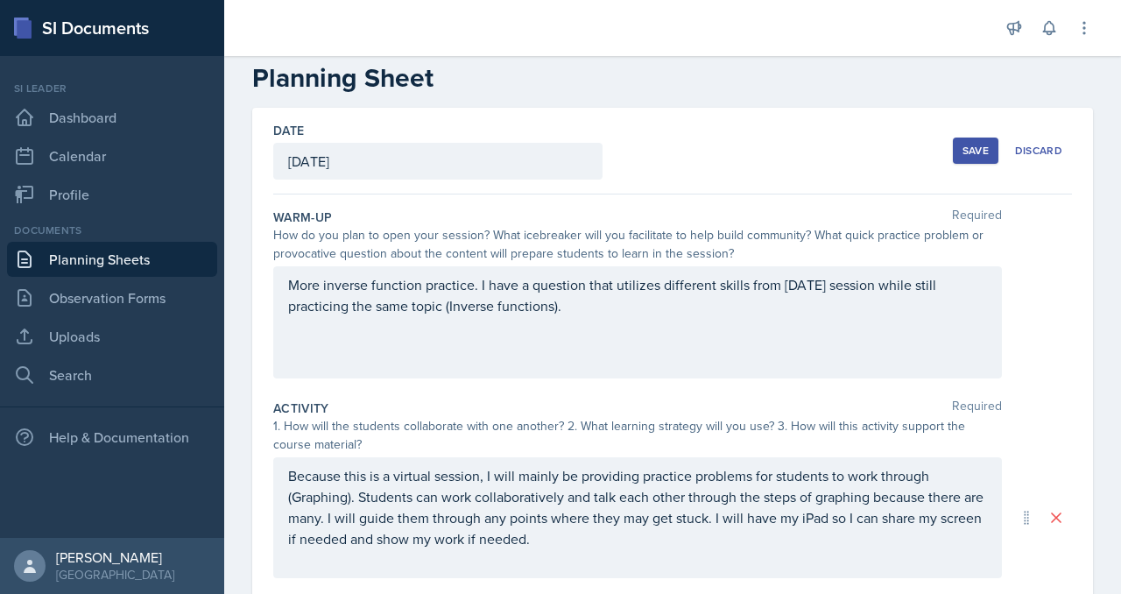
scroll to position [0, 0]
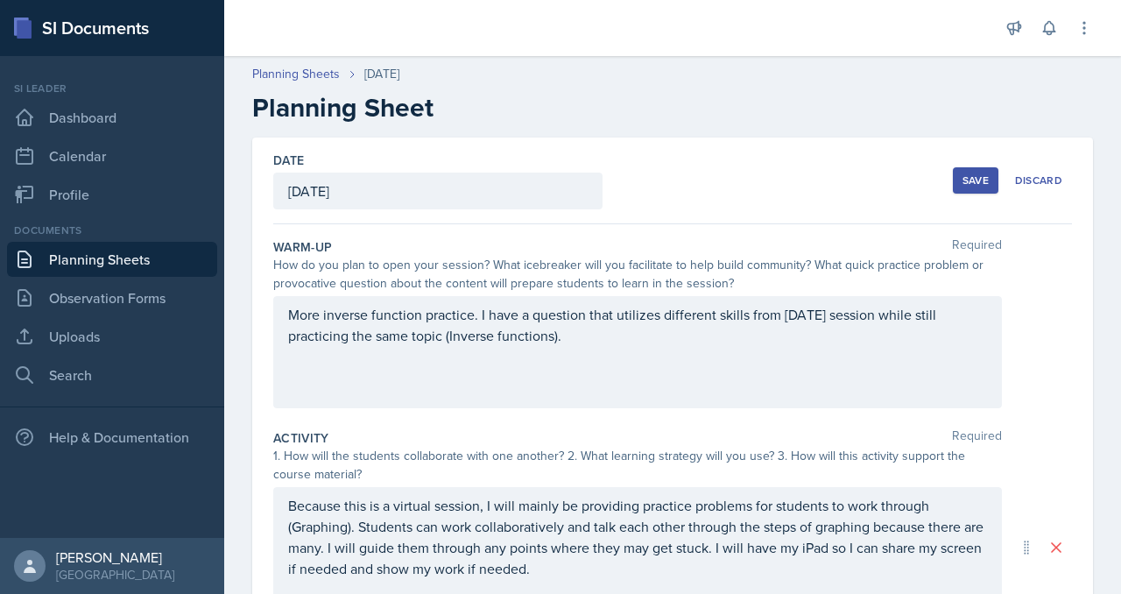
click at [962, 187] on div "Save" at bounding box center [975, 180] width 26 height 14
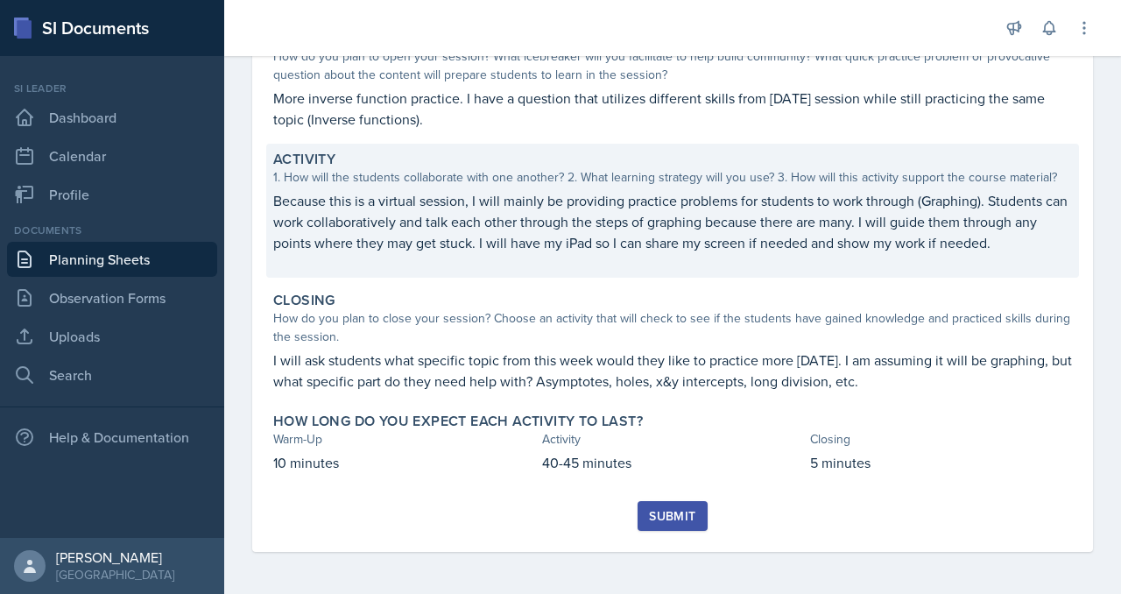
scroll to position [299, 0]
click at [457, 253] on p "Because this is a virtual session, I will mainly be providing practice problems…" at bounding box center [672, 221] width 799 height 63
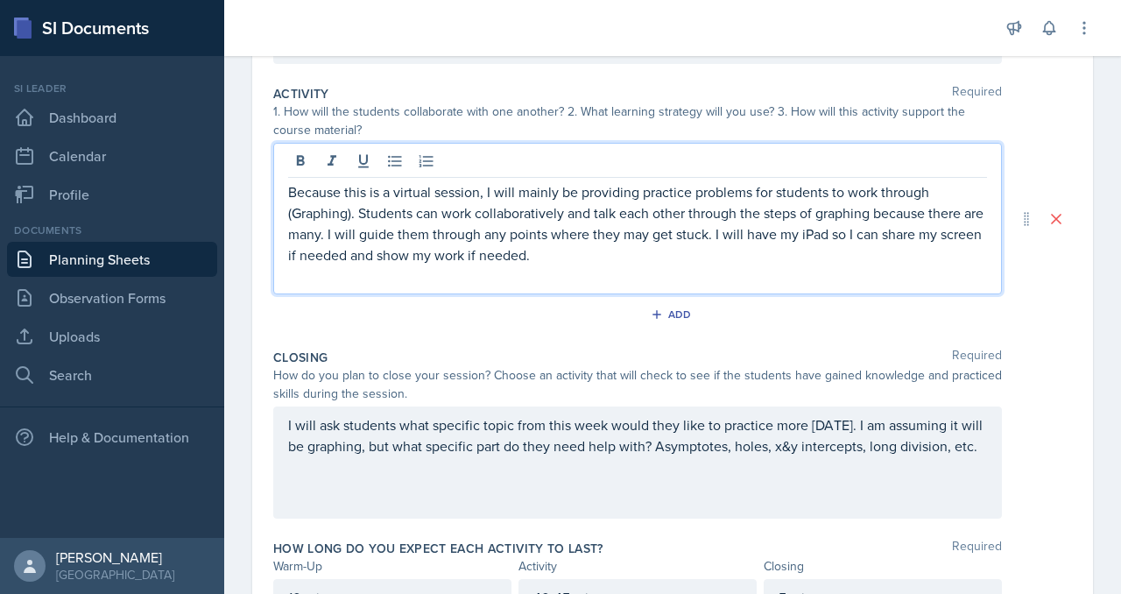
scroll to position [382, 0]
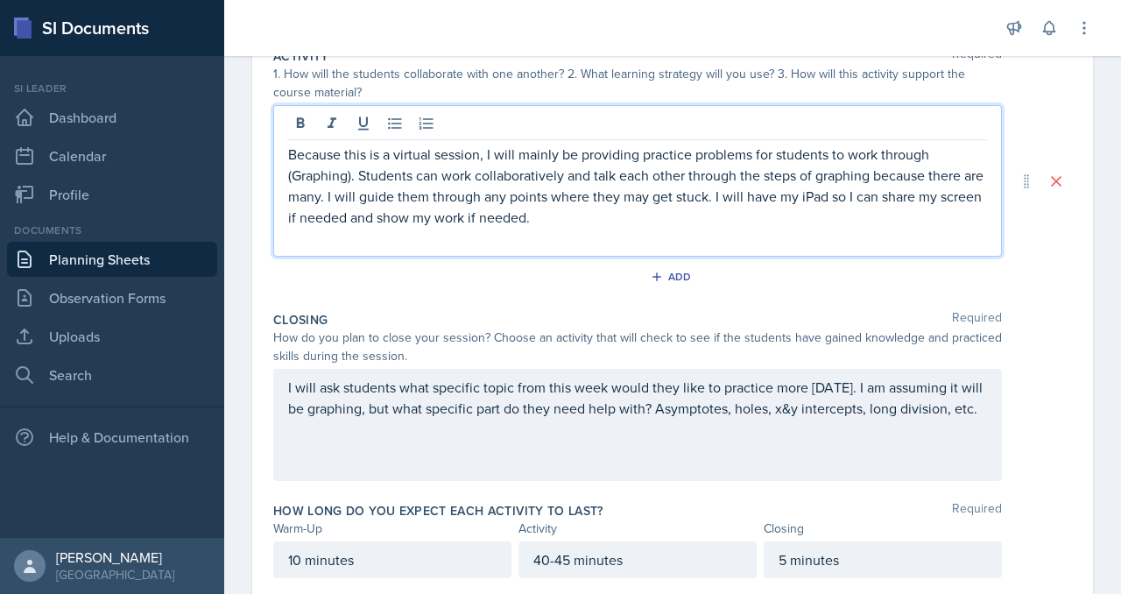
click at [920, 249] on p at bounding box center [637, 238] width 699 height 21
click at [919, 228] on p "Because this is a virtual session, I will mainly be providing practice problems…" at bounding box center [637, 186] width 699 height 84
click at [524, 228] on p "Because this is a virtual session, I will mainly be providing practice problems…" at bounding box center [637, 186] width 699 height 84
click at [668, 228] on p "Because this is a virtual session, I will mainly be providing practice problems…" at bounding box center [637, 186] width 699 height 84
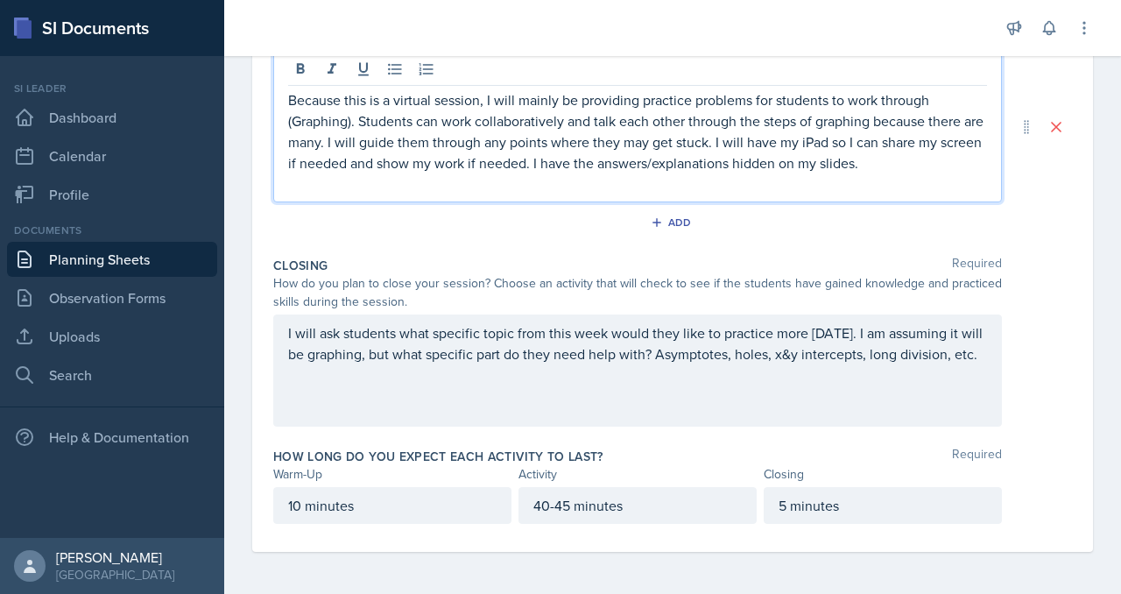
scroll to position [767, 0]
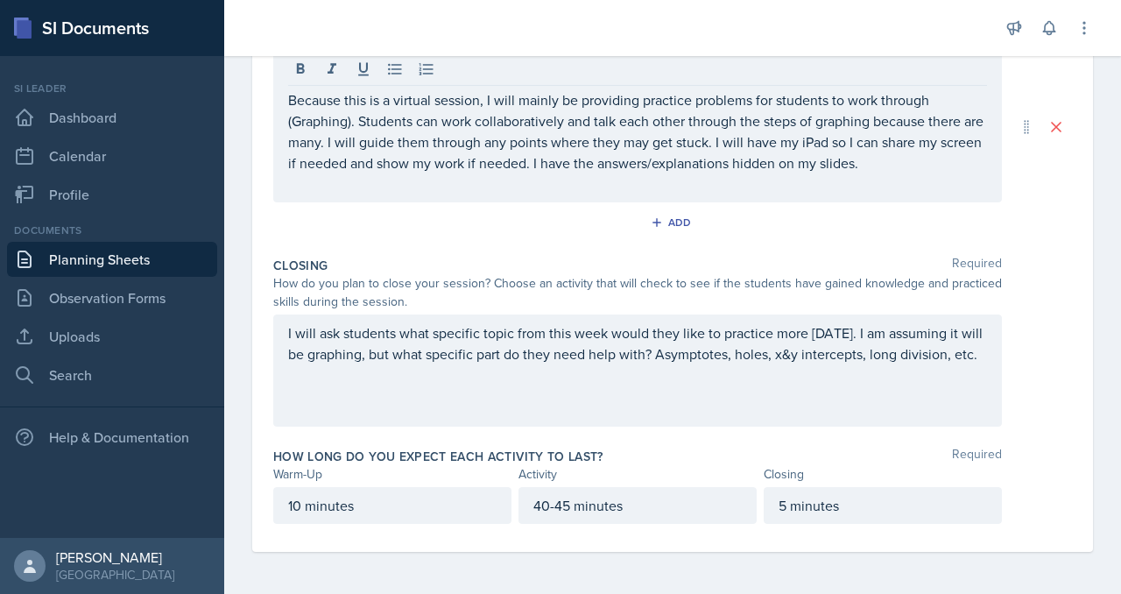
click at [991, 257] on div "Closing Required" at bounding box center [672, 266] width 799 height 18
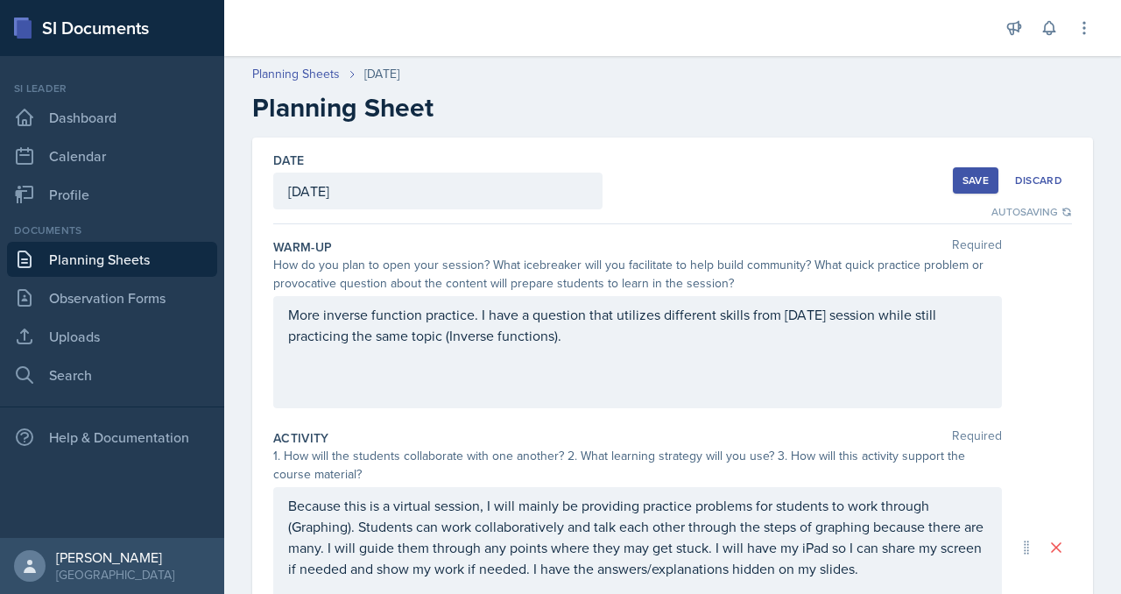
scroll to position [0, 0]
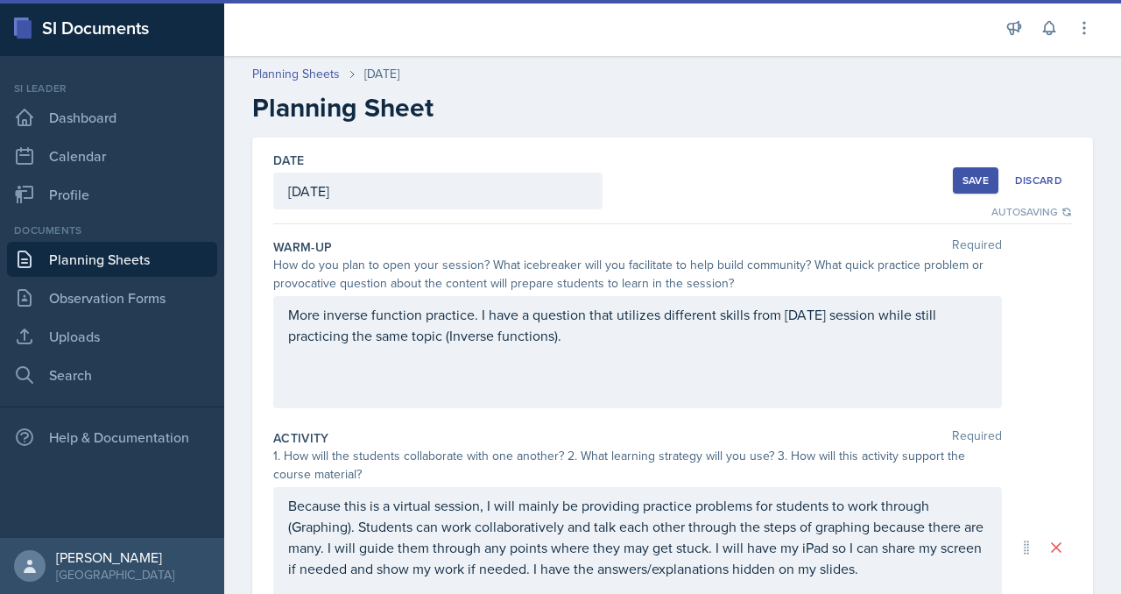
click at [962, 187] on div "Save" at bounding box center [975, 180] width 26 height 14
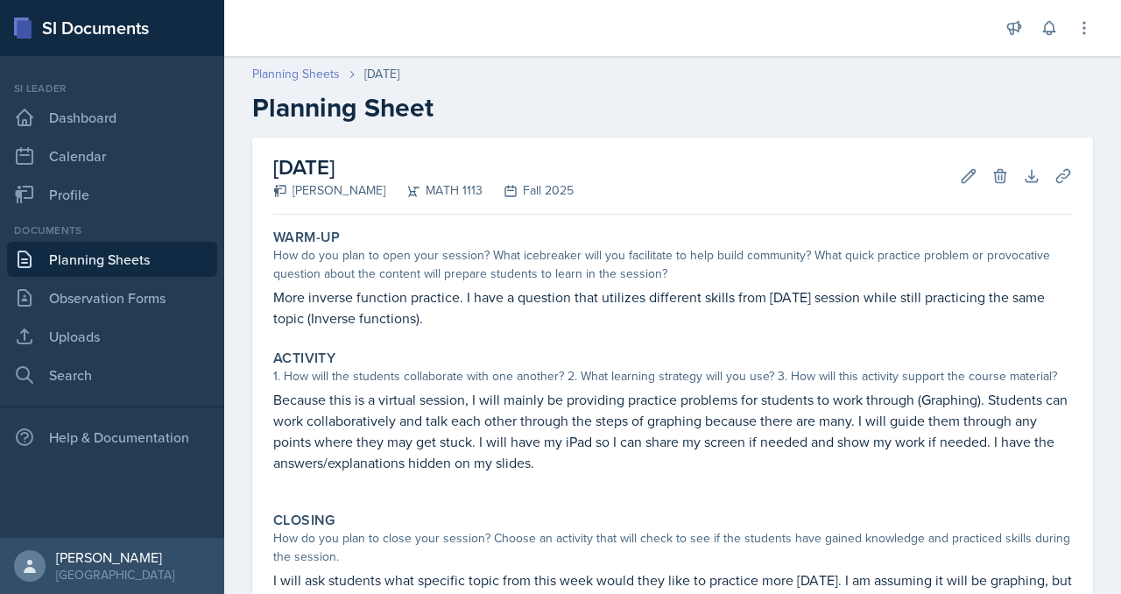
click at [340, 83] on link "Planning Sheets" at bounding box center [296, 74] width 88 height 18
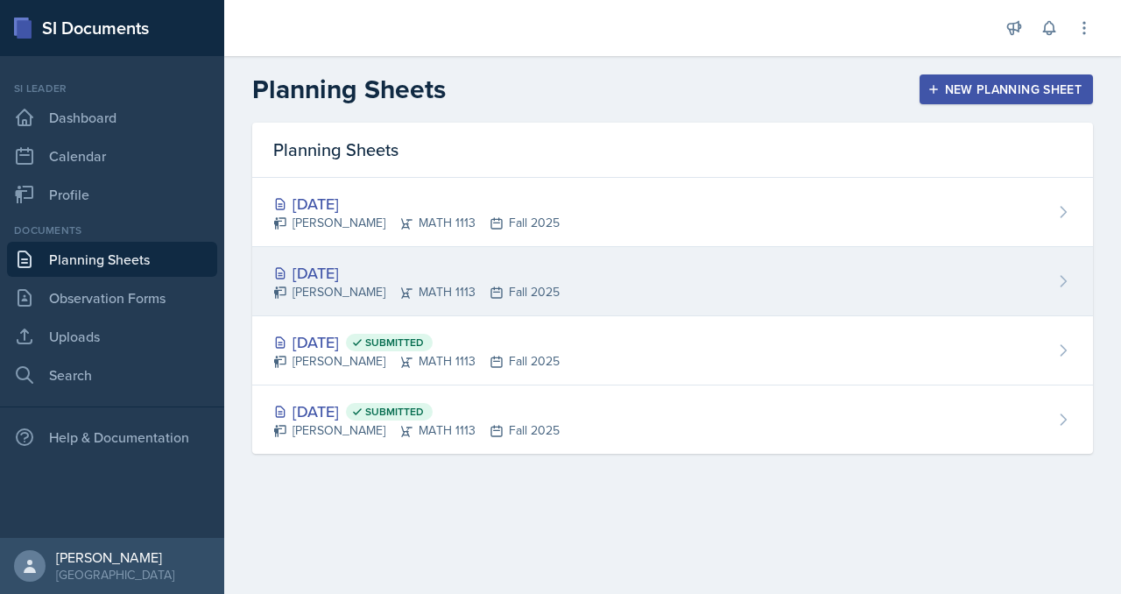
click at [441, 285] on div "Sep 1st, 2025" at bounding box center [416, 273] width 286 height 24
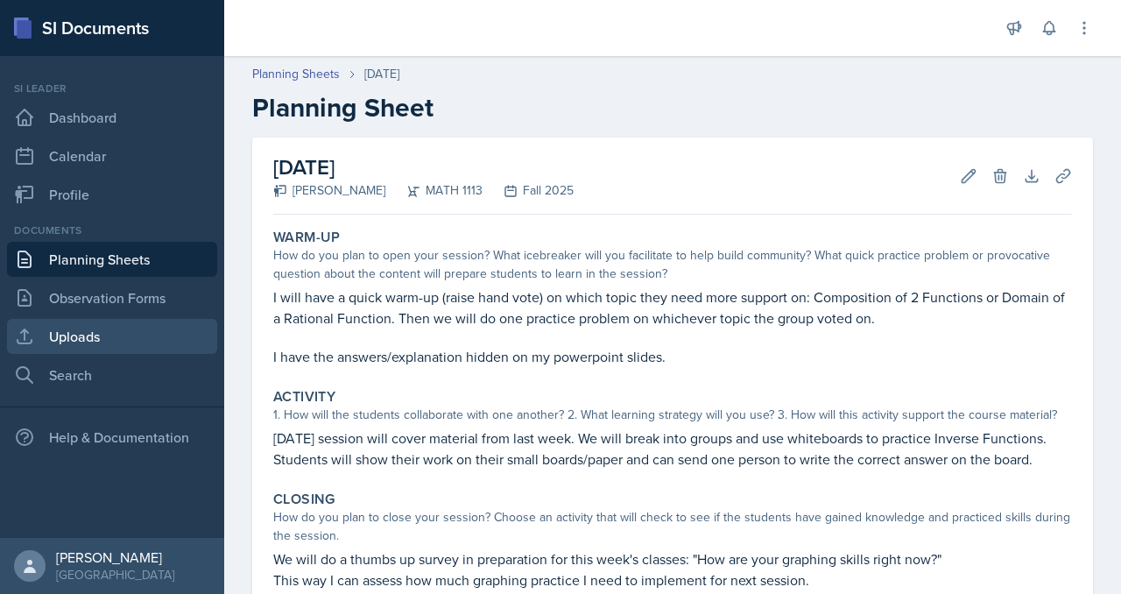
click at [95, 351] on link "Uploads" at bounding box center [112, 336] width 210 height 35
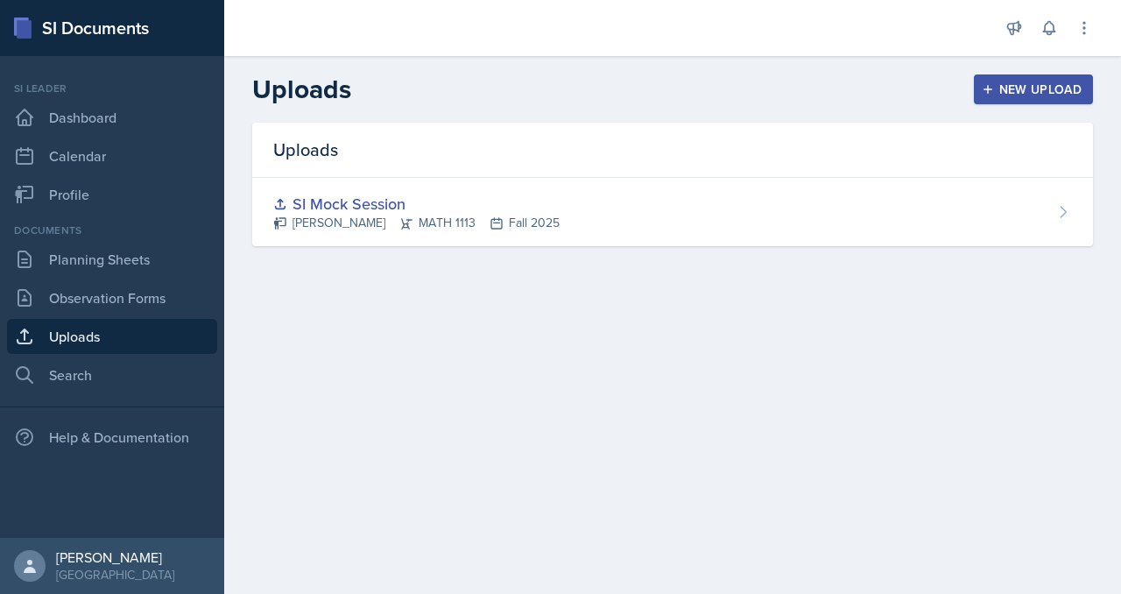
click at [1038, 96] on div "New Upload" at bounding box center [1033, 89] width 97 height 14
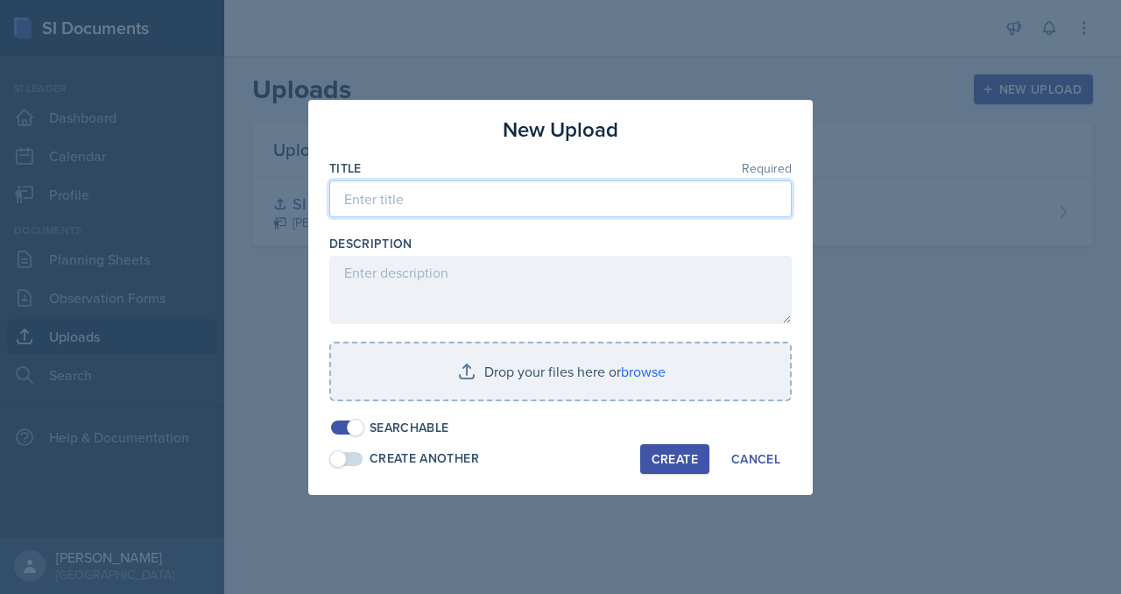
click at [476, 180] on input at bounding box center [560, 198] width 462 height 37
type input "W"
type input "S"
type input "W"
type input "MATH 1113: Week 2"
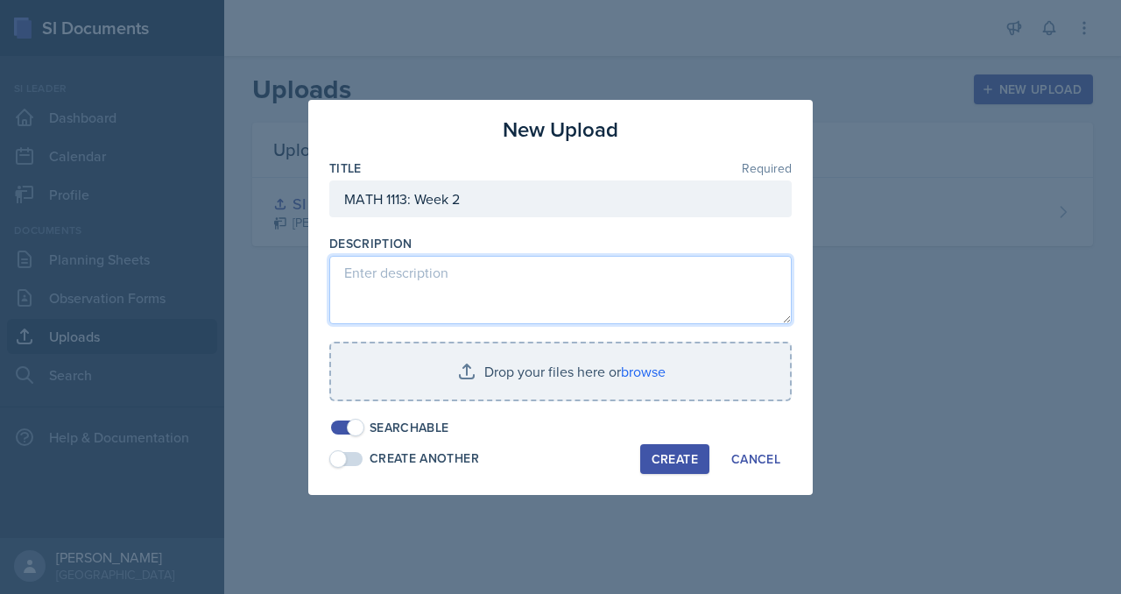
click at [492, 286] on textarea at bounding box center [560, 290] width 462 height 68
type textarea "S"
type textarea "Monday, September 1st, 2025 and Friday, September 5th, 2025"
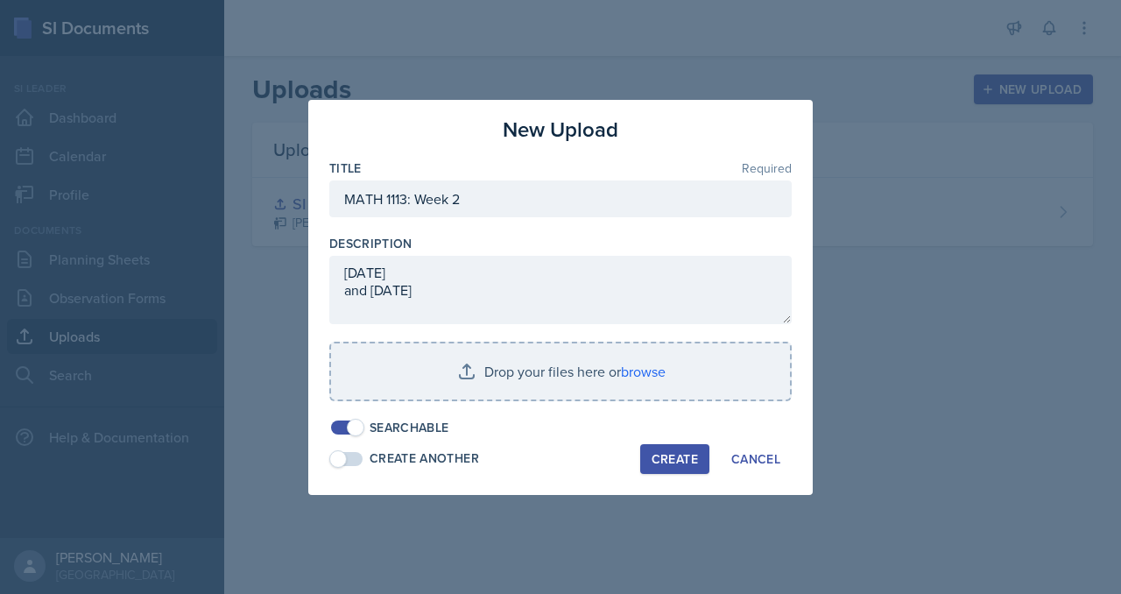
click at [347, 436] on span at bounding box center [356, 428] width 18 height 18
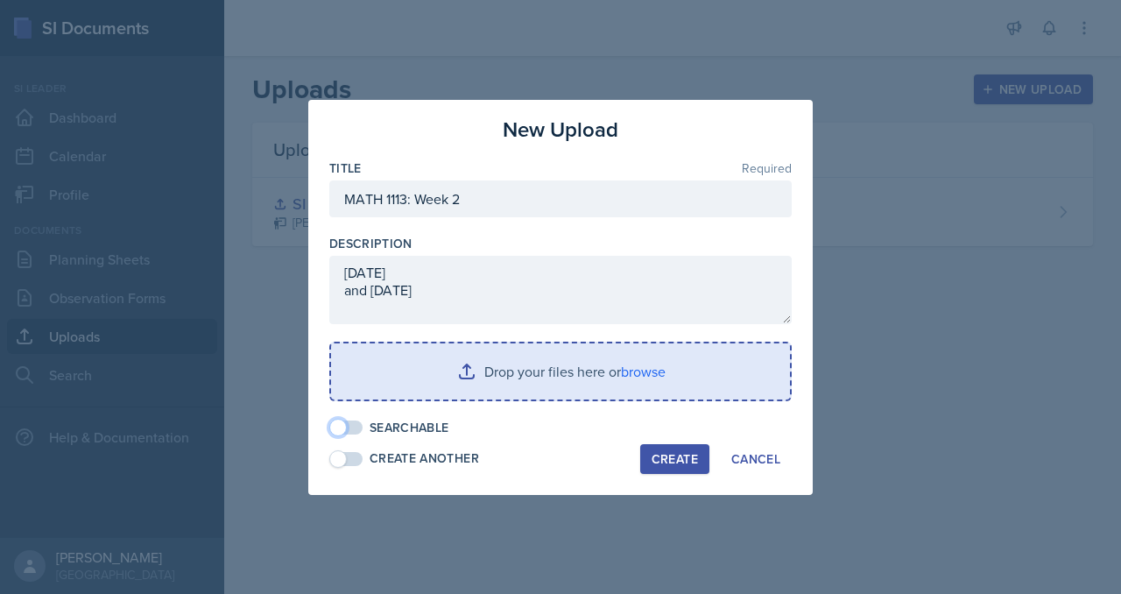
click at [553, 390] on input "file" at bounding box center [560, 371] width 459 height 56
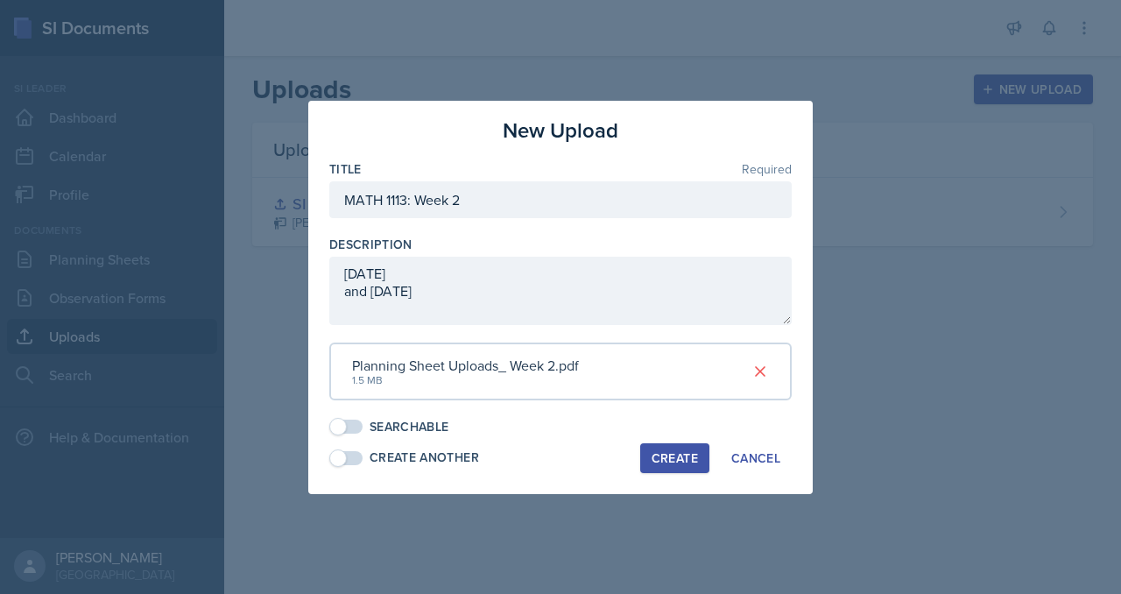
click at [703, 473] on button "Create" at bounding box center [674, 458] width 69 height 30
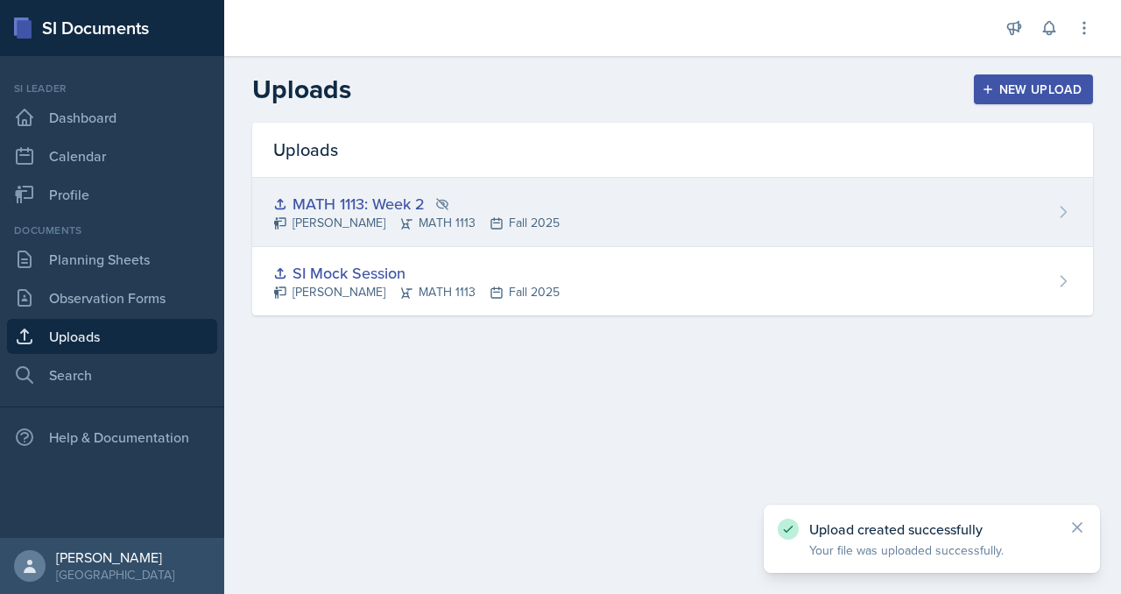
click at [449, 211] on icon at bounding box center [442, 204] width 14 height 14
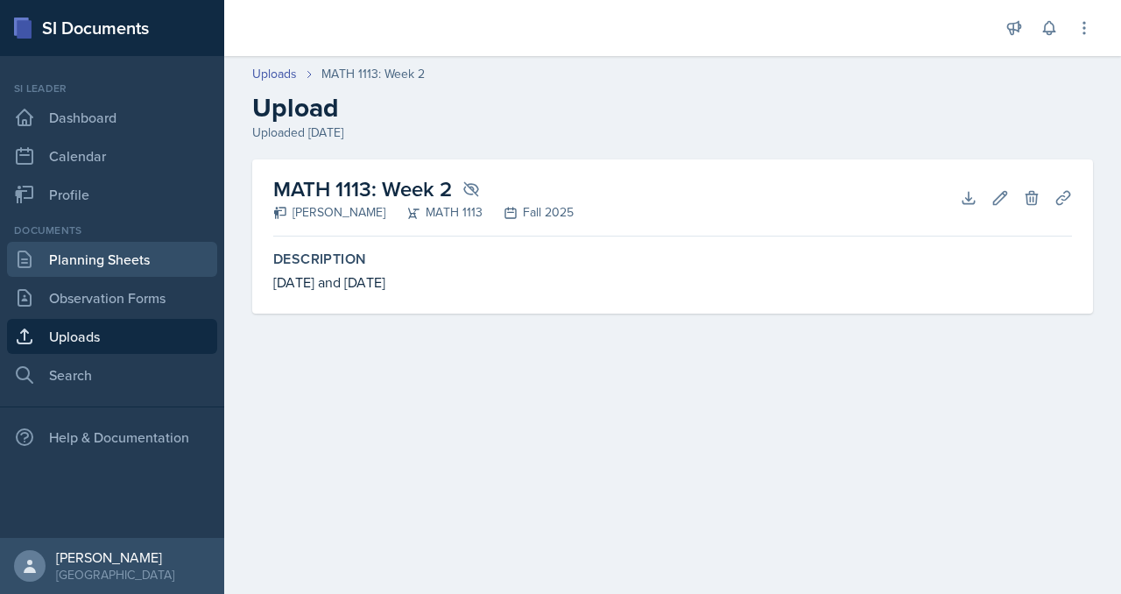
click at [116, 272] on link "Planning Sheets" at bounding box center [112, 259] width 210 height 35
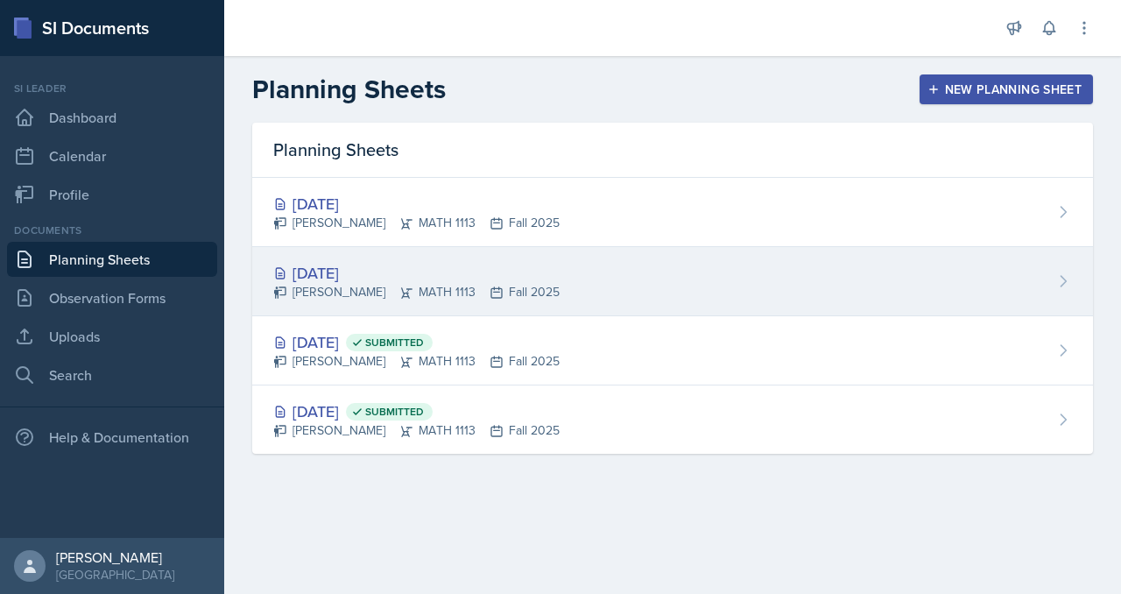
click at [442, 285] on div "Sep 1st, 2025" at bounding box center [416, 273] width 286 height 24
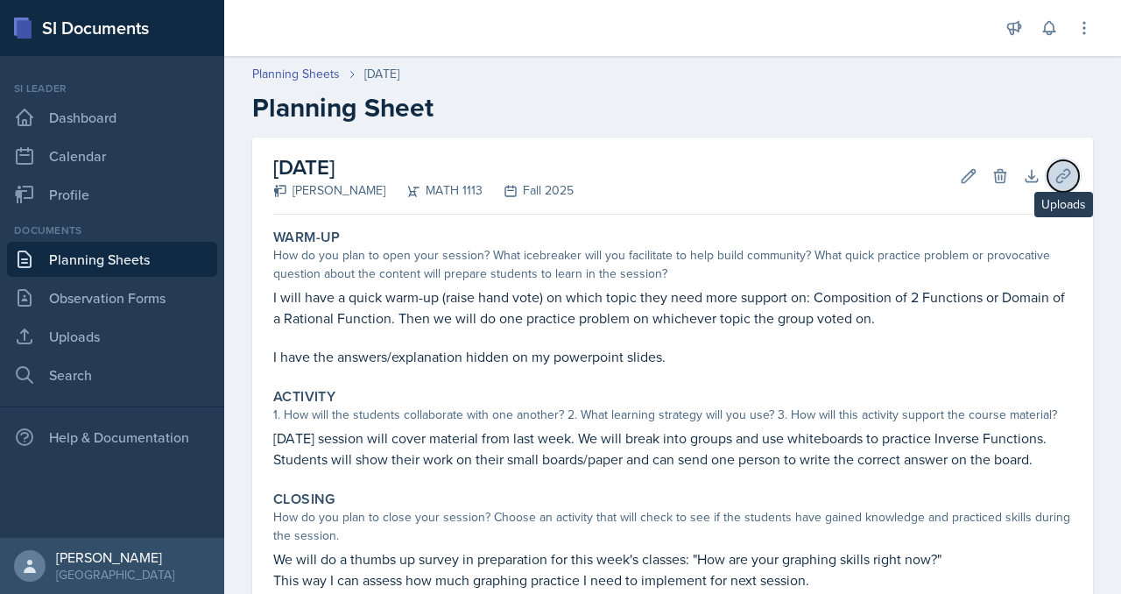
click at [1056, 182] on icon at bounding box center [1062, 175] width 13 height 13
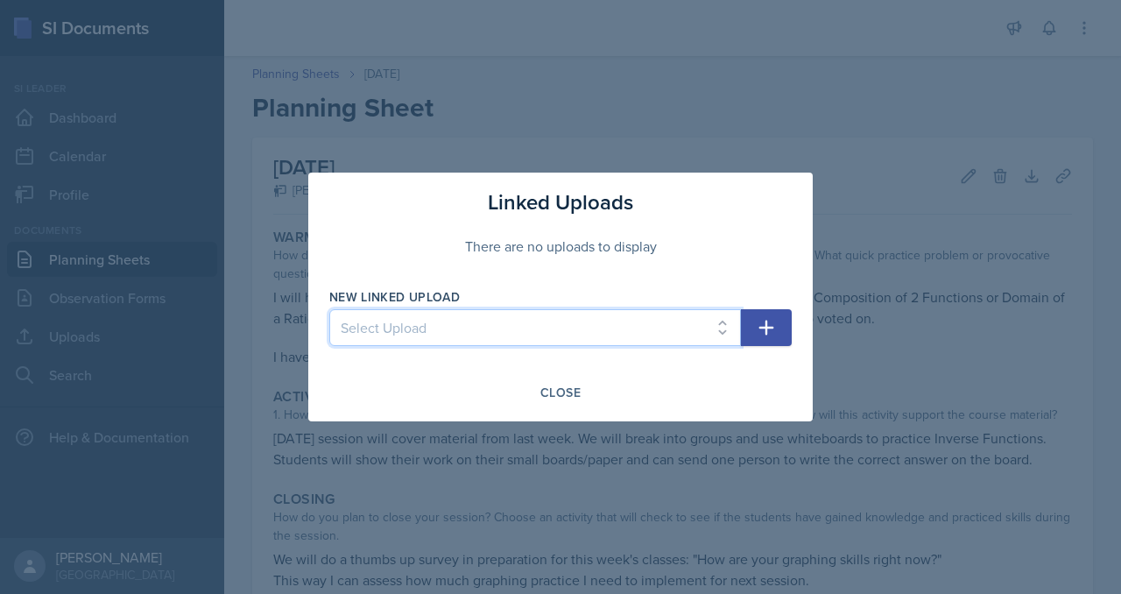
click at [626, 313] on select "Select Upload SI Mock Session MATH 1113: Week 2" at bounding box center [535, 327] width 412 height 37
select select "c4f334de-e4b9-42de-9087-50618cd7babe"
click at [329, 313] on select "Select Upload SI Mock Session MATH 1113: Week 2" at bounding box center [535, 327] width 412 height 37
click at [777, 337] on icon "button" at bounding box center [766, 327] width 21 height 21
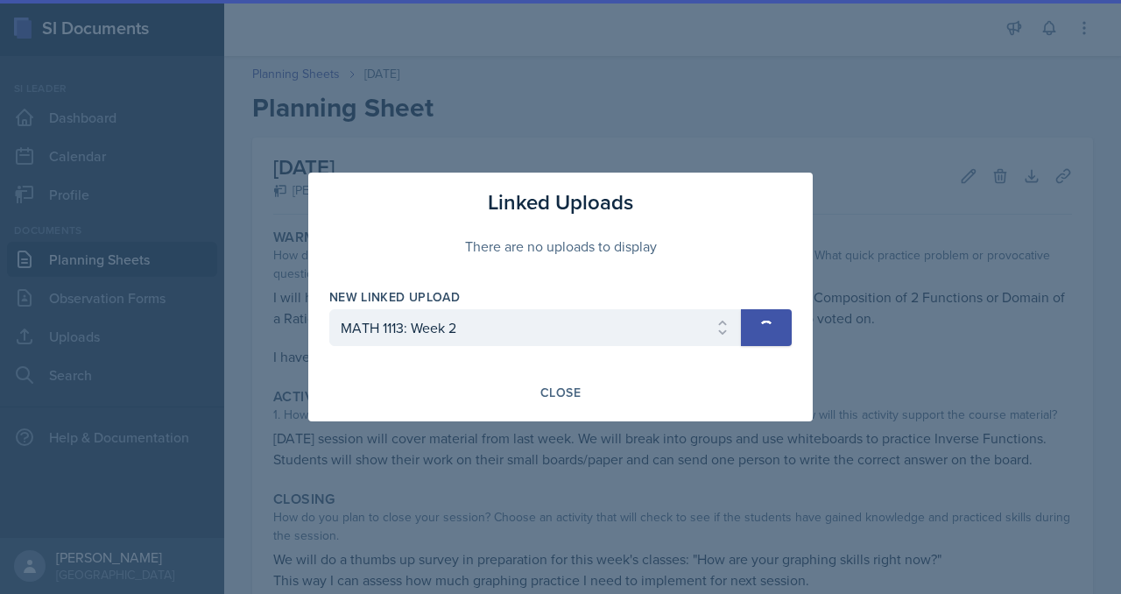
select select
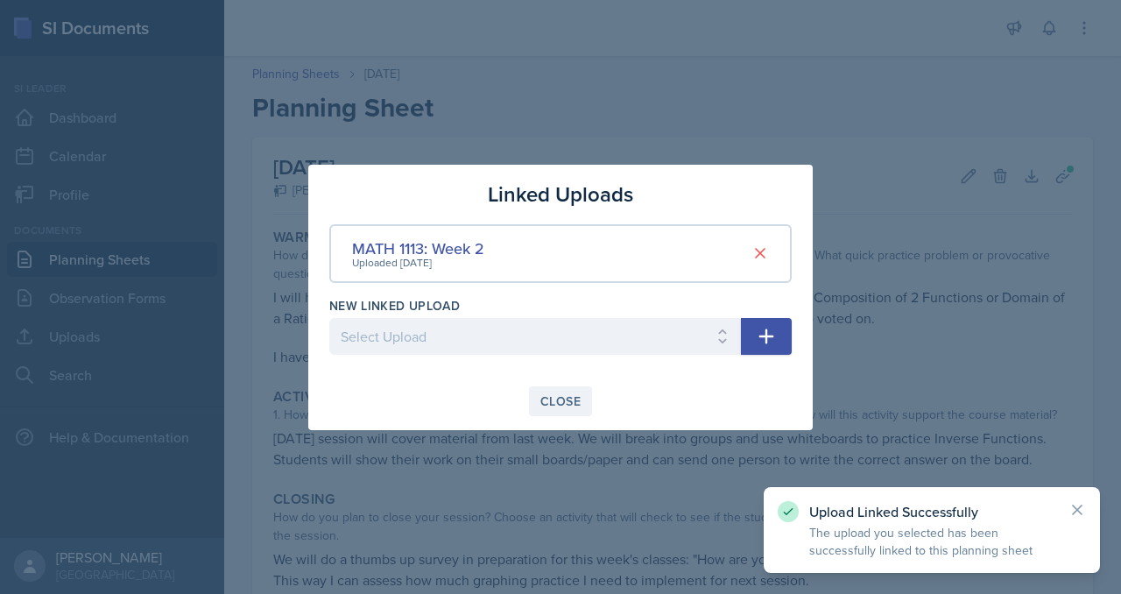
click at [581, 408] on div "Close" at bounding box center [560, 401] width 40 height 14
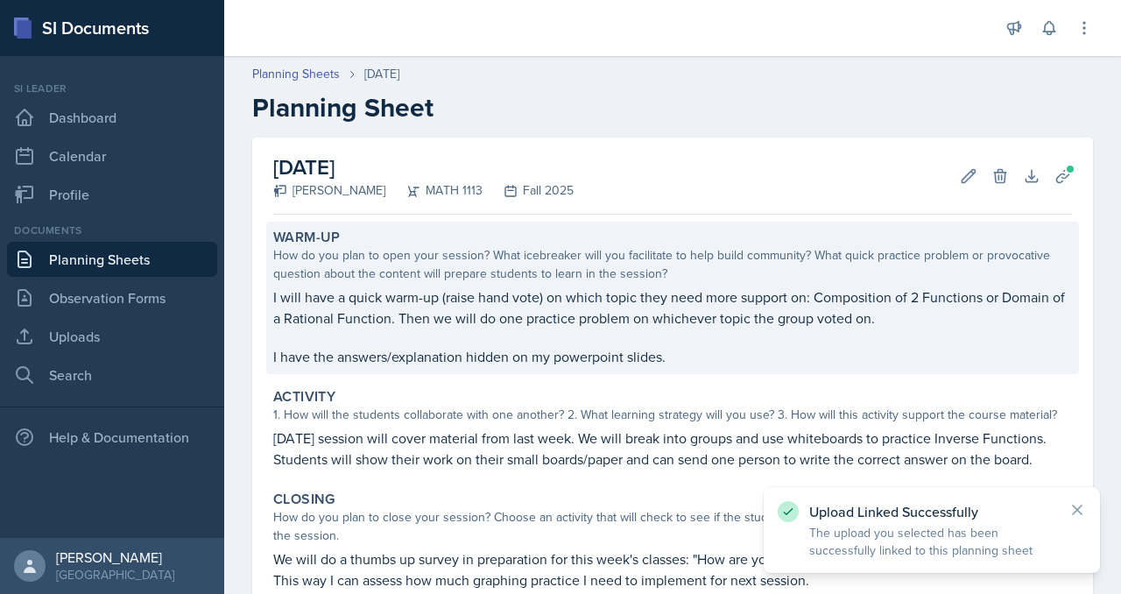
scroll to position [521, 0]
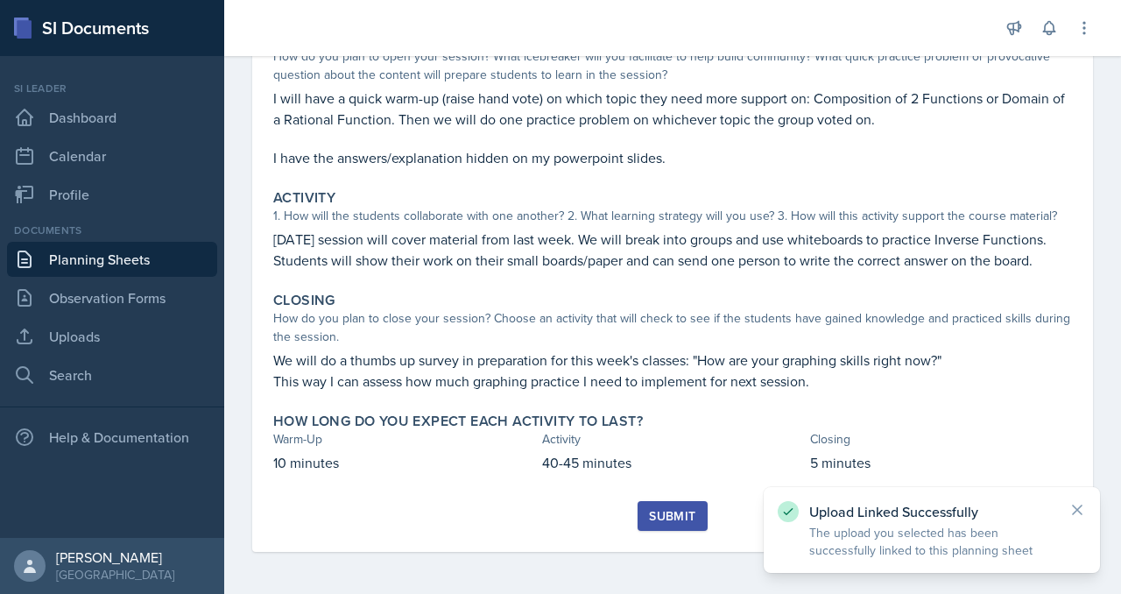
click at [666, 501] on button "Submit" at bounding box center [672, 516] width 69 height 30
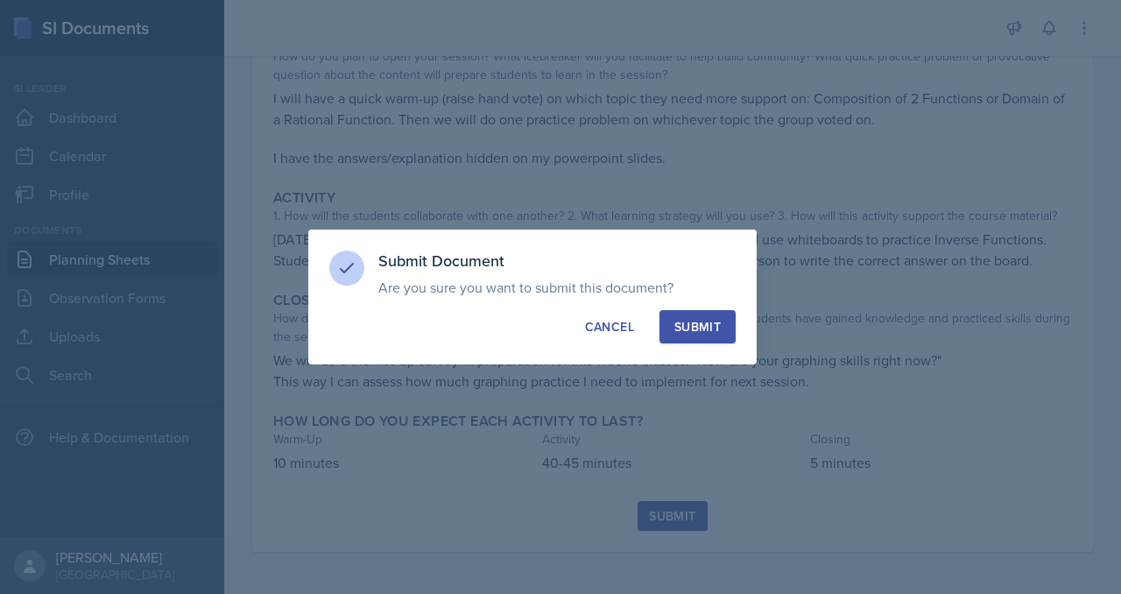
click at [720, 331] on div "Submit" at bounding box center [697, 327] width 46 height 18
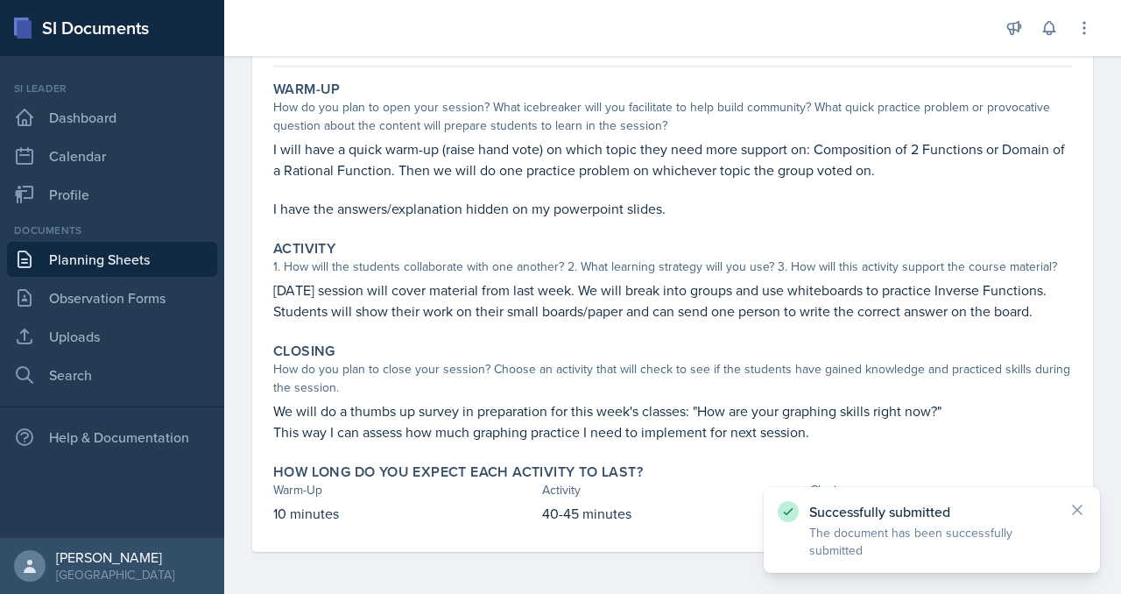
scroll to position [0, 0]
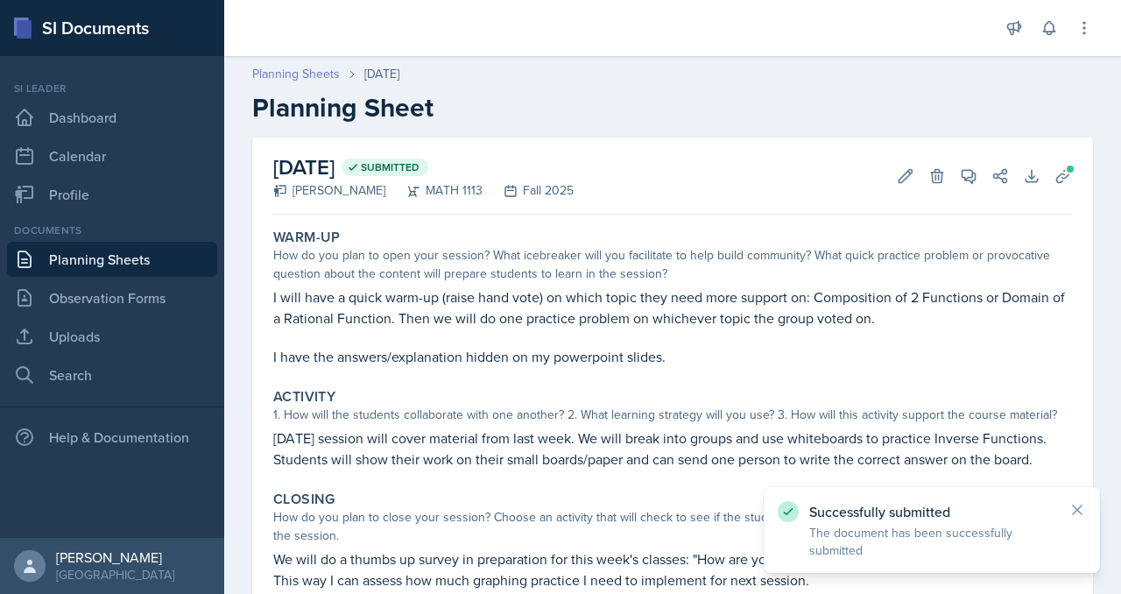
click at [340, 83] on link "Planning Sheets" at bounding box center [296, 74] width 88 height 18
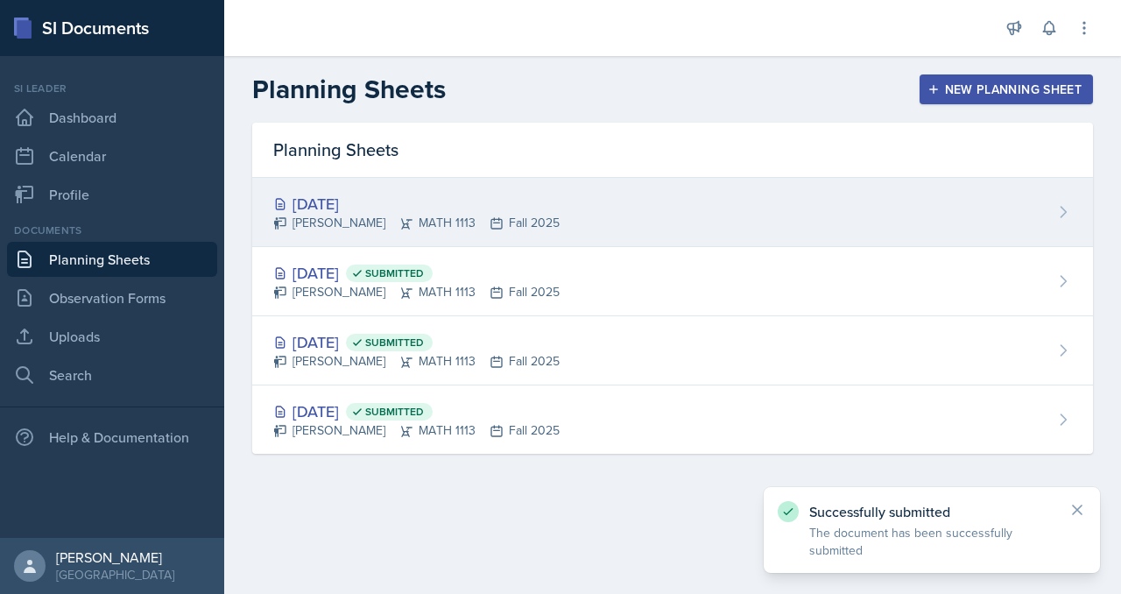
click at [413, 230] on icon at bounding box center [406, 223] width 14 height 14
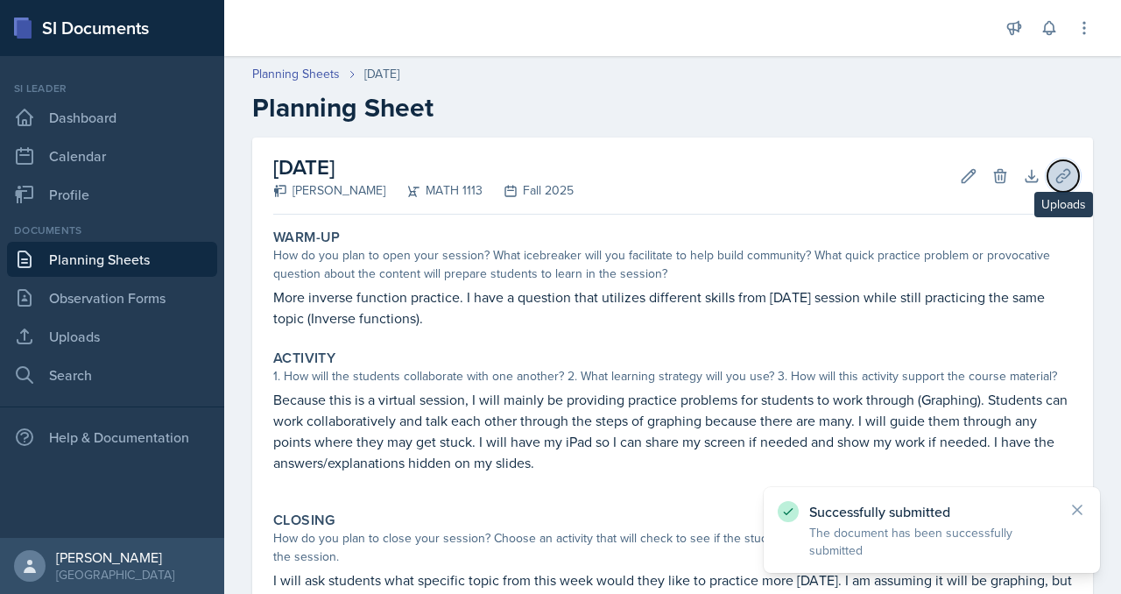
click at [1056, 182] on icon at bounding box center [1062, 175] width 13 height 13
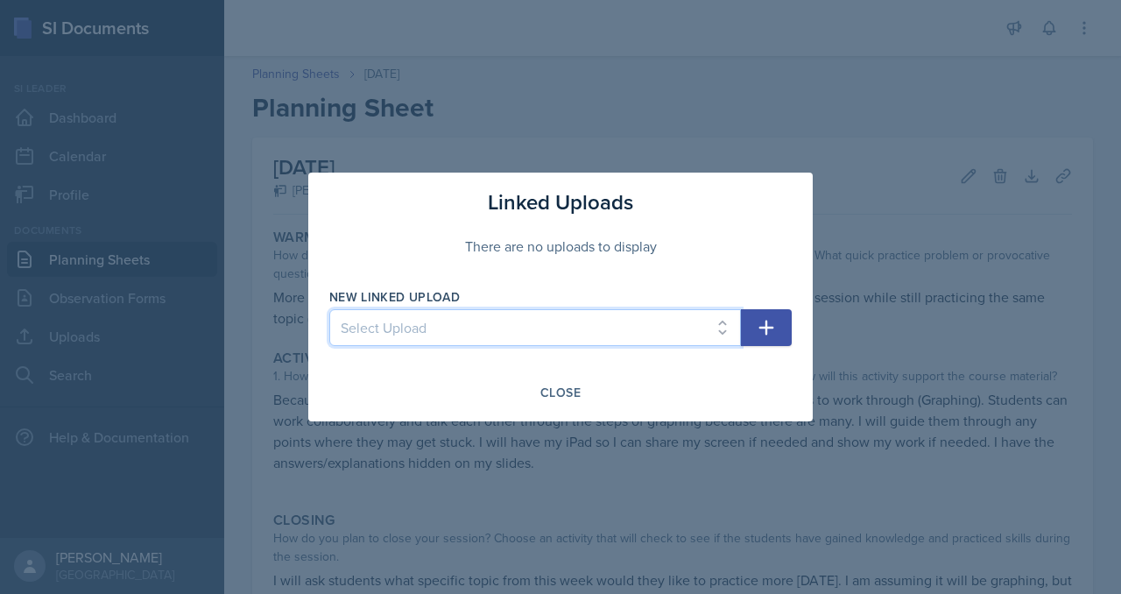
click at [596, 335] on select "Select Upload SI Mock Session MATH 1113: Week 2" at bounding box center [535, 327] width 412 height 37
select select "c4f334de-e4b9-42de-9087-50618cd7babe"
click at [329, 313] on select "Select Upload SI Mock Session MATH 1113: Week 2" at bounding box center [535, 327] width 412 height 37
click at [792, 343] on button "button" at bounding box center [766, 327] width 51 height 37
select select
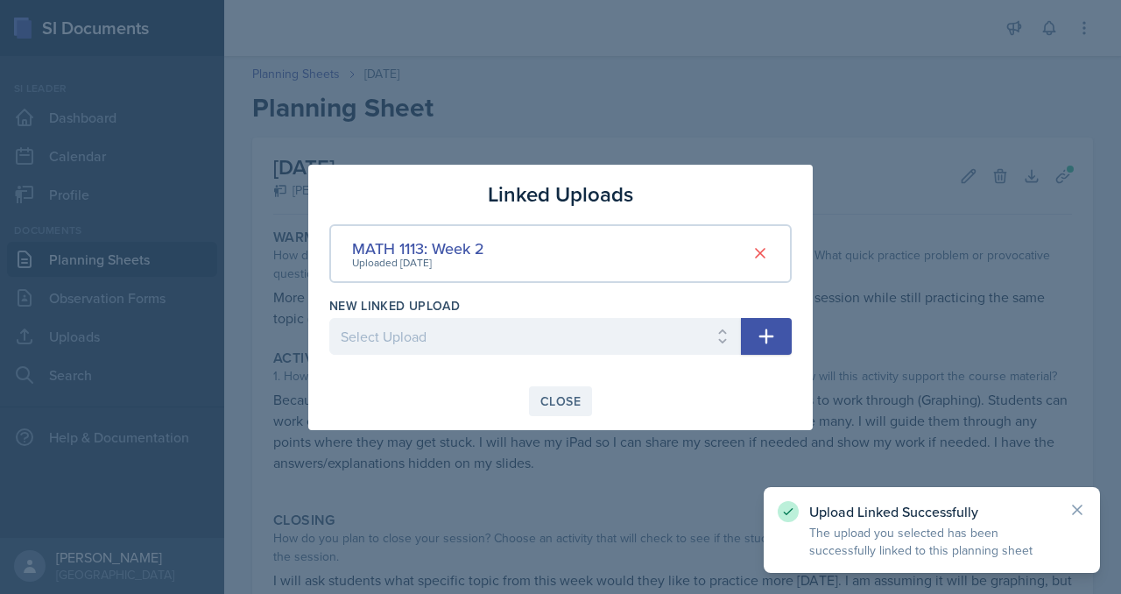
click at [577, 408] on div "Close" at bounding box center [560, 401] width 40 height 14
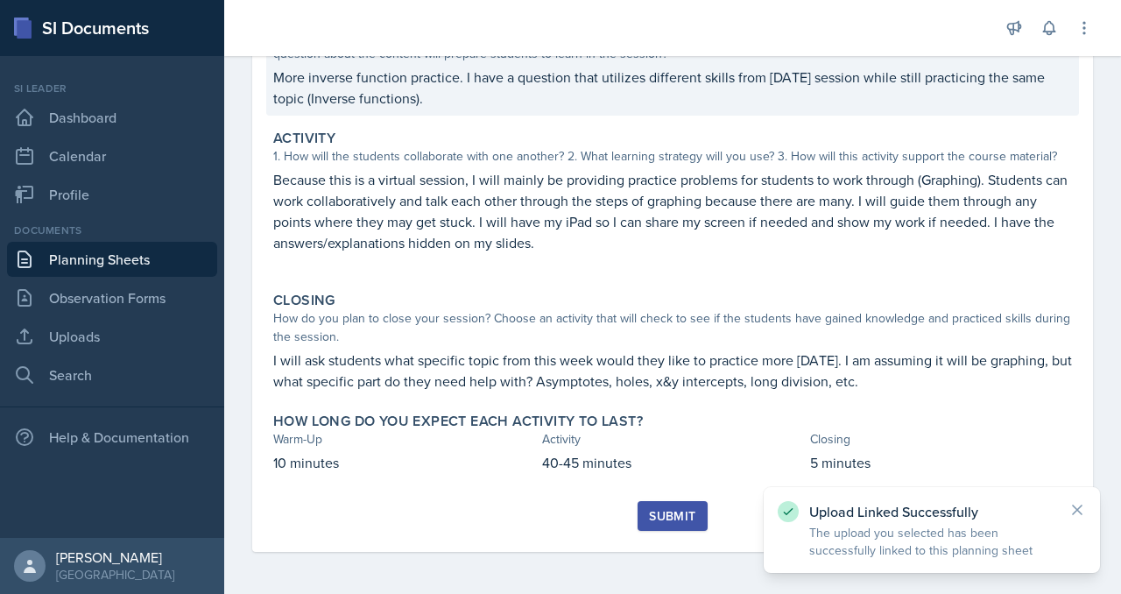
scroll to position [521, 0]
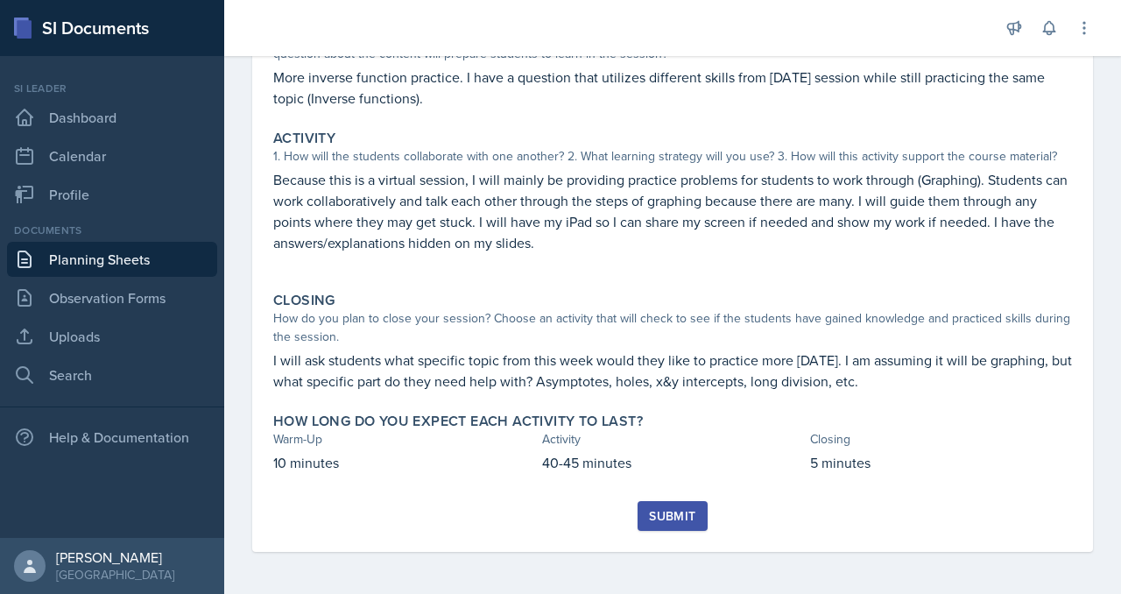
click at [659, 501] on button "Submit" at bounding box center [672, 516] width 69 height 30
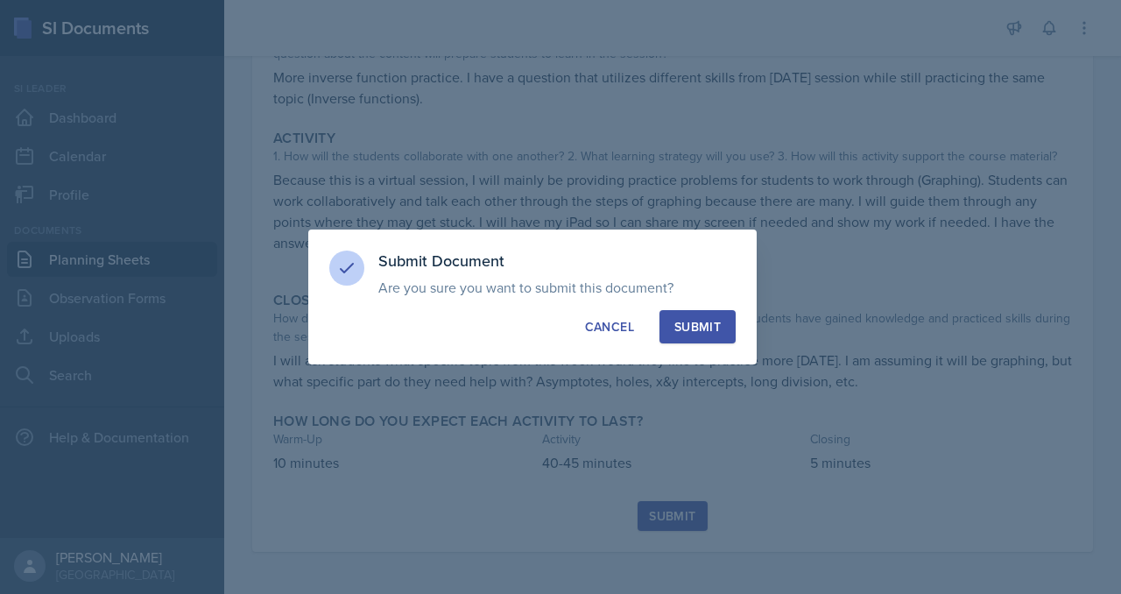
click at [721, 328] on div "Submit" at bounding box center [697, 327] width 46 height 18
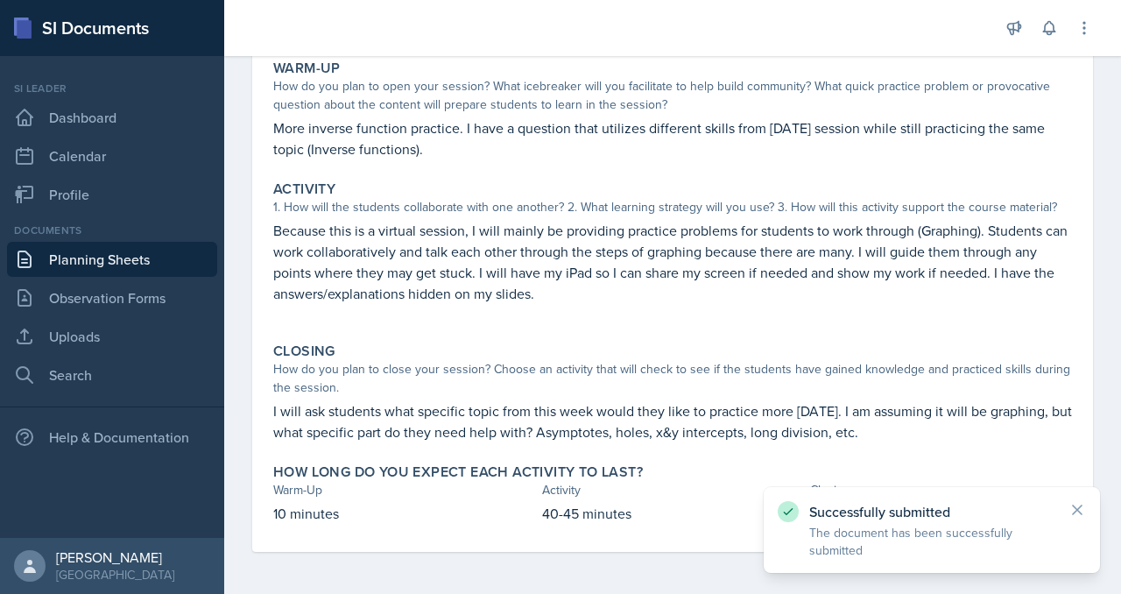
scroll to position [0, 0]
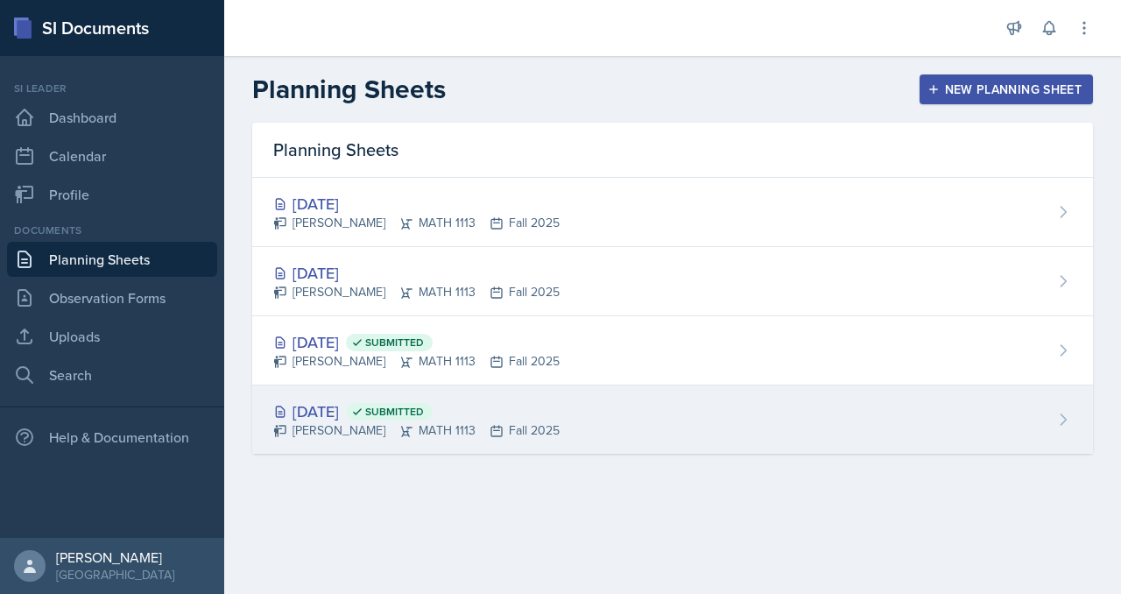
click at [421, 423] on div "Aug 25th, 2025 Submitted" at bounding box center [416, 411] width 286 height 24
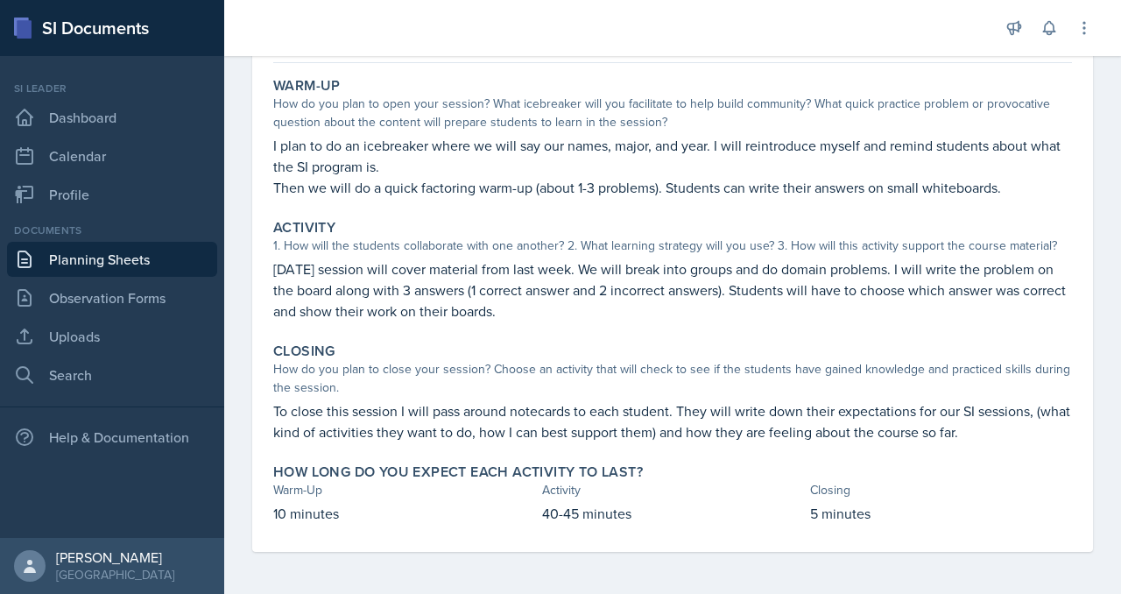
scroll to position [444, 0]
drag, startPoint x: 343, startPoint y: 152, endPoint x: 681, endPoint y: 154, distance: 338.1
click at [681, 258] on p "Monday's session will cover material from last week. We will break into groups …" at bounding box center [672, 289] width 799 height 63
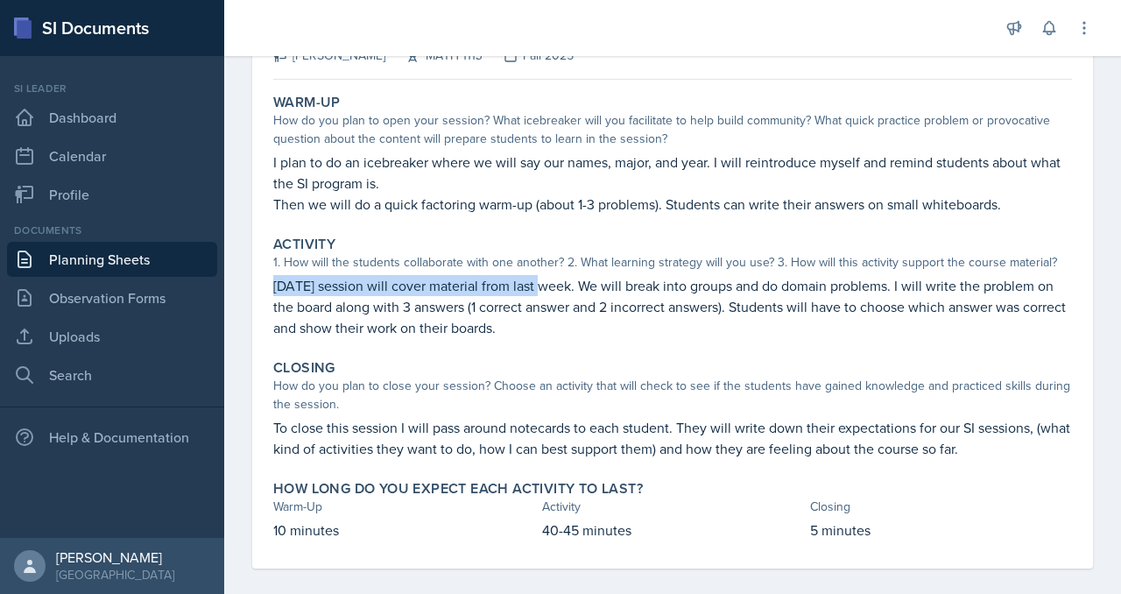
scroll to position [0, 0]
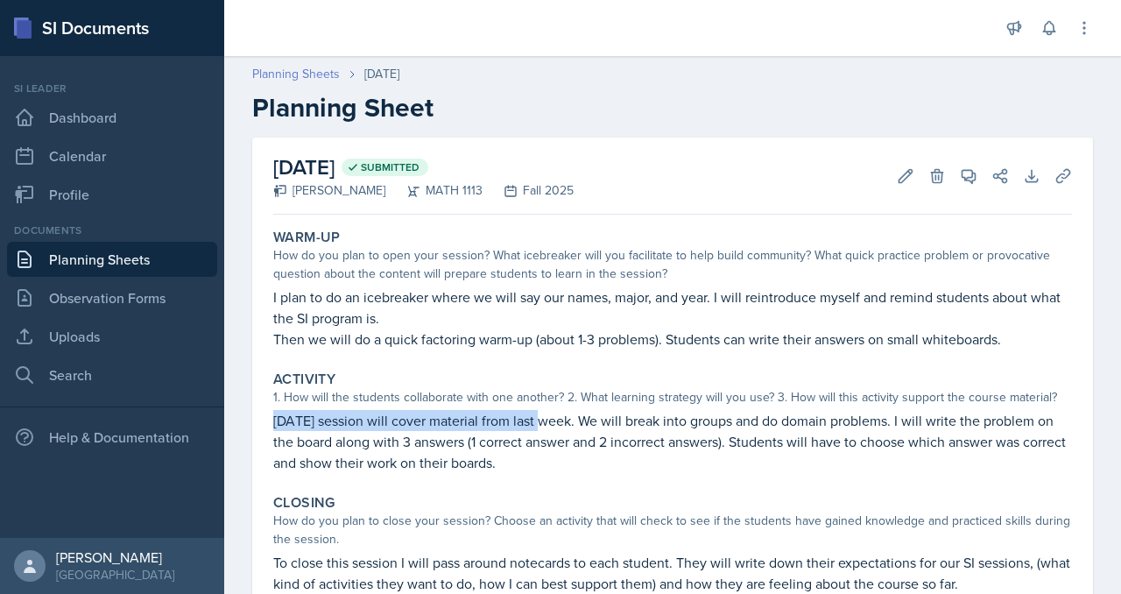
click at [340, 83] on link "Planning Sheets" at bounding box center [296, 74] width 88 height 18
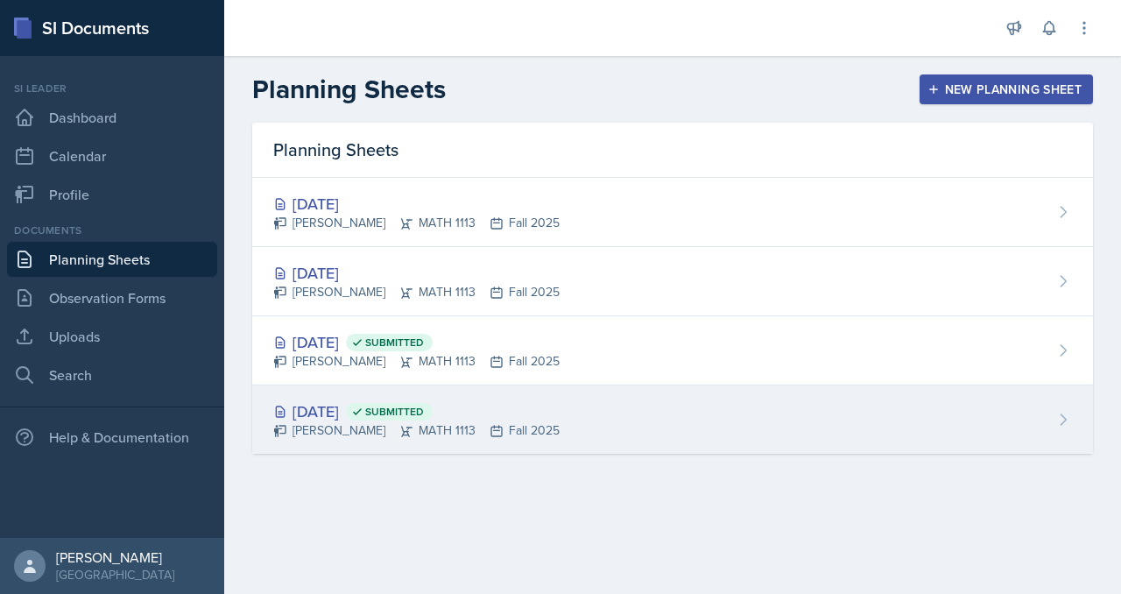
scroll to position [25, 0]
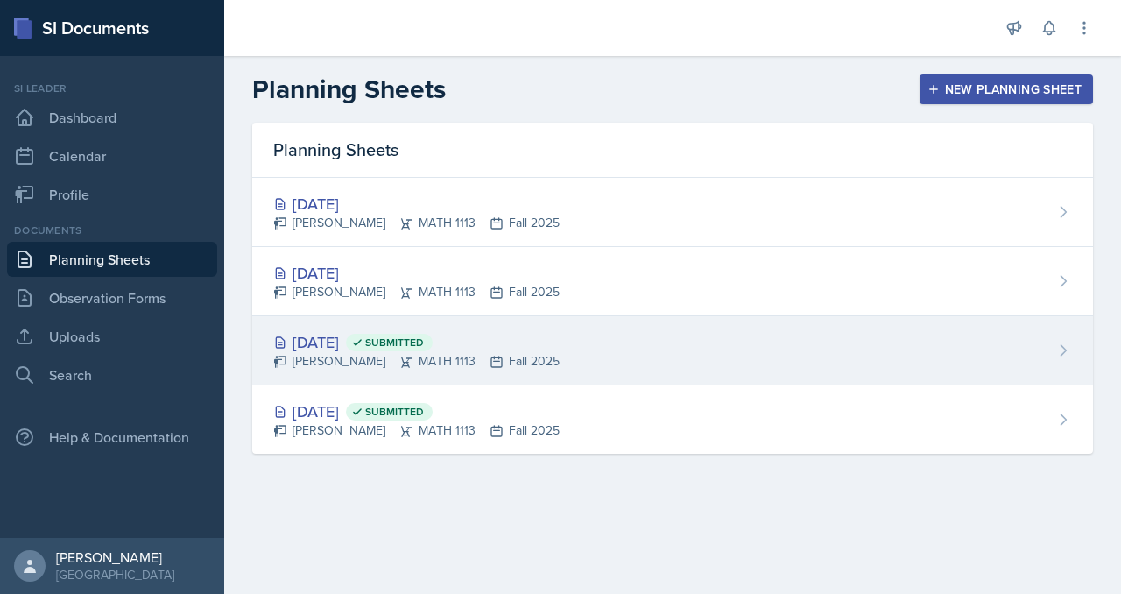
click div "Aug 29th, 2025 Submitted"
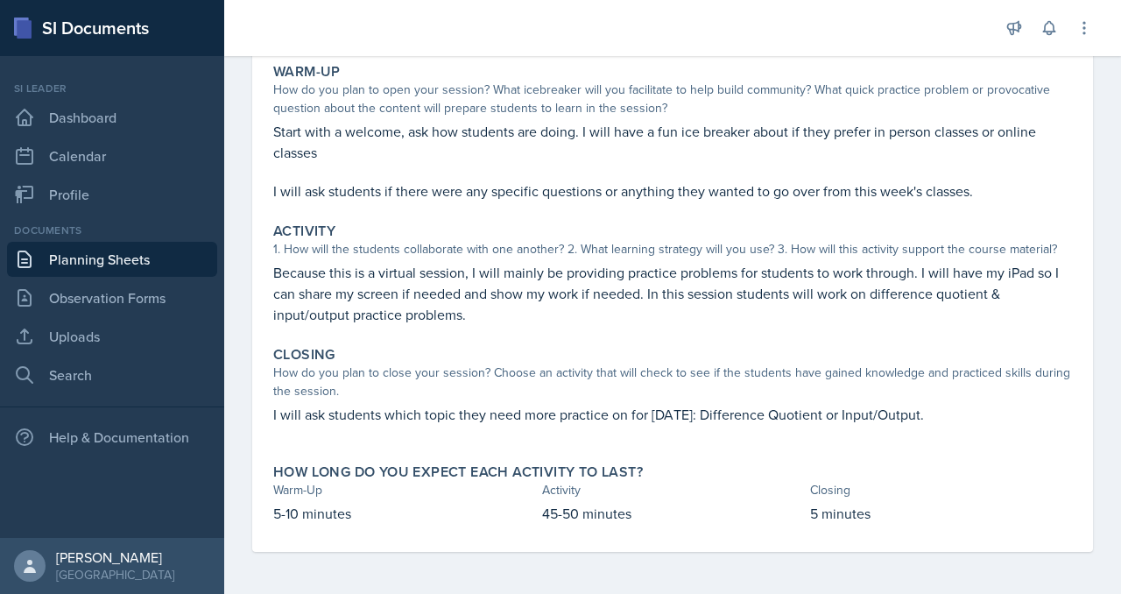
scroll to position [463, 0]
click at [693, 346] on div "Closing" at bounding box center [672, 355] width 799 height 18
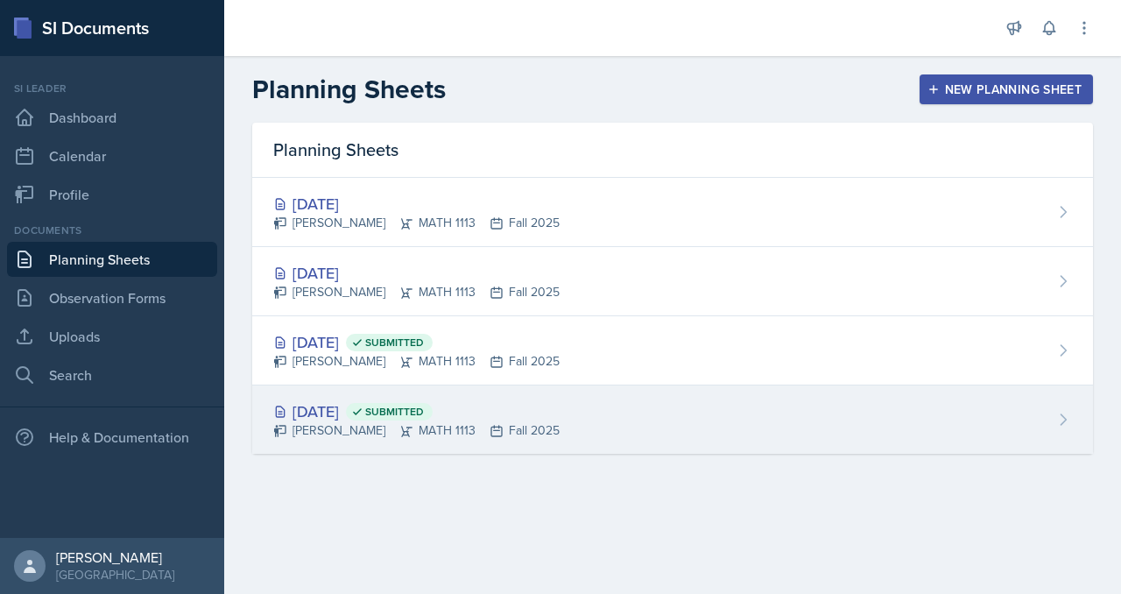
click at [389, 423] on div "Aug 25th, 2025 Submitted" at bounding box center [416, 411] width 286 height 24
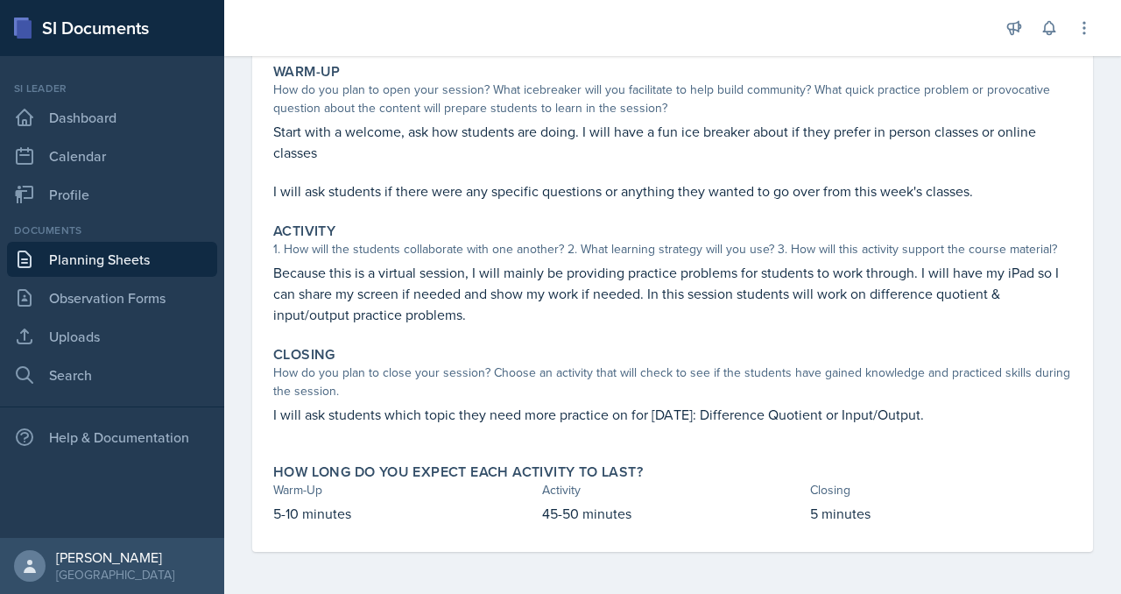
scroll to position [428, 0]
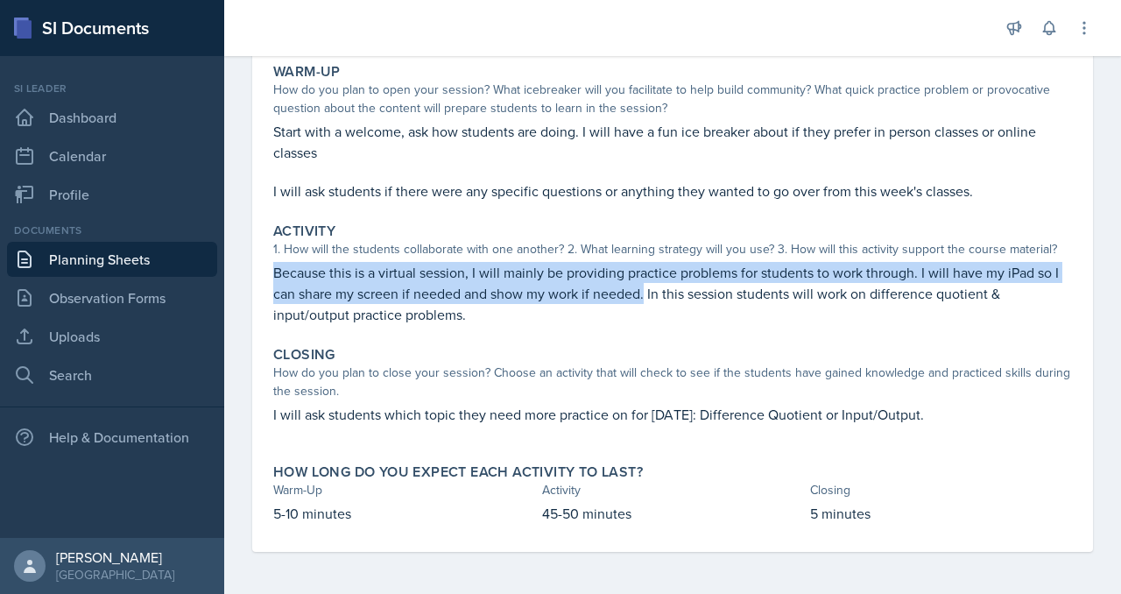
drag, startPoint x: 342, startPoint y: 192, endPoint x: 406, endPoint y: 242, distance: 81.8
click at [406, 262] on p "Because this is a virtual session, I will mainly be providing practice problems…" at bounding box center [672, 293] width 799 height 63
copy p "Because this is a virtual session, I will mainly be providing practice problems…"
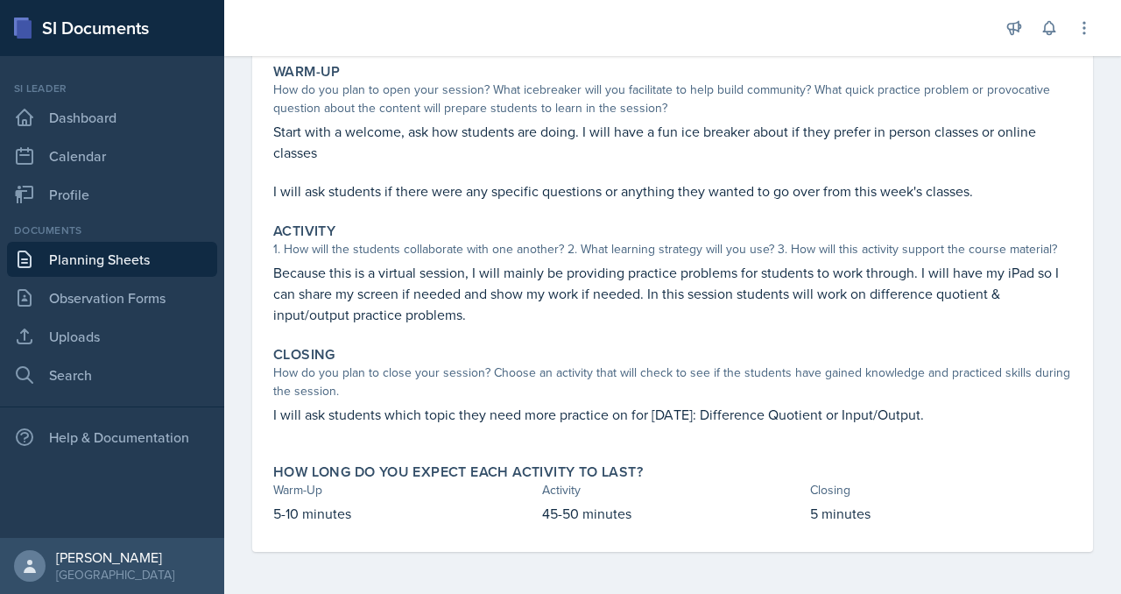
click at [824, 363] on div "How do you plan to close your session? Choose an activity that will check to se…" at bounding box center [672, 381] width 799 height 37
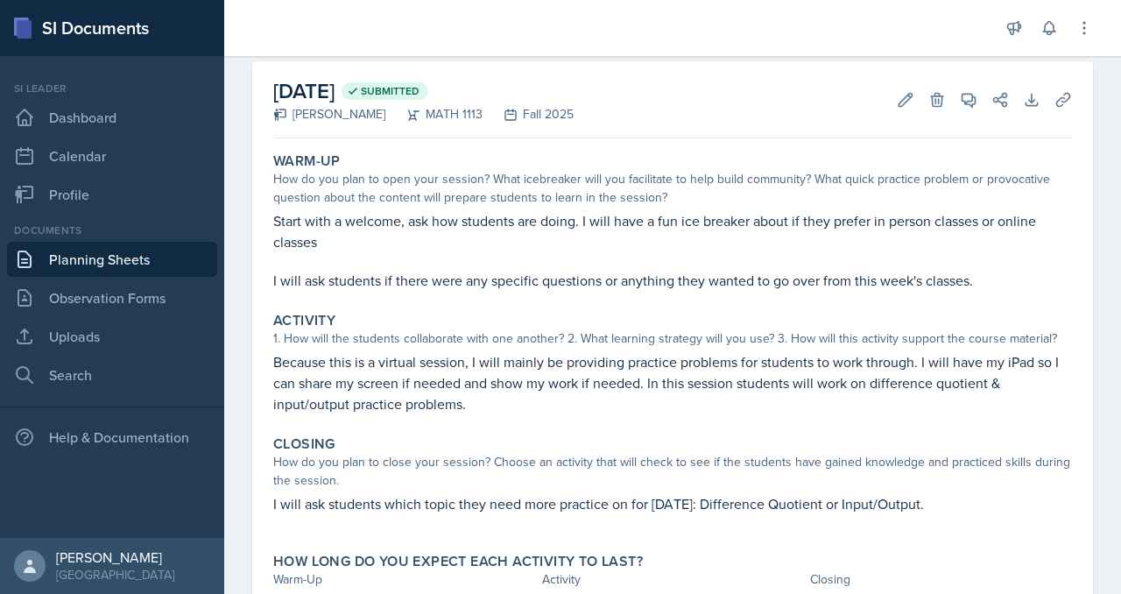
scroll to position [0, 0]
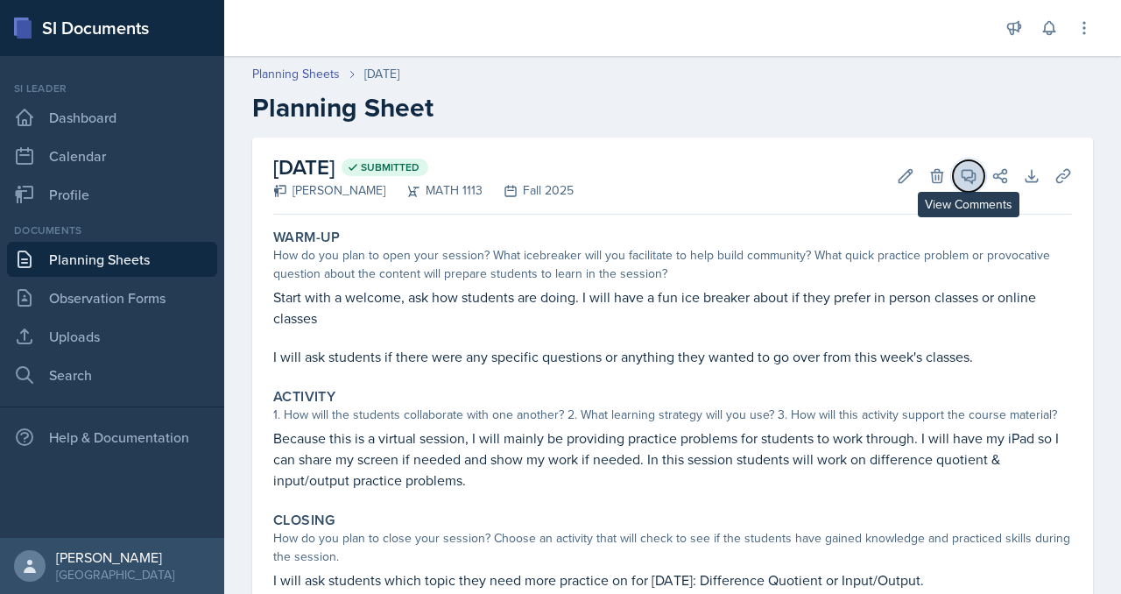
click at [960, 185] on icon at bounding box center [969, 176] width 18 height 18
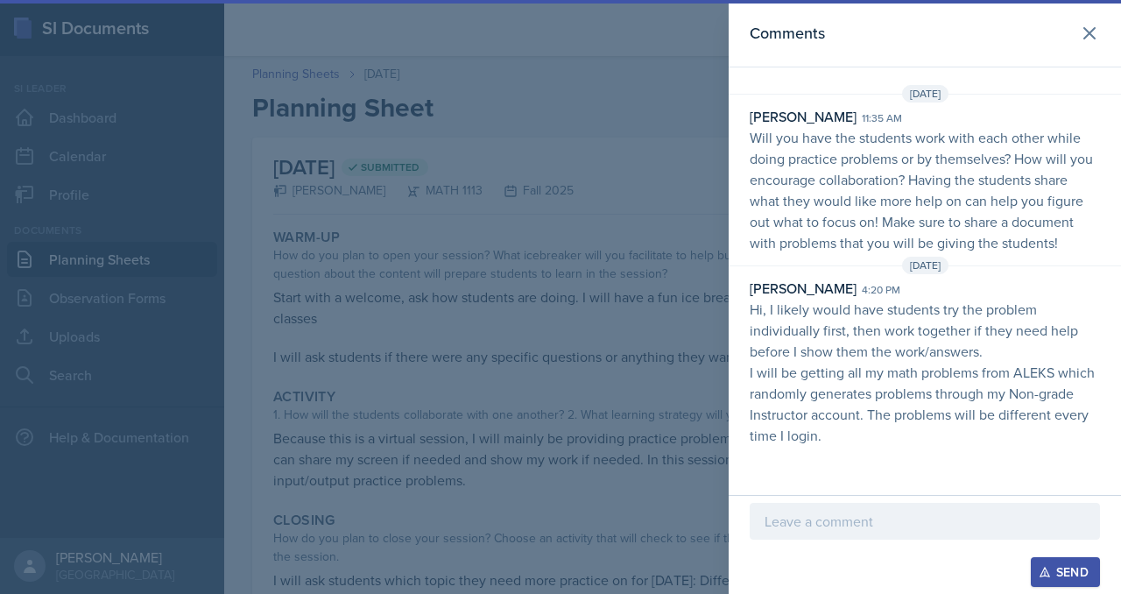
scroll to position [39, 0]
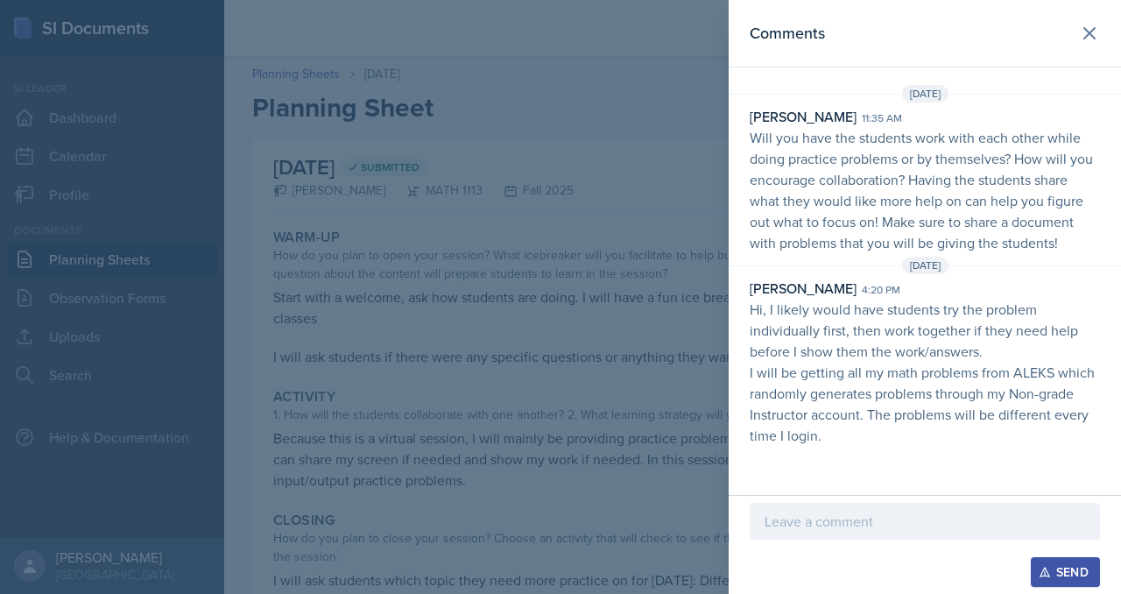
click at [517, 272] on div at bounding box center [560, 297] width 1121 height 594
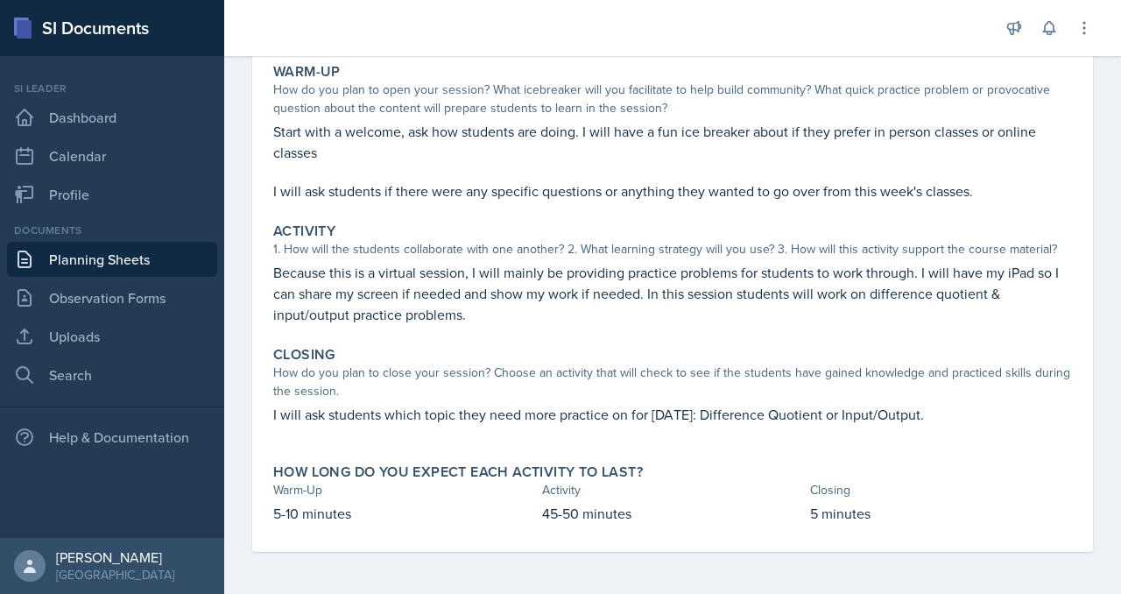
scroll to position [0, 0]
